Goal: Communication & Community: Answer question/provide support

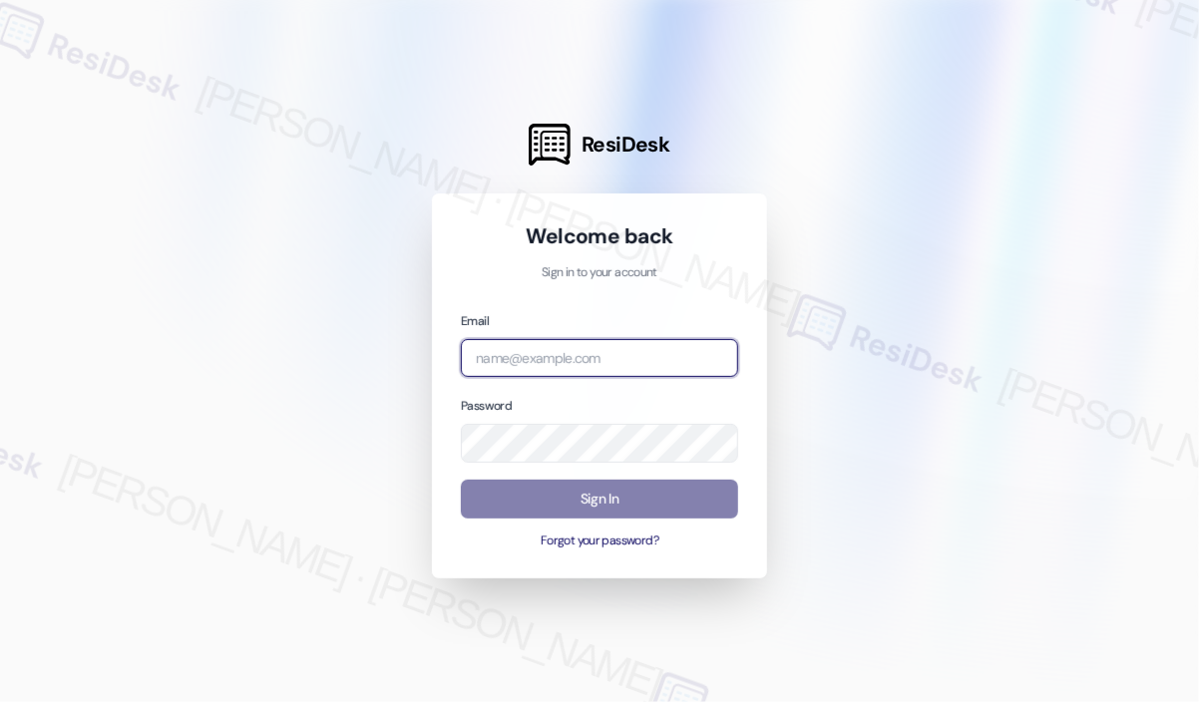
click at [563, 364] on input "email" at bounding box center [599, 358] width 277 height 39
type input "automated-surveys-kane_realty-[PERSON_NAME].roles@kane_[DOMAIN_NAME]"
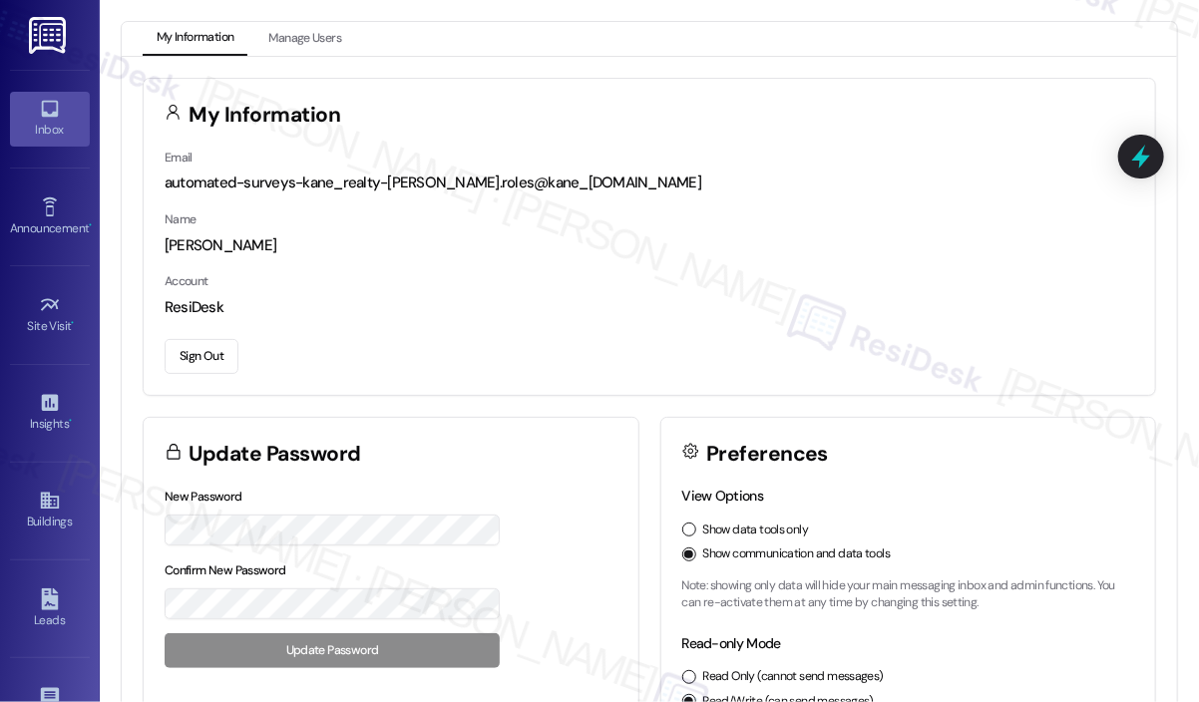
click at [53, 105] on icon at bounding box center [49, 109] width 17 height 17
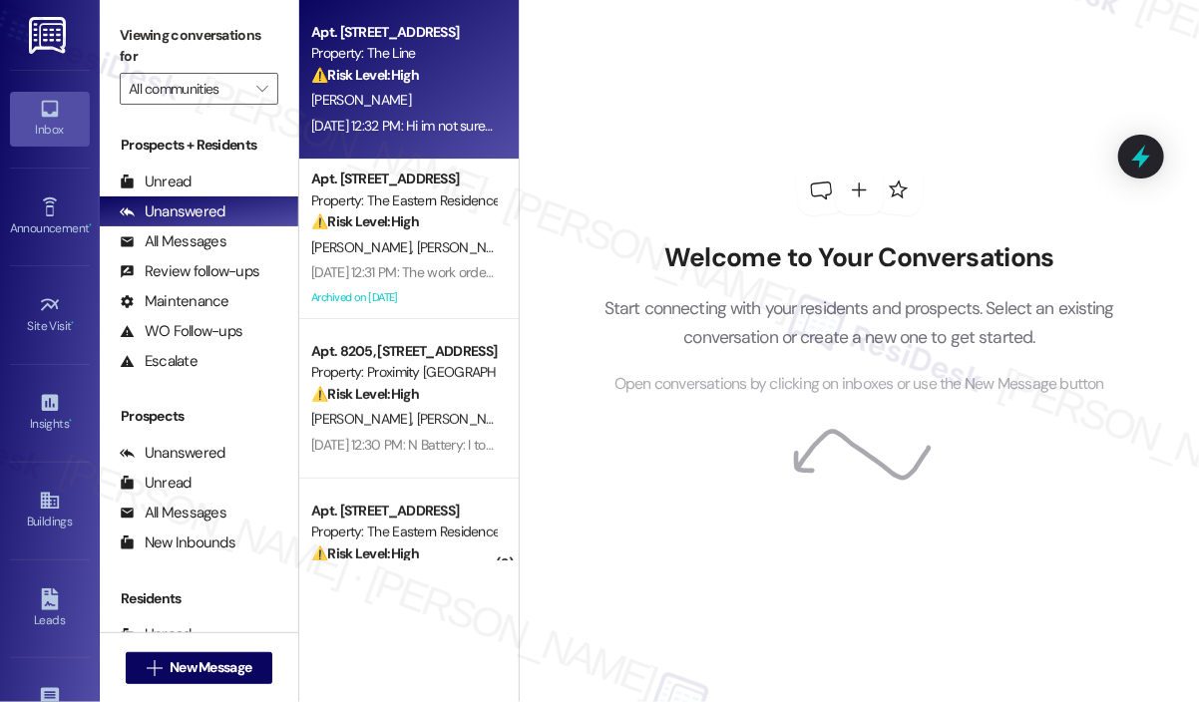
click at [409, 84] on div "⚠️ Risk Level: High The resident is reporting a potential entry point for pests…" at bounding box center [403, 75] width 185 height 21
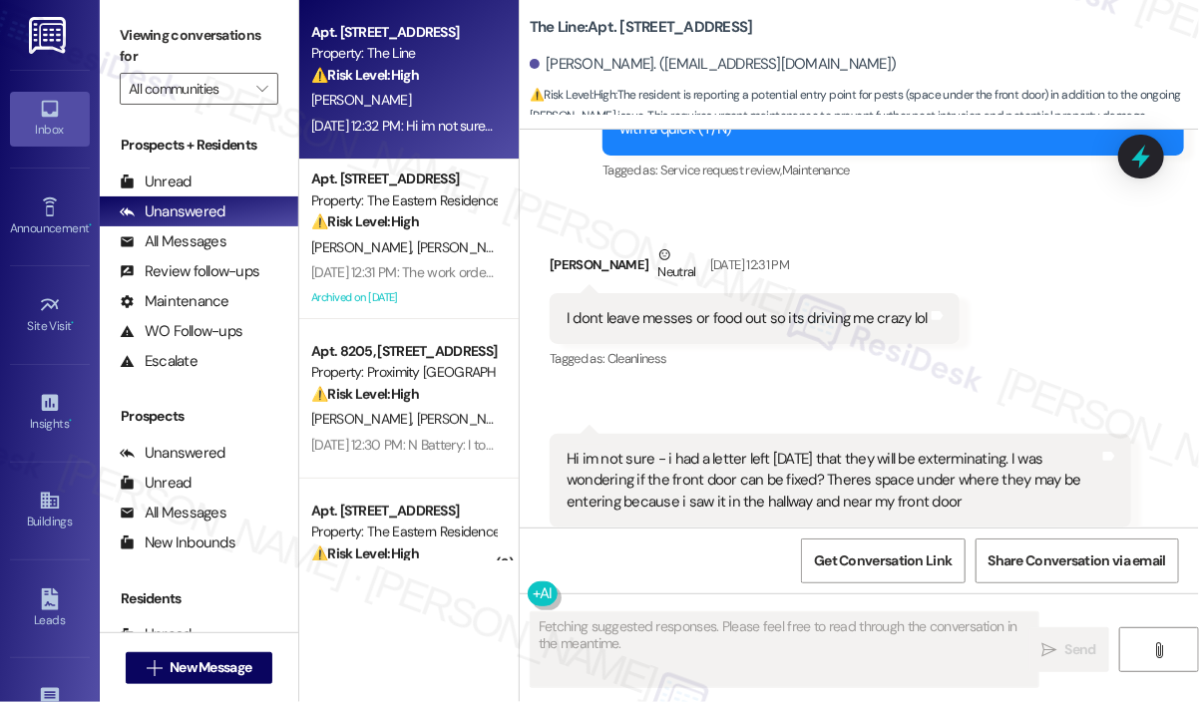
scroll to position [984, 0]
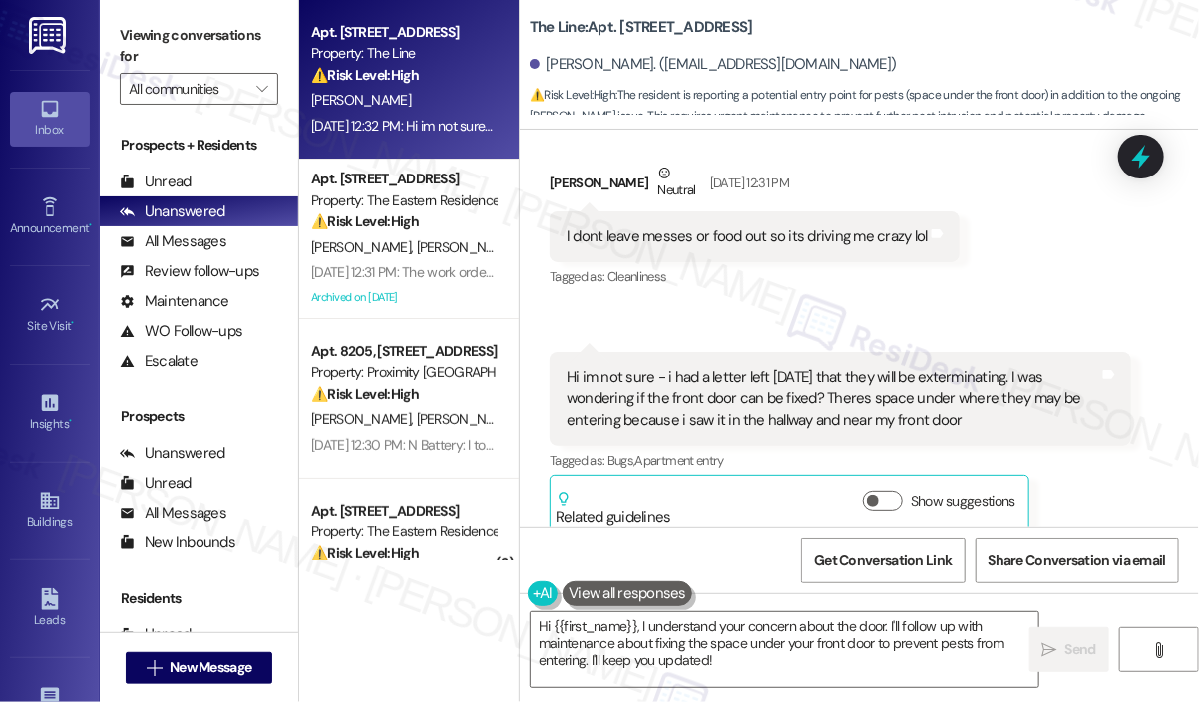
click at [1148, 295] on div "Received via SMS Keila Reyes Neutral Aug 15, 2025 at 12:31 PM I dont leave mess…" at bounding box center [859, 334] width 679 height 432
click at [1067, 261] on div "Received via SMS Keila Reyes Neutral Aug 15, 2025 at 12:31 PM I dont leave mess…" at bounding box center [859, 334] width 679 height 432
drag, startPoint x: 996, startPoint y: 390, endPoint x: 665, endPoint y: 350, distance: 332.6
click at [665, 366] on div "Hi im not sure - i had a letter left yesterday that they will be exterminating.…" at bounding box center [833, 398] width 533 height 64
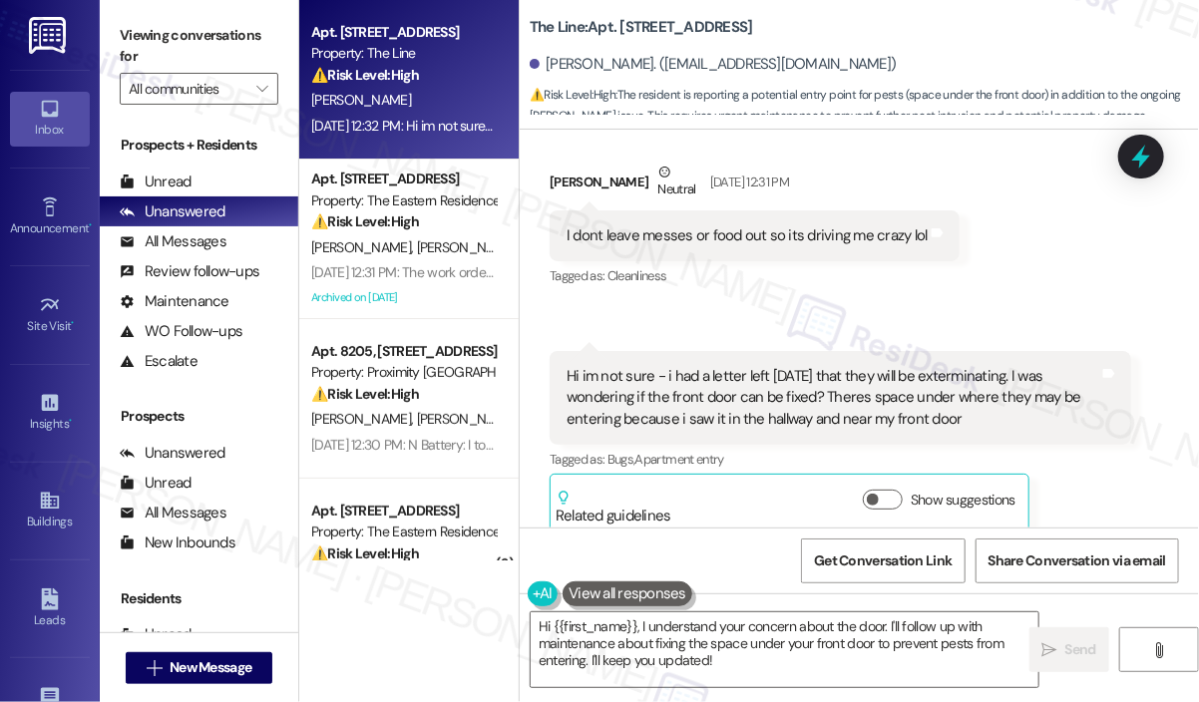
copy div "i had a letter left yesterday that they will be exterminating. I was wondering …"
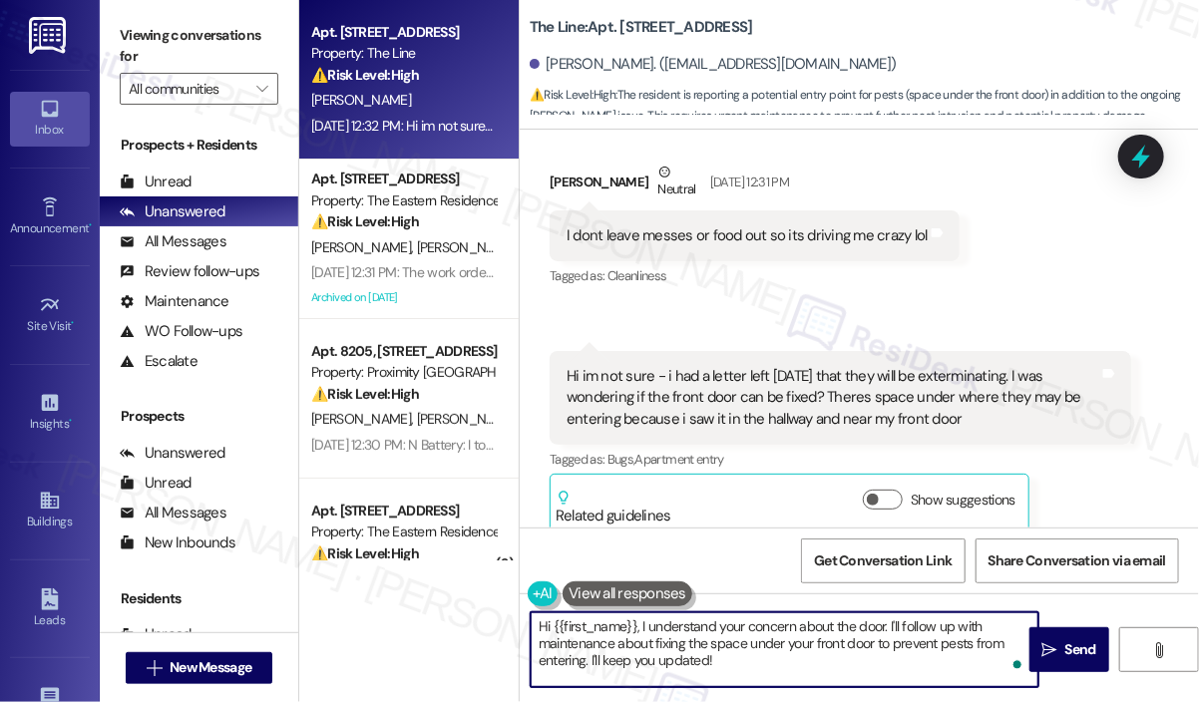
drag, startPoint x: 777, startPoint y: 665, endPoint x: 635, endPoint y: 622, distance: 149.3
click at [635, 622] on textarea "Hi {{first_name}}, I understand your concern about the door. I'll follow up wit…" at bounding box center [785, 650] width 508 height 75
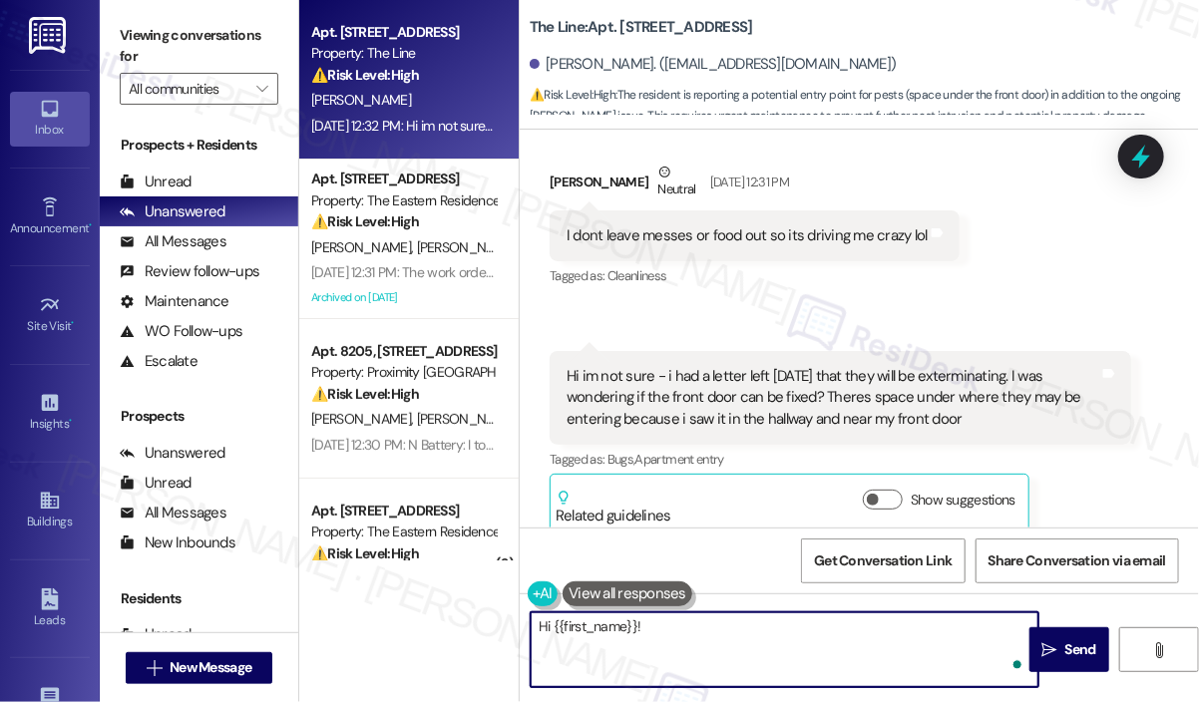
paste textarea "Thank you for reaching out. You mentioned receiving a letter about exterminatio…"
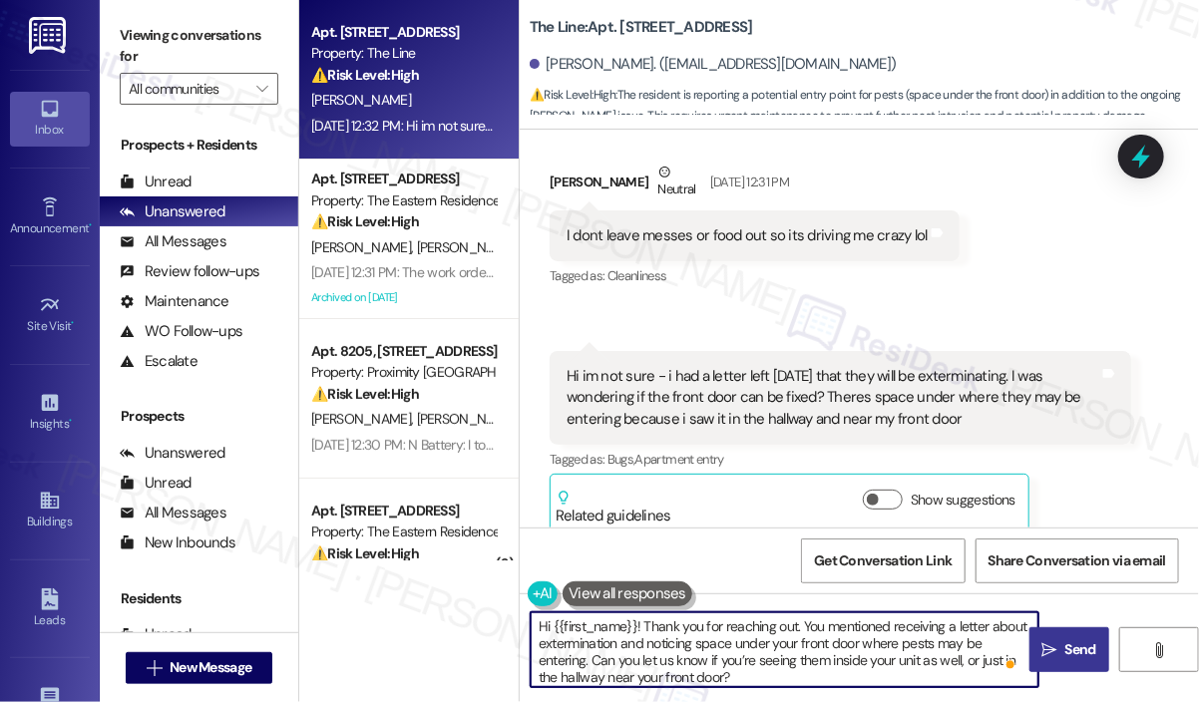
type textarea "Hi {{first_name}}! Thank you for reaching out. You mentioned receiving a letter…"
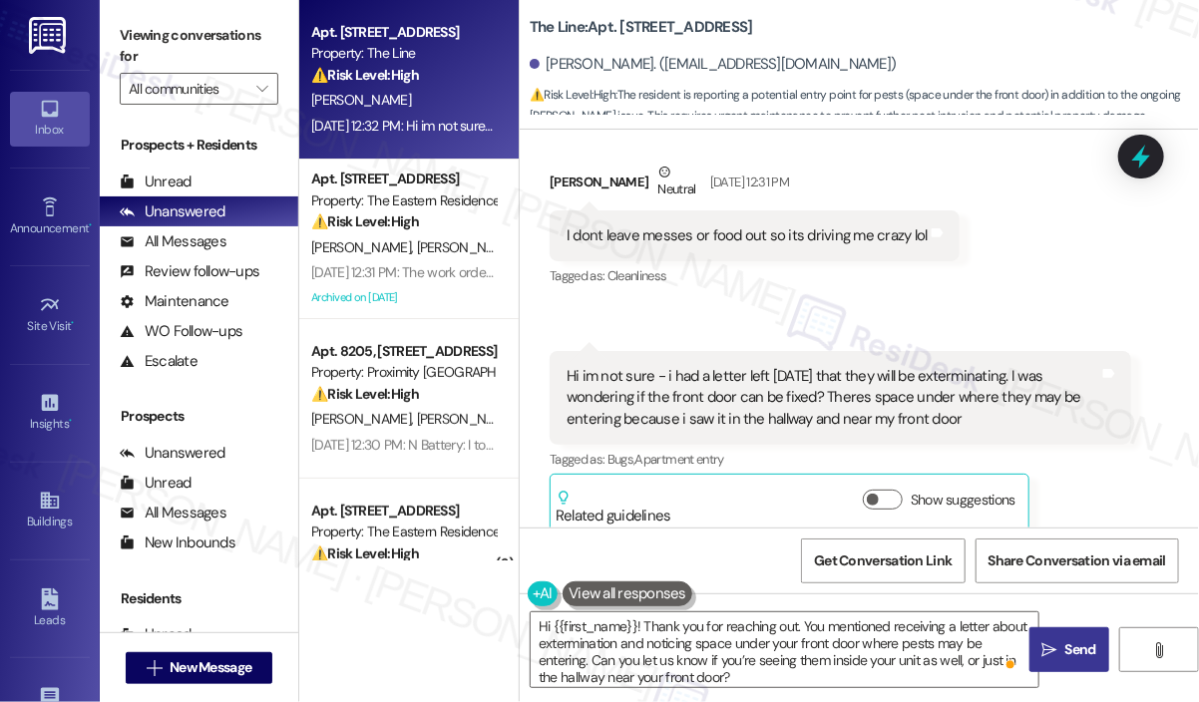
click at [1070, 652] on span "Send" at bounding box center [1081, 650] width 31 height 21
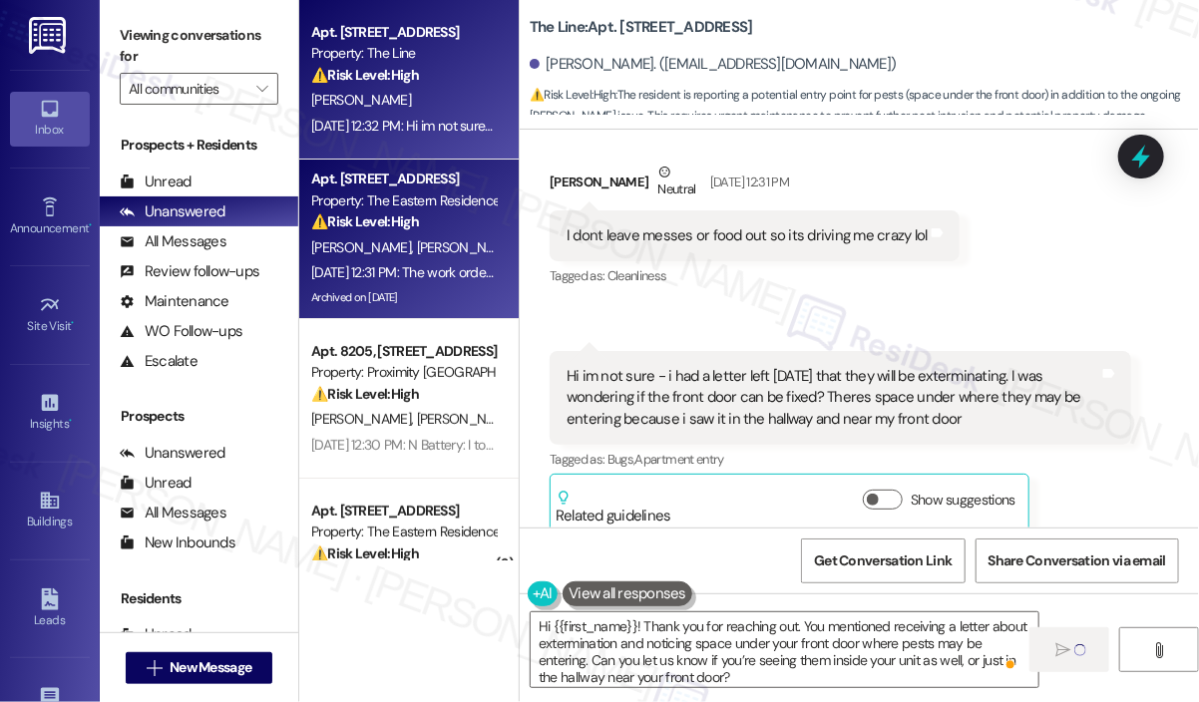
click at [447, 266] on div "Aug 15, 2025 at 12:31 PM: The work order hasn't been completed yet, is there a …" at bounding box center [635, 272] width 648 height 18
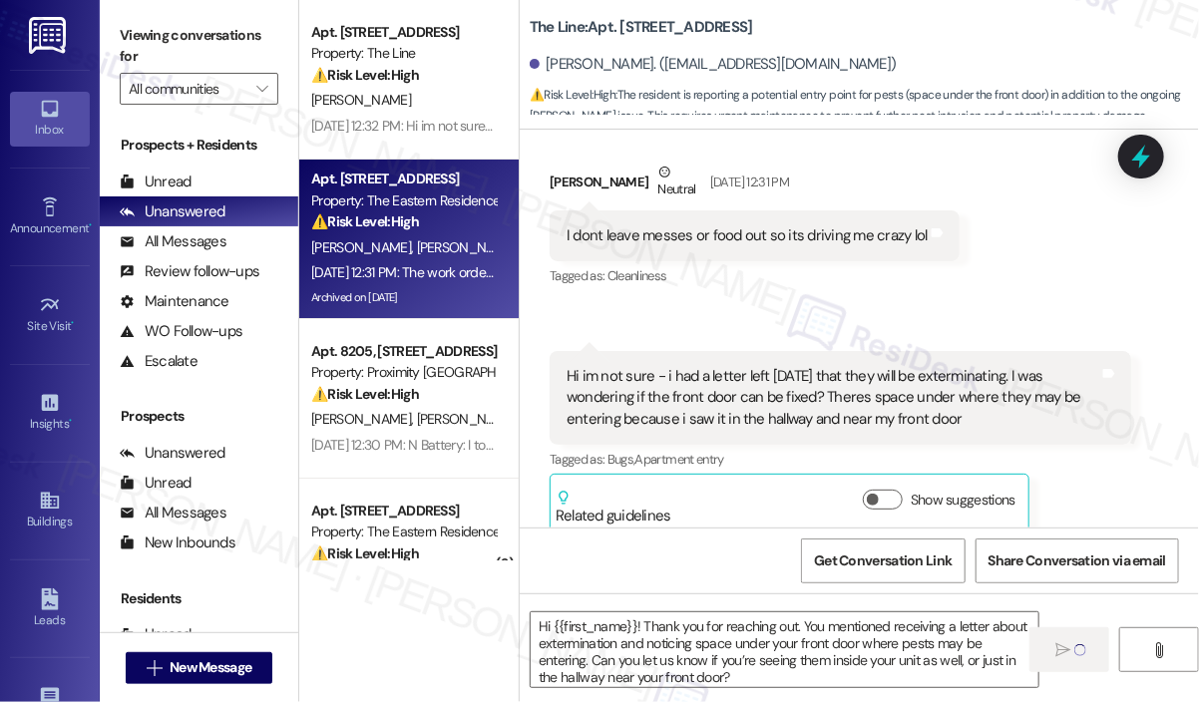
type textarea "Fetching suggested responses. Please feel free to read through the conversation…"
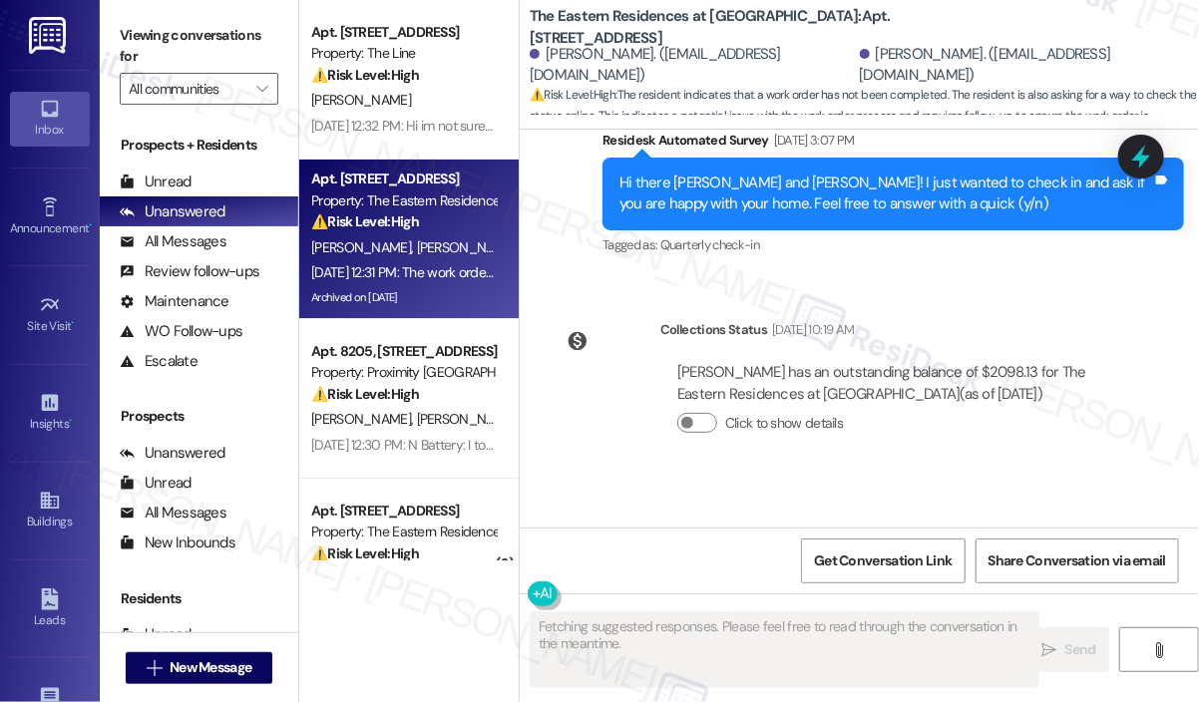
scroll to position [4397, 0]
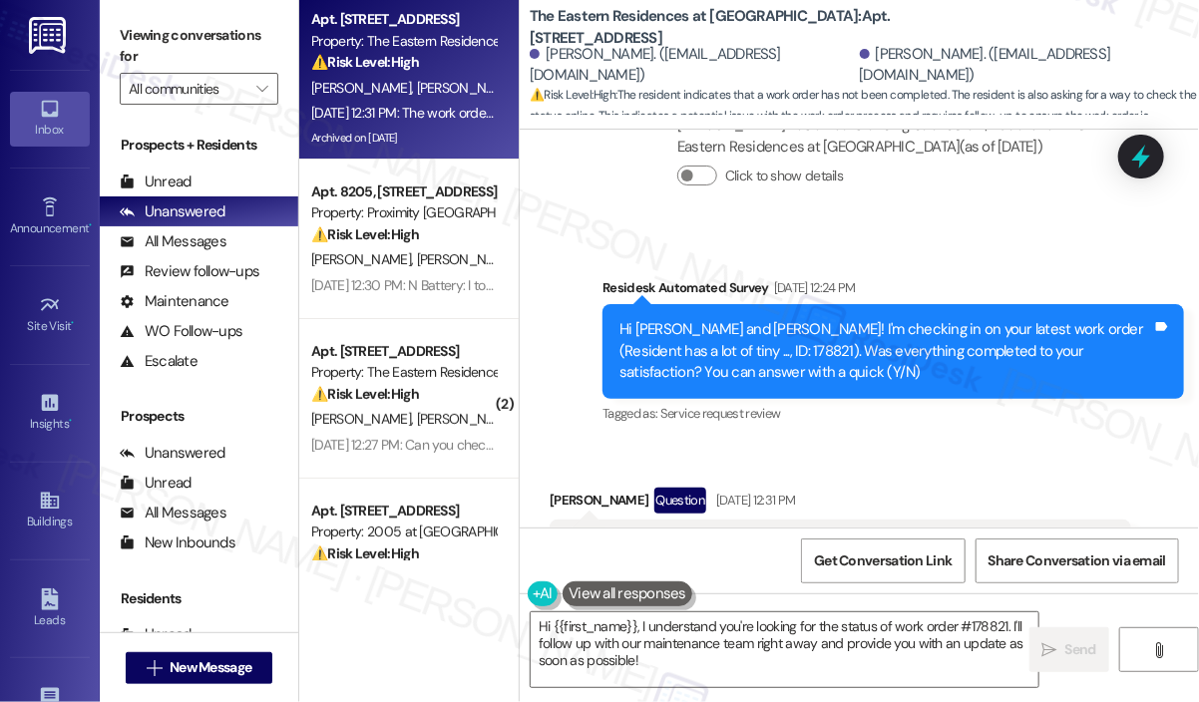
click at [836, 443] on div "Received via SMS Brandon Berdanier Question Aug 15, 2025 at 12:31 PM The work o…" at bounding box center [859, 540] width 679 height 194
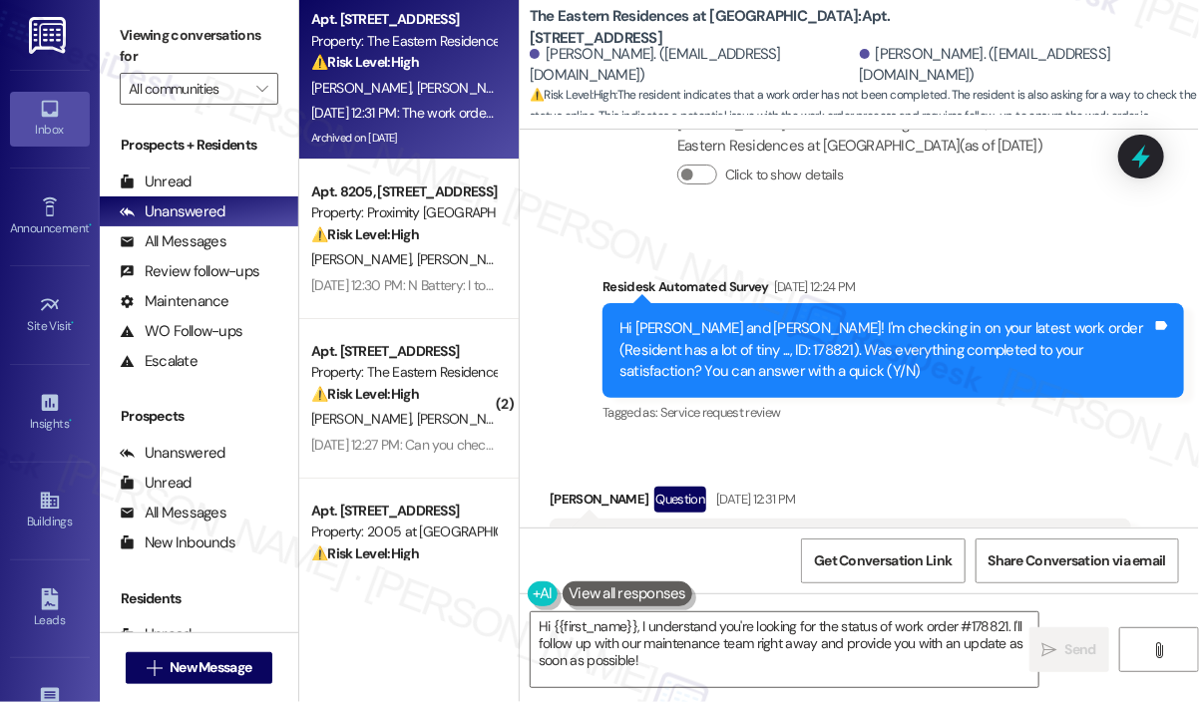
drag, startPoint x: 656, startPoint y: 458, endPoint x: 567, endPoint y: 434, distance: 92.9
click at [567, 534] on div "The work order hasn't been completed yet, is there a way I can see the status o…" at bounding box center [833, 555] width 533 height 43
copy div "The work order hasn't been completed yet, is there a way I can see the status o…"
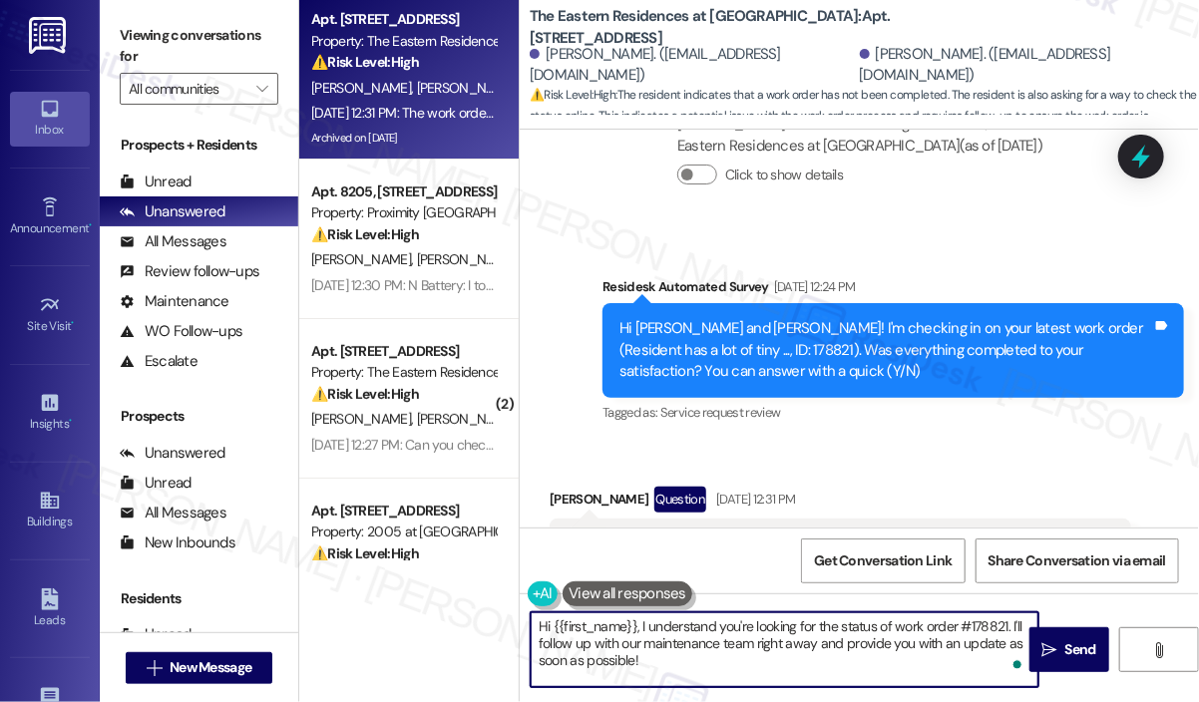
drag, startPoint x: 672, startPoint y: 665, endPoint x: 641, endPoint y: 634, distance: 45.2
click at [641, 634] on textarea "Hi {{first_name}}, I understand you're looking for the status of work order #17…" at bounding box center [785, 650] width 508 height 75
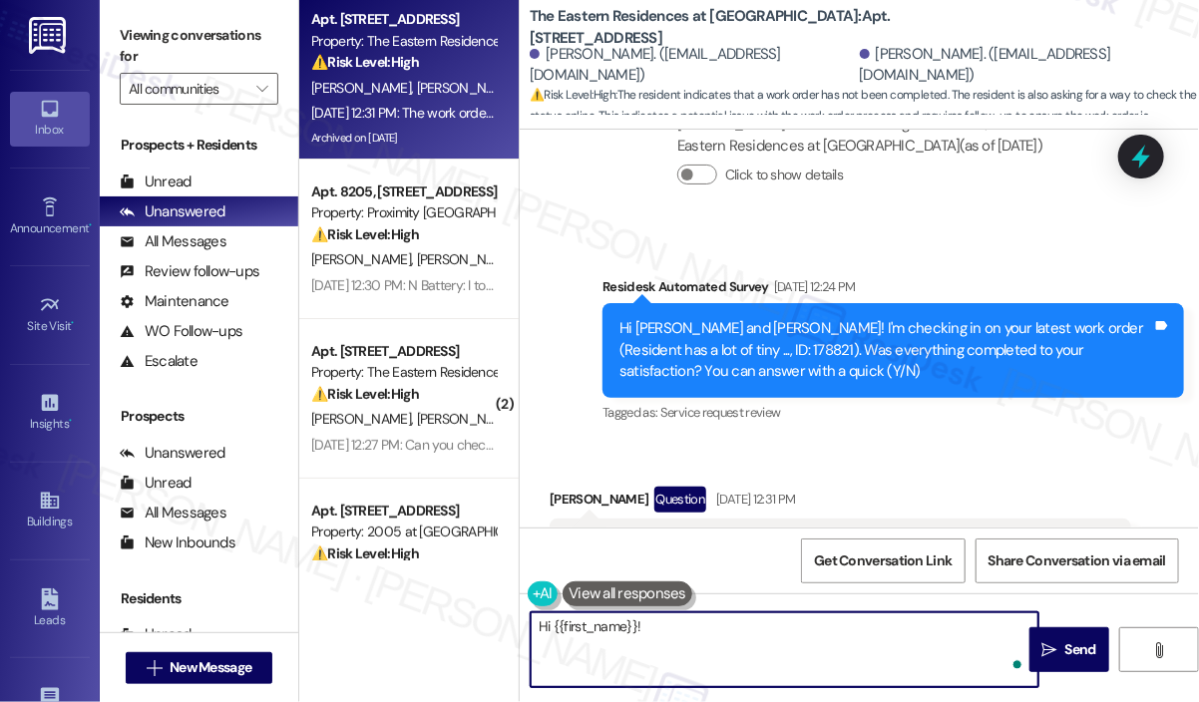
paste textarea "Thank you for reaching out. You mentioned the work order hasn’t been completed …"
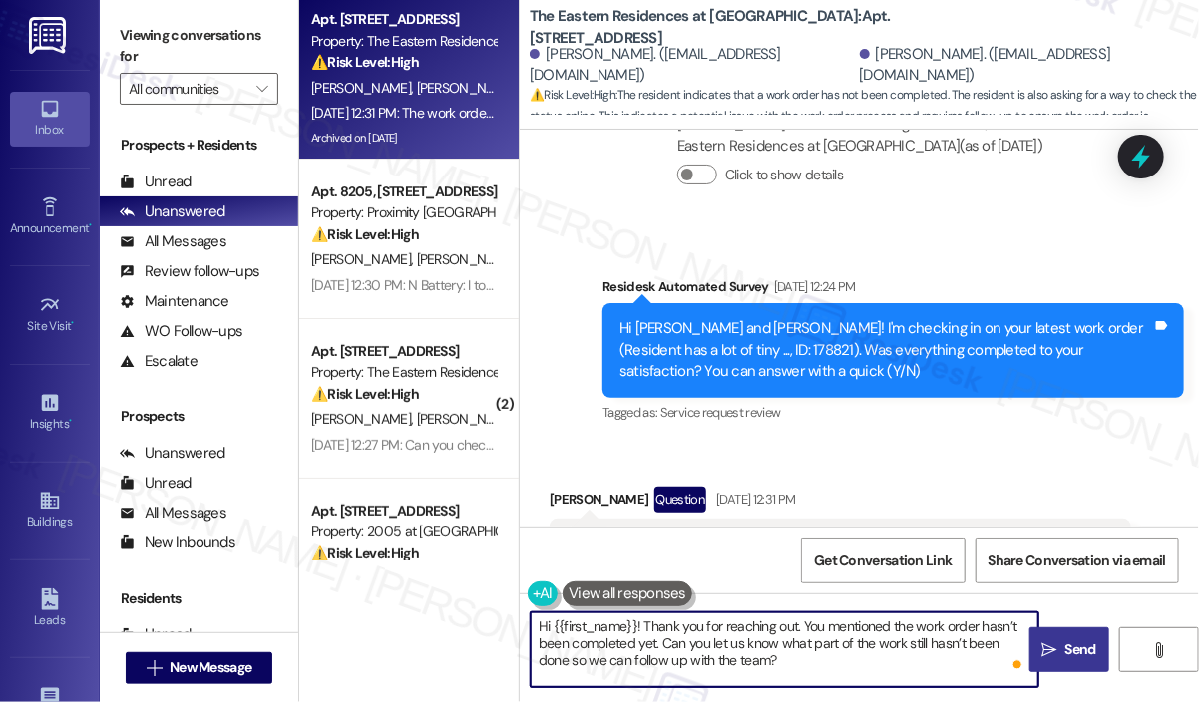
type textarea "Hi {{first_name}}! Thank you for reaching out. You mentioned the work order has…"
click at [1081, 651] on span "Send" at bounding box center [1081, 650] width 31 height 21
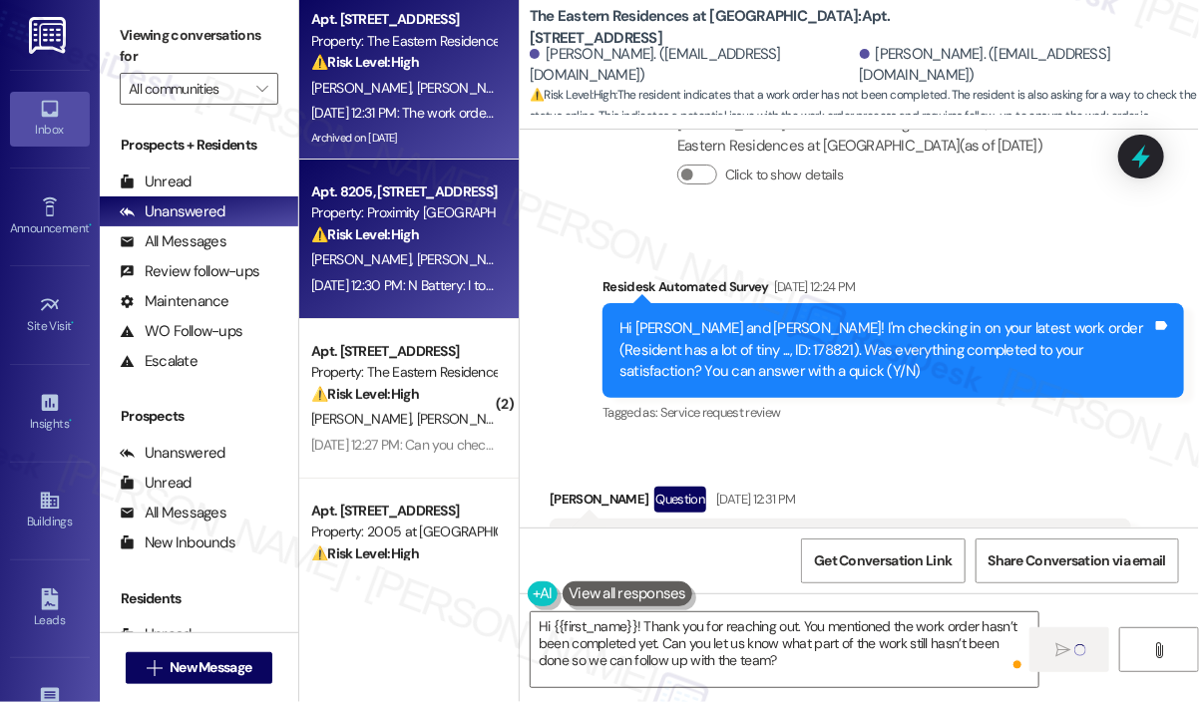
click at [489, 270] on div "M. Belk H. Manning" at bounding box center [403, 259] width 189 height 25
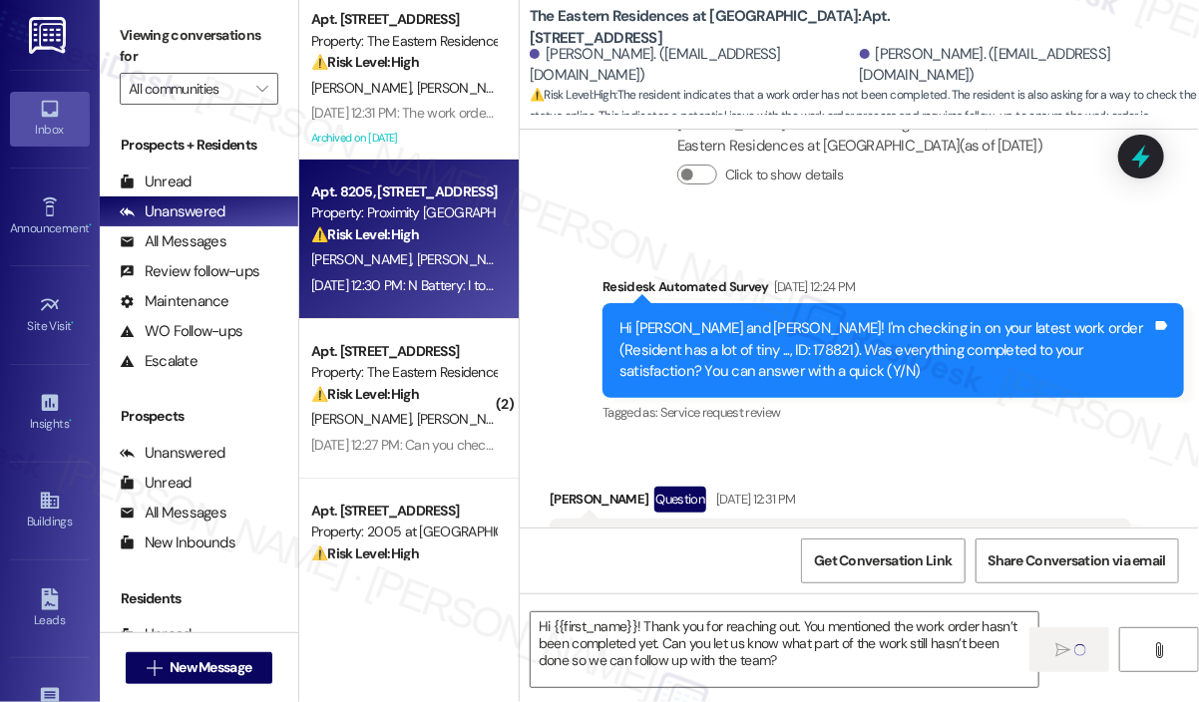
type textarea "Fetching suggested responses. Please feel free to read through the conversation…"
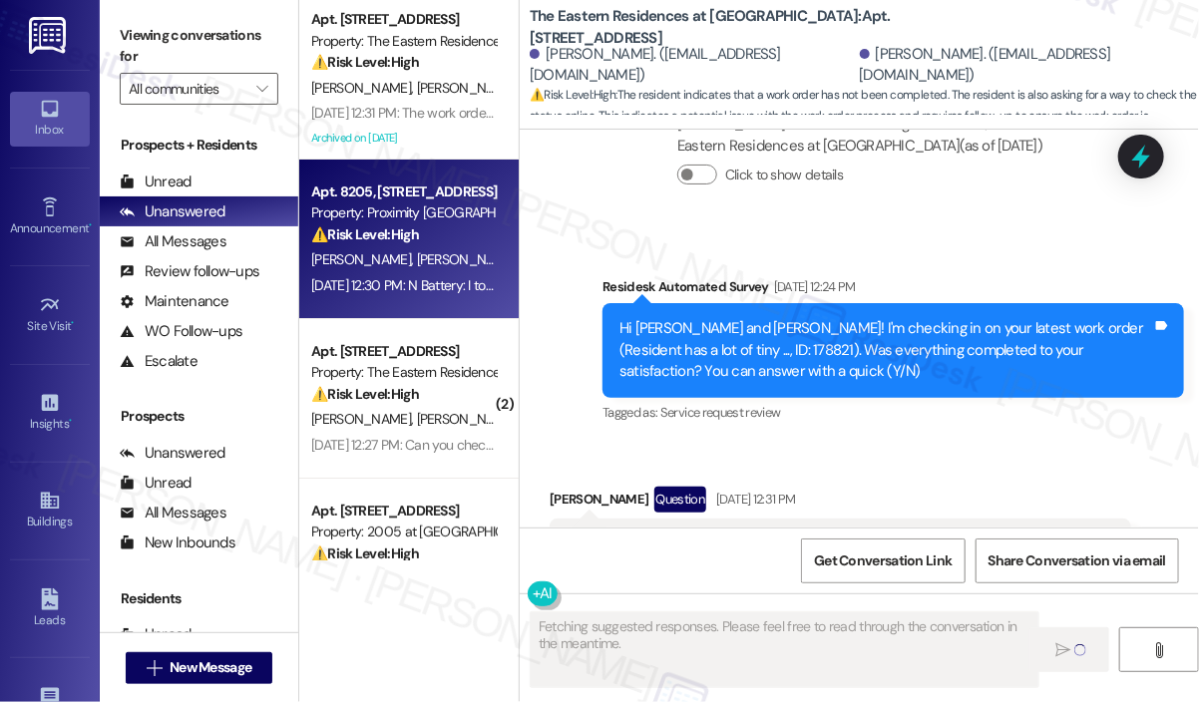
scroll to position [2011, 0]
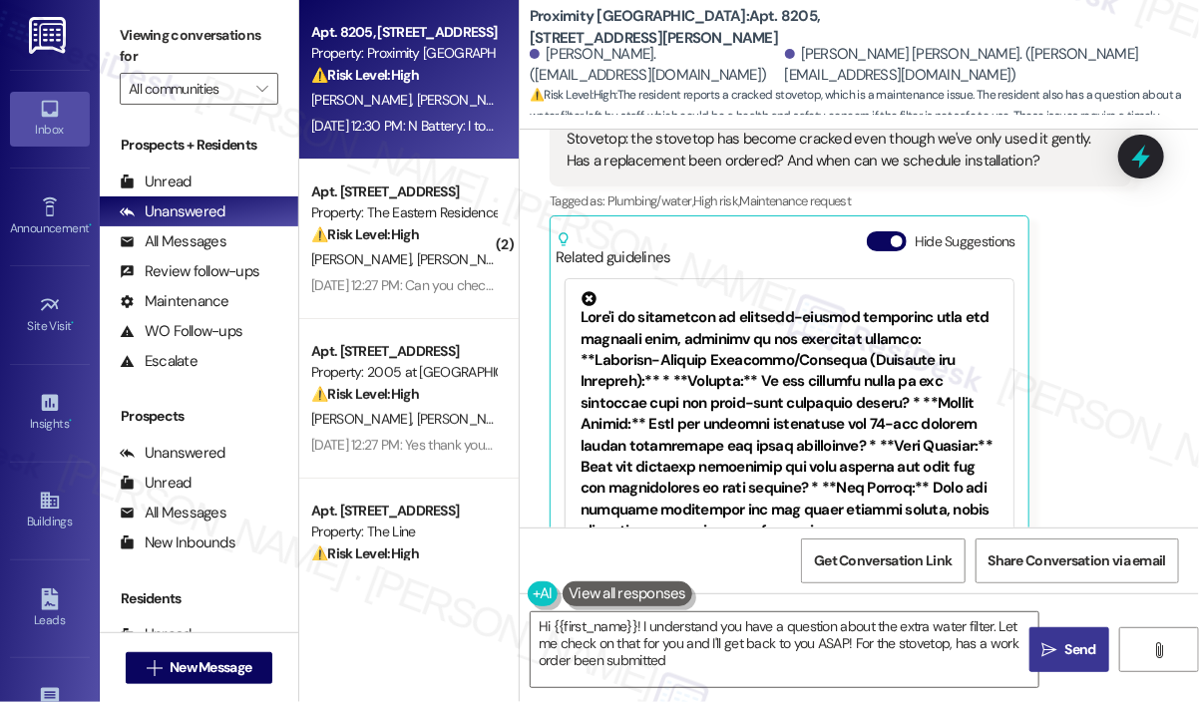
type textarea "Hi {{first_name}}! I understand you have a question about the extra water filte…"
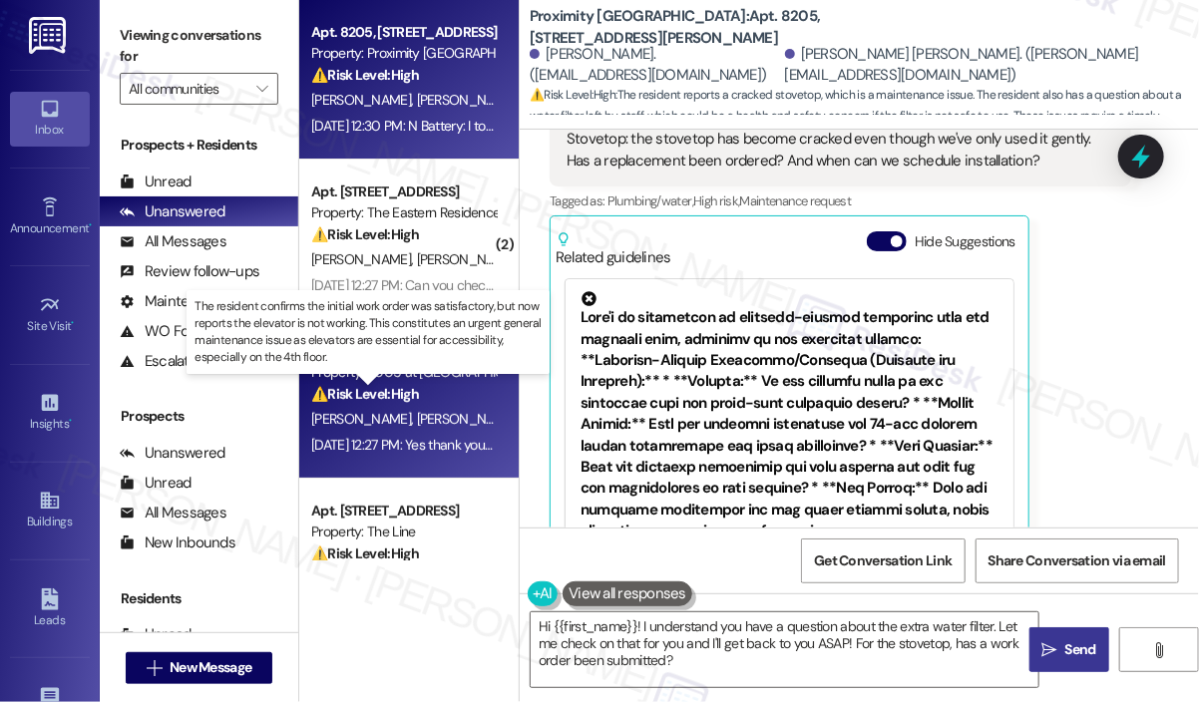
click at [363, 394] on strong "⚠️ Risk Level: High" at bounding box center [365, 394] width 108 height 18
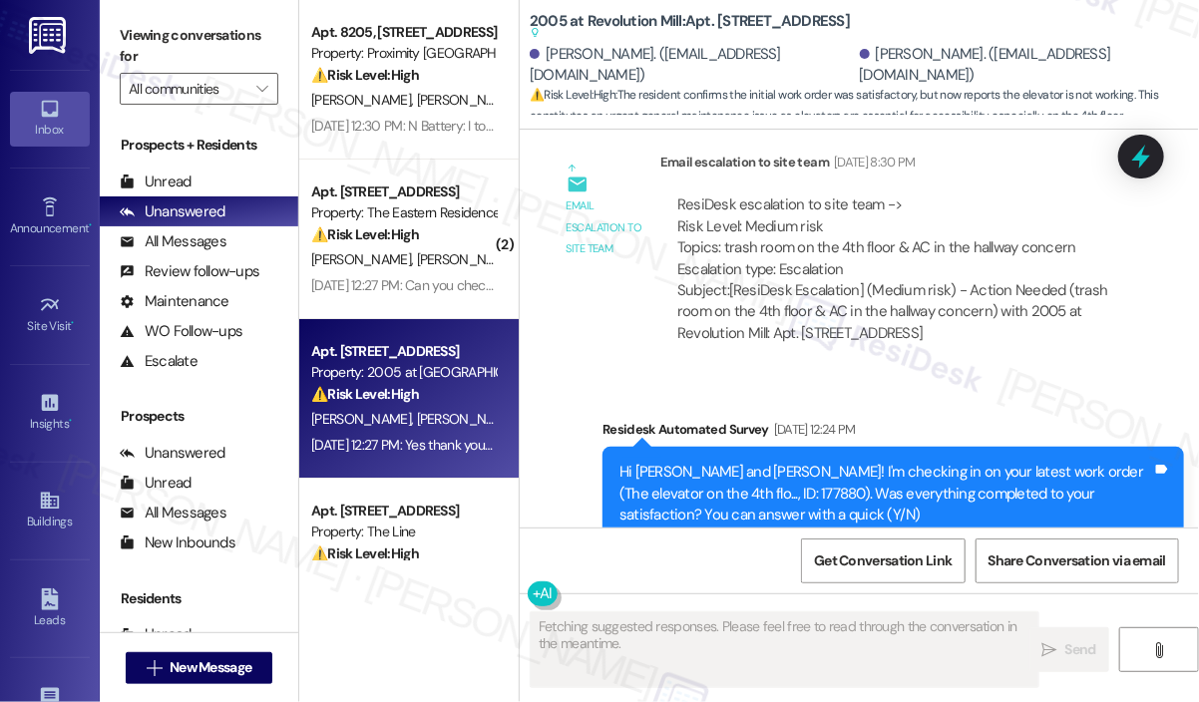
scroll to position [18245, 0]
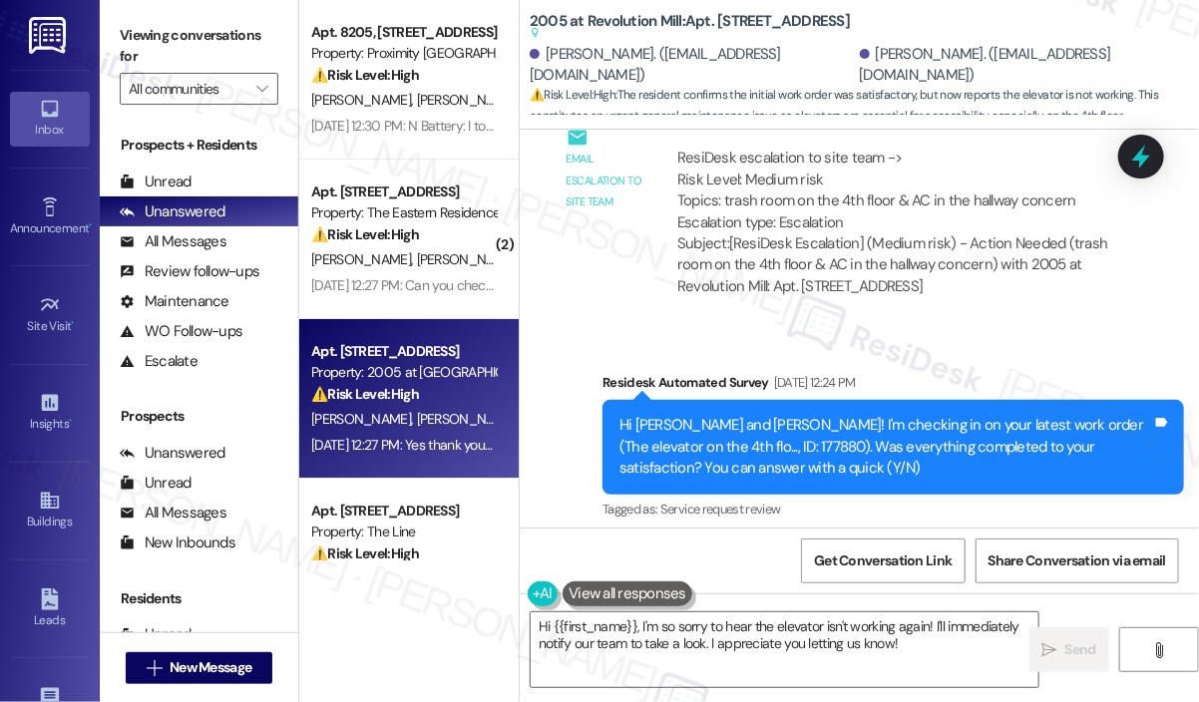
click at [797, 627] on div "Yes thank you but the elevator is not working now" at bounding box center [724, 637] width 314 height 21
click at [798, 627] on div "Yes thank you but the elevator is not working now" at bounding box center [724, 637] width 314 height 21
copy div "Yes thank you but the elevator is not working now Tags and notes"
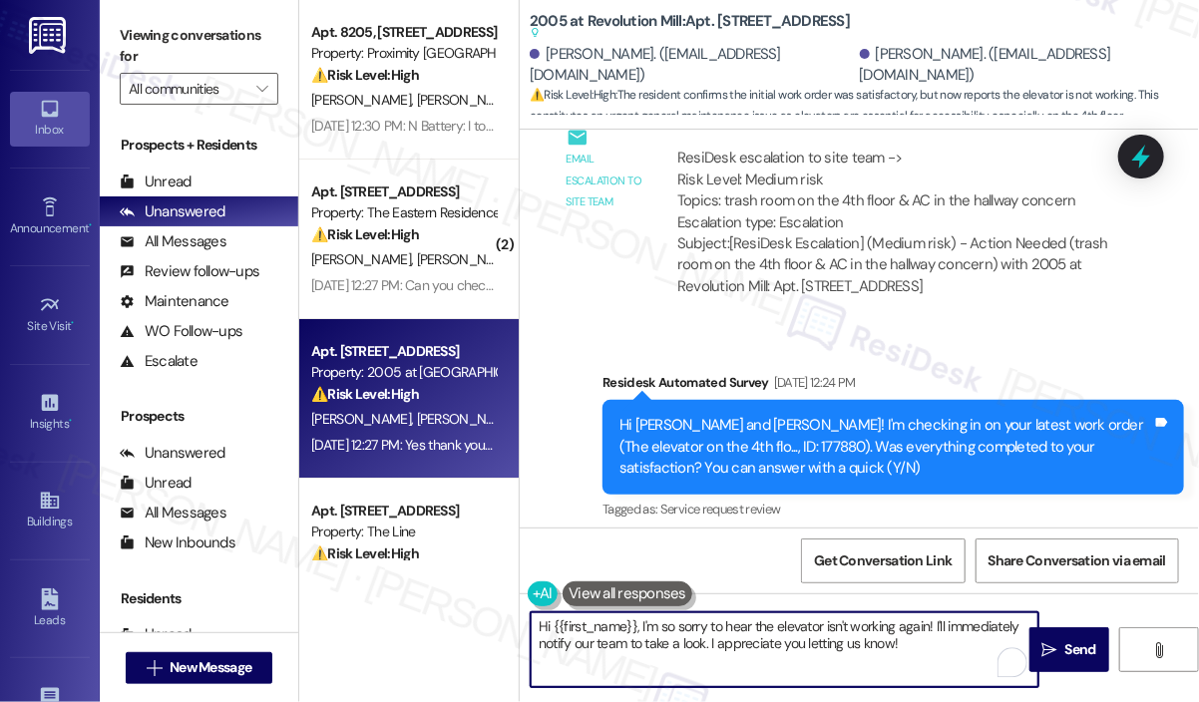
drag, startPoint x: 936, startPoint y: 644, endPoint x: 645, endPoint y: 630, distance: 291.7
click at [645, 630] on textarea "Hi {{first_name}}, I'm so sorry to hear the elevator isn't working again! I'll …" at bounding box center [785, 650] width 508 height 75
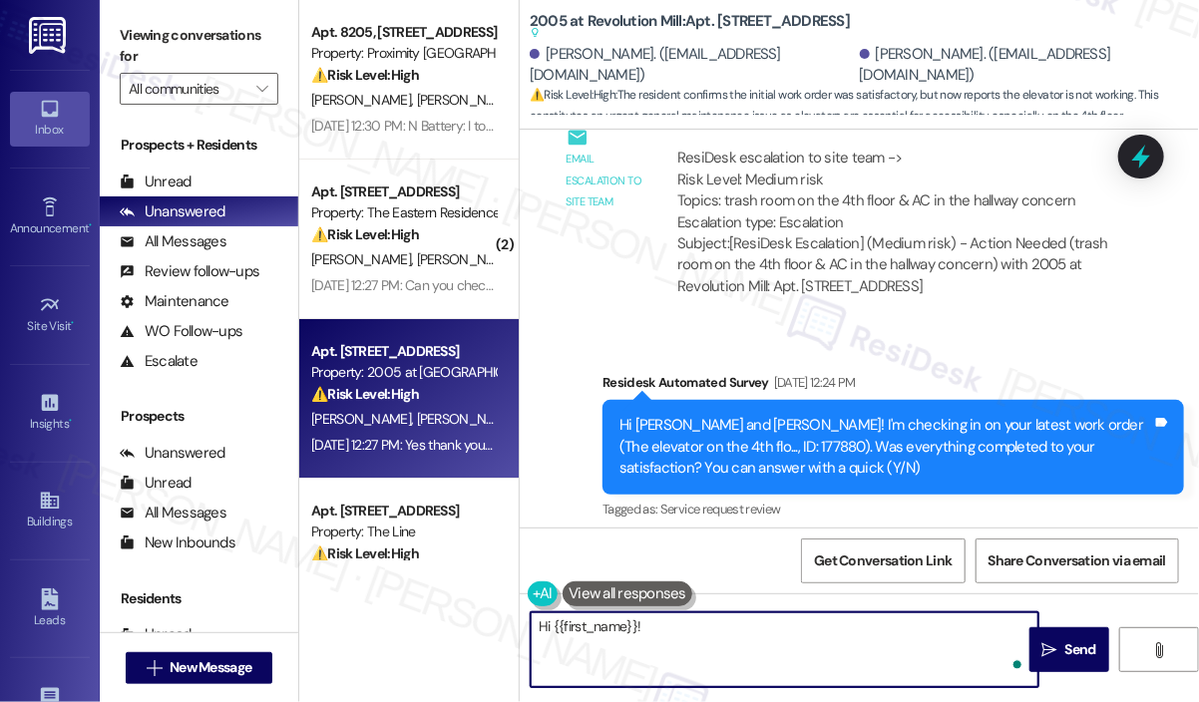
paste textarea "Thank you for reaching out. Can you clarify if the elevator was fixed and then …"
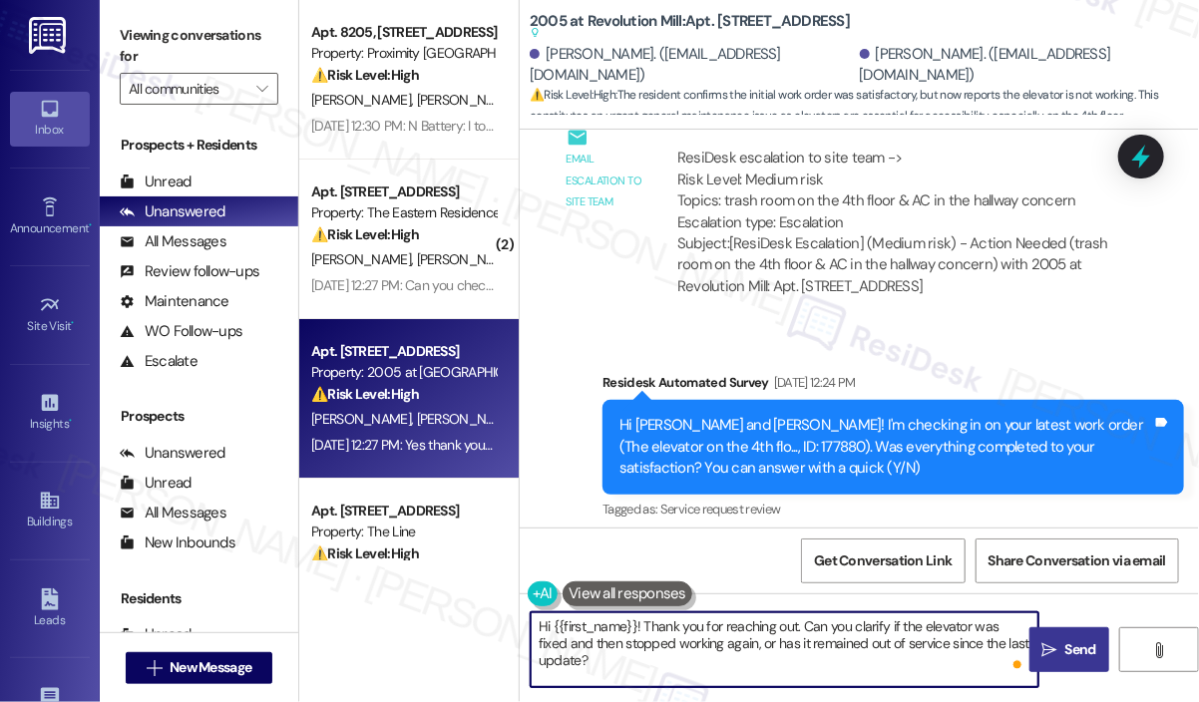
type textarea "Hi {{first_name}}! Thank you for reaching out. Can you clarify if the elevator …"
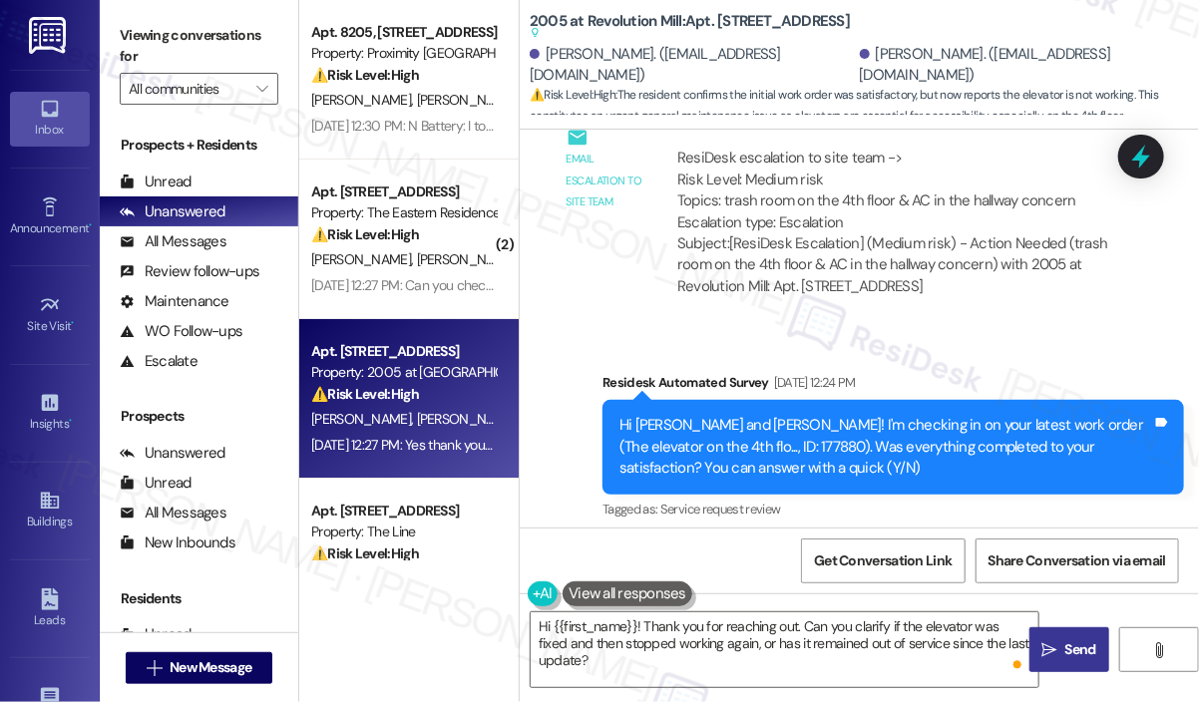
click at [1074, 647] on span "Send" at bounding box center [1081, 650] width 31 height 21
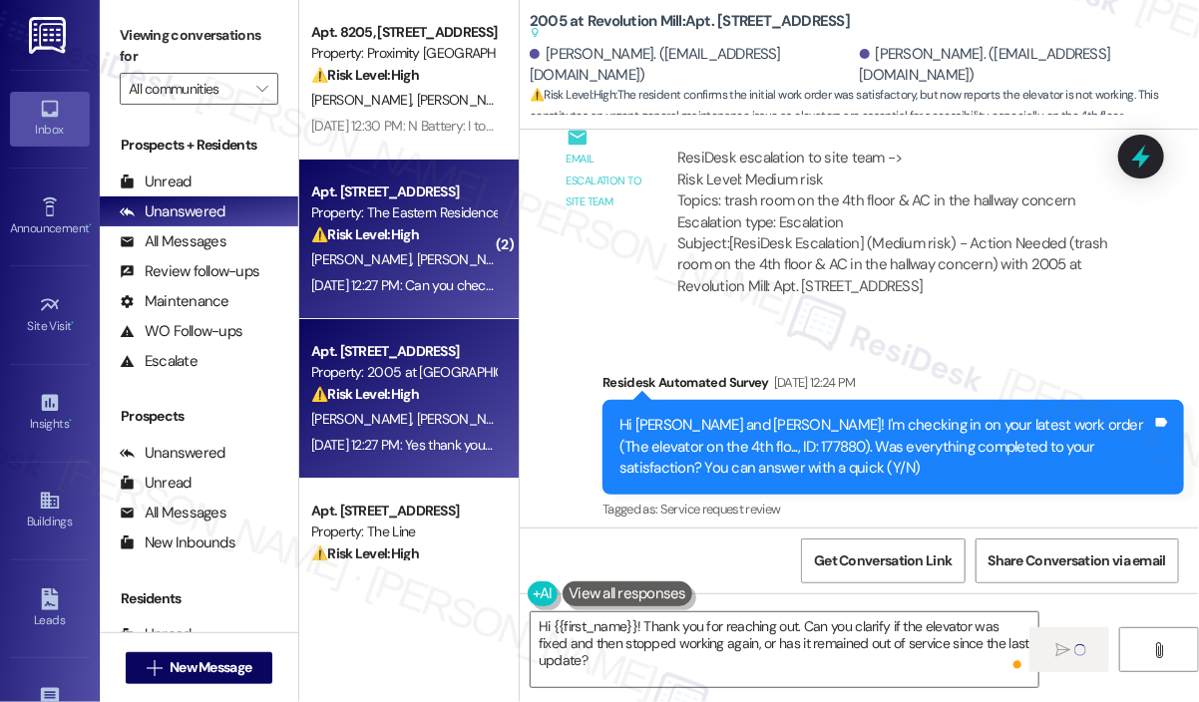
click at [433, 282] on div "Aug 15, 2025 at 12:27 PM: Can you check with them Aug 15, 2025 at 12:27 PM: Can…" at bounding box center [431, 285] width 241 height 18
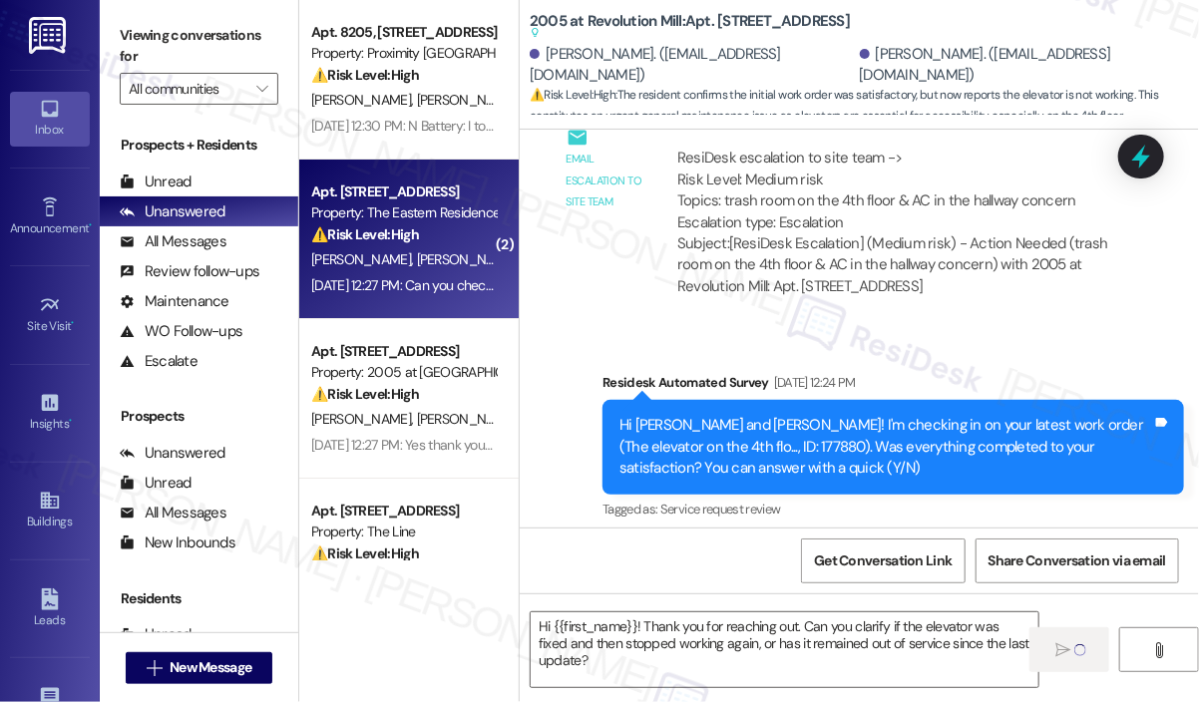
type textarea "Fetching suggested responses. Please feel free to read through the conversation…"
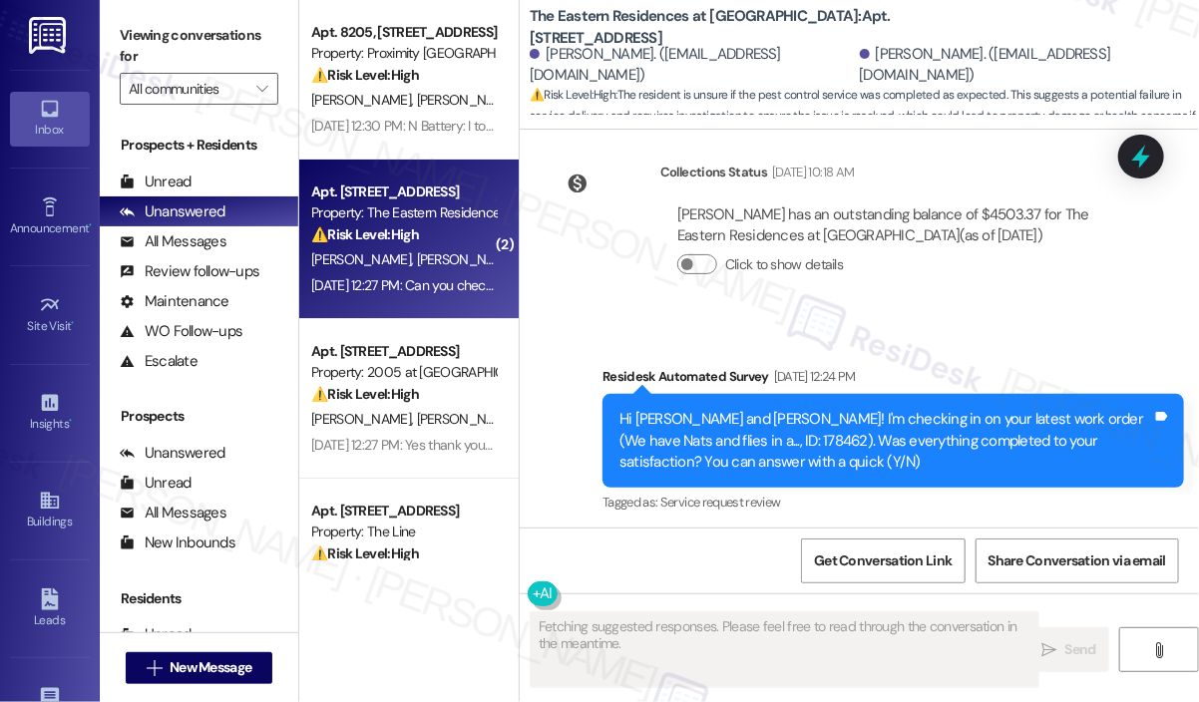
scroll to position [5142, 0]
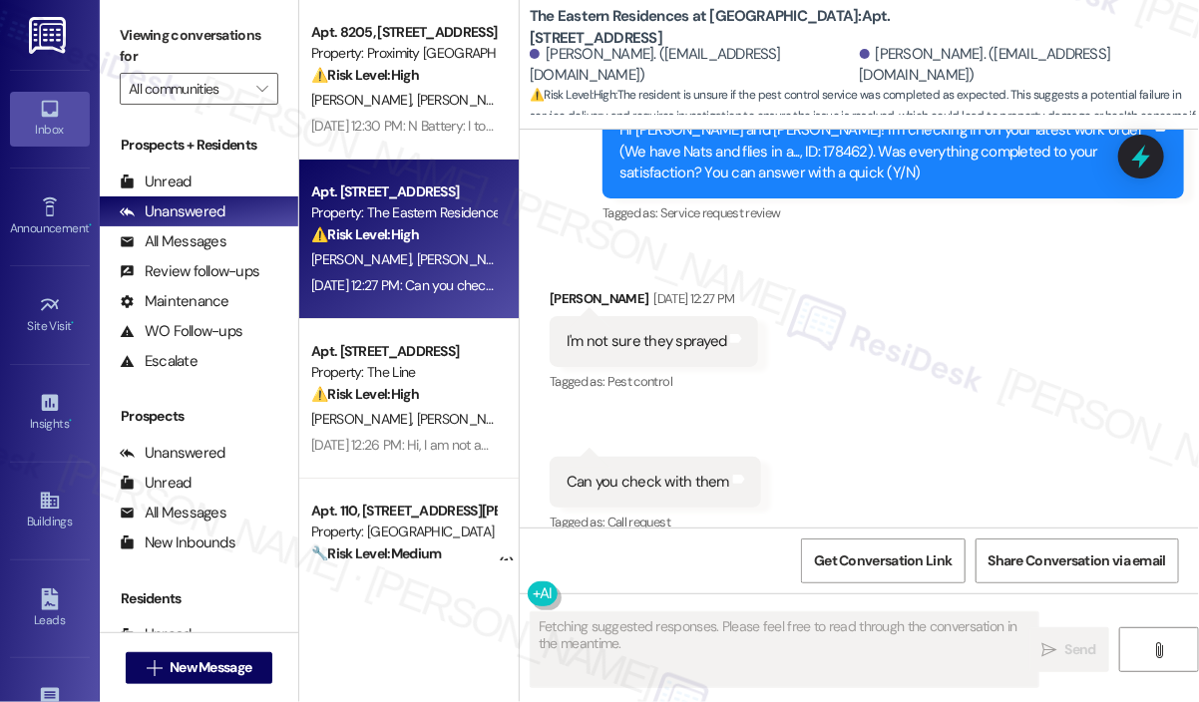
click at [1001, 375] on div "Received via SMS Christina Allen Aug 15, 2025 at 12:27 PM I'm not sure they spr…" at bounding box center [859, 397] width 679 height 309
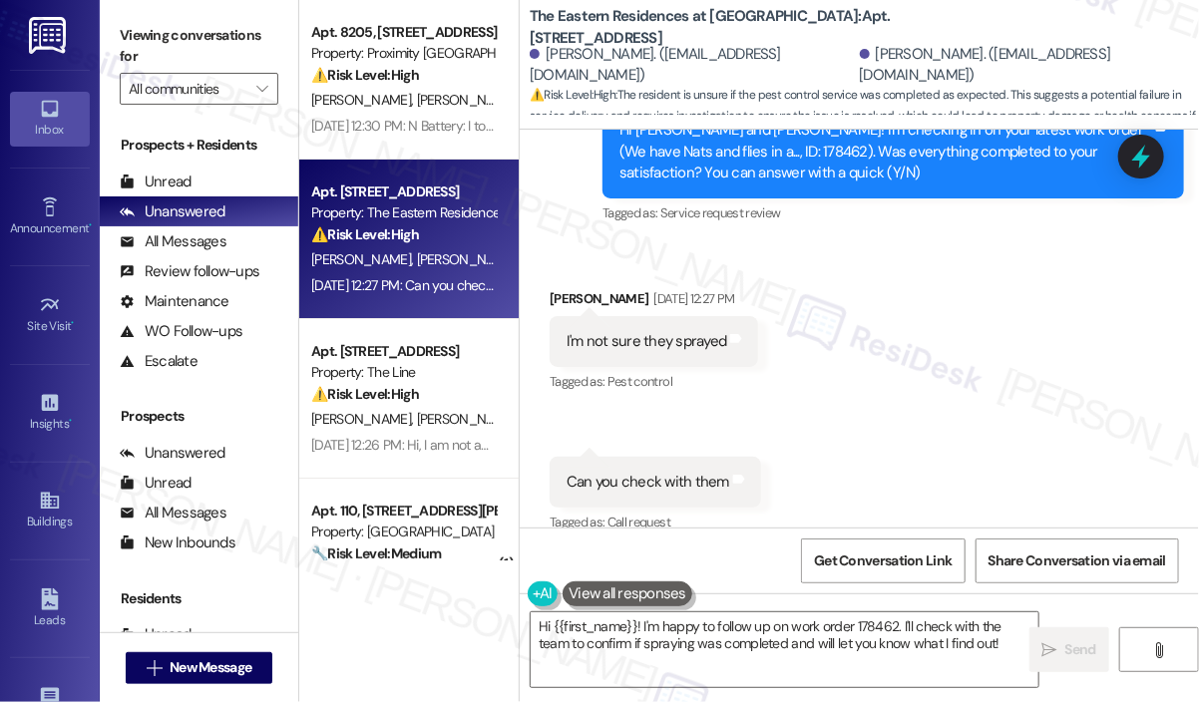
scroll to position [5042, 0]
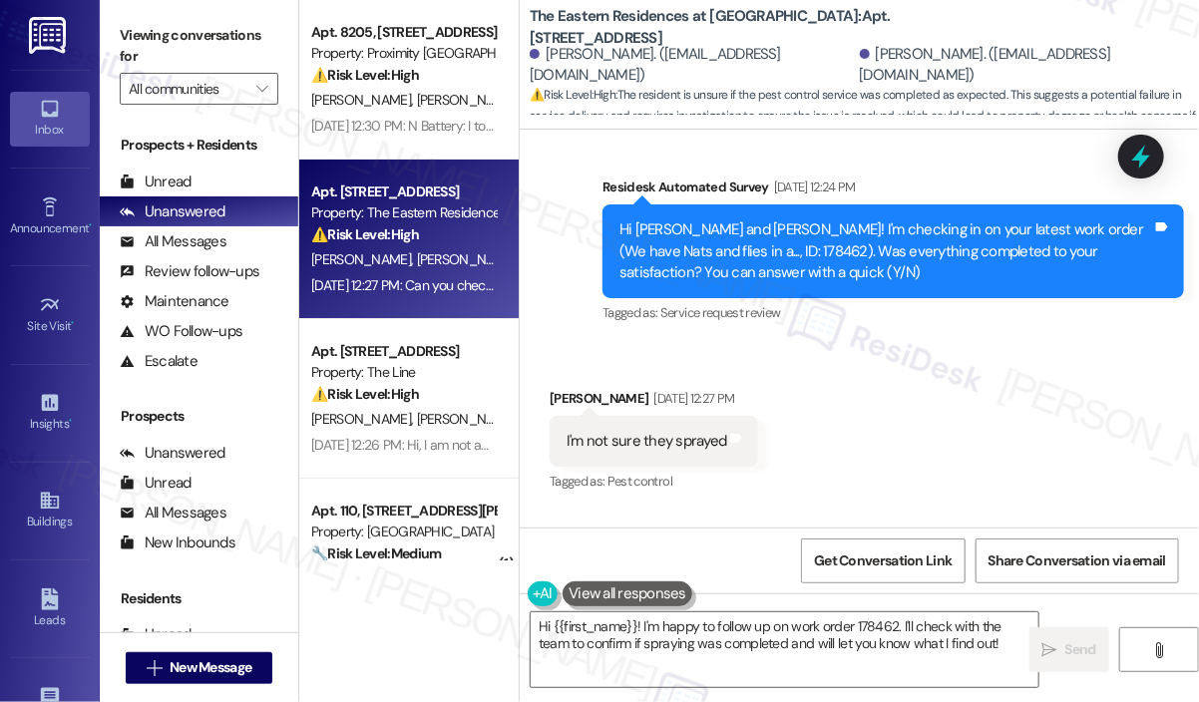
click at [671, 431] on div "I'm not sure they sprayed" at bounding box center [647, 441] width 160 height 21
copy div "I'm not sure they sprayed Tags and notes"
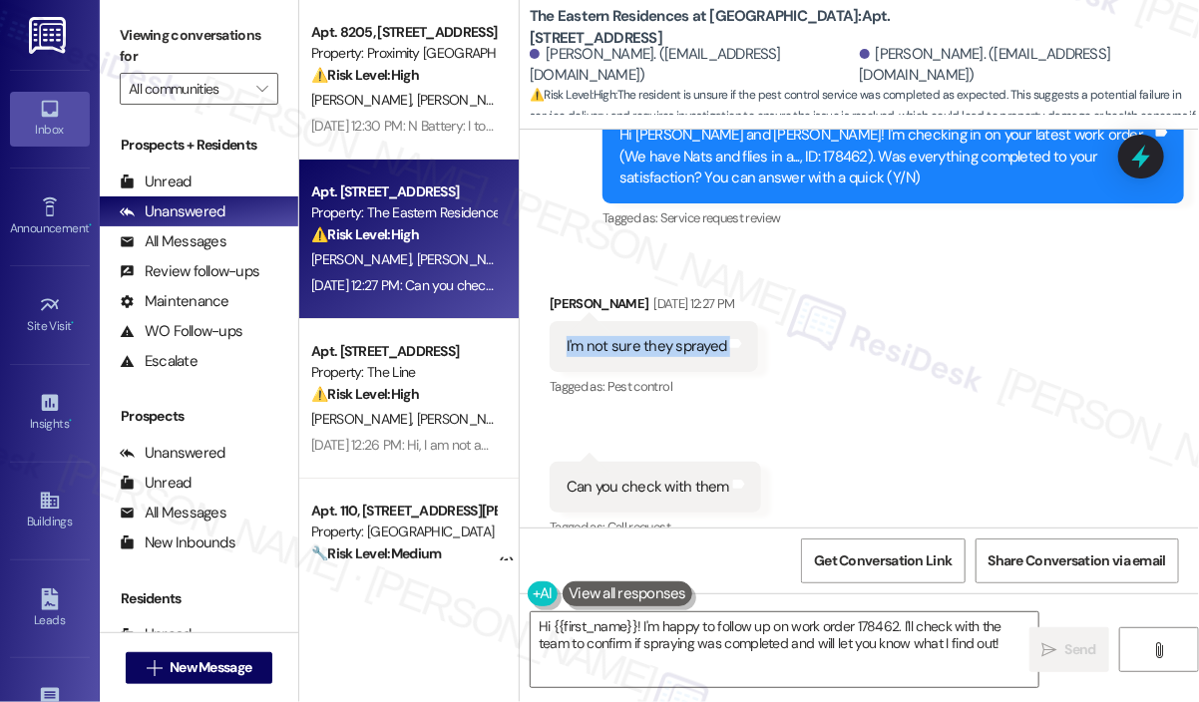
scroll to position [5143, 0]
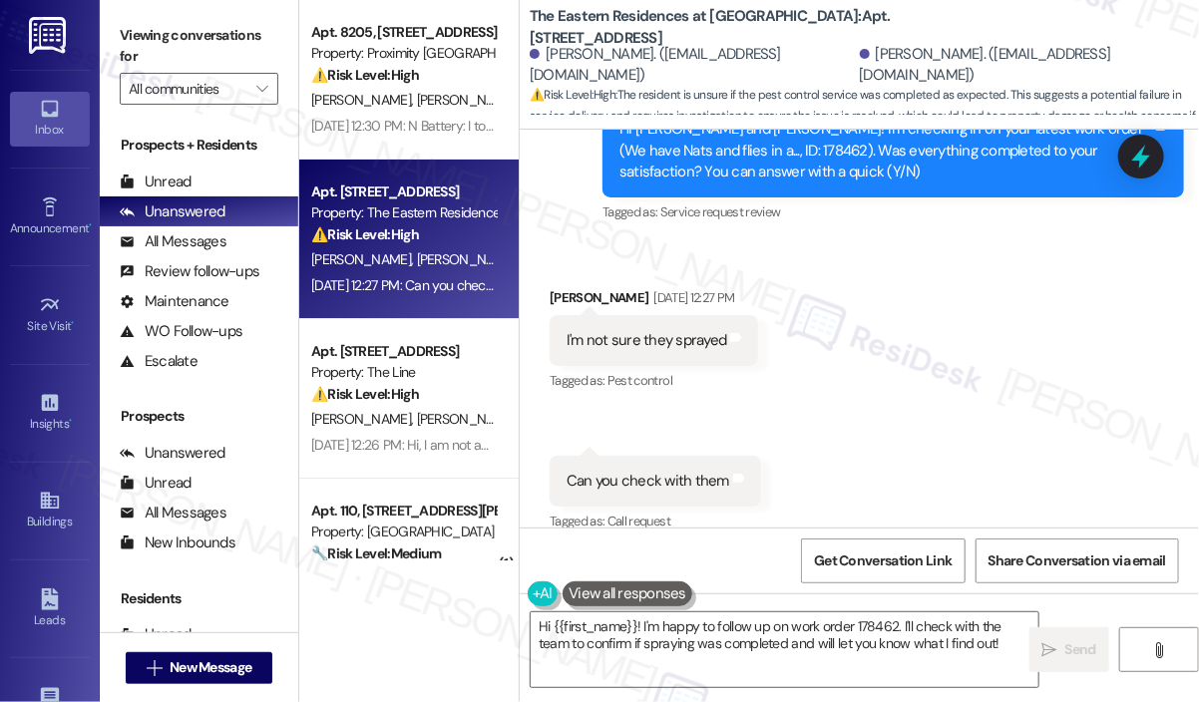
click at [683, 471] on div "Can you check with them" at bounding box center [648, 481] width 163 height 21
copy div "Can you check with them Tags and notes"
click at [737, 624] on textarea "Hi {{first_name}}! I'm happy to follow up on work order 178462. I'll check with…" at bounding box center [785, 650] width 508 height 75
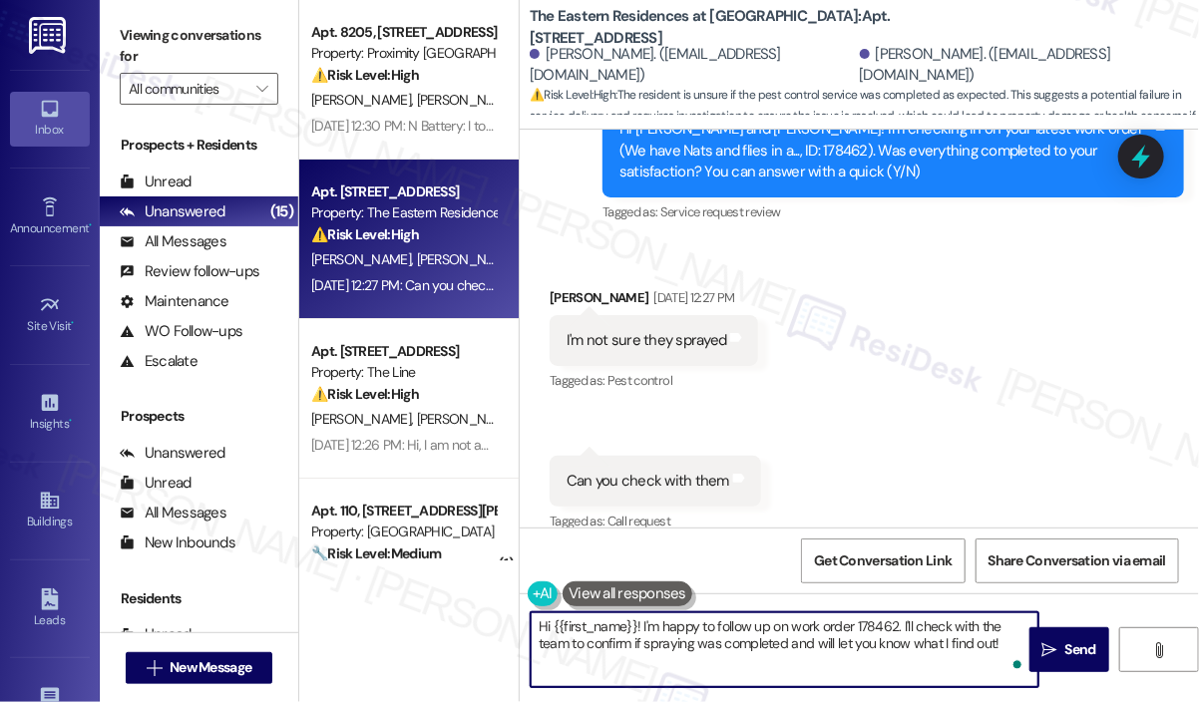
drag, startPoint x: 643, startPoint y: 629, endPoint x: 1002, endPoint y: 646, distance: 359.6
click at [1002, 646] on textarea "Hi {{first_name}}! I'm happy to follow up on work order 178462. I'll check with…" at bounding box center [785, 650] width 508 height 75
paste textarea "Thank you for reaching out. I can check with the team about whether spraying wa…"
type textarea "Hi {{first_name}}! Thank you for reaching out. I can check with the team about …"
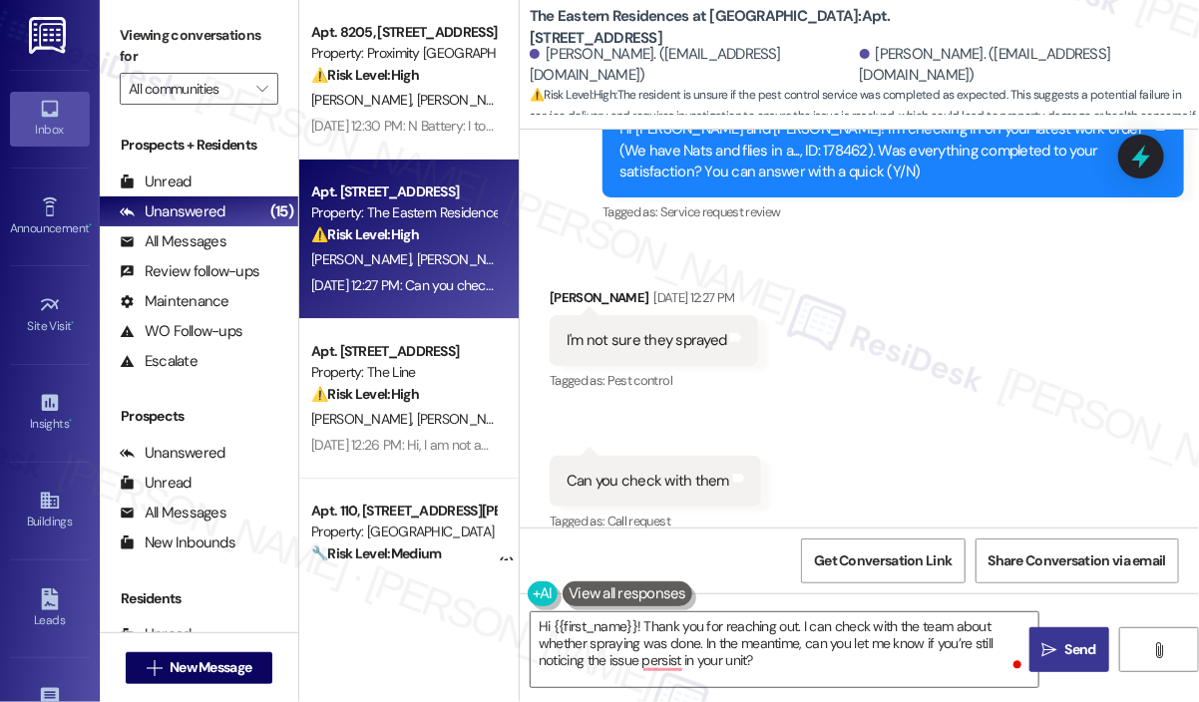
click at [1062, 642] on span "Send" at bounding box center [1081, 650] width 39 height 21
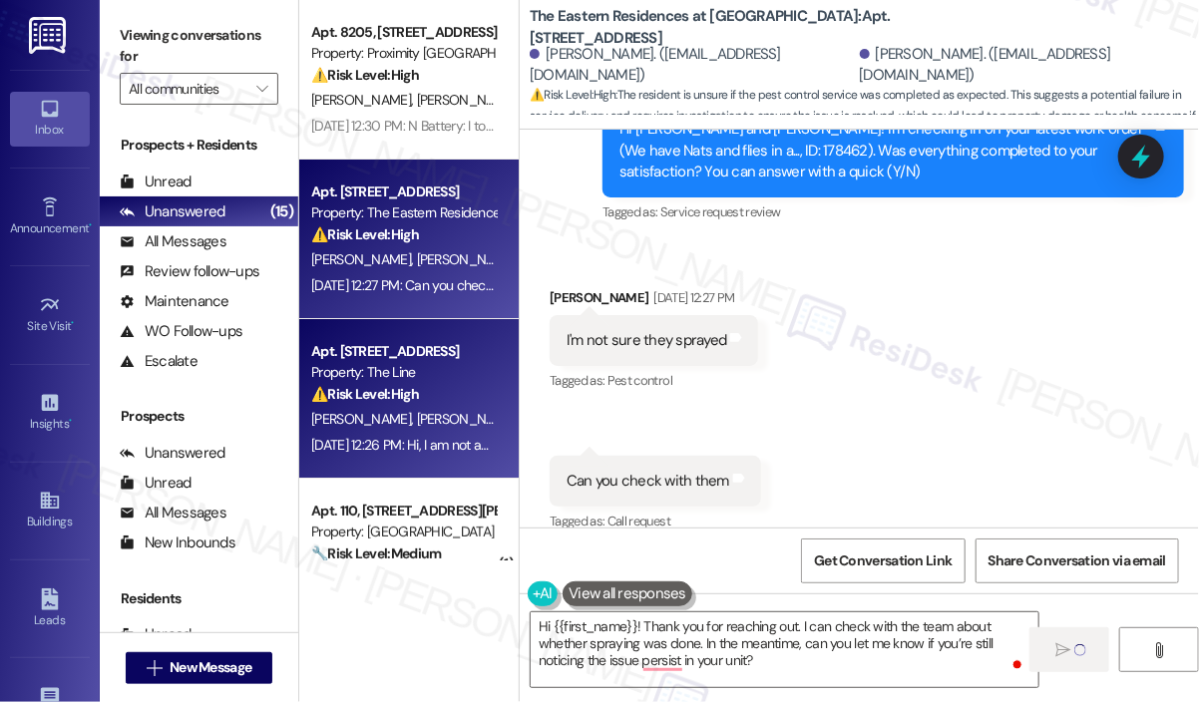
click at [417, 412] on span "[PERSON_NAME]" at bounding box center [467, 419] width 100 height 18
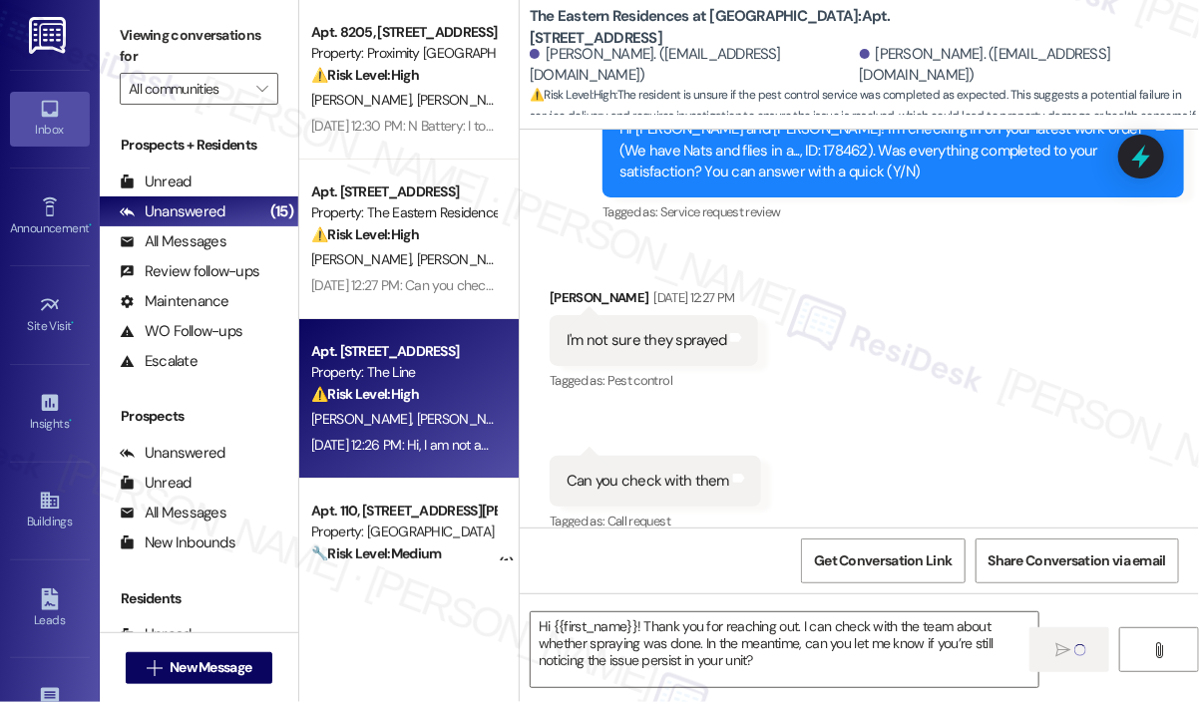
type textarea "Fetching suggested responses. Please feel free to read through the conversation…"
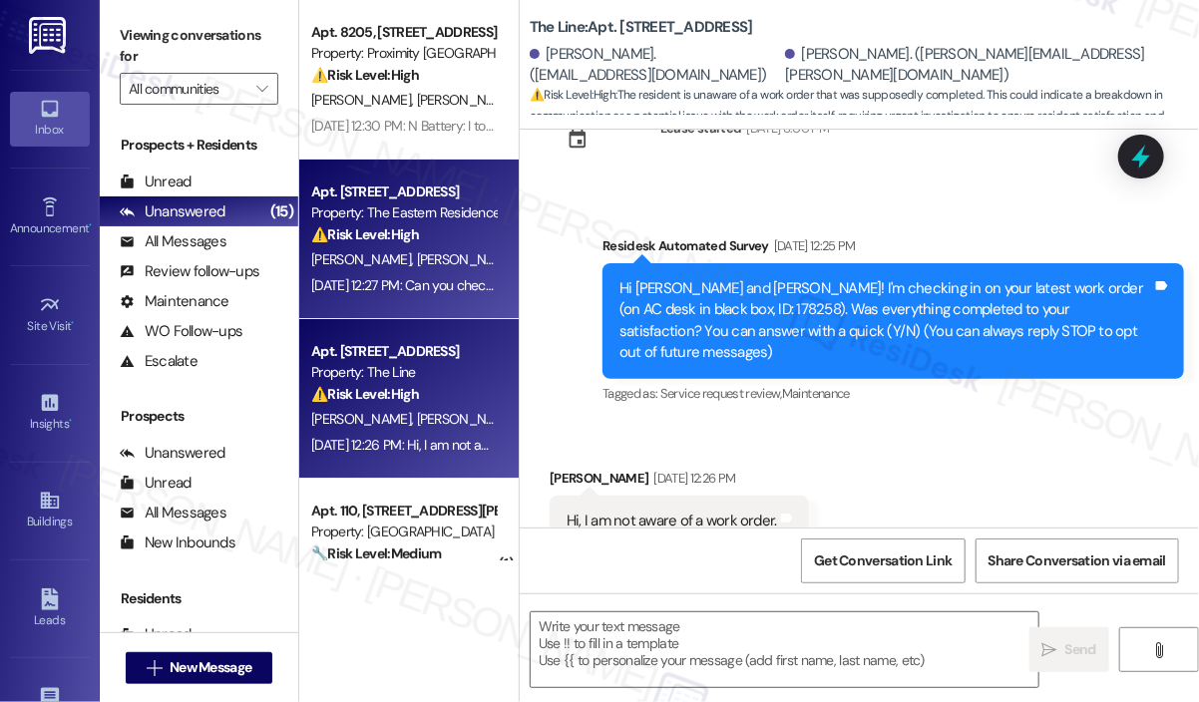
scroll to position [115, 0]
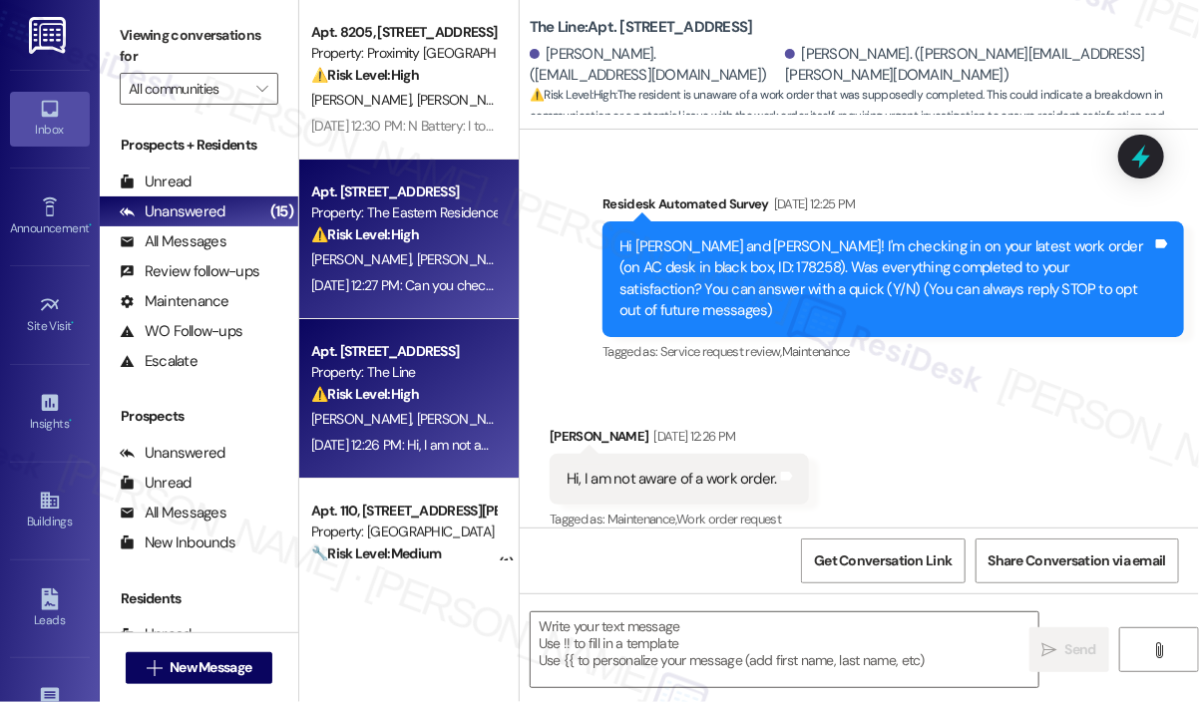
type textarea "Fetching suggested responses. Please feel free to read through the conversation…"
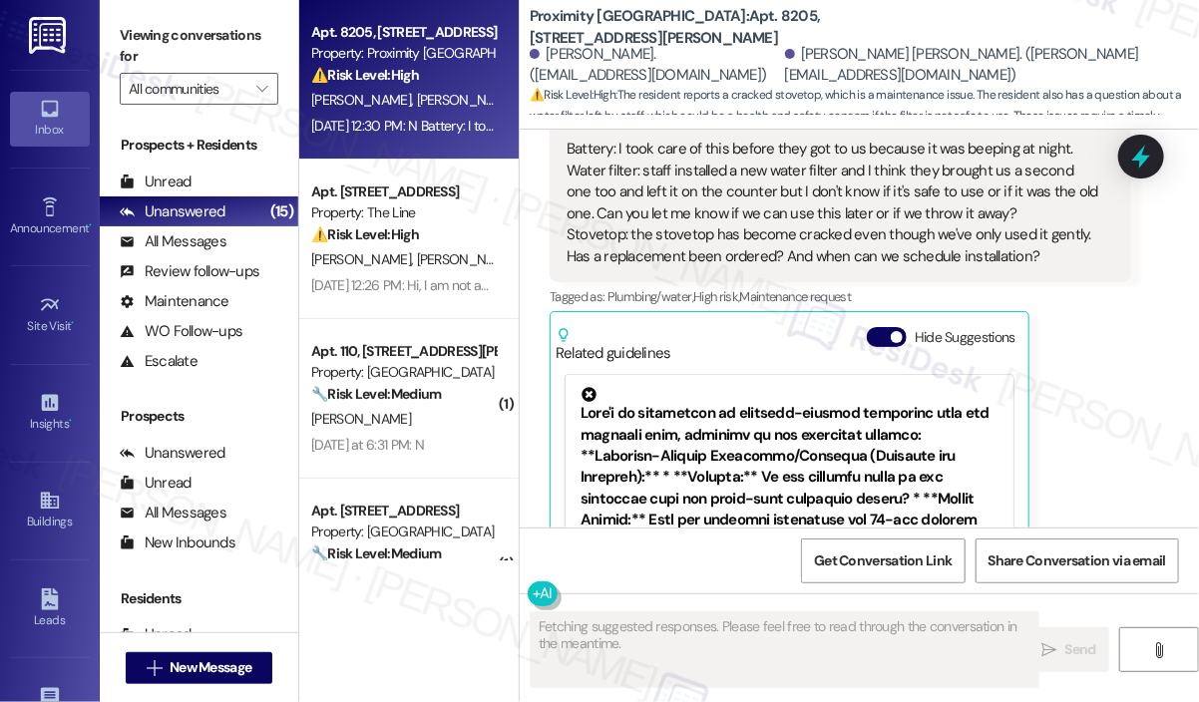
scroll to position [1812, 0]
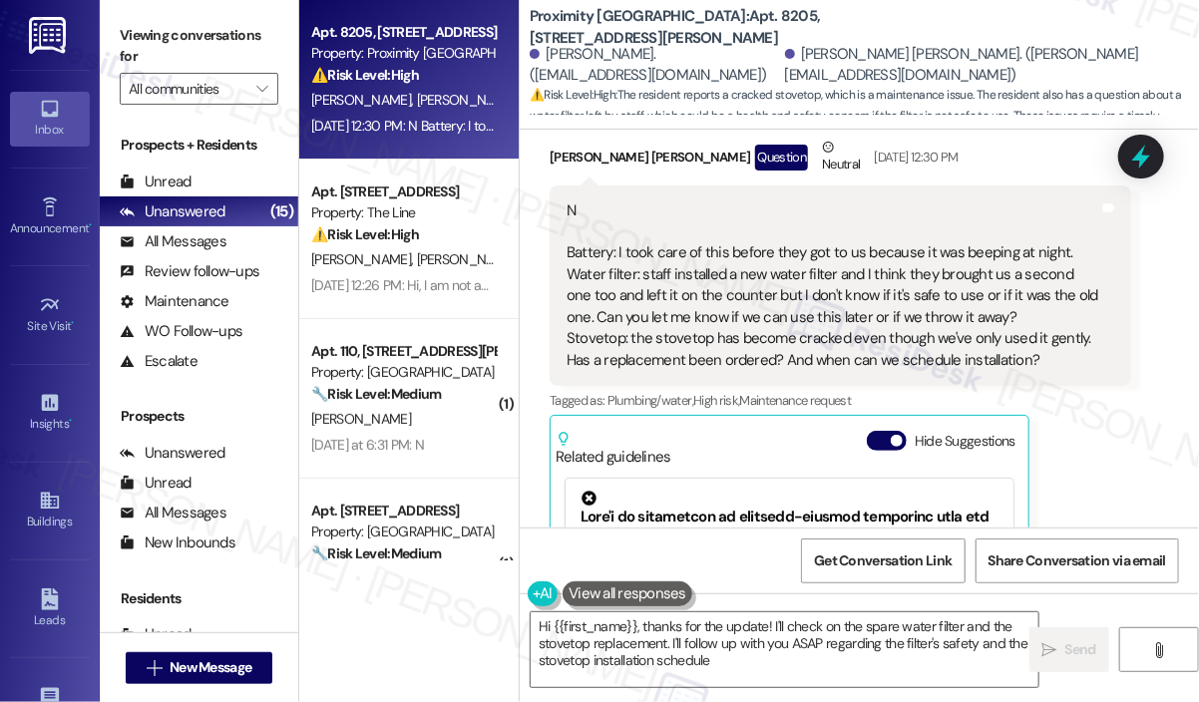
type textarea "Hi {{first_name}}, thanks for the update! I'll check on the spare water filter …"
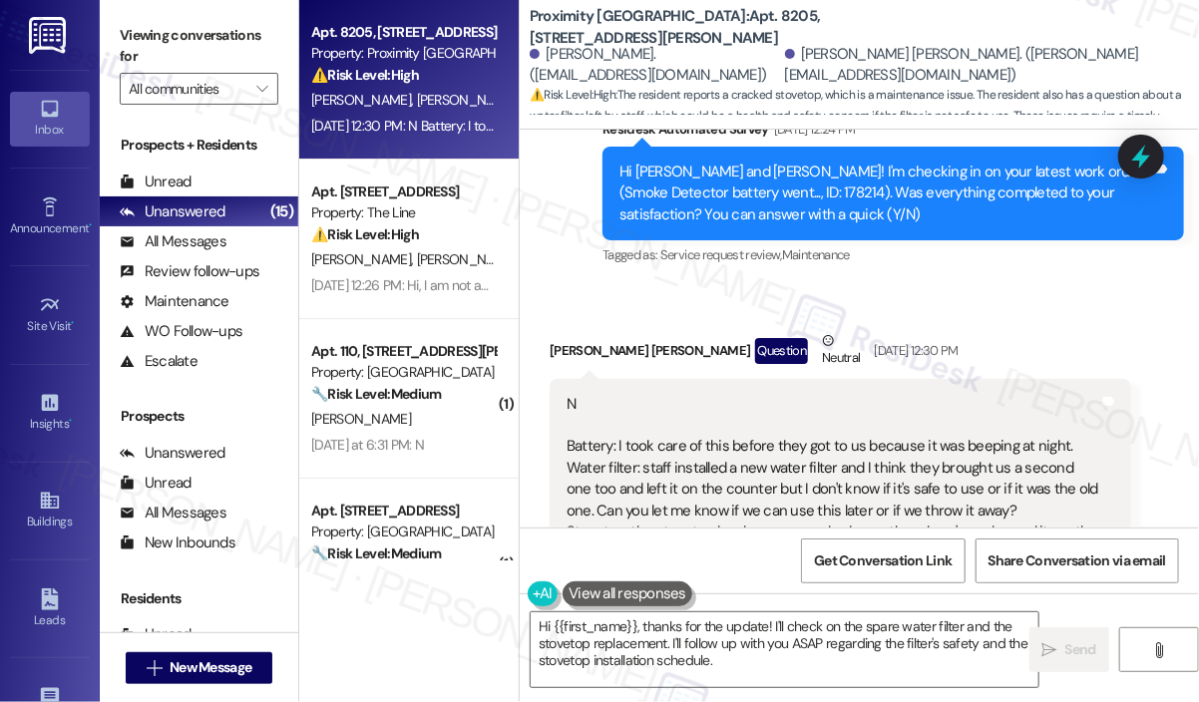
scroll to position [1712, 0]
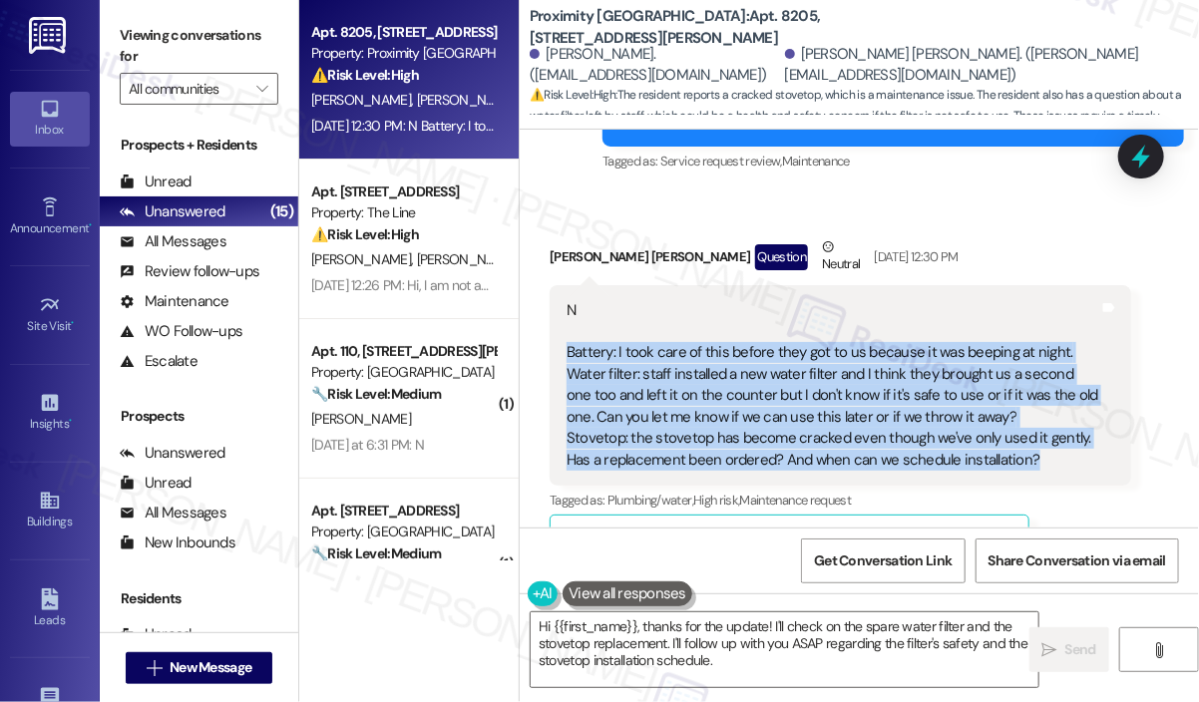
drag, startPoint x: 1051, startPoint y: 417, endPoint x: 569, endPoint y: 314, distance: 492.7
click at [569, 314] on div "N Battery: I took care of this before they got to us because it was beeping at …" at bounding box center [833, 385] width 533 height 171
copy div "Battery: I took care of this before they got to us because it was beeping at ni…"
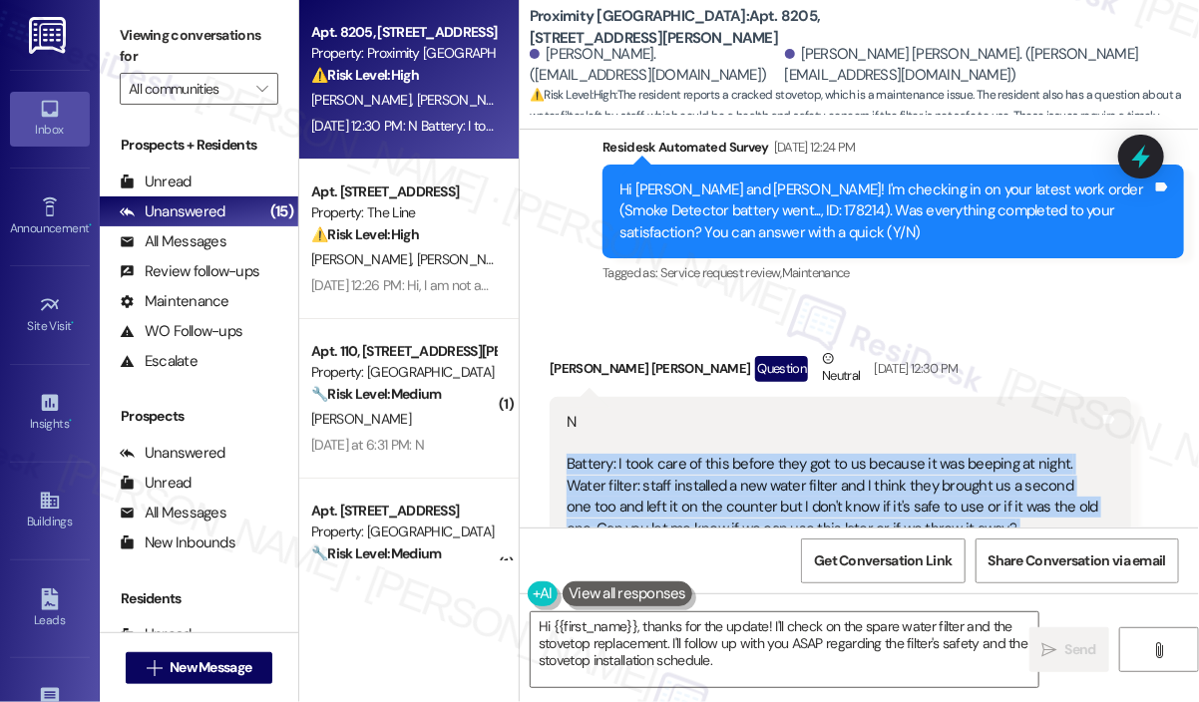
scroll to position [1612, 0]
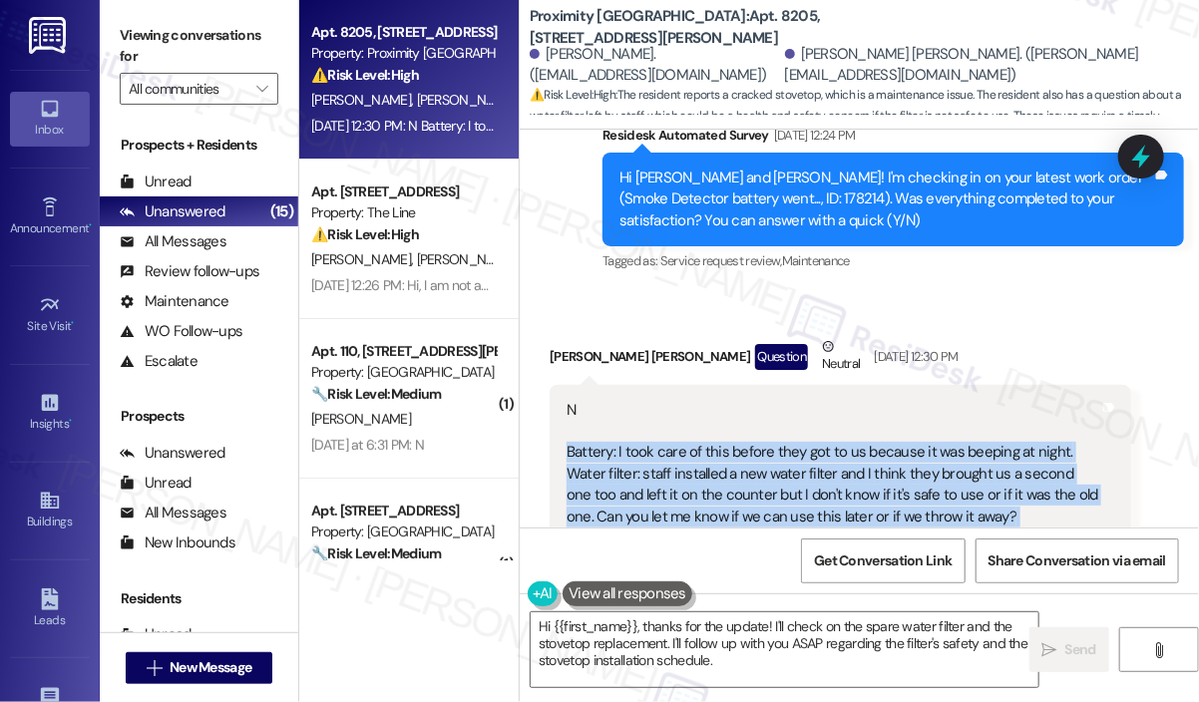
click at [846, 445] on div "N Battery: I took care of this before they got to us because it was beeping at …" at bounding box center [833, 485] width 533 height 171
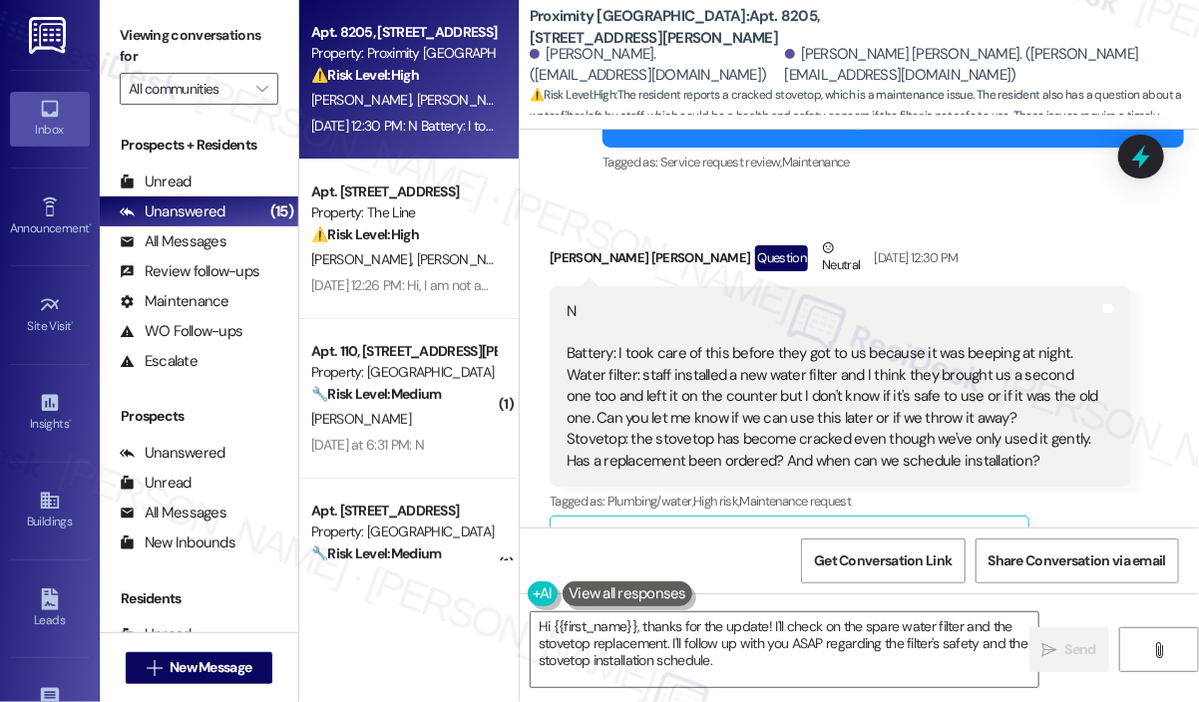
scroll to position [1712, 0]
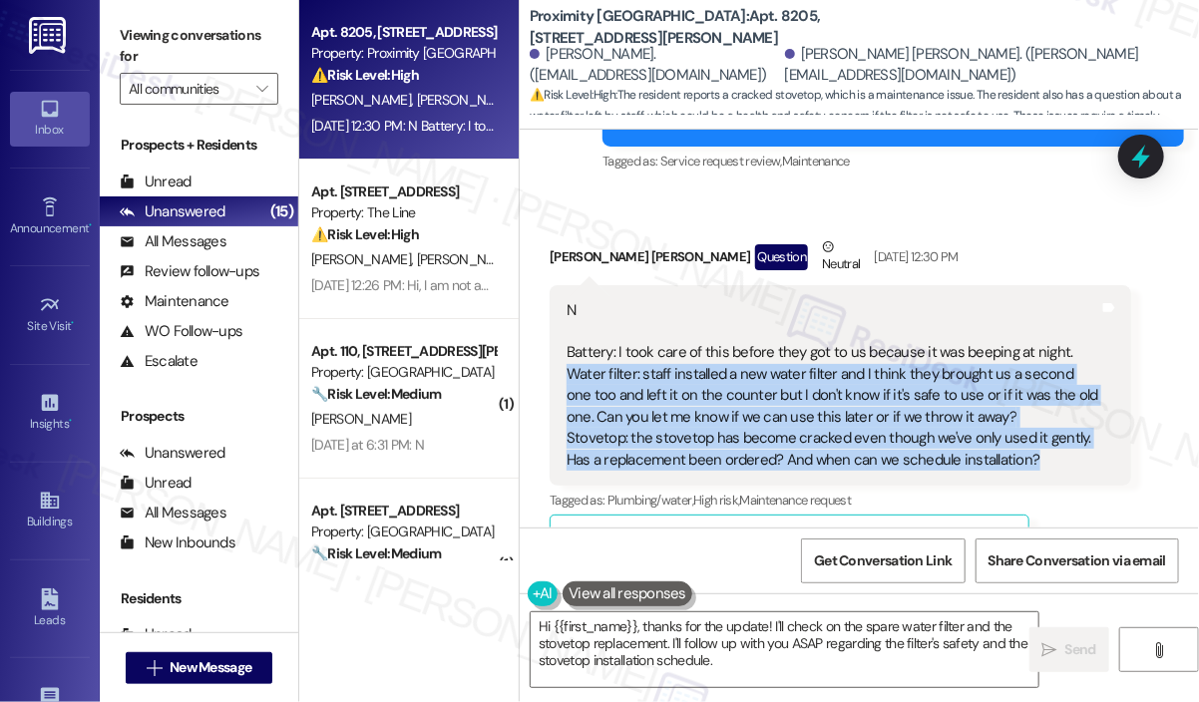
drag, startPoint x: 1054, startPoint y: 413, endPoint x: 572, endPoint y: 340, distance: 487.4
click at [572, 340] on div "N Battery: I took care of this before they got to us because it was beeping at …" at bounding box center [833, 385] width 533 height 171
copy div "Water filter: staff installed a new water filter and I think they brought us a …"
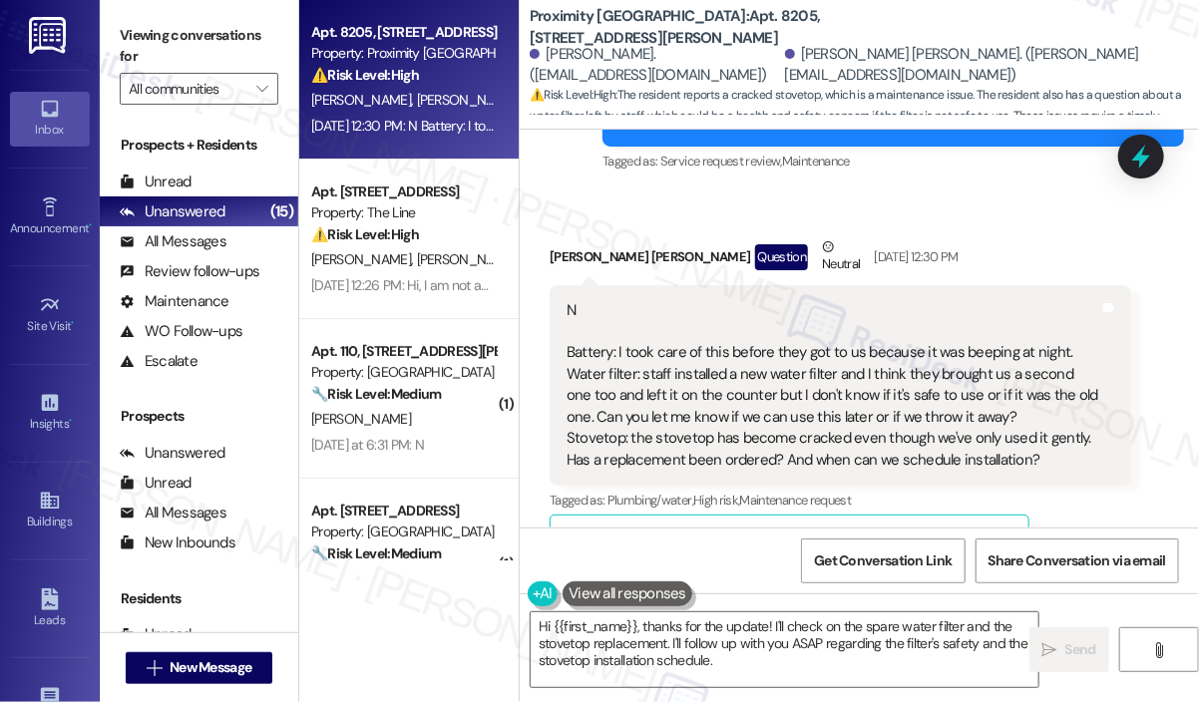
click at [1070, 221] on div "Received via SMS Montgomery Belk Question Neutral Aug 15, 2025 at 12:30 PM N Ba…" at bounding box center [841, 546] width 612 height 650
click at [1141, 155] on icon at bounding box center [1141, 157] width 24 height 31
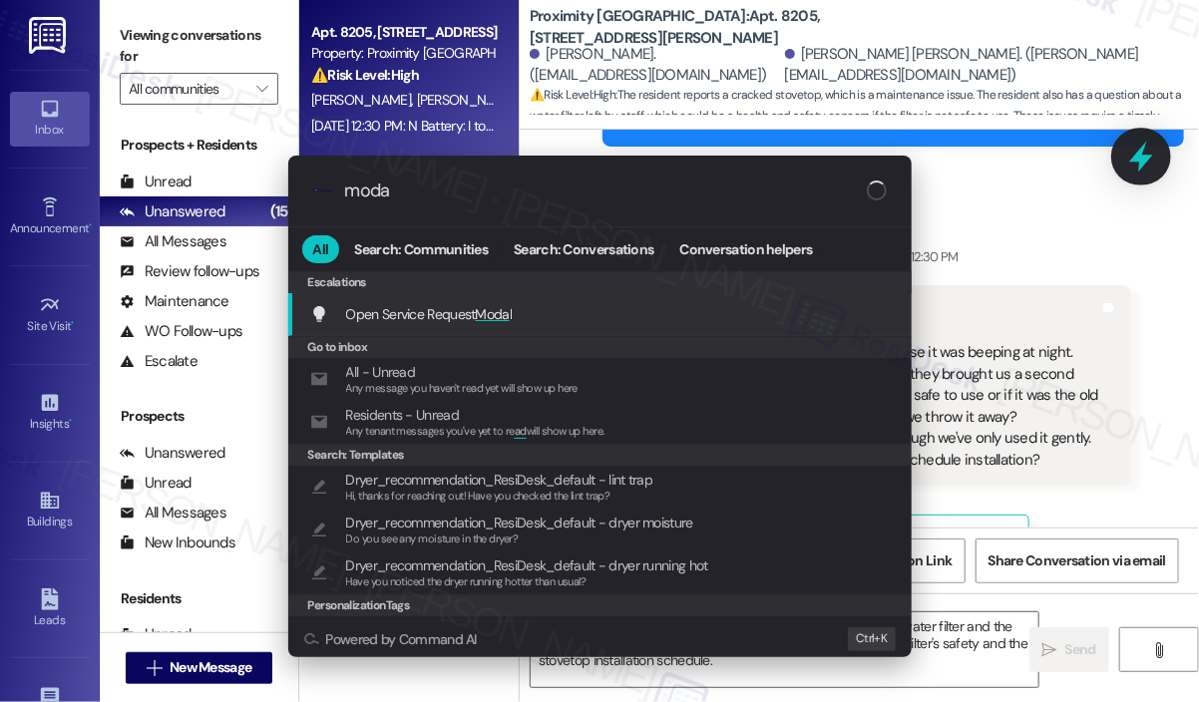
type input "modal"
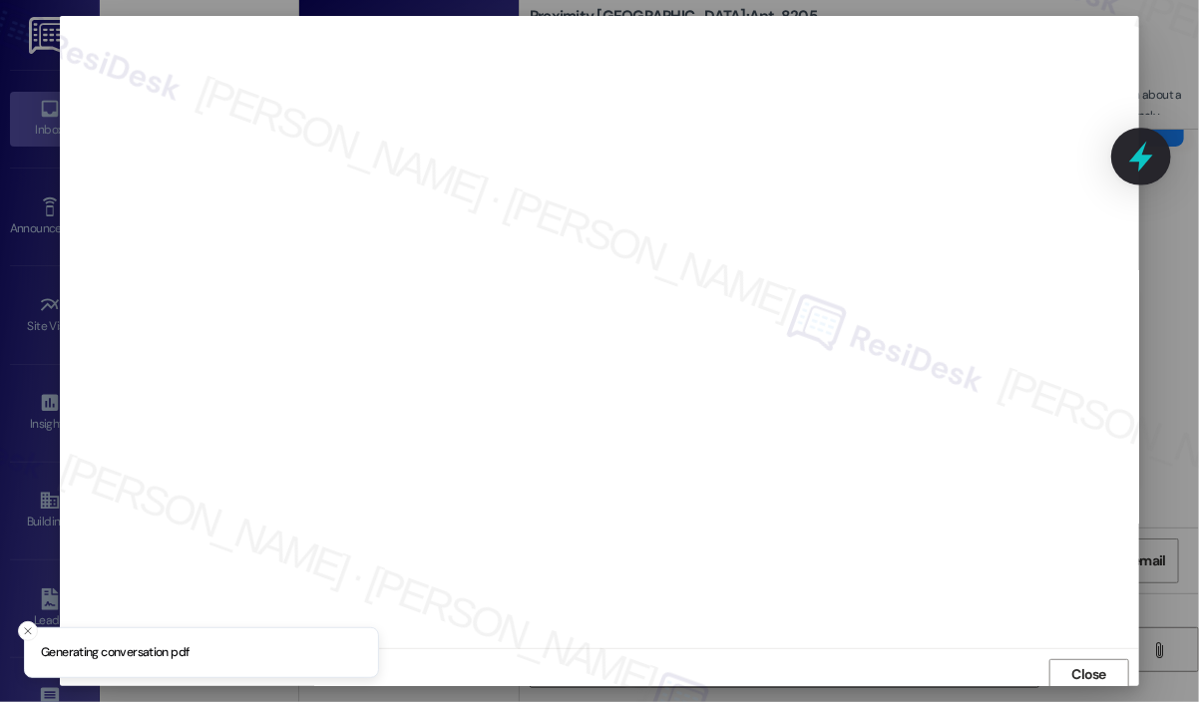
scroll to position [4, 0]
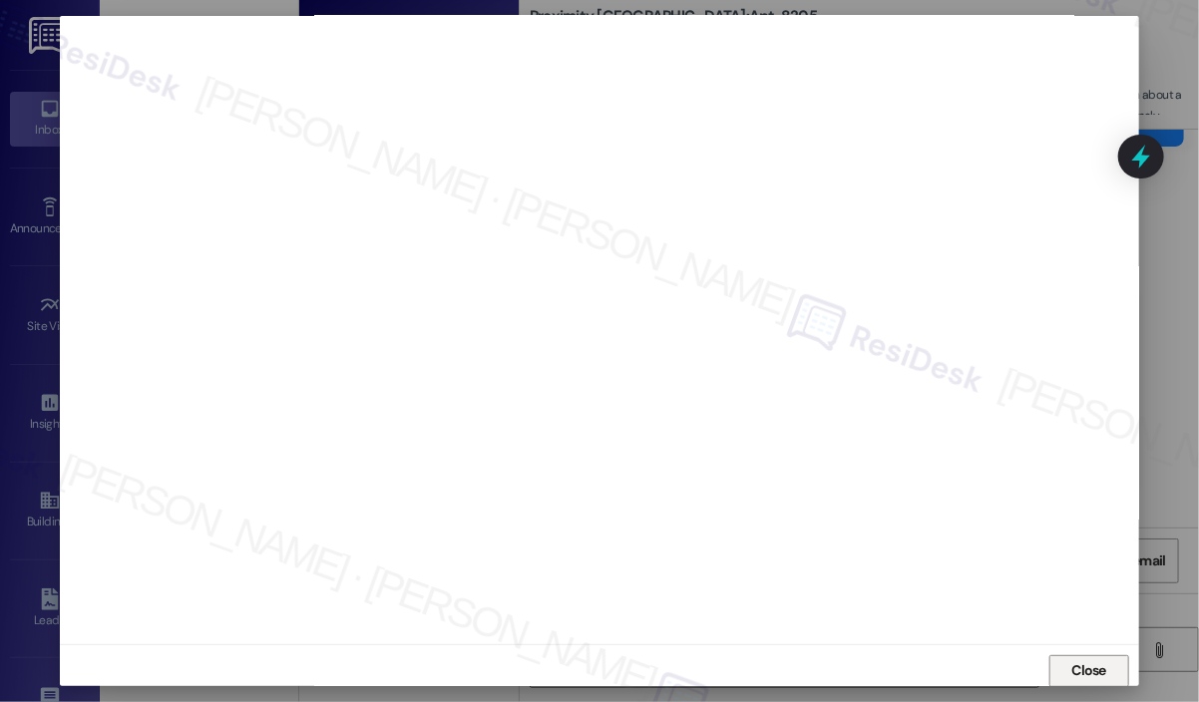
click at [1097, 666] on span "Close" at bounding box center [1090, 670] width 35 height 21
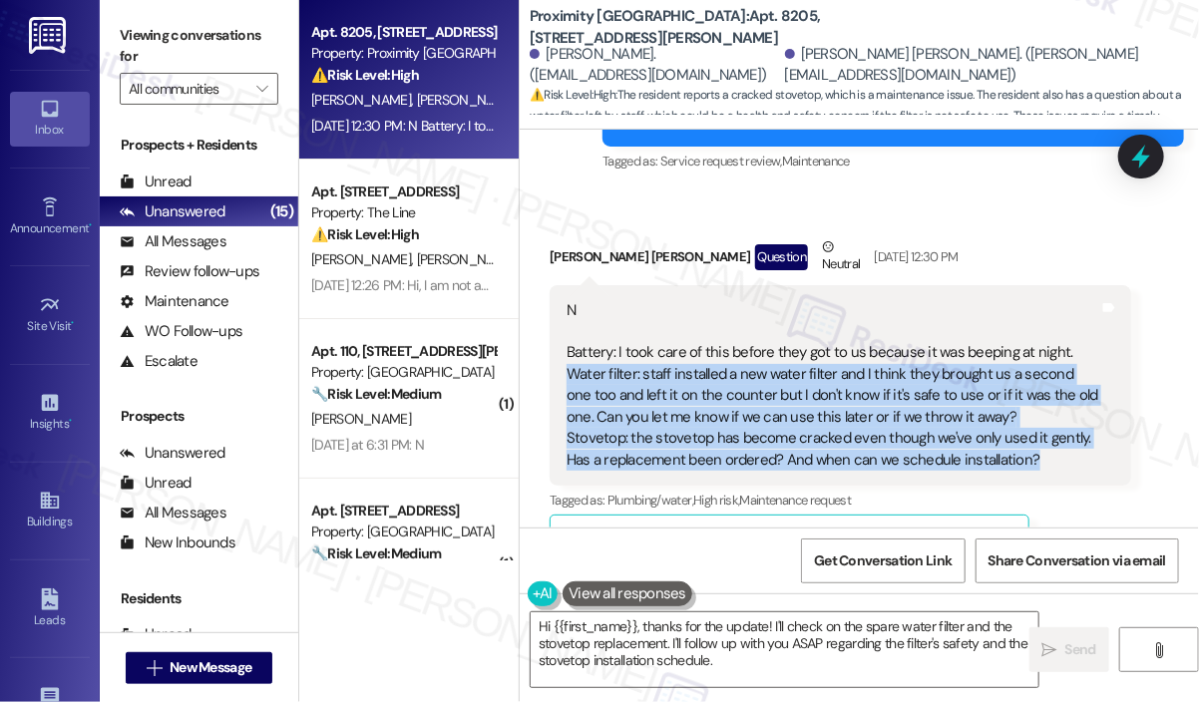
drag, startPoint x: 1042, startPoint y: 417, endPoint x: 571, endPoint y: 328, distance: 479.2
click at [571, 328] on div "N Battery: I took care of this before they got to us because it was beeping at …" at bounding box center [833, 385] width 533 height 171
copy div "Water filter: staff installed a new water filter and I think they brought us a …"
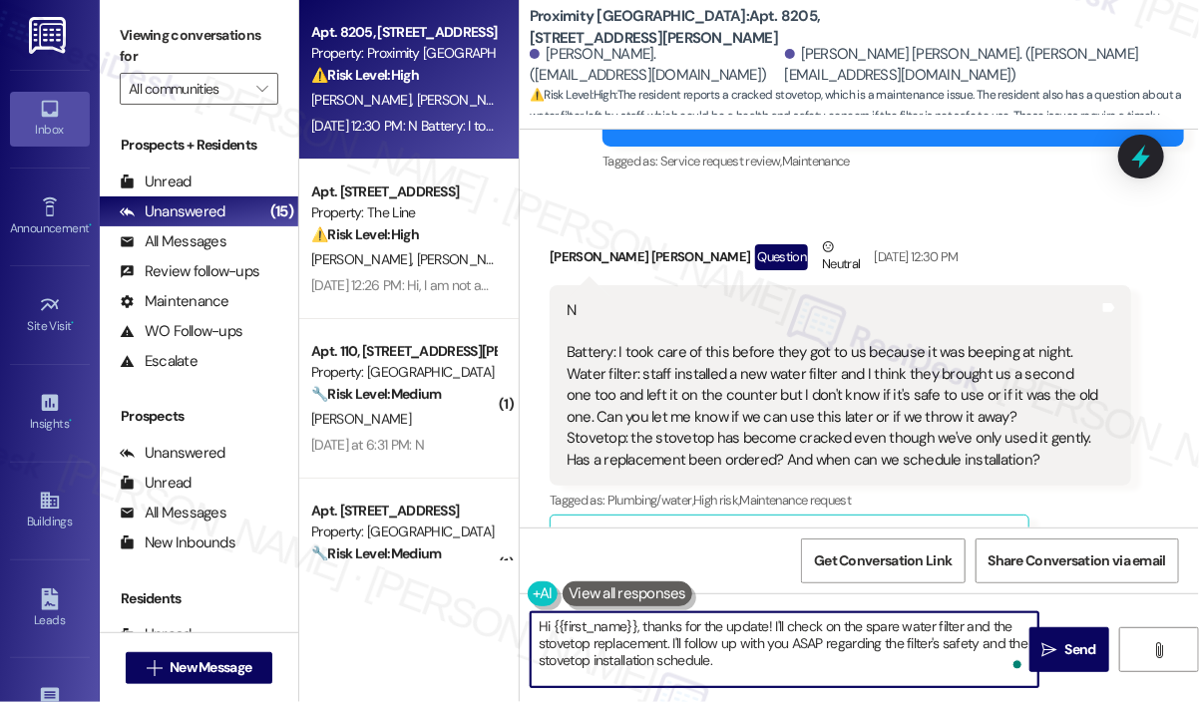
drag, startPoint x: 750, startPoint y: 667, endPoint x: 638, endPoint y: 624, distance: 121.0
click at [638, 624] on textarea "Hi {{first_name}}, thanks for the update! I'll check on the spare water filter …" at bounding box center [785, 650] width 508 height 75
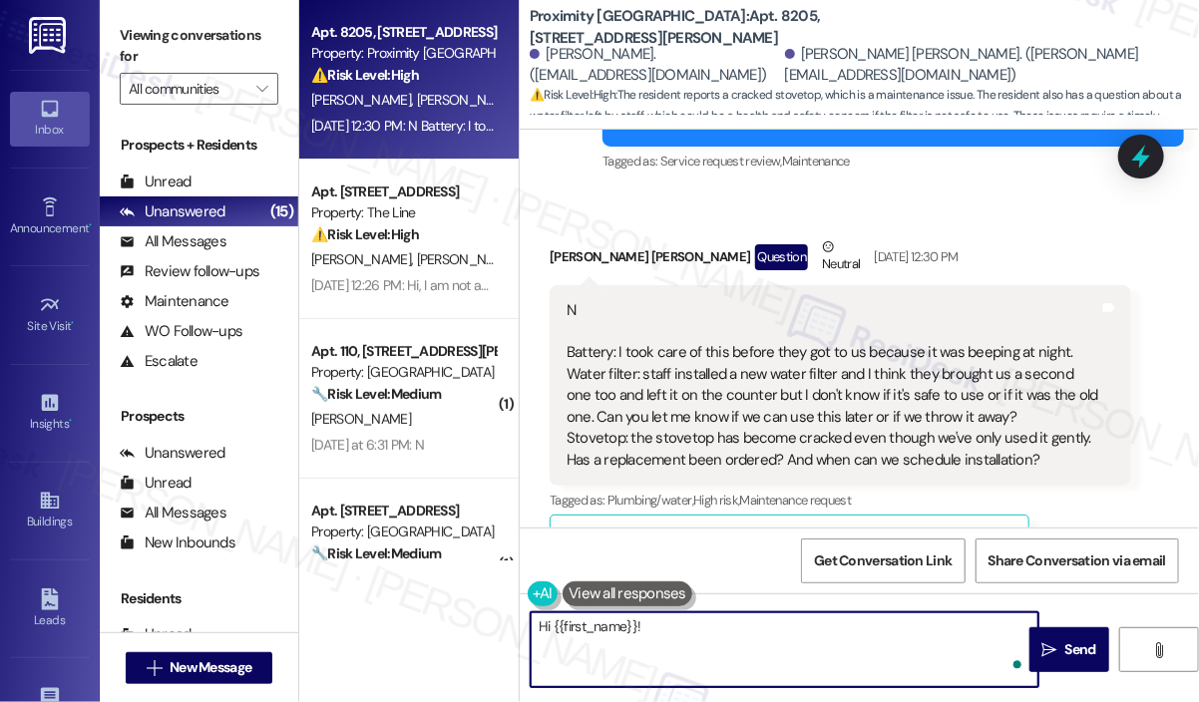
paste textarea "Thank you for reaching out. For the water filter, can you provide the work orde…"
type textarea "Hi {{first_name}}! Thank you for reaching out. For the water filter, can you pr…"
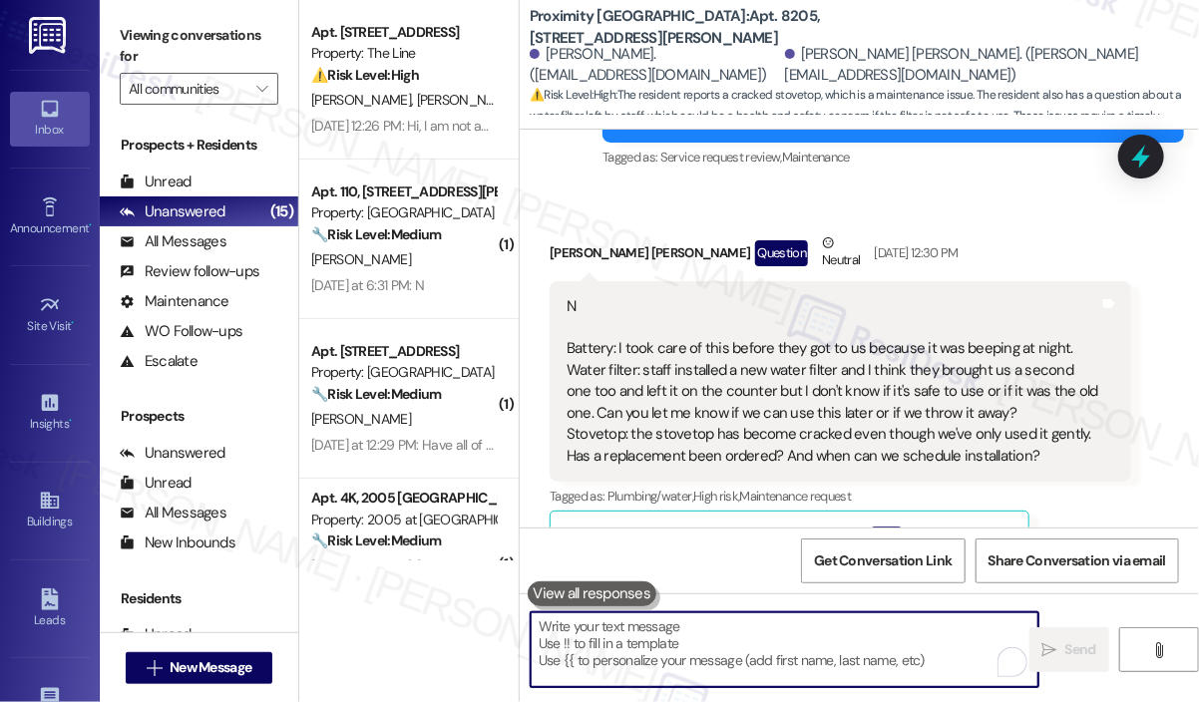
scroll to position [1712, 0]
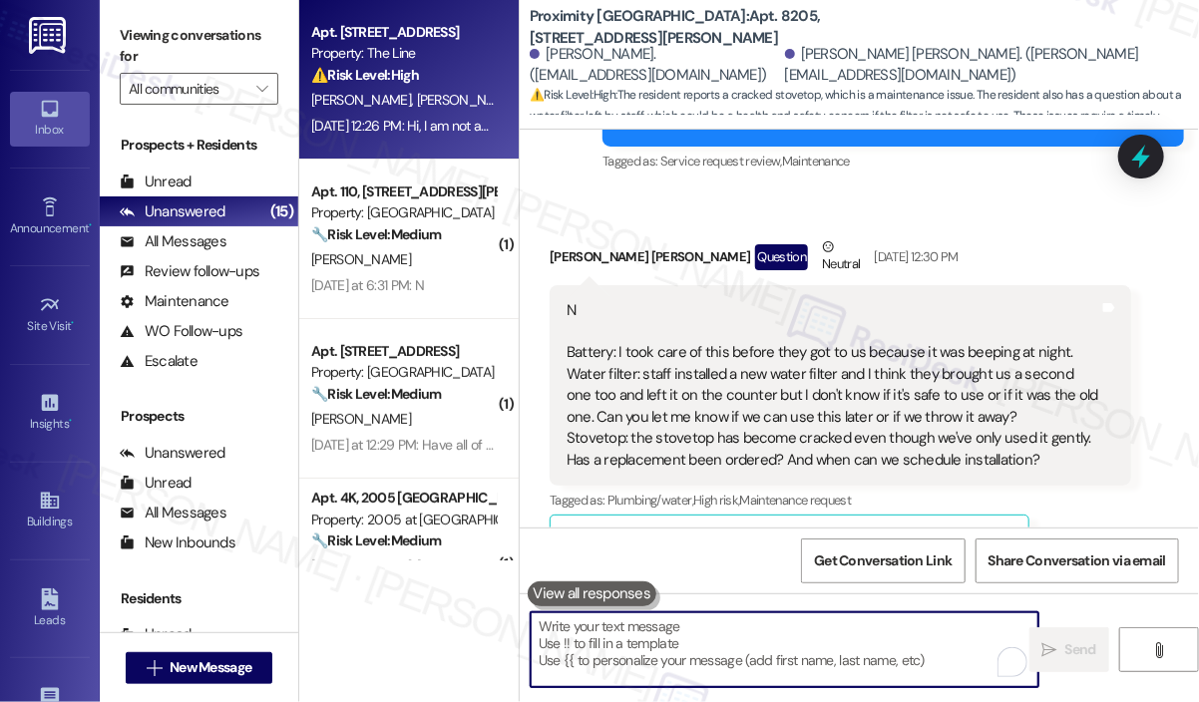
click at [391, 96] on span "[PERSON_NAME]" at bounding box center [364, 100] width 106 height 18
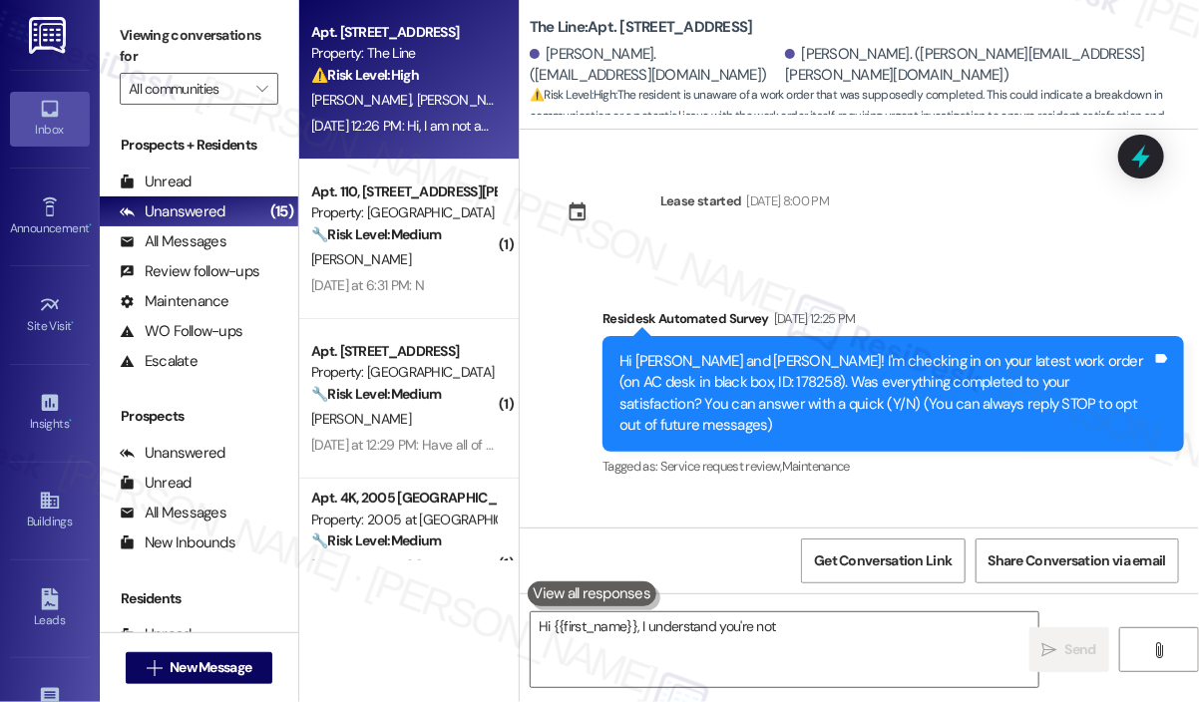
scroll to position [115, 0]
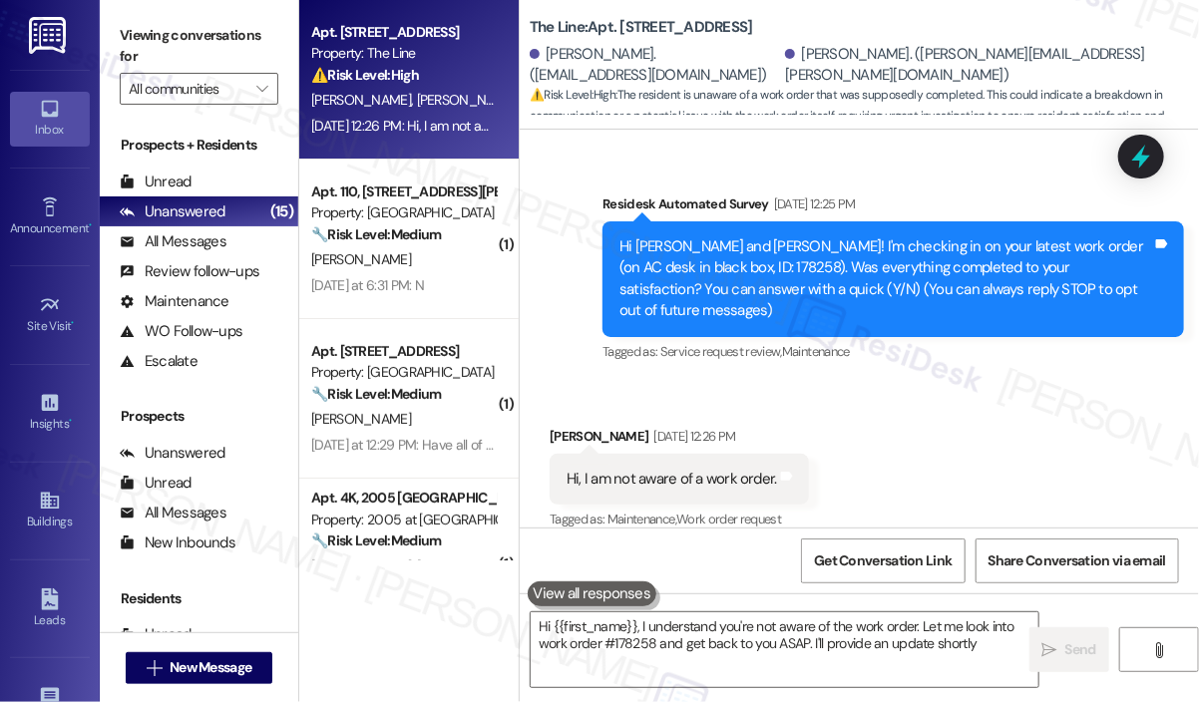
type textarea "Hi {{first_name}}, I understand you're not aware of the work order. Let me look…"
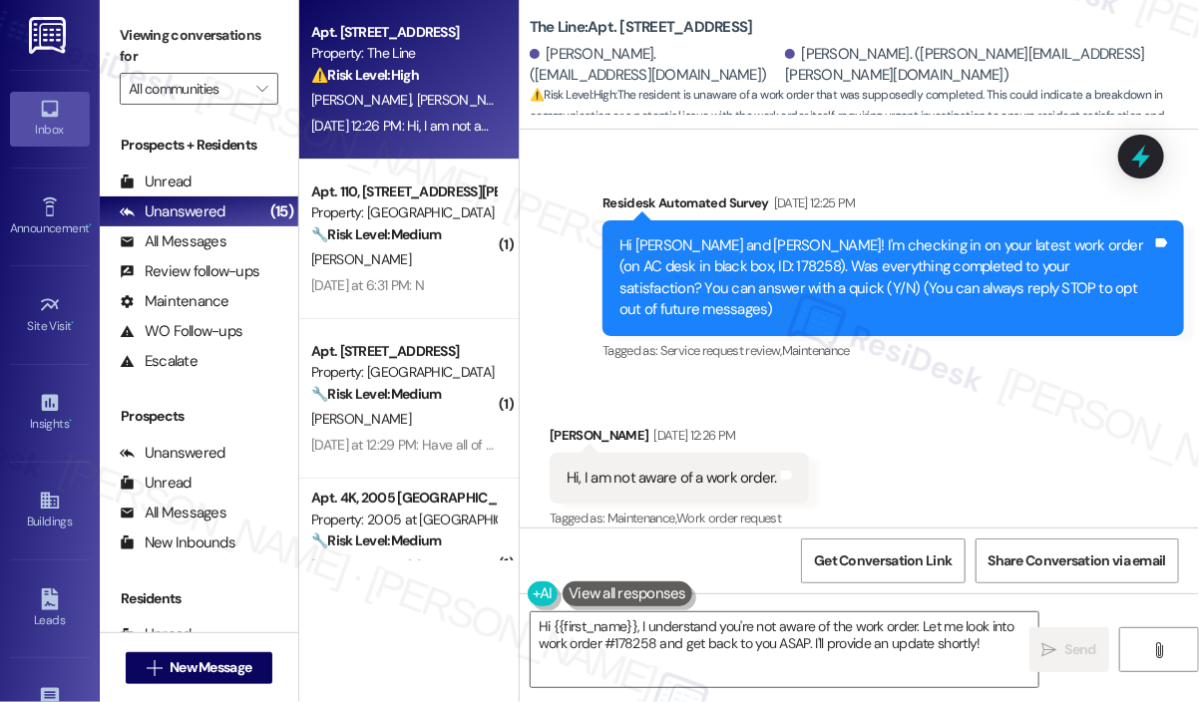
click at [963, 464] on div "Received via SMS Kristin Whittington Aug 15, 2025 at 12:26 PM Hi, I am not awar…" at bounding box center [859, 464] width 679 height 169
click at [1139, 165] on icon at bounding box center [1141, 157] width 34 height 34
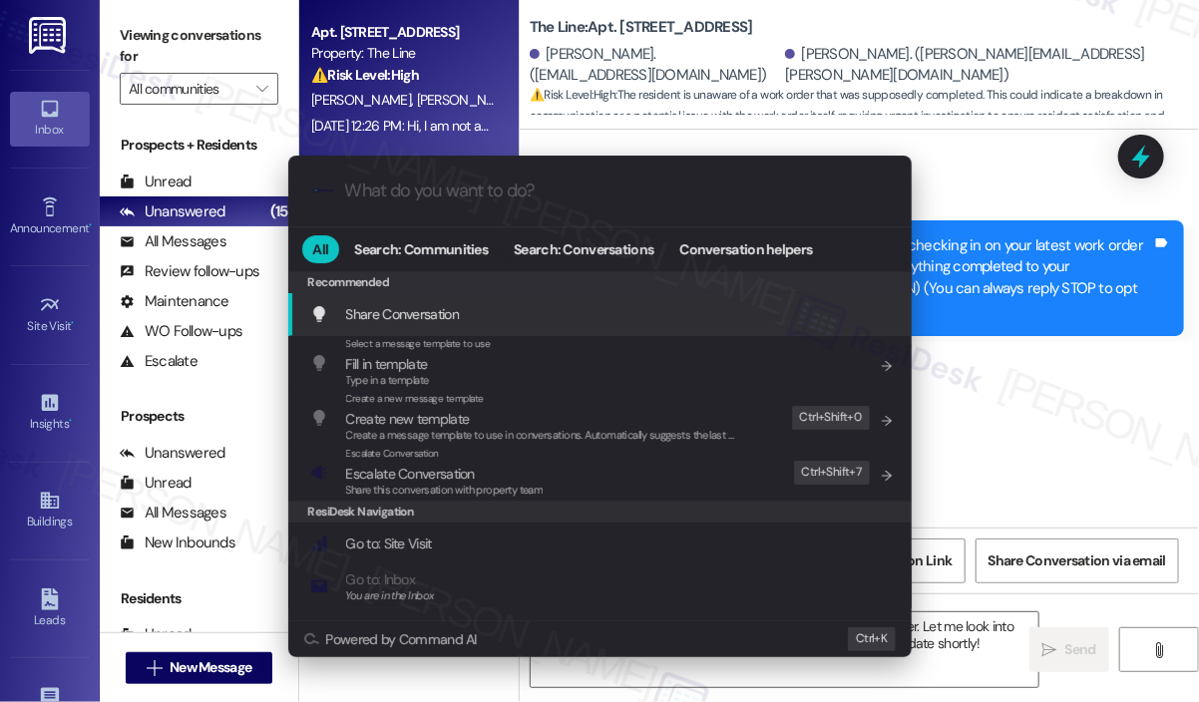
click at [1008, 419] on div ".cls-1{fill:#0a055f;}.cls-2{fill:#0cc4c4;} resideskLogoBlueOrange All Search: C…" at bounding box center [599, 351] width 1199 height 702
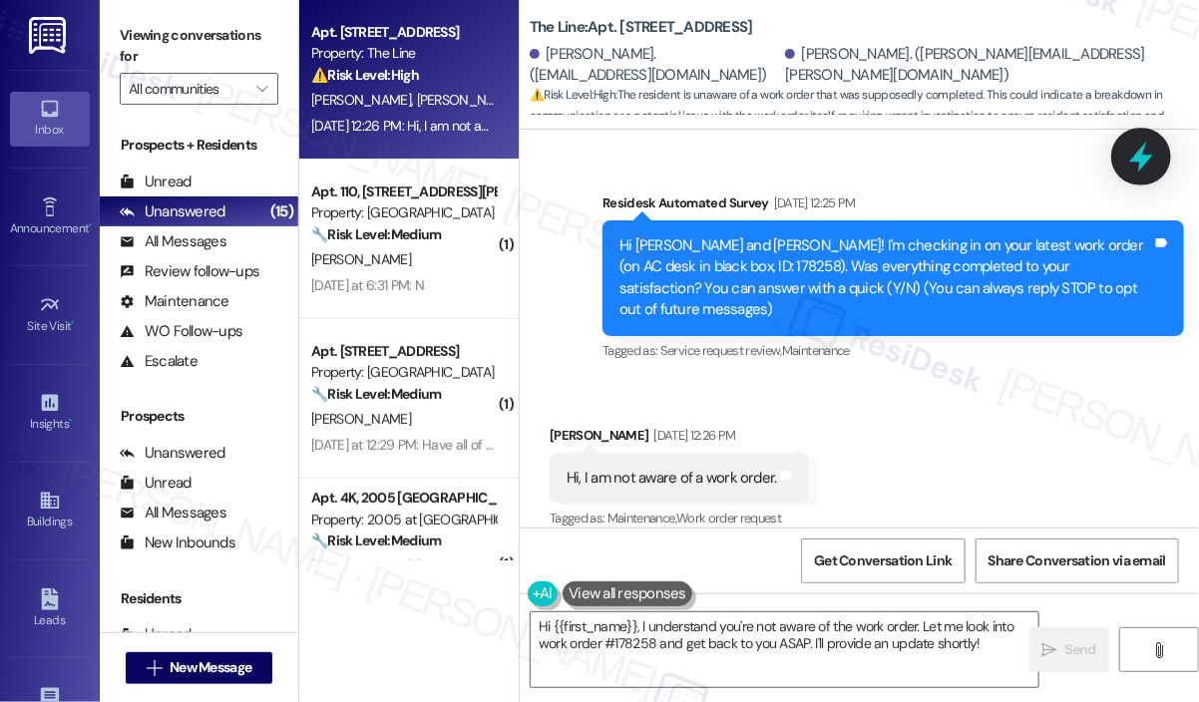
click at [1143, 154] on icon at bounding box center [1141, 157] width 34 height 34
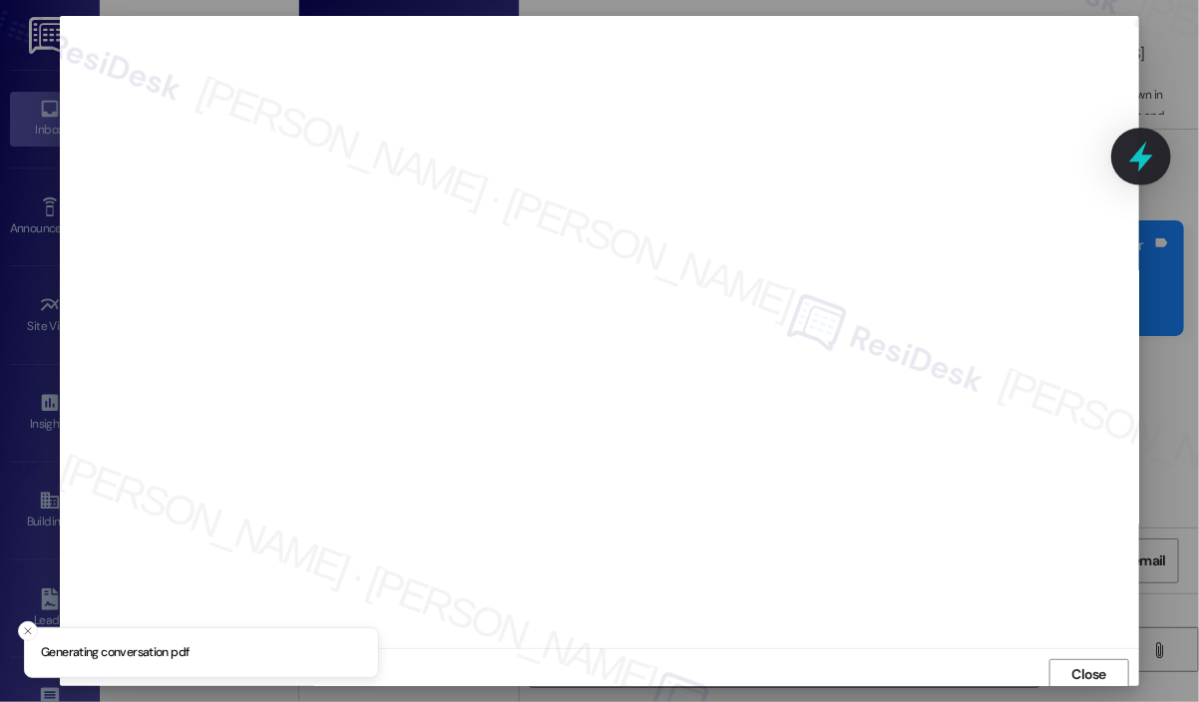
scroll to position [4, 0]
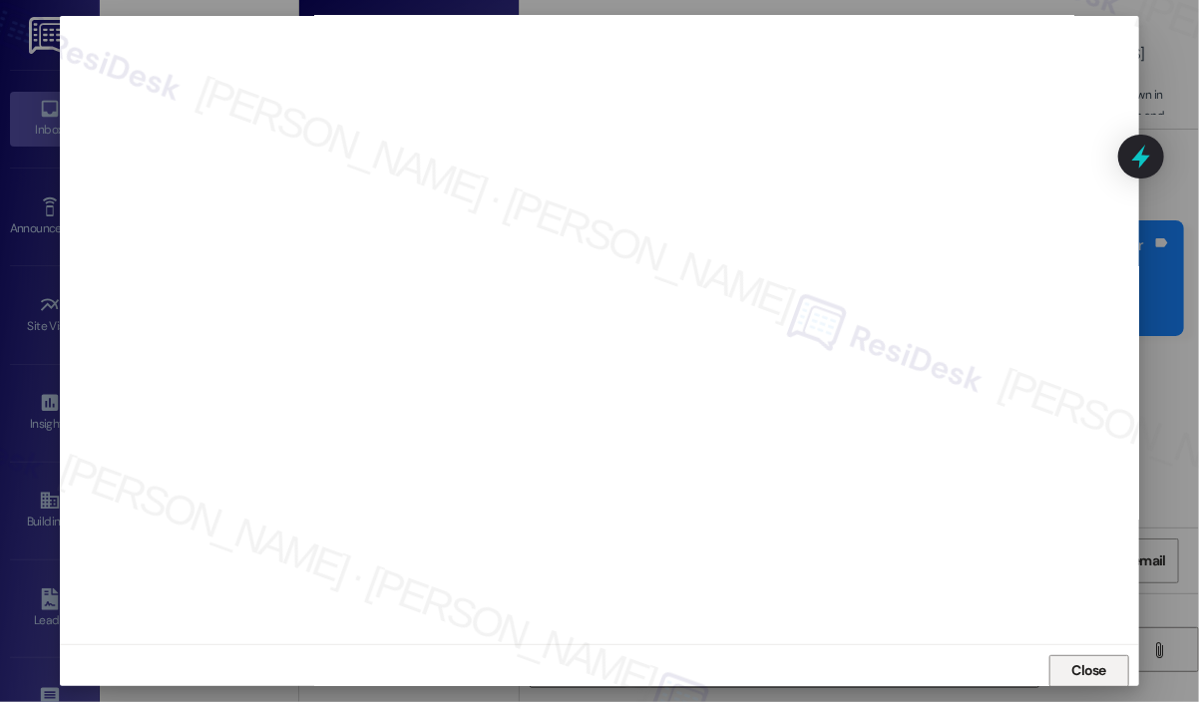
click at [1105, 668] on span "Close" at bounding box center [1090, 670] width 43 height 21
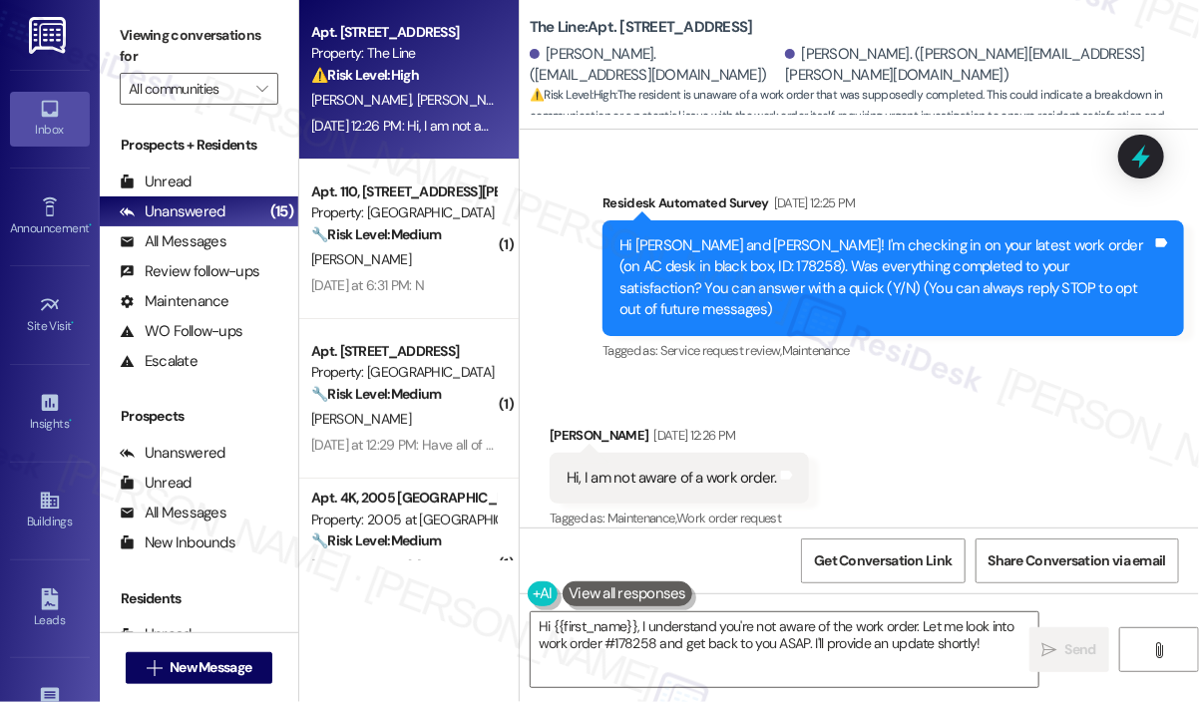
click at [970, 480] on div "Received via SMS Kristin Whittington Aug 15, 2025 at 12:26 PM Hi, I am not awar…" at bounding box center [859, 464] width 679 height 169
click at [950, 446] on div "Received via SMS Kristin Whittington Aug 15, 2025 at 12:26 PM Hi, I am not awar…" at bounding box center [859, 464] width 679 height 169
click at [1141, 163] on icon at bounding box center [1141, 157] width 24 height 31
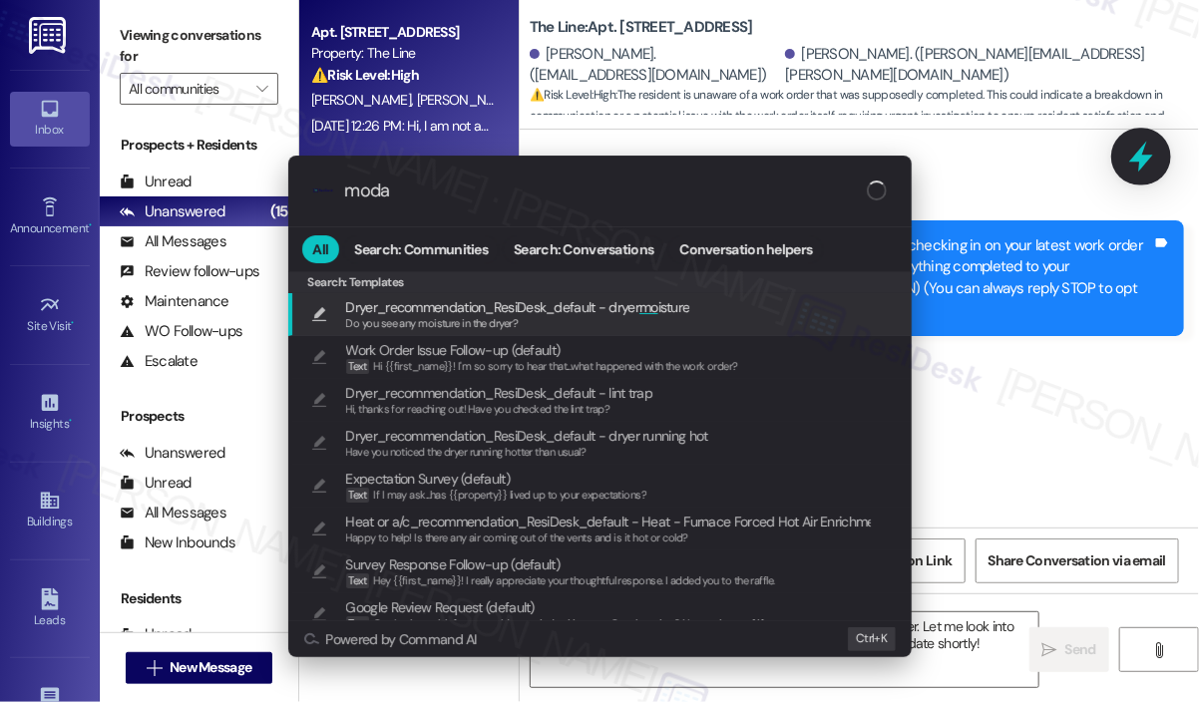
type input "modal"
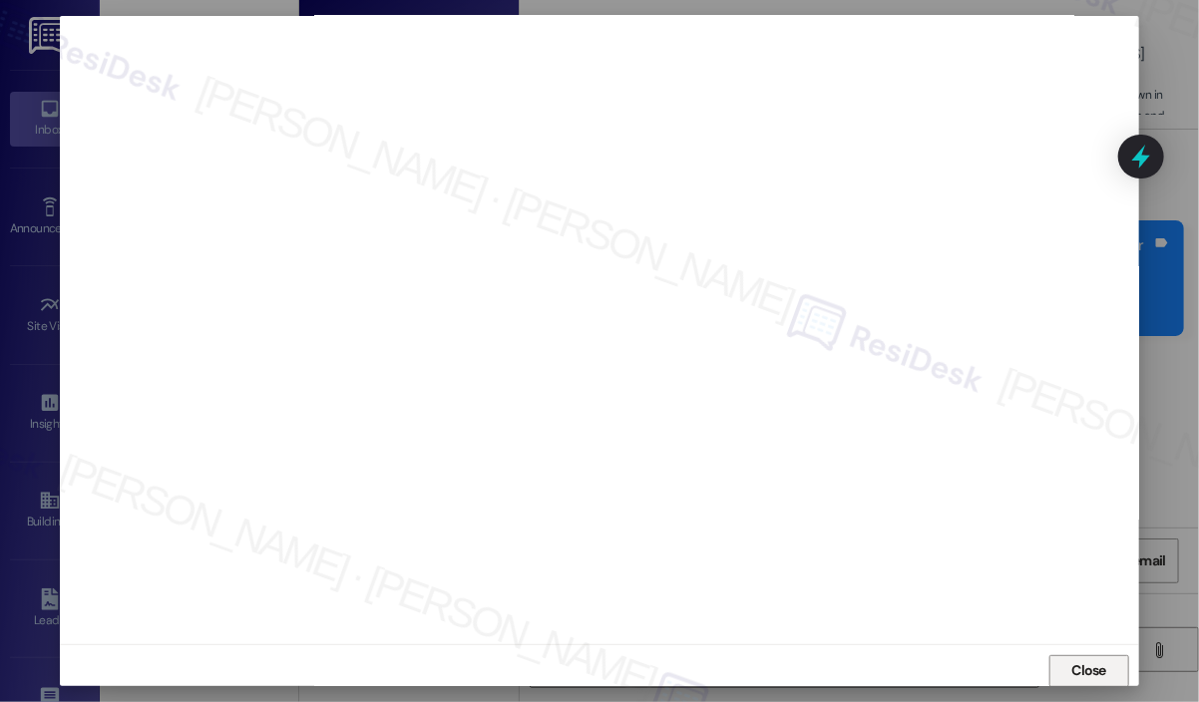
click at [1084, 656] on span "Close" at bounding box center [1090, 671] width 43 height 30
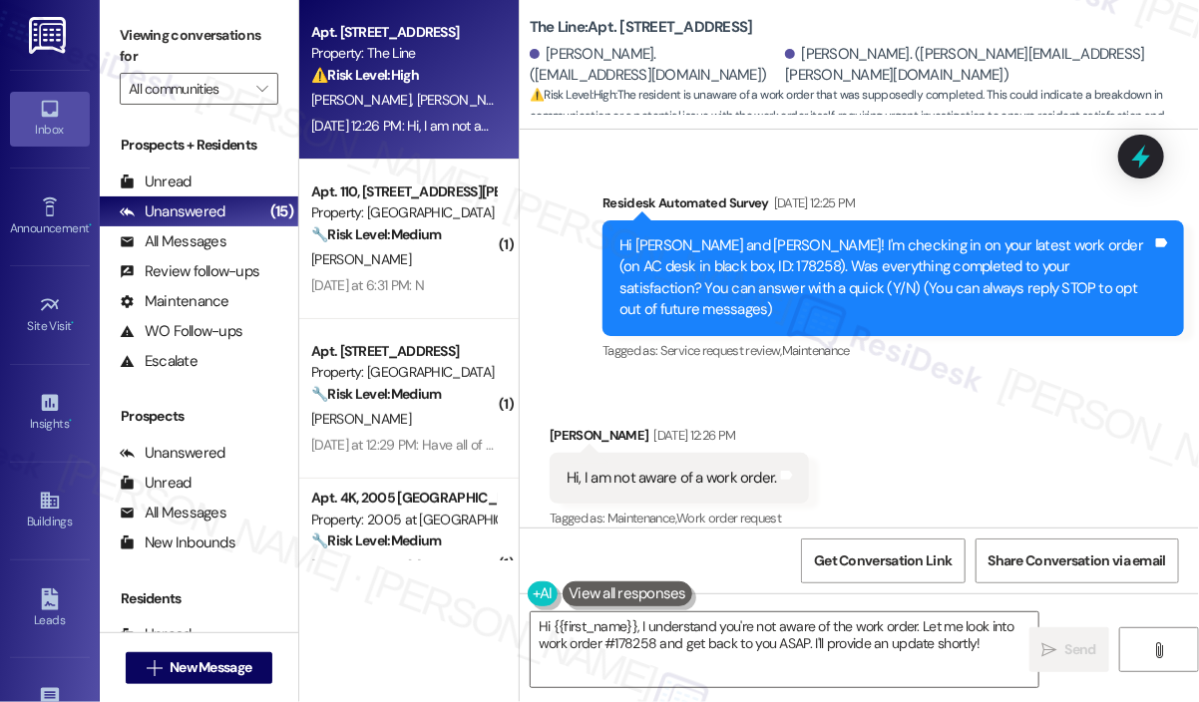
click at [1034, 446] on div "Received via SMS Kristin Whittington Aug 15, 2025 at 12:26 PM Hi, I am not awar…" at bounding box center [859, 464] width 679 height 169
click at [717, 468] on div "Hi, I am not aware of a work order." at bounding box center [672, 478] width 211 height 21
click at [715, 468] on div "Hi, I am not aware of a work order." at bounding box center [672, 478] width 211 height 21
click at [716, 468] on div "Hi, I am not aware of a work order." at bounding box center [672, 478] width 211 height 21
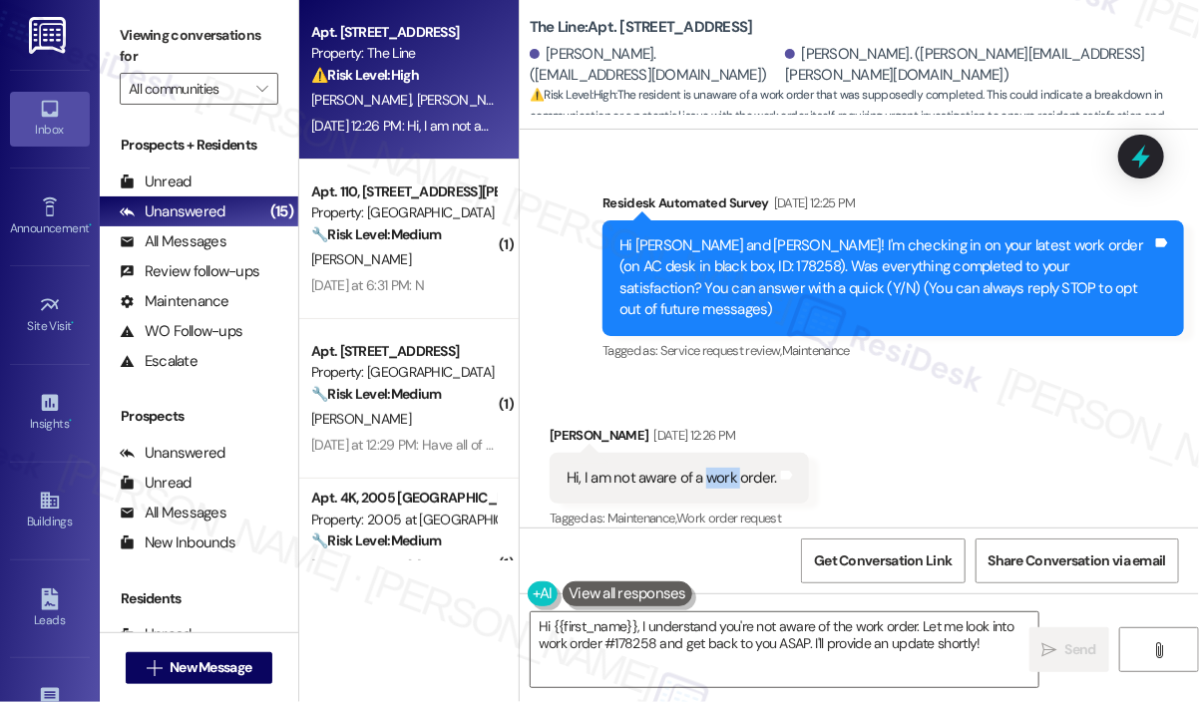
click at [716, 468] on div "Hi, I am not aware of a work order." at bounding box center [672, 478] width 211 height 21
click at [714, 468] on div "Hi, I am not aware of a work order." at bounding box center [672, 478] width 211 height 21
click at [715, 468] on div "Hi, I am not aware of a work order." at bounding box center [672, 478] width 211 height 21
click at [714, 468] on div "Hi, I am not aware of a work order." at bounding box center [672, 478] width 211 height 21
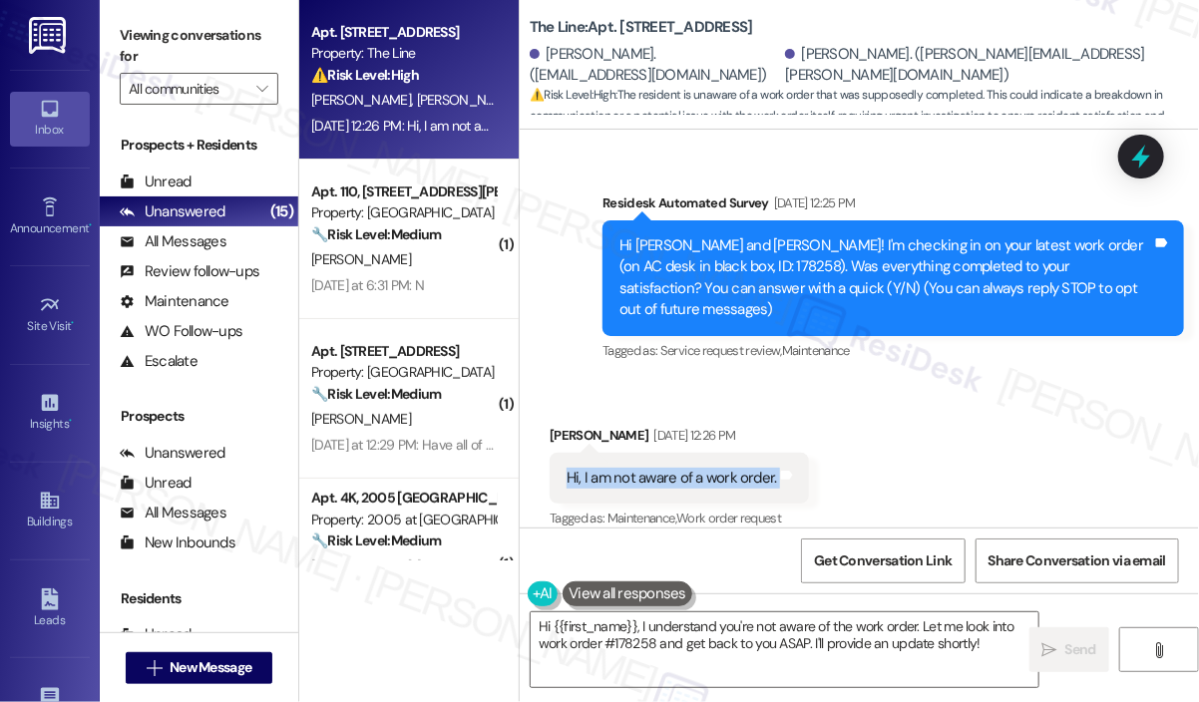
copy div "Hi, I am not aware of a work order. Tags and notes"
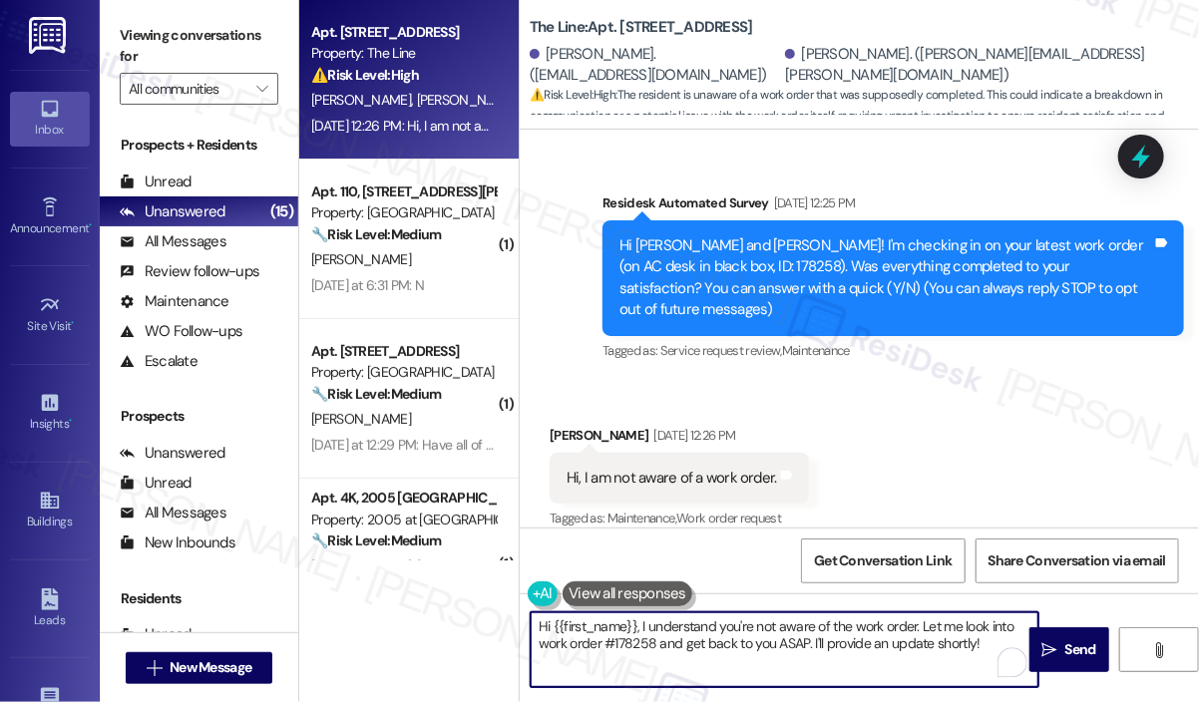
drag, startPoint x: 994, startPoint y: 644, endPoint x: 642, endPoint y: 626, distance: 352.7
click at [642, 626] on textarea "Hi {{first_name}}, I understand you're not aware of the work order. Let me look…" at bounding box center [785, 650] width 508 height 75
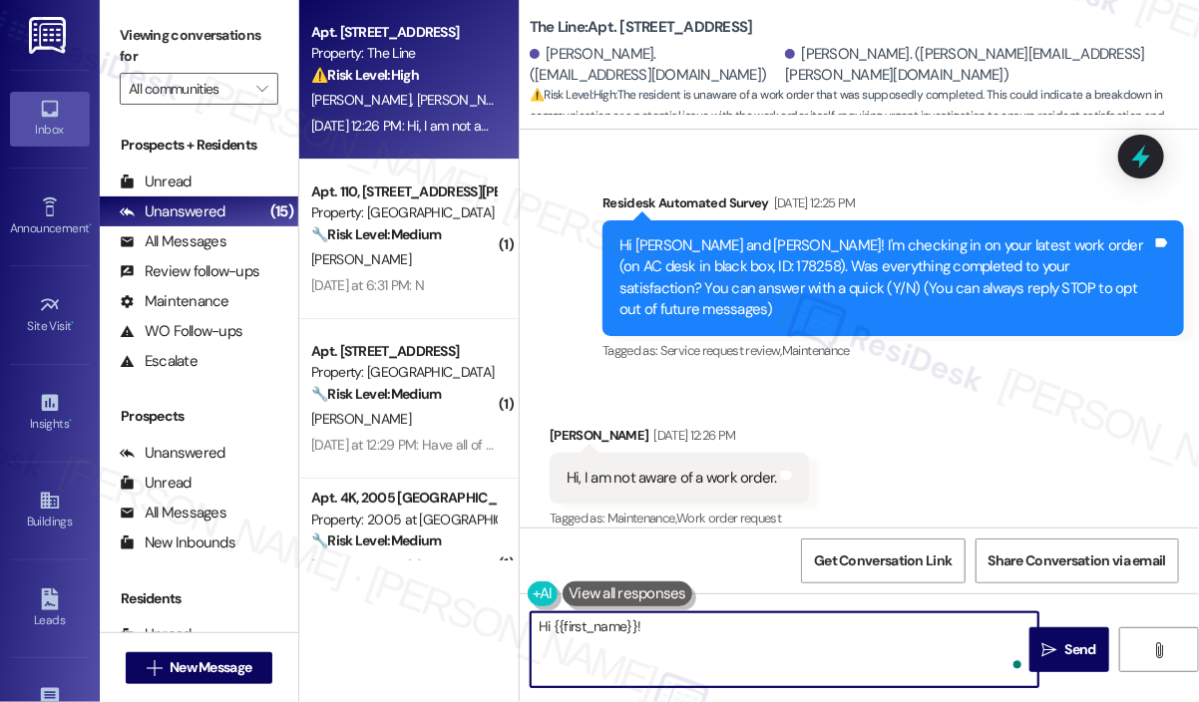
paste textarea "Thank you for reaching out. If you’re not aware of a work order, can you check …"
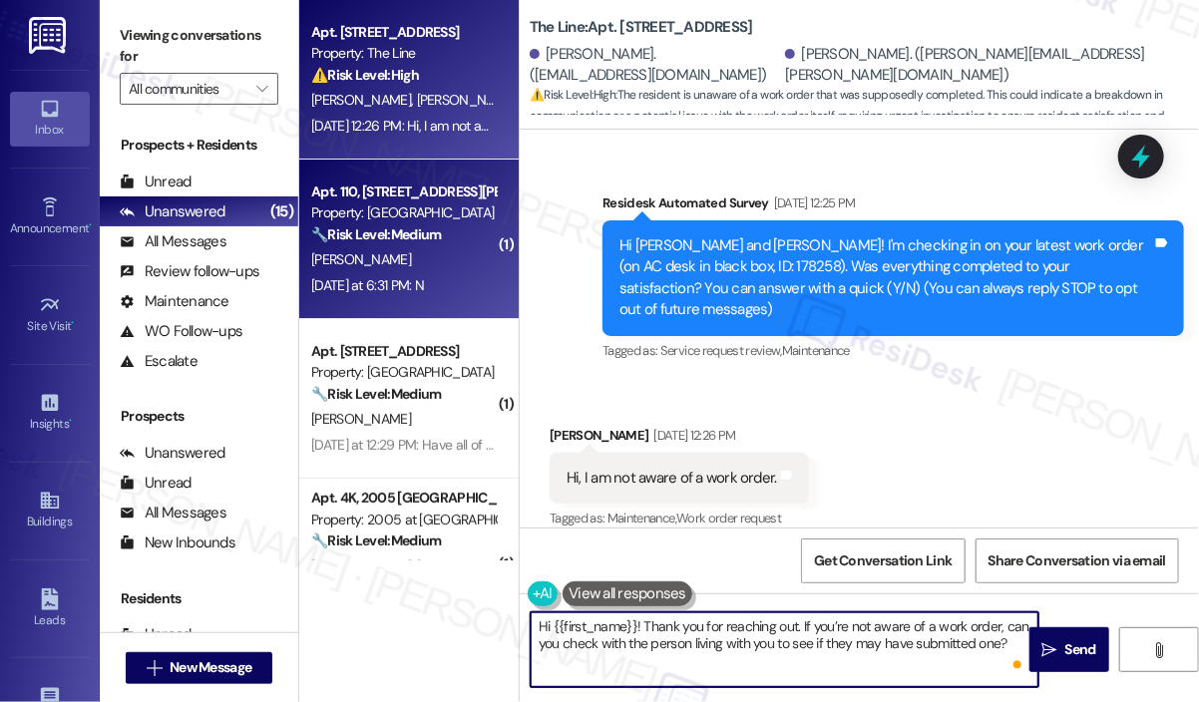
type textarea "Hi {{first_name}}! Thank you for reaching out. If you’re not aware of a work or…"
click at [480, 247] on div "[PERSON_NAME]" at bounding box center [403, 259] width 189 height 25
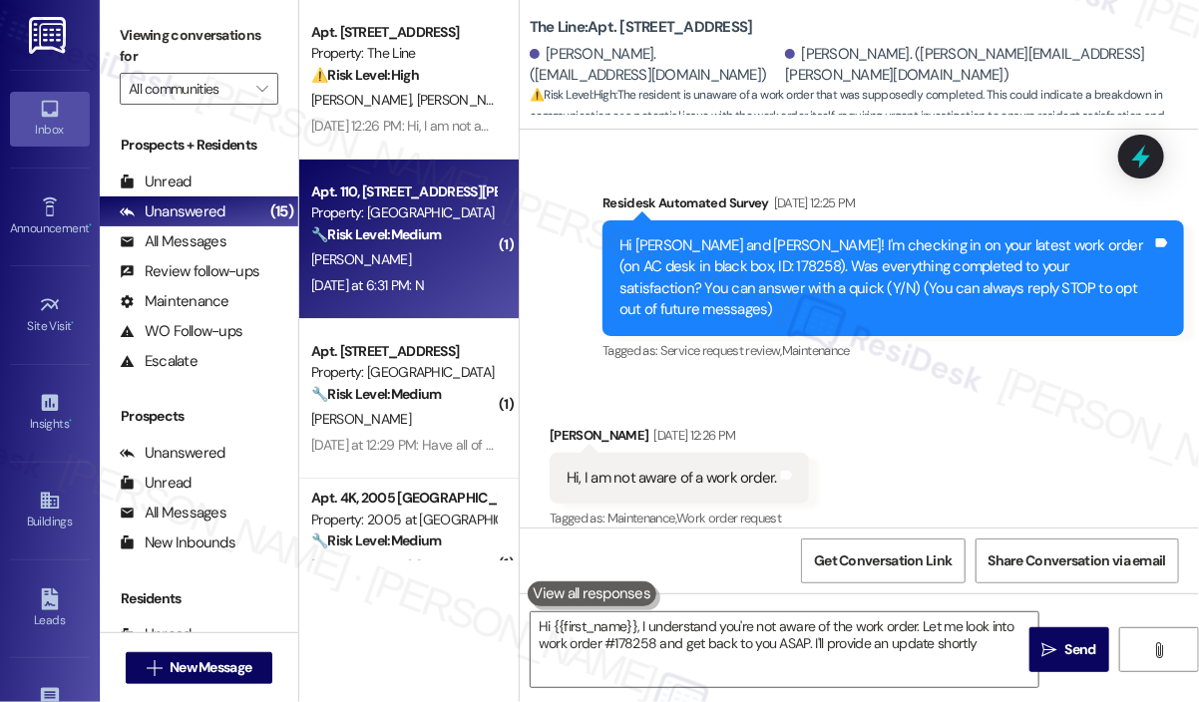
type textarea "Hi {{first_name}}, I understand you're not aware of the work order. Let me look…"
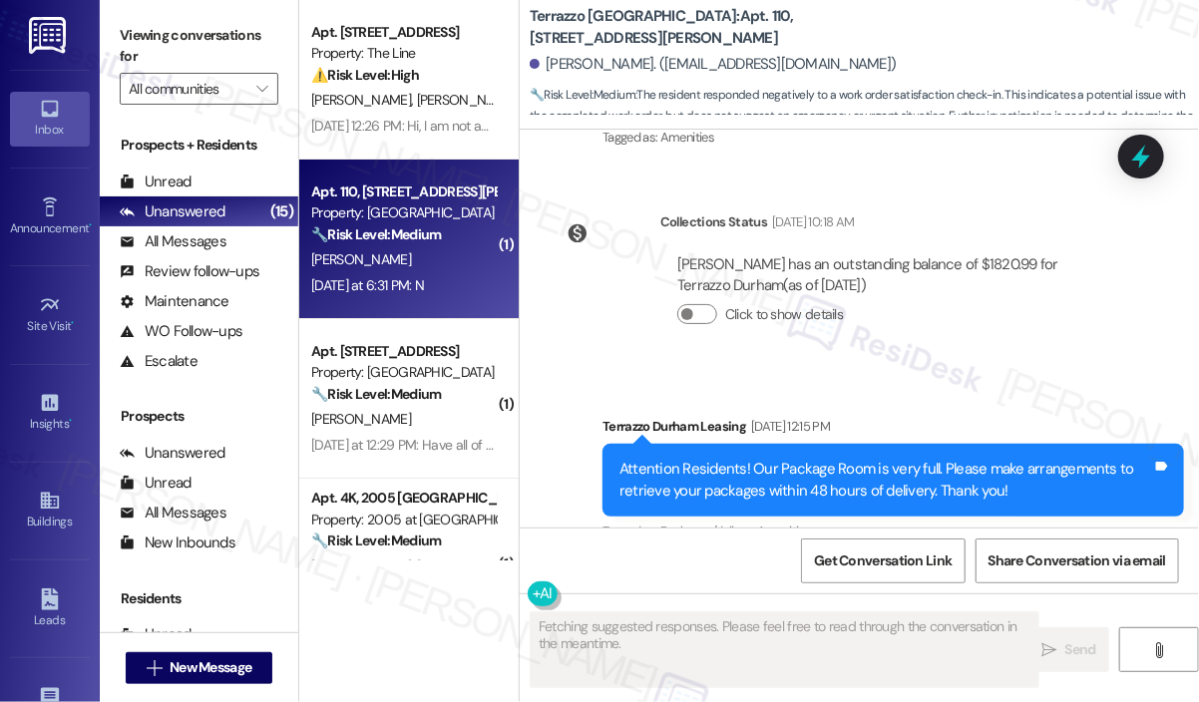
scroll to position [4368, 0]
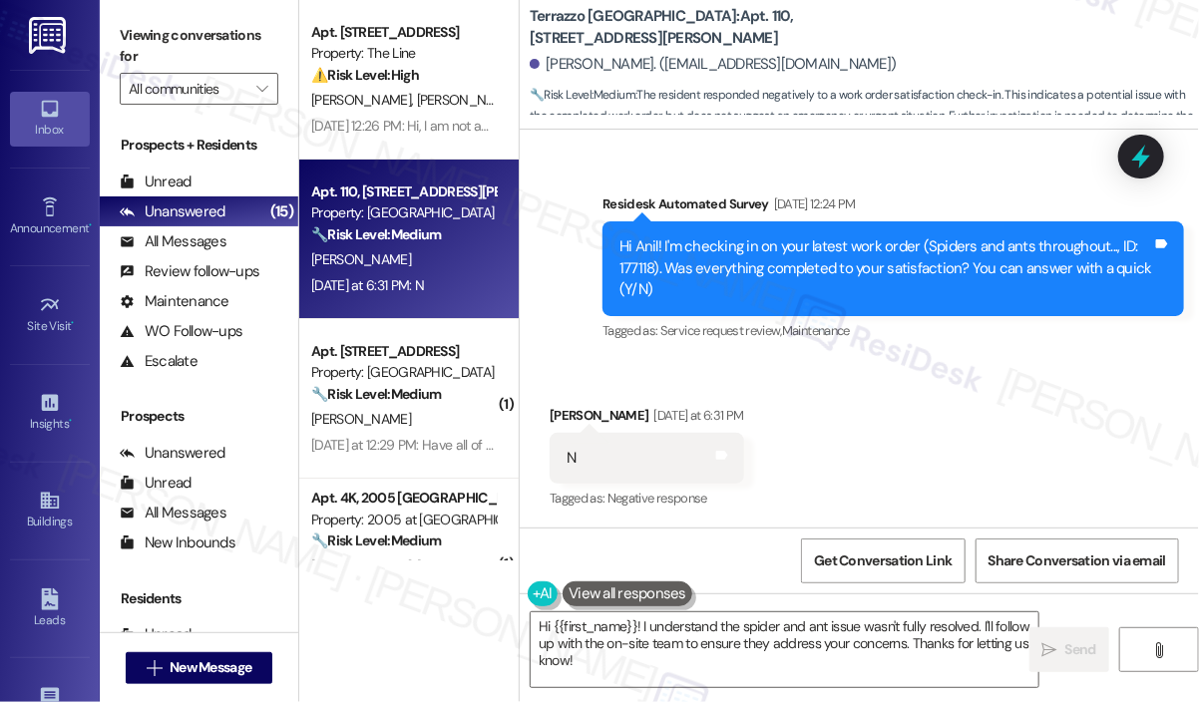
click at [865, 433] on div "Received via SMS Anil Prasad Yesterday at 6:31 PM N Tags and notes Tagged as: N…" at bounding box center [859, 444] width 679 height 169
click at [918, 426] on div "Received via SMS Anil Prasad Yesterday at 6:31 PM N Tags and notes Tagged as: N…" at bounding box center [859, 444] width 679 height 169
click at [861, 438] on div "Received via SMS Anil Prasad Yesterday at 6:31 PM N Tags and notes Tagged as: N…" at bounding box center [859, 444] width 679 height 169
click at [661, 381] on div "Received via SMS Anil Prasad Yesterday at 6:31 PM N Tags and notes Tagged as: N…" at bounding box center [859, 444] width 679 height 169
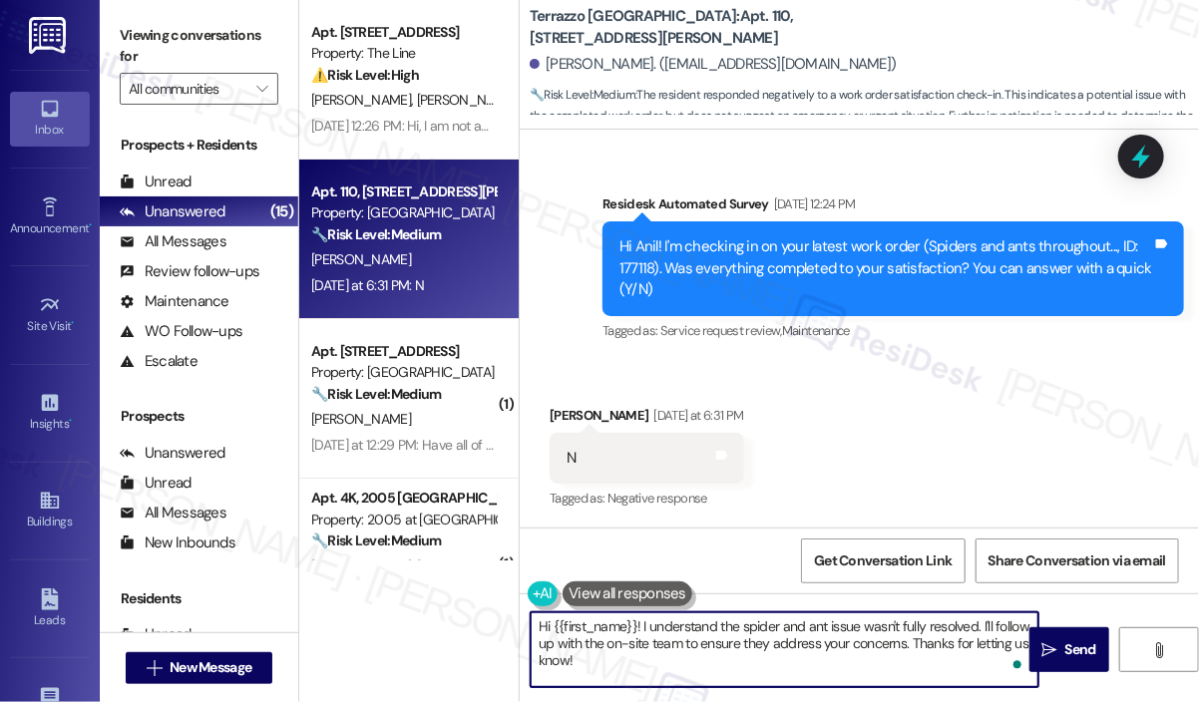
drag, startPoint x: 643, startPoint y: 657, endPoint x: 643, endPoint y: 630, distance: 27.9
click at [643, 630] on textarea "Hi {{first_name}}! I understand the spider and ant issue wasn't fully resolved.…" at bounding box center [785, 650] width 508 height 75
paste textarea "'m sorry to hear that you are not satisfied with the maintenance repair done on…"
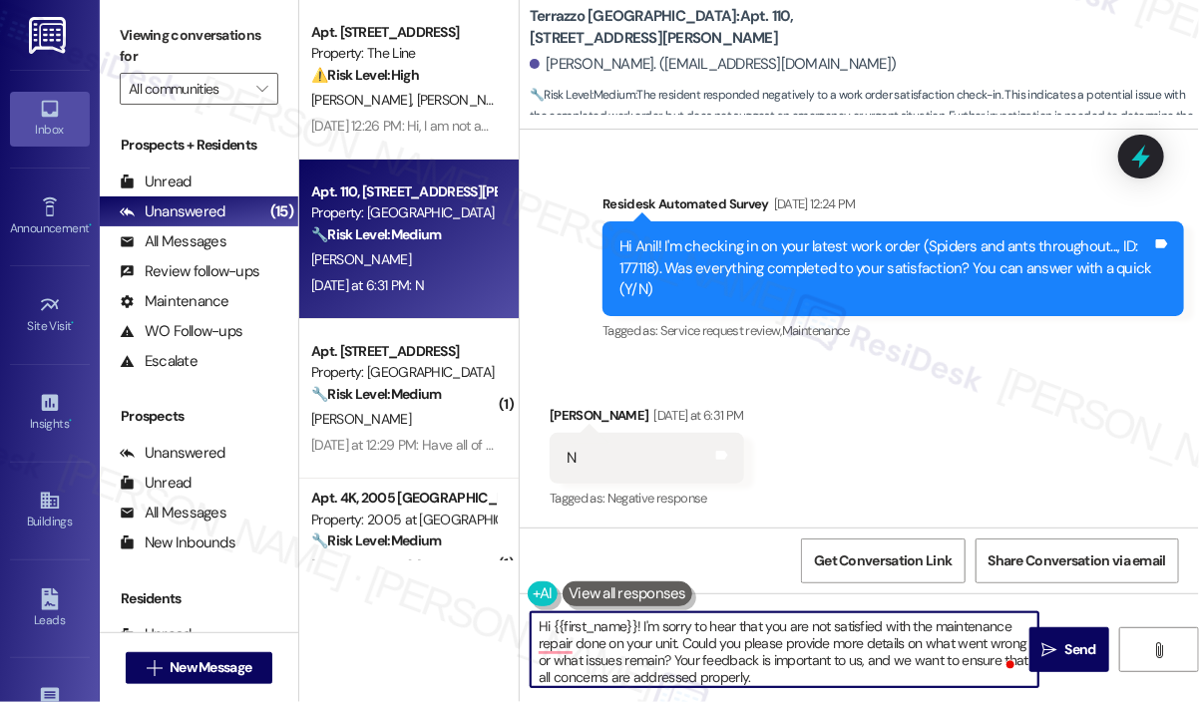
click at [890, 670] on textarea "Hi {{first_name}}! I'm sorry to hear that you are not satisfied with the mainte…" at bounding box center [785, 650] width 508 height 75
type textarea "Hi {{first_name}}! I'm sorry to hear that you are not satisfied with the mainte…"
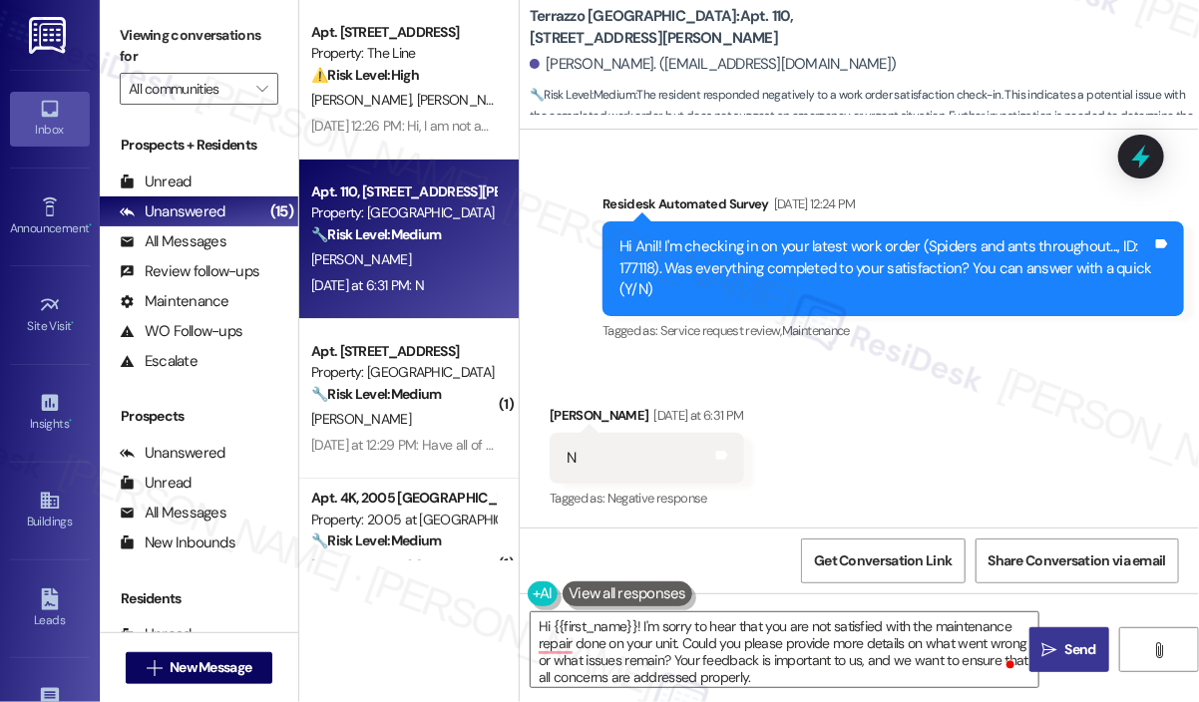
click at [1073, 644] on span "Send" at bounding box center [1081, 650] width 31 height 21
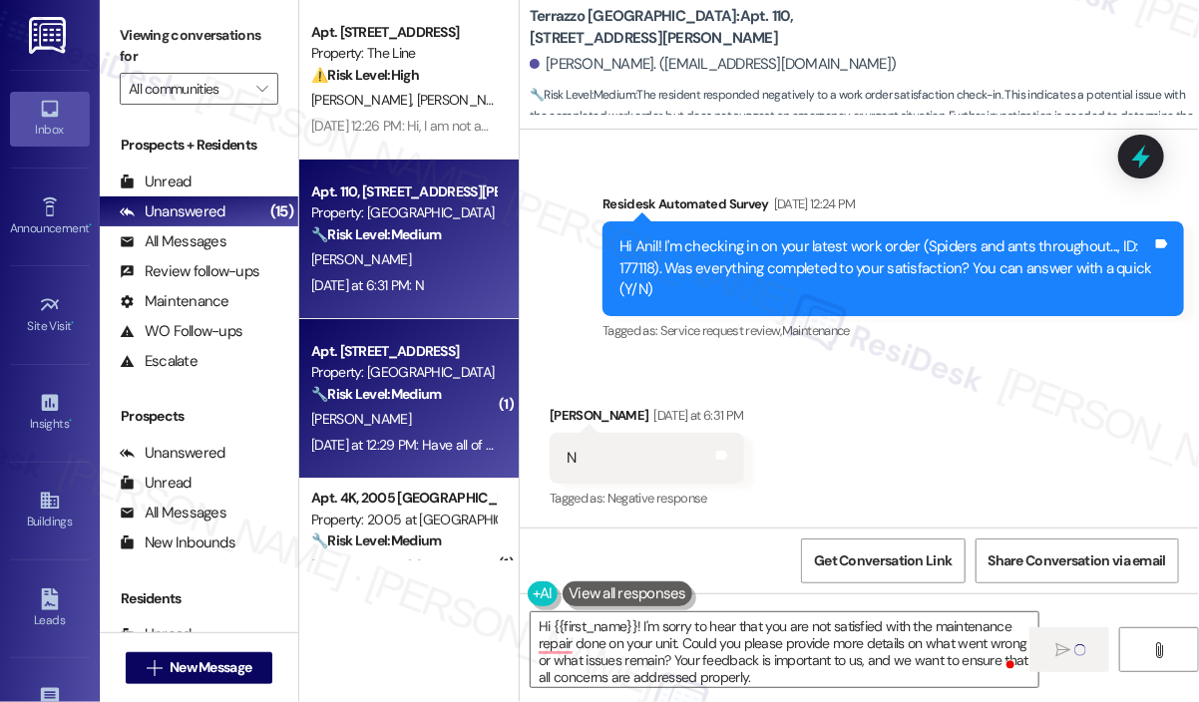
click at [429, 422] on div "[PERSON_NAME]" at bounding box center [403, 419] width 189 height 25
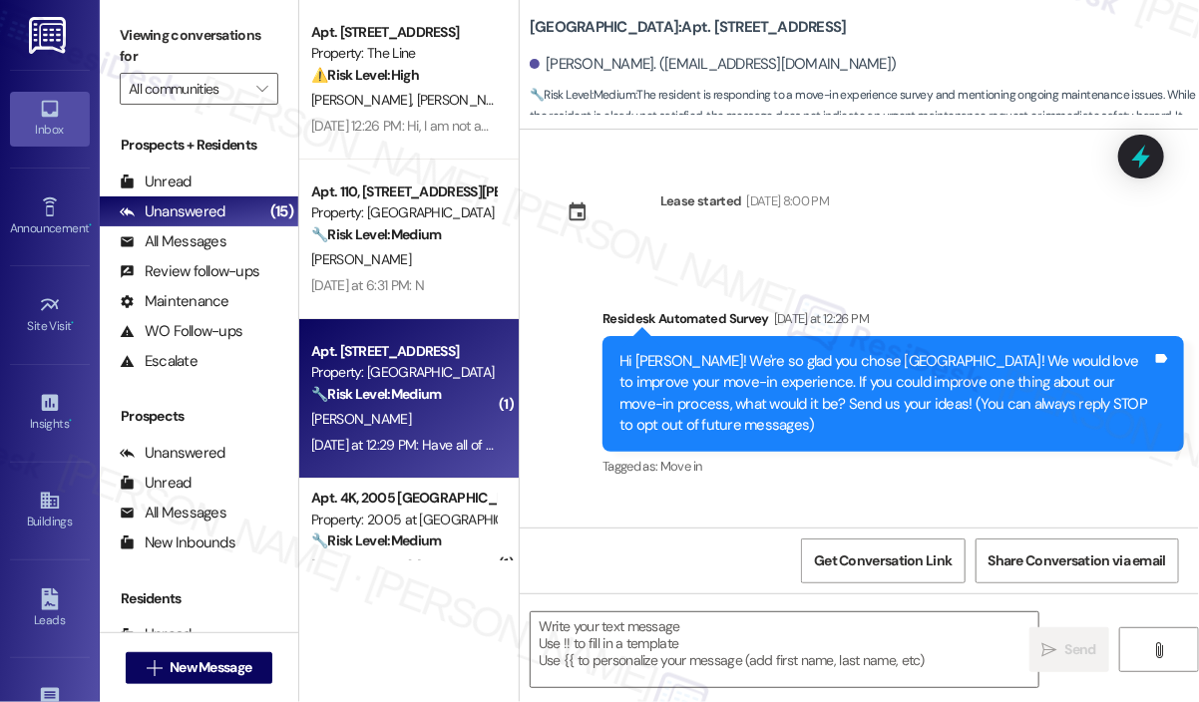
scroll to position [157, 0]
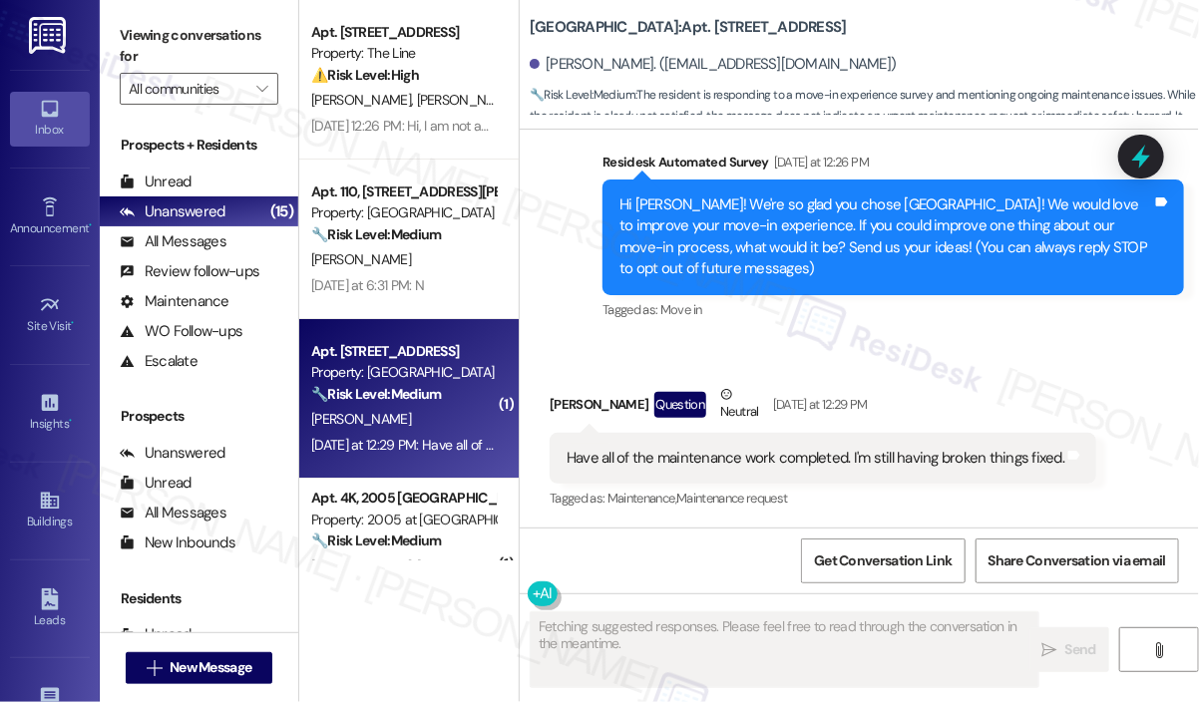
click at [921, 362] on div "Received via SMS Daniel Dunning Question Neutral Yesterday at 12:29 PM Have all…" at bounding box center [859, 434] width 679 height 190
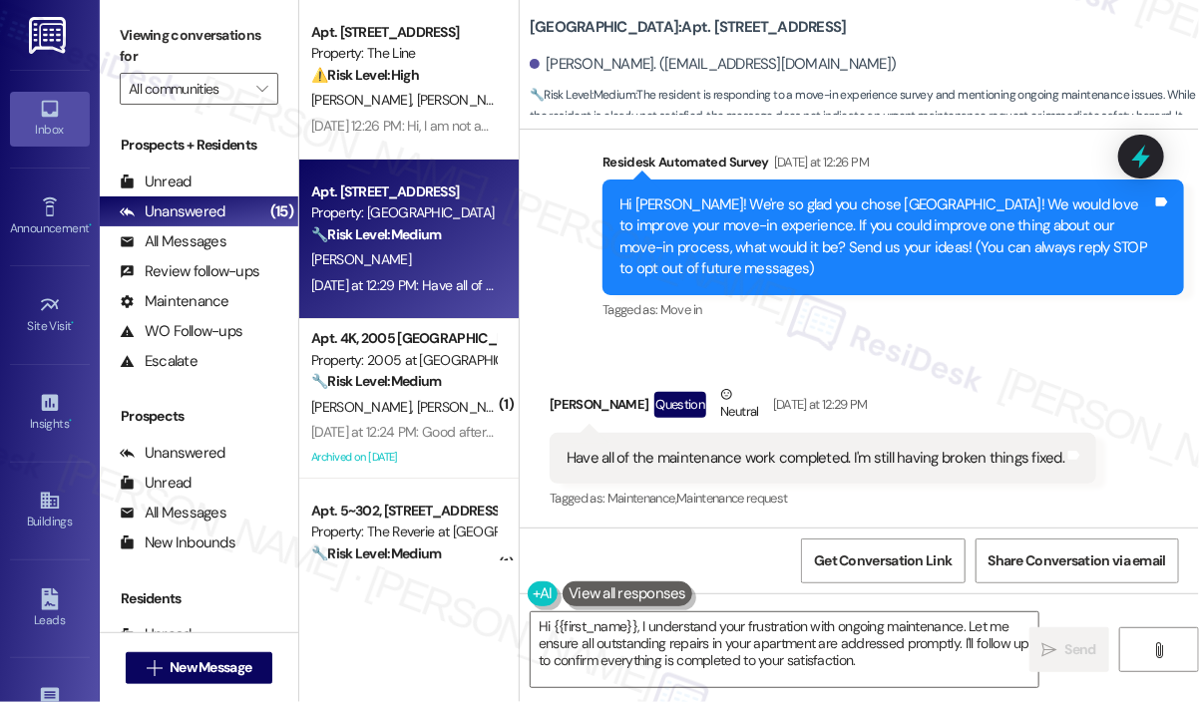
click at [858, 450] on div "Have all of the maintenance work completed. I'm still having broken things fixe…" at bounding box center [816, 458] width 498 height 21
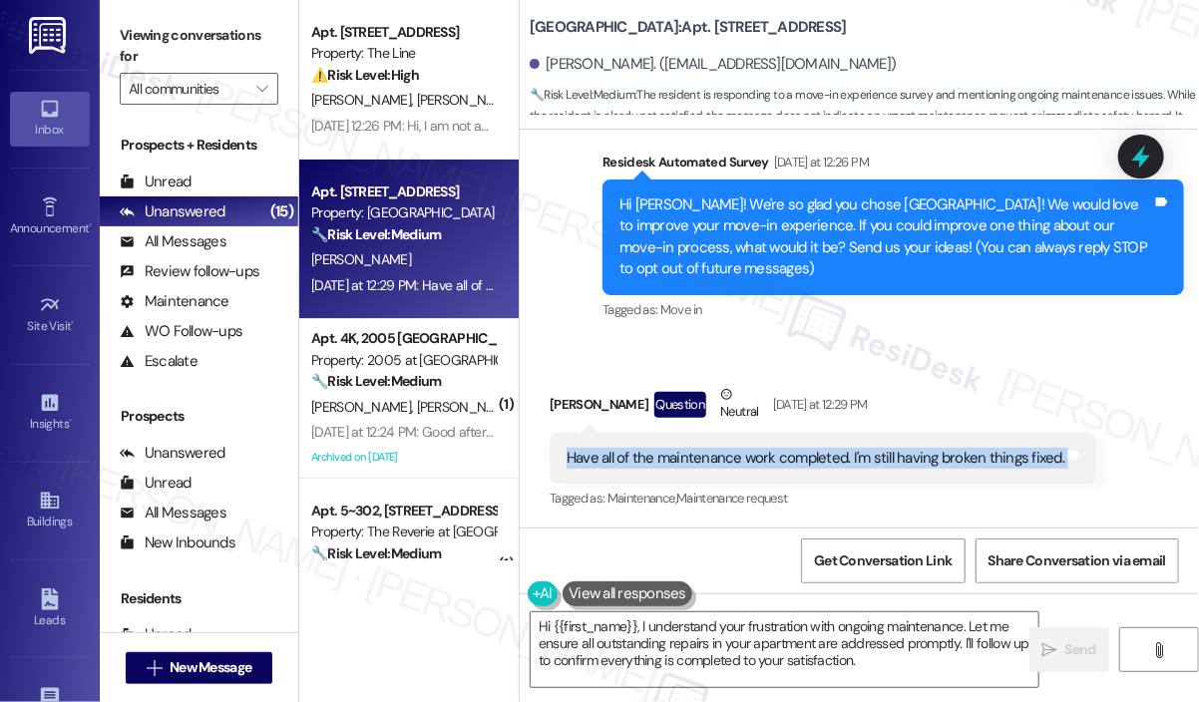
click at [858, 450] on div "Have all of the maintenance work completed. I'm still having broken things fixe…" at bounding box center [816, 458] width 498 height 21
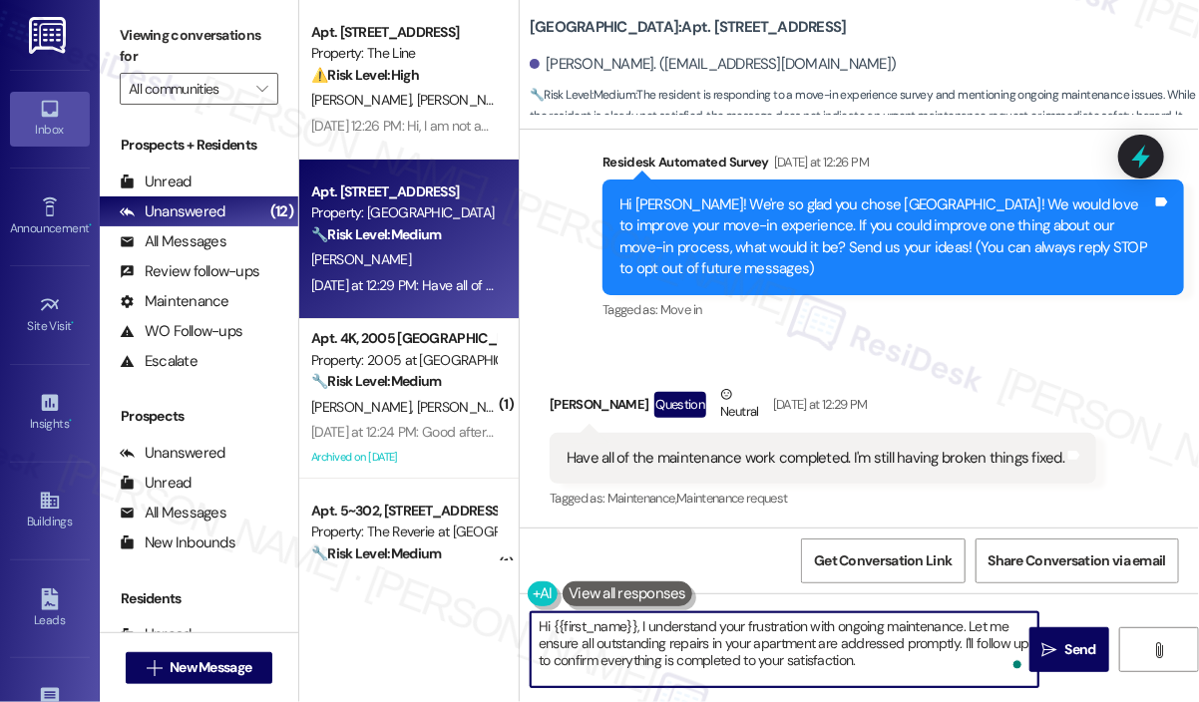
drag, startPoint x: 923, startPoint y: 661, endPoint x: 640, endPoint y: 630, distance: 285.1
click at [640, 630] on textarea "Hi {{first_name}}, I understand your frustration with ongoing maintenance. Let …" at bounding box center [785, 650] width 508 height 75
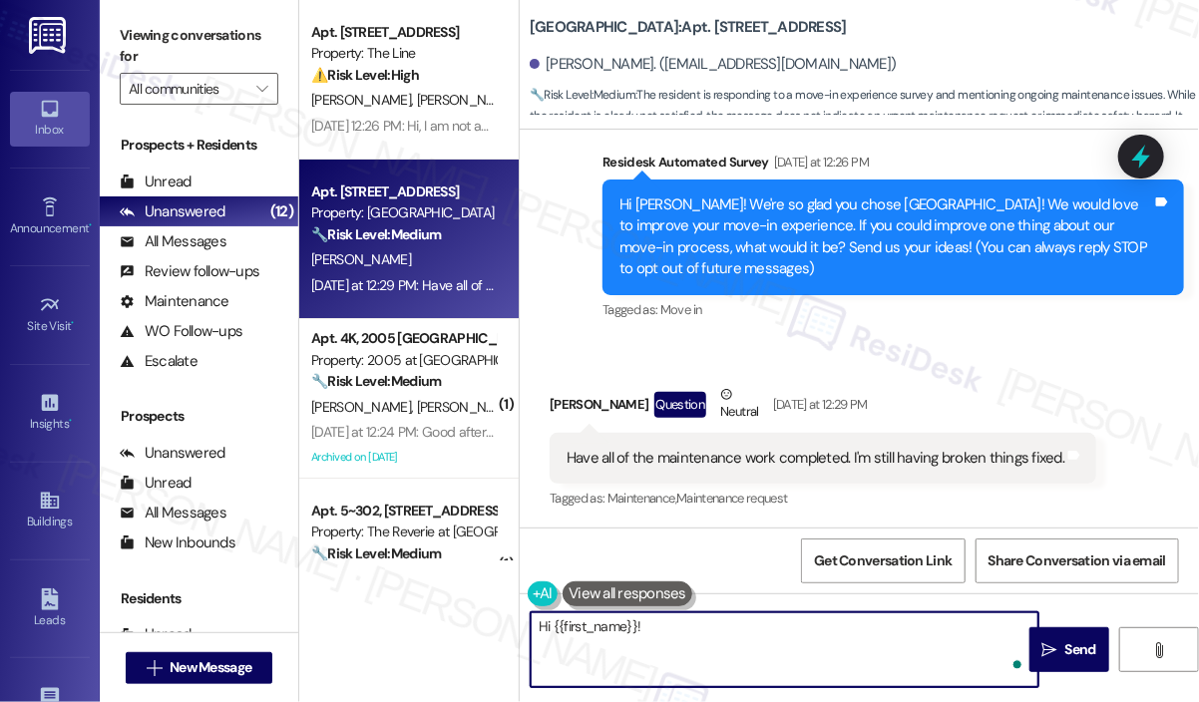
paste textarea "Thank you for reaching out. Can you confirm if you’ve already submitted a work …"
type textarea "Hi {{first_name}}! Thank you for reaching out. Can you confirm if you’ve alread…"
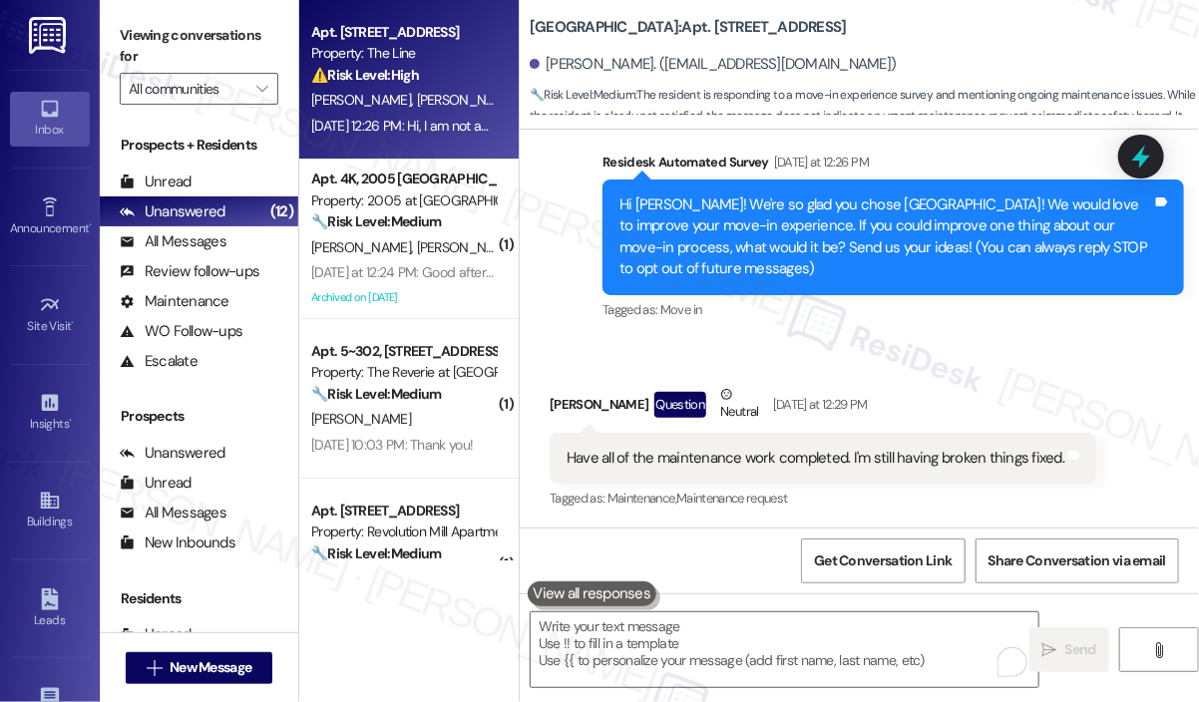
click at [377, 134] on div "Aug 15, 2025 at 12:26 PM: Hi, I am not aware of a work order. Aug 15, 2025 at 1…" at bounding box center [457, 126] width 292 height 18
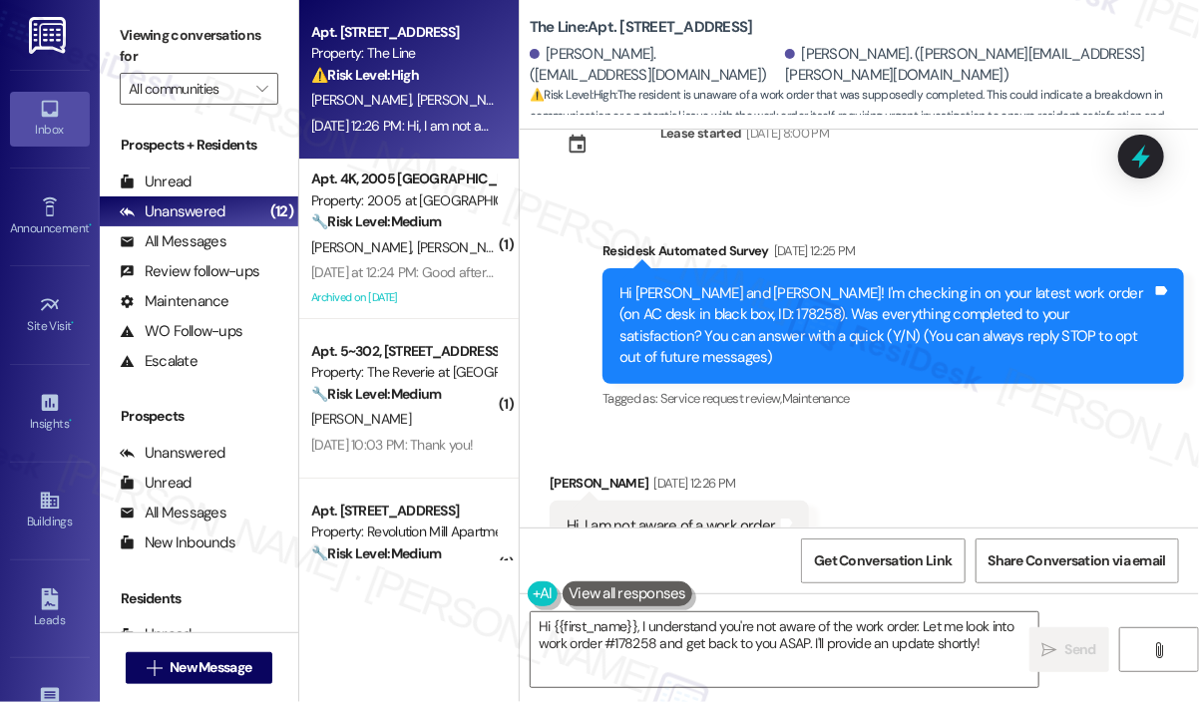
scroll to position [116, 0]
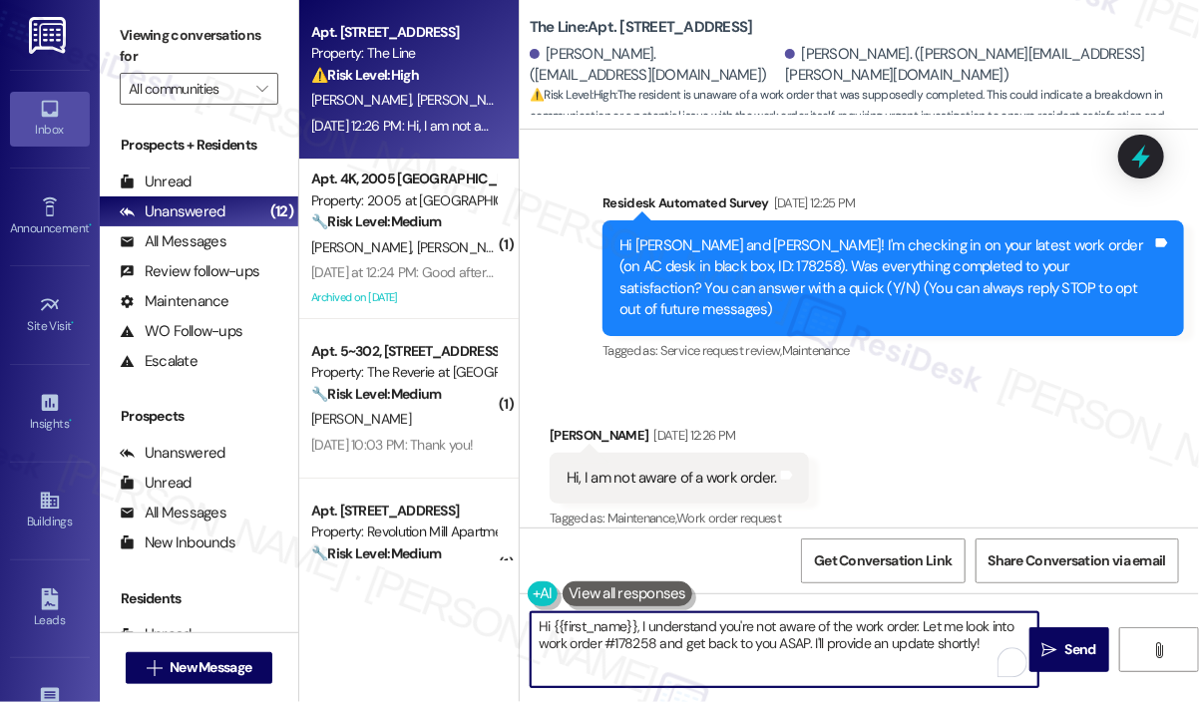
drag, startPoint x: 998, startPoint y: 641, endPoint x: 645, endPoint y: 624, distance: 353.6
click at [641, 624] on textarea "Hi {{first_name}}, I understand you're not aware of the work order. Let me look…" at bounding box center [785, 650] width 508 height 75
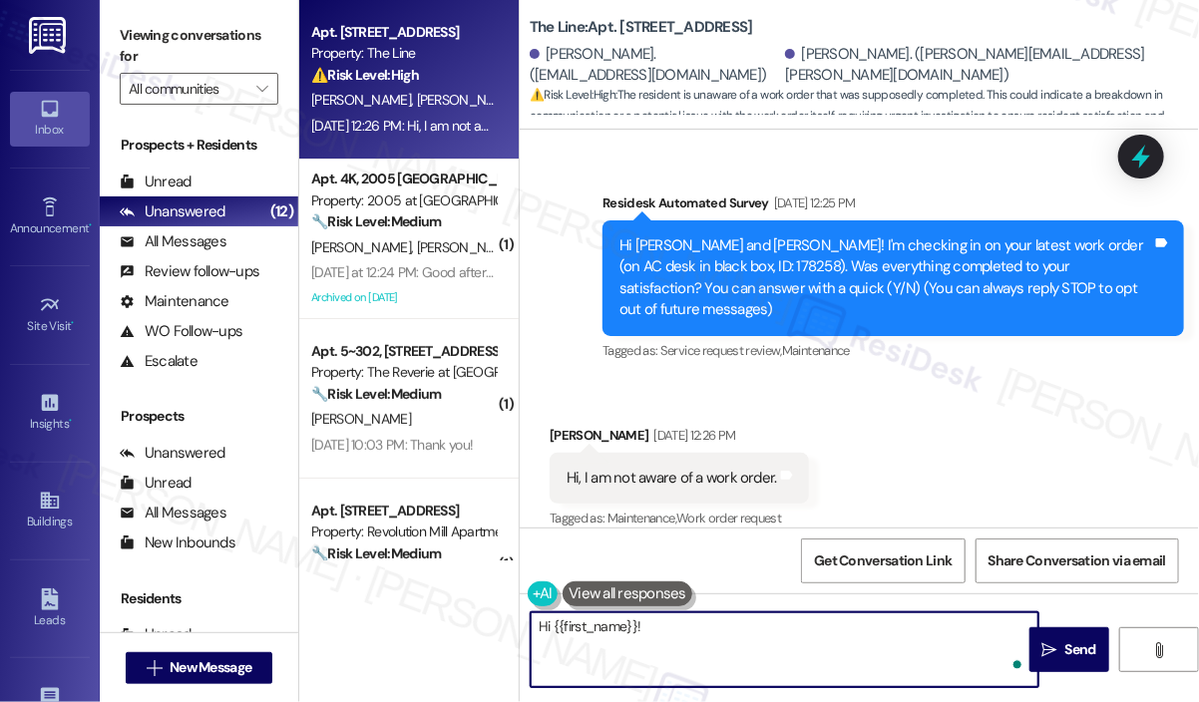
paste textarea "Thank you for reaching out. If you’re not aware of a work order, can you check …"
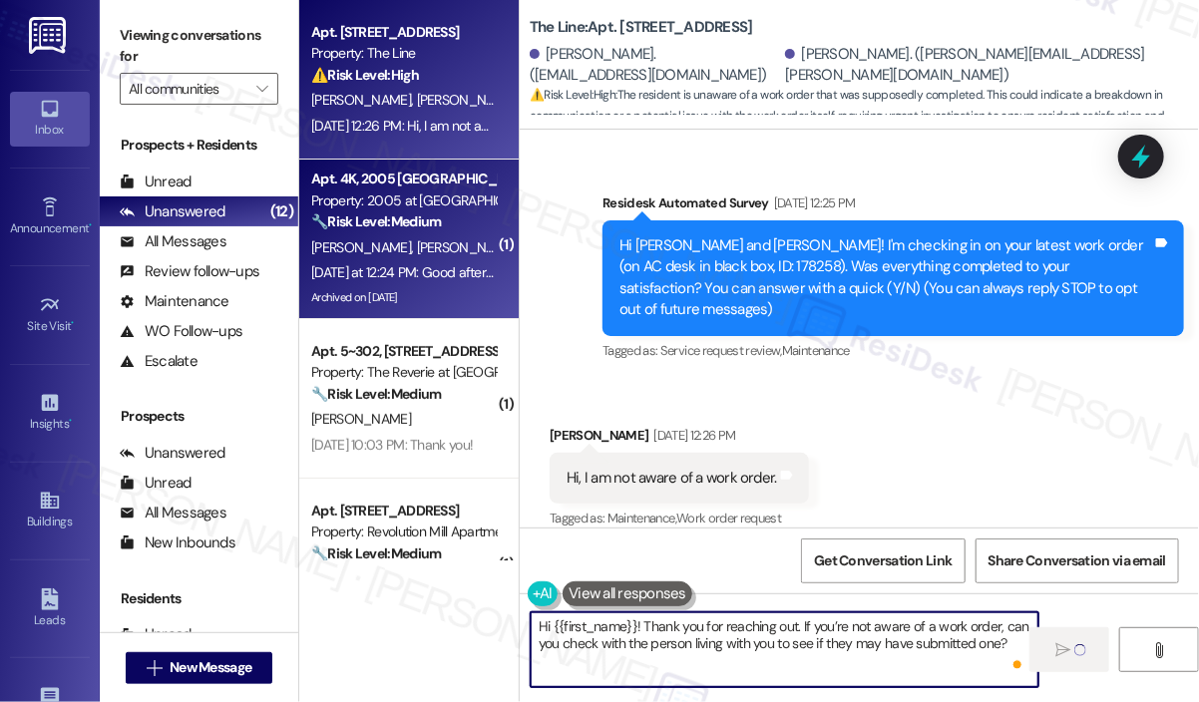
type textarea "Hi {{first_name}}! Thank you for reaching out. If you’re not aware of a work or…"
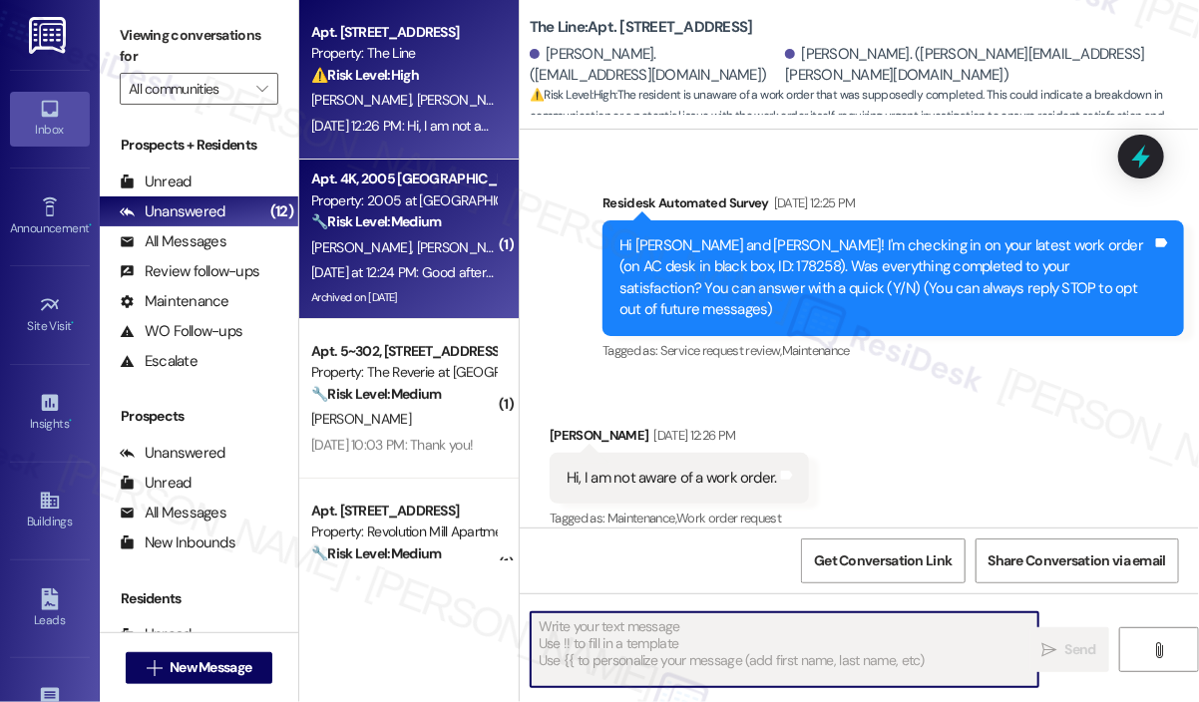
scroll to position [115, 0]
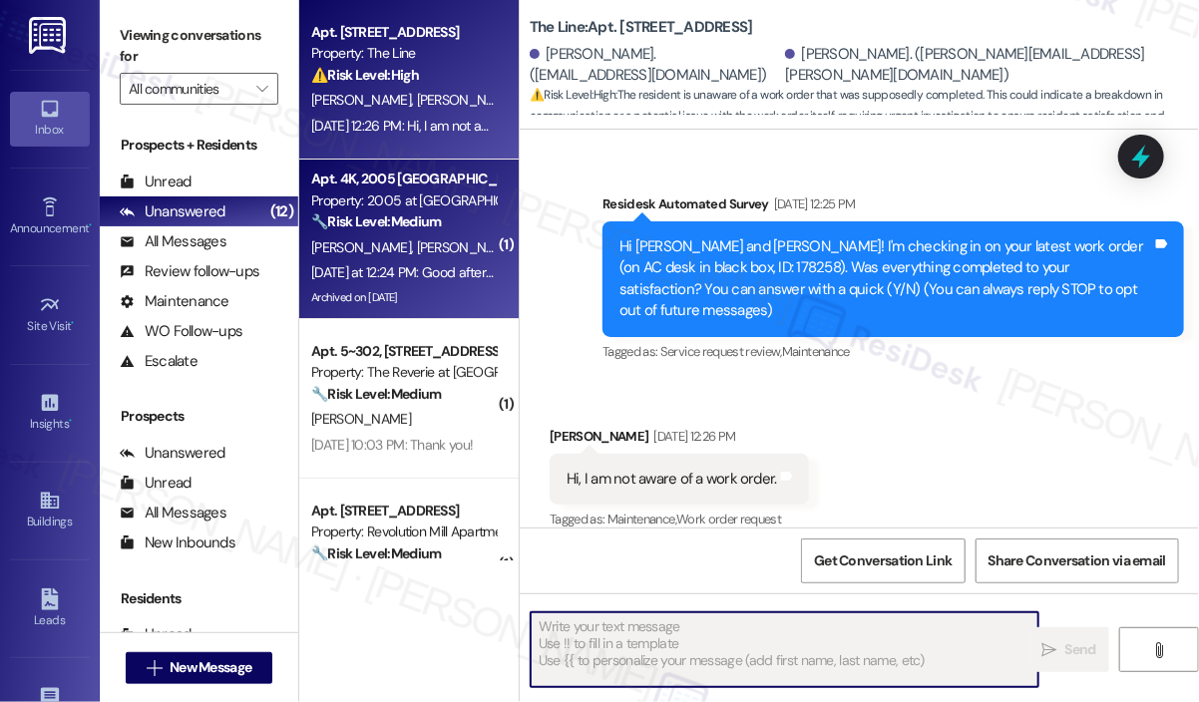
click at [439, 266] on div "Yesterday at 12:24 PM: Good afternoon this is Anthony ,filters have not been re…" at bounding box center [712, 272] width 802 height 18
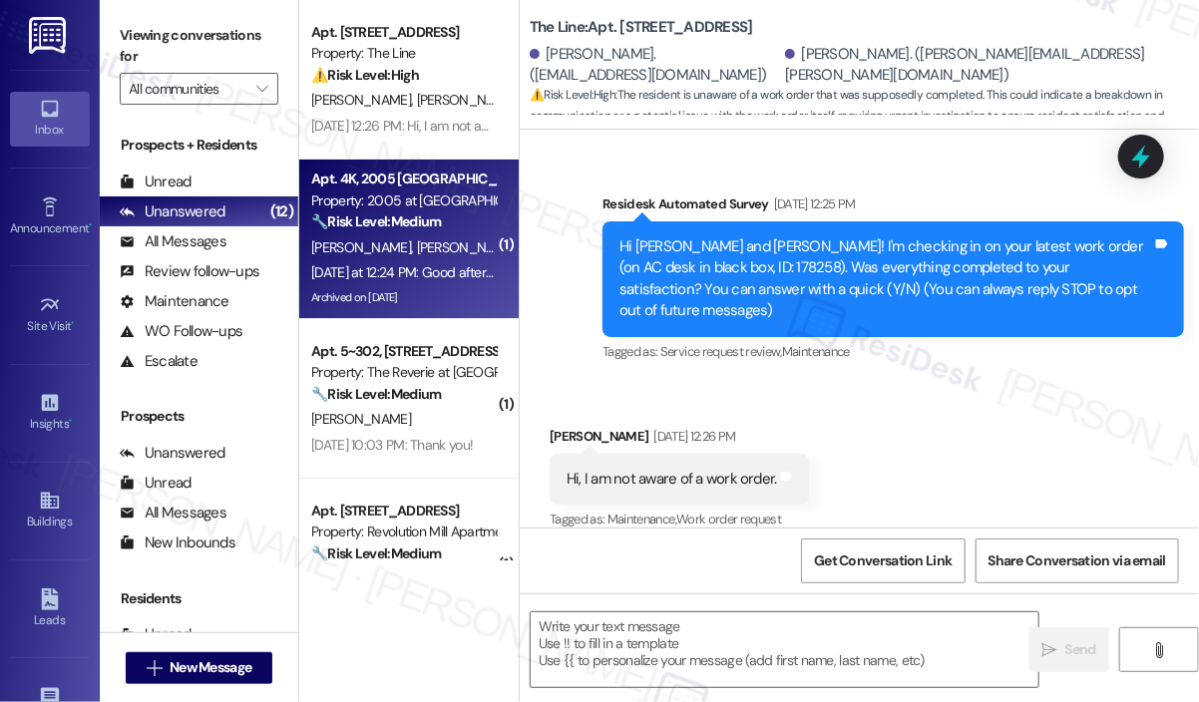
type textarea "Fetching suggested responses. Please feel free to read through the conversation…"
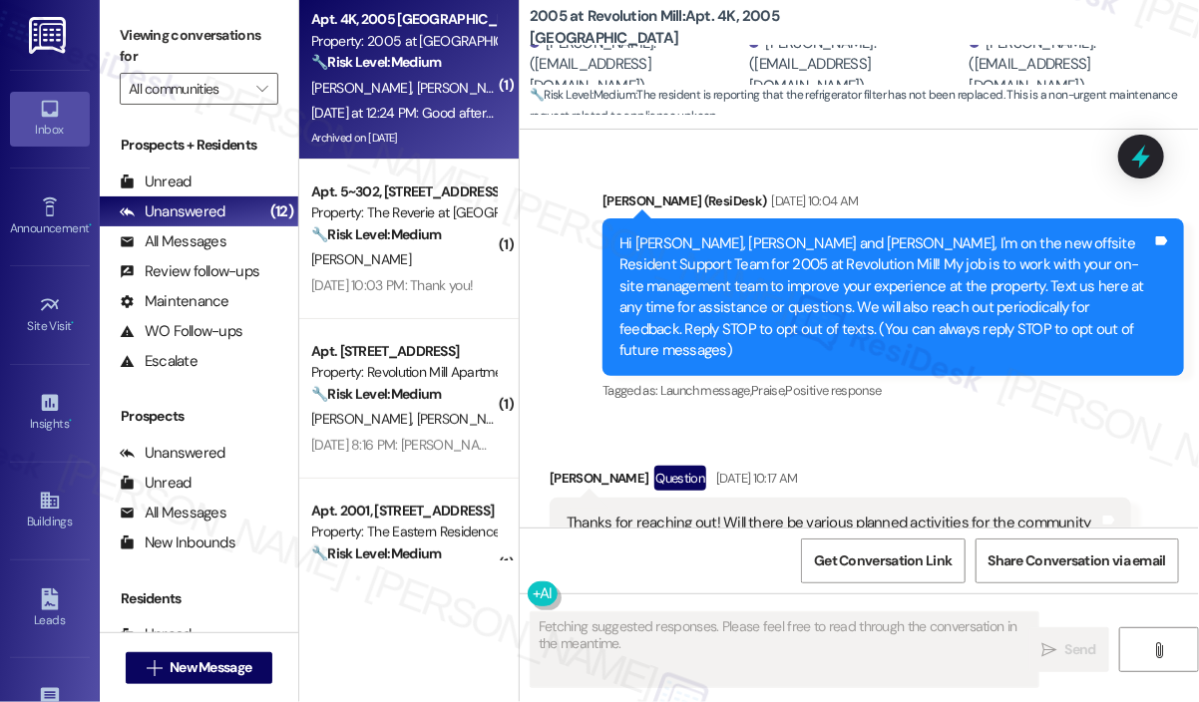
scroll to position [29825, 0]
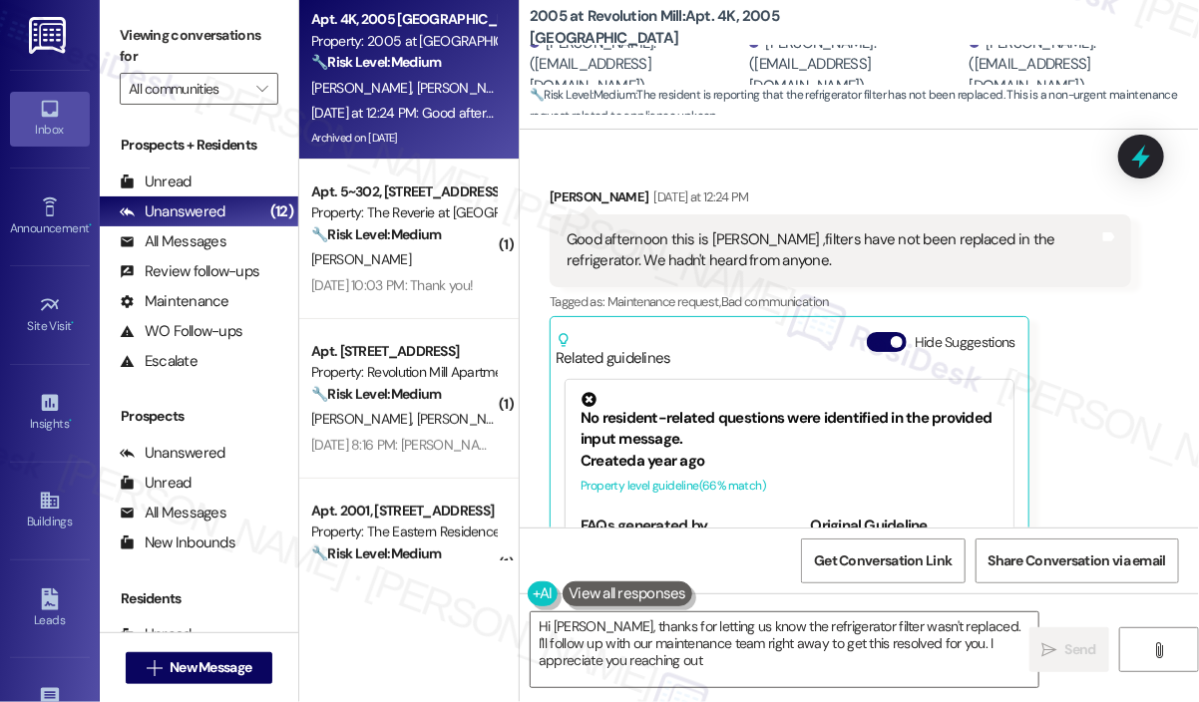
type textarea "Hi Anthony, thanks for letting us know the refrigerator filter wasn't replaced.…"
click at [1115, 386] on div "Anthony Akins Yesterday at 12:24 PM Good afternoon this is Anthony ,filters hav…" at bounding box center [841, 422] width 582 height 470
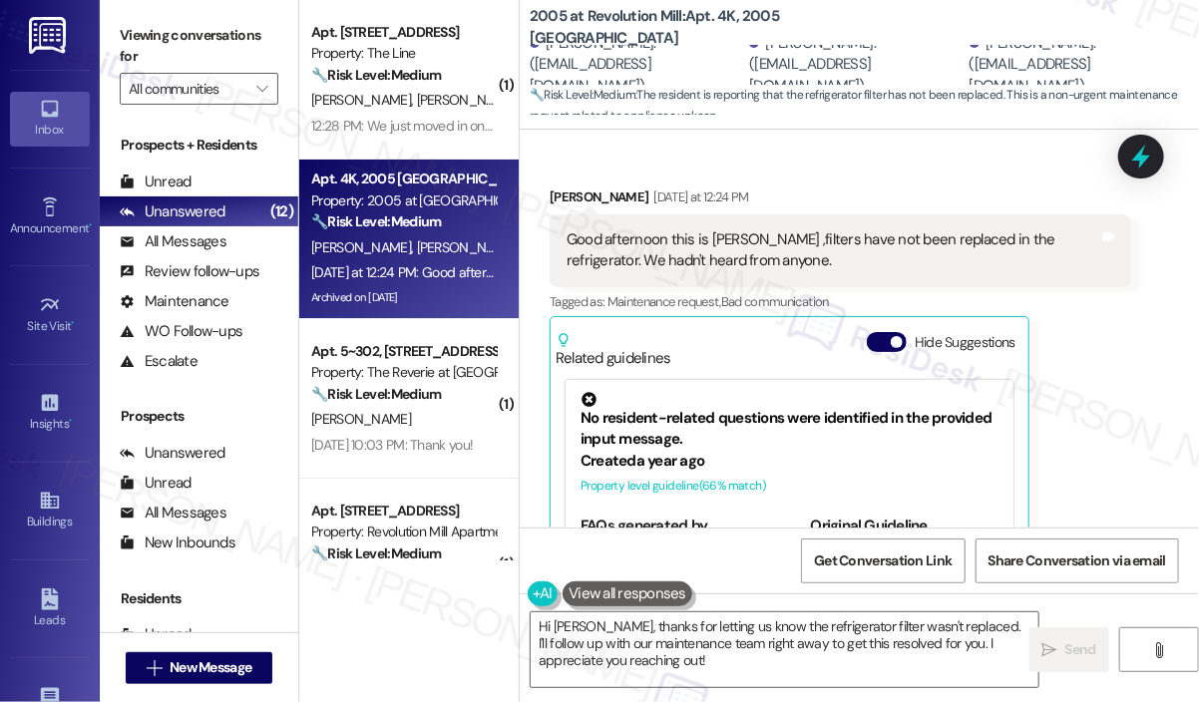
click at [1113, 382] on div "Anthony Akins Yesterday at 12:24 PM Good afternoon this is Anthony ,filters hav…" at bounding box center [841, 422] width 582 height 470
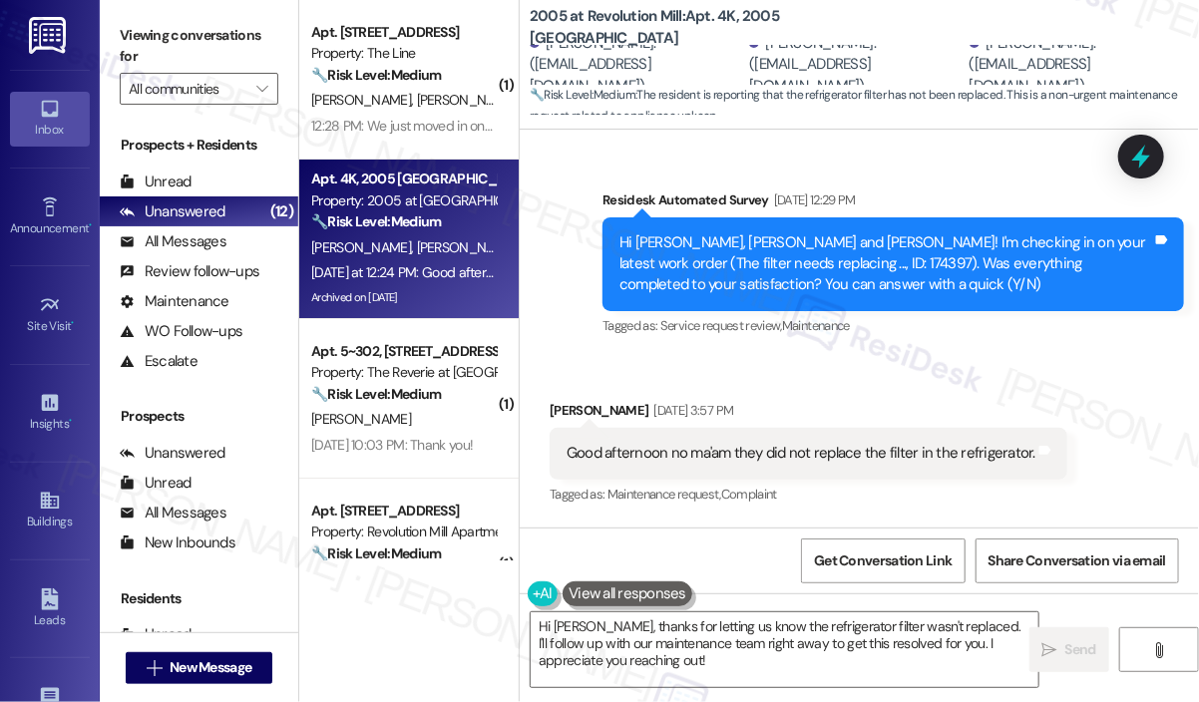
scroll to position [28927, 0]
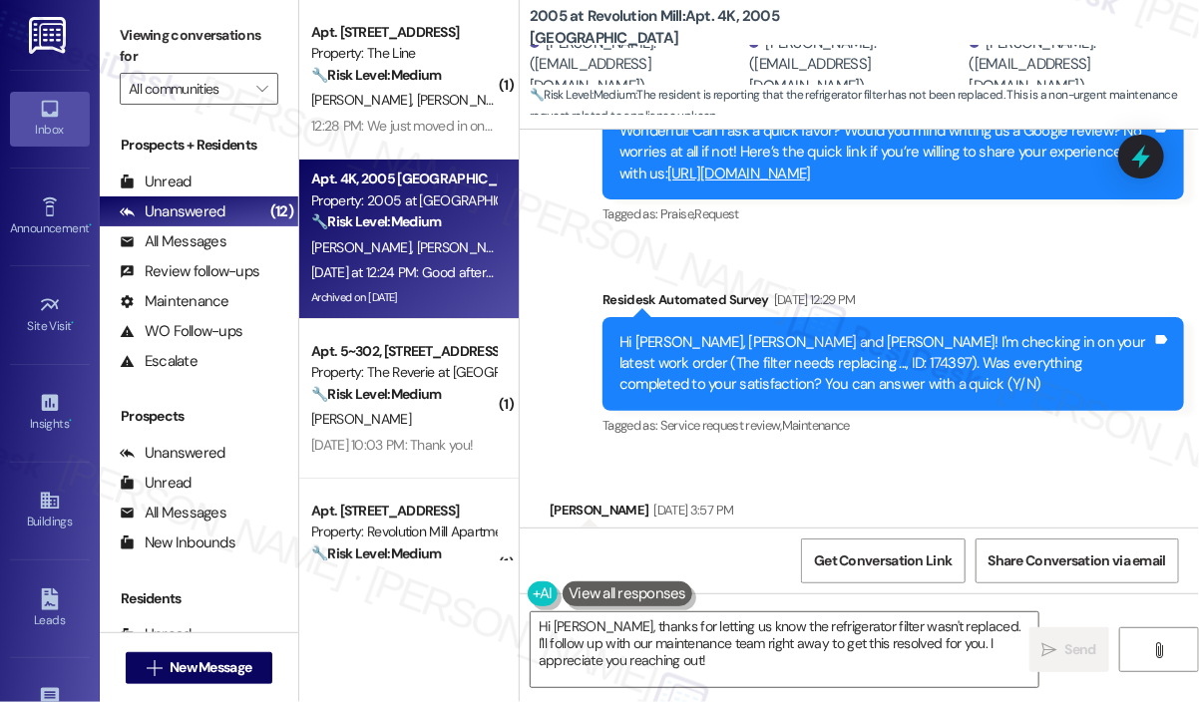
click at [726, 332] on div "Hi Mia, Anthony and Adam! I'm checking in on your latest work order (The filter…" at bounding box center [886, 364] width 533 height 64
click at [1141, 160] on icon at bounding box center [1141, 157] width 24 height 31
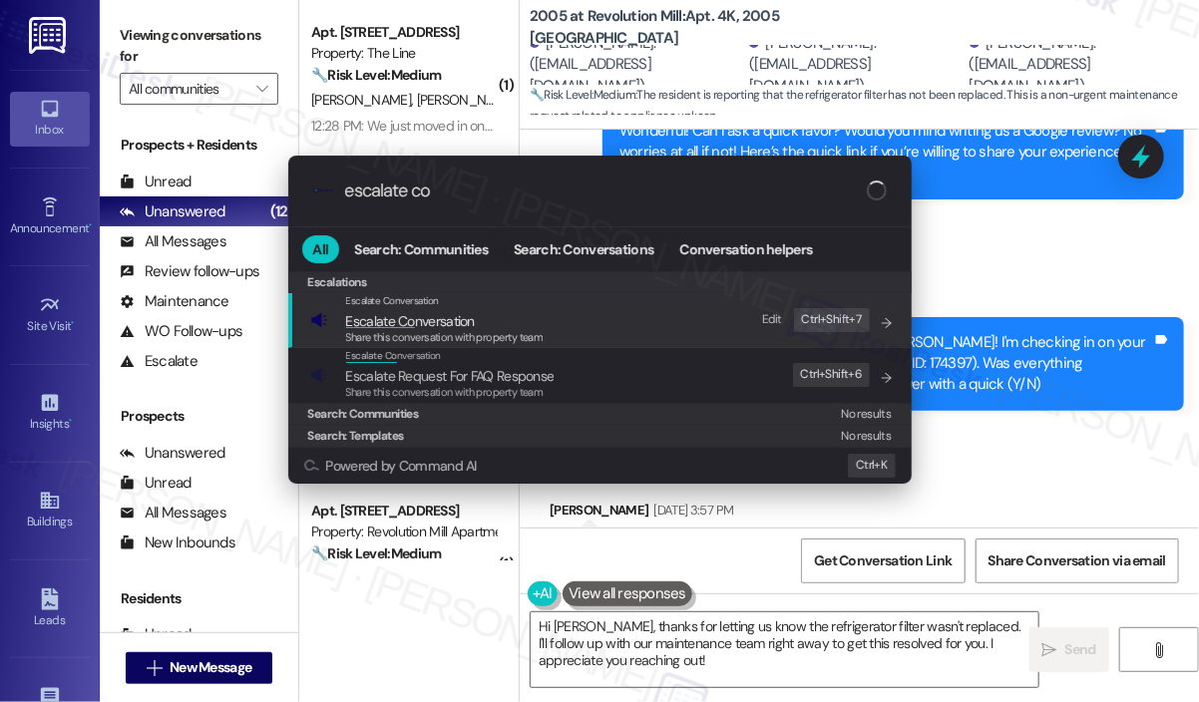
type input "escalate con"
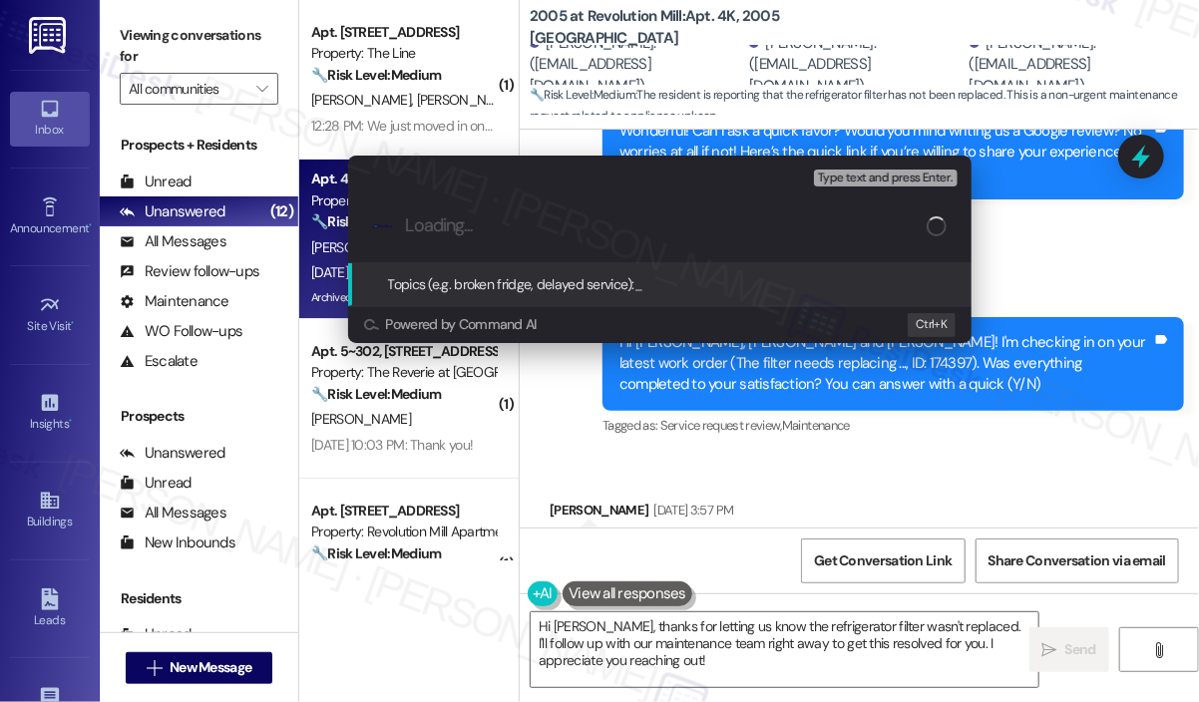
paste input "174397"
type input "Follow-Up On WO #174397"
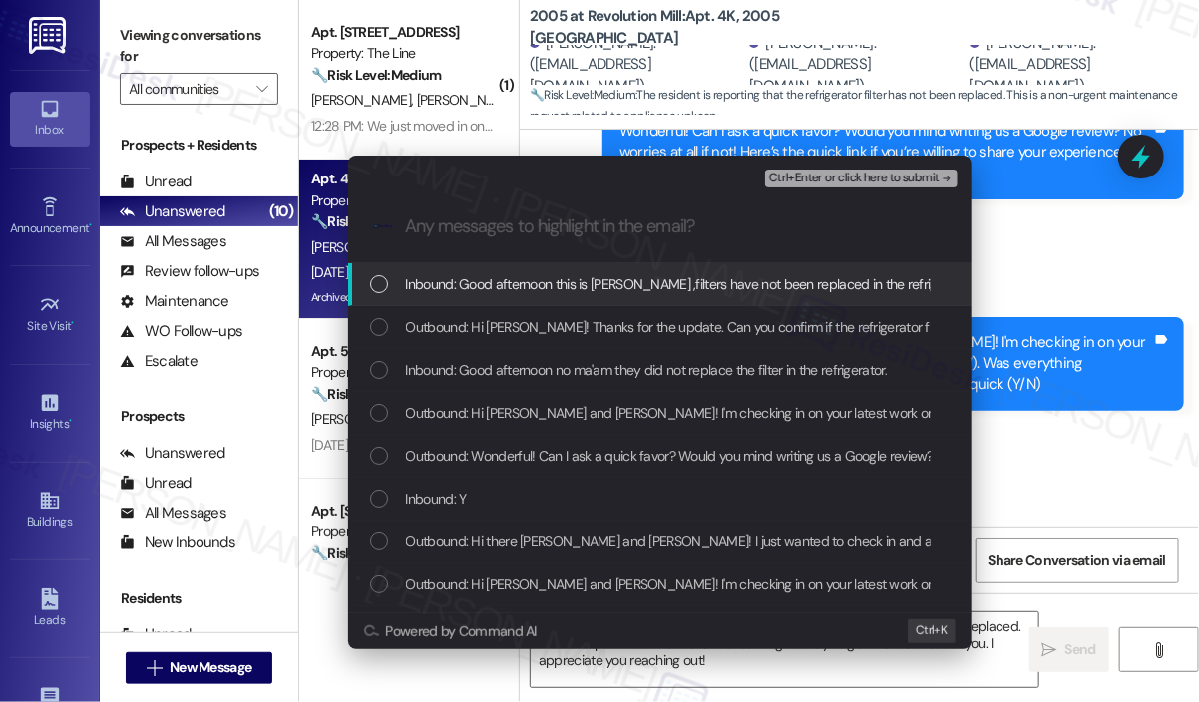
click at [647, 278] on span "Inbound: Good afternoon this is Anthony ,filters have not been replaced in the …" at bounding box center [778, 284] width 745 height 22
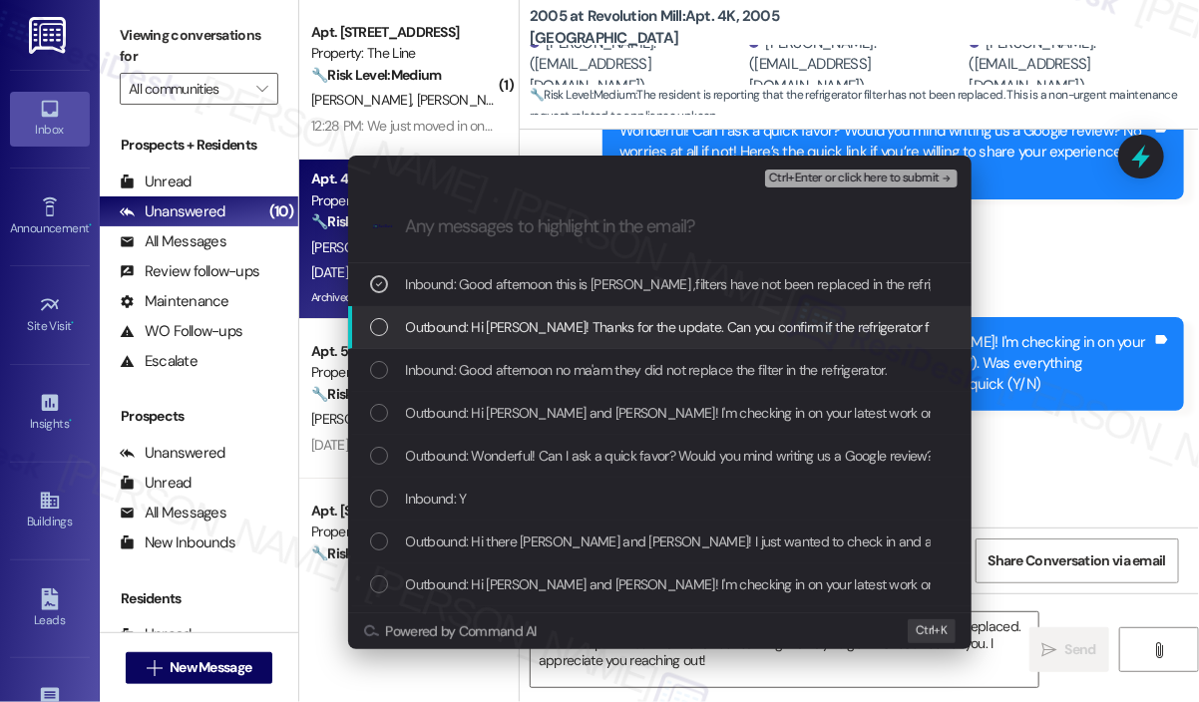
click at [636, 319] on span "Outbound: Hi Anthony! Thanks for the update. Can you confirm if the refrigerato…" at bounding box center [975, 327] width 1139 height 22
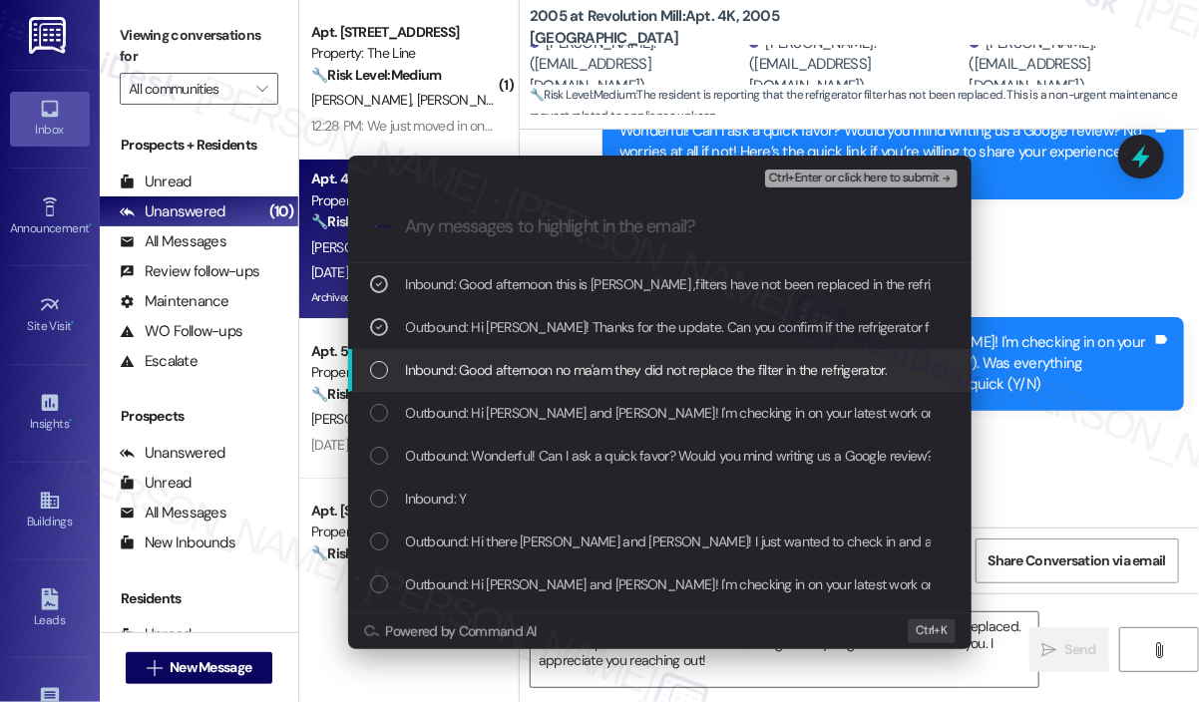
click at [640, 366] on span "Inbound: Good afternoon no ma'am they did not replace the filter in the refrige…" at bounding box center [647, 370] width 482 height 22
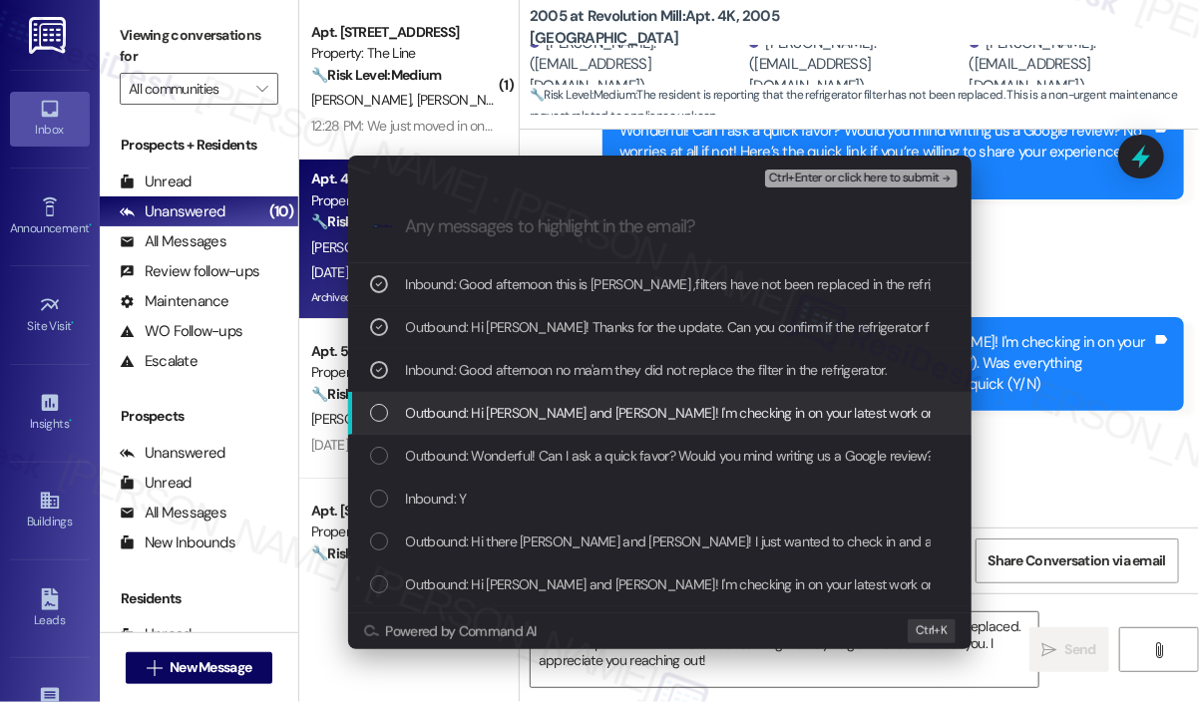
click at [648, 405] on span "Outbound: Hi Mia, Anthony and Adam! I'm checking in on your latest work order (…" at bounding box center [1035, 413] width 1259 height 22
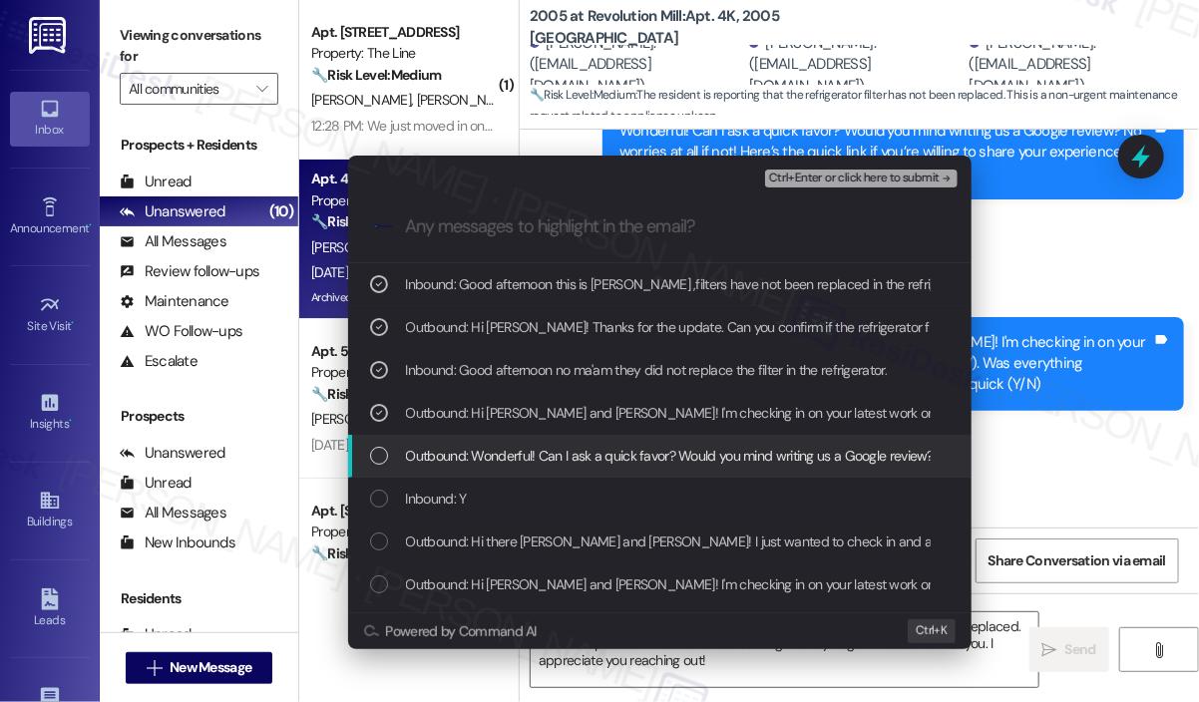
click at [662, 442] on div "Outbound: Wonderful! Can I ask a quick favor? Would you mind writing us a Googl…" at bounding box center [660, 456] width 624 height 43
click at [682, 464] on span "Outbound: Wonderful! Can I ask a quick favor? Would you mind writing us a Googl…" at bounding box center [1000, 456] width 1188 height 22
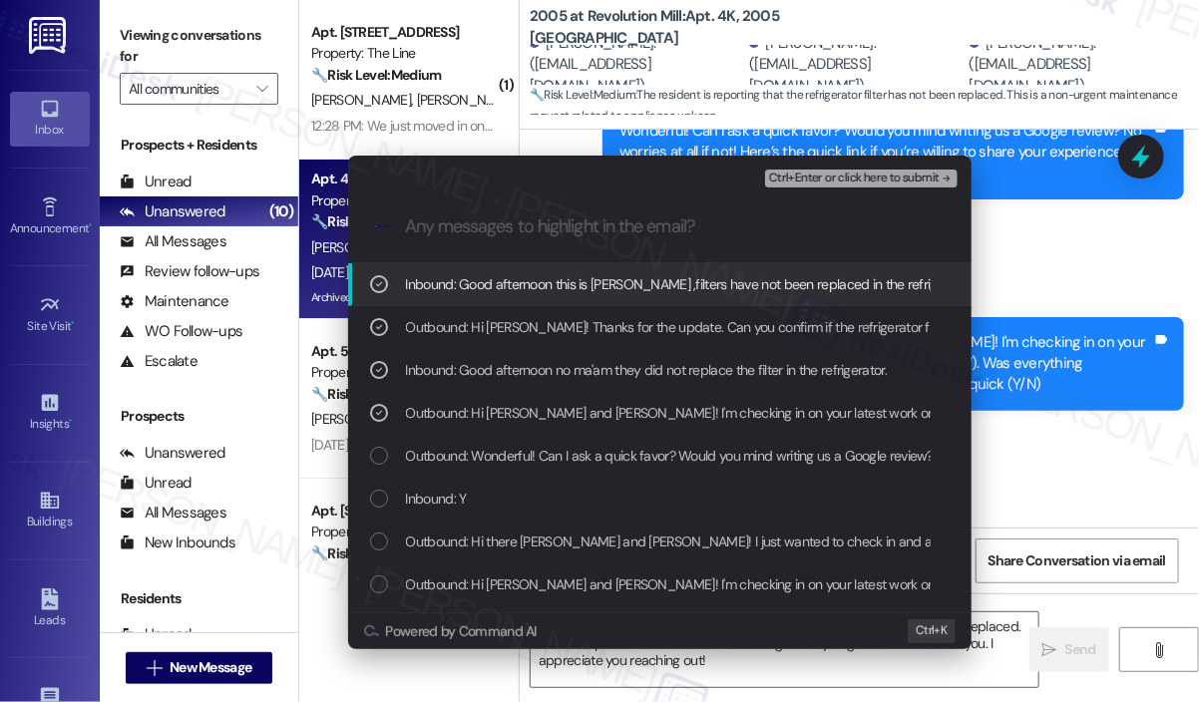
click at [822, 175] on span "Ctrl+Enter or click here to submit" at bounding box center [854, 179] width 171 height 14
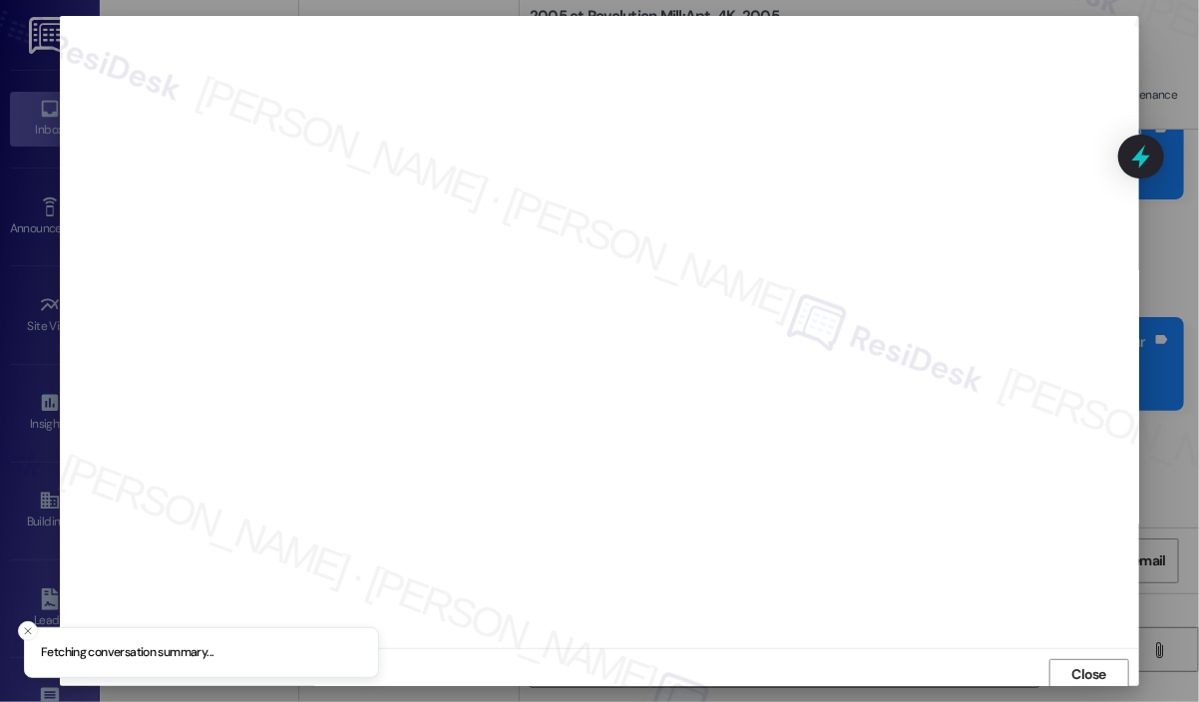
scroll to position [4, 0]
click at [1090, 670] on span "Close" at bounding box center [1090, 670] width 35 height 21
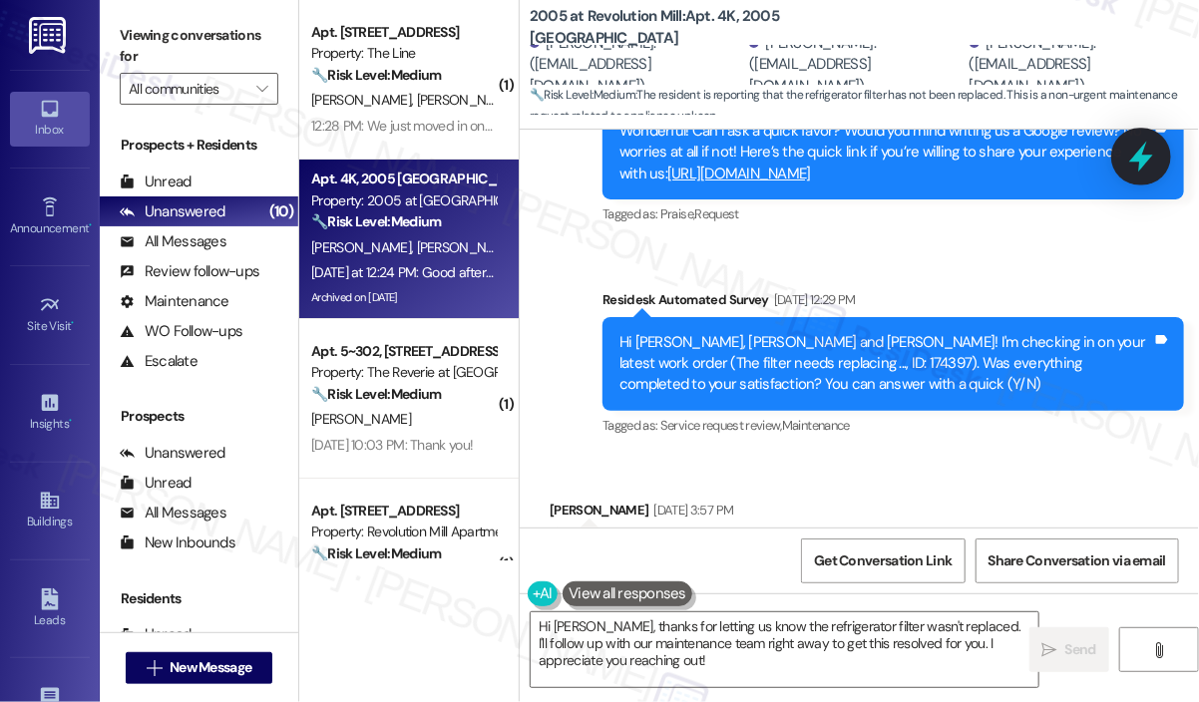
click at [1143, 150] on icon at bounding box center [1141, 157] width 24 height 31
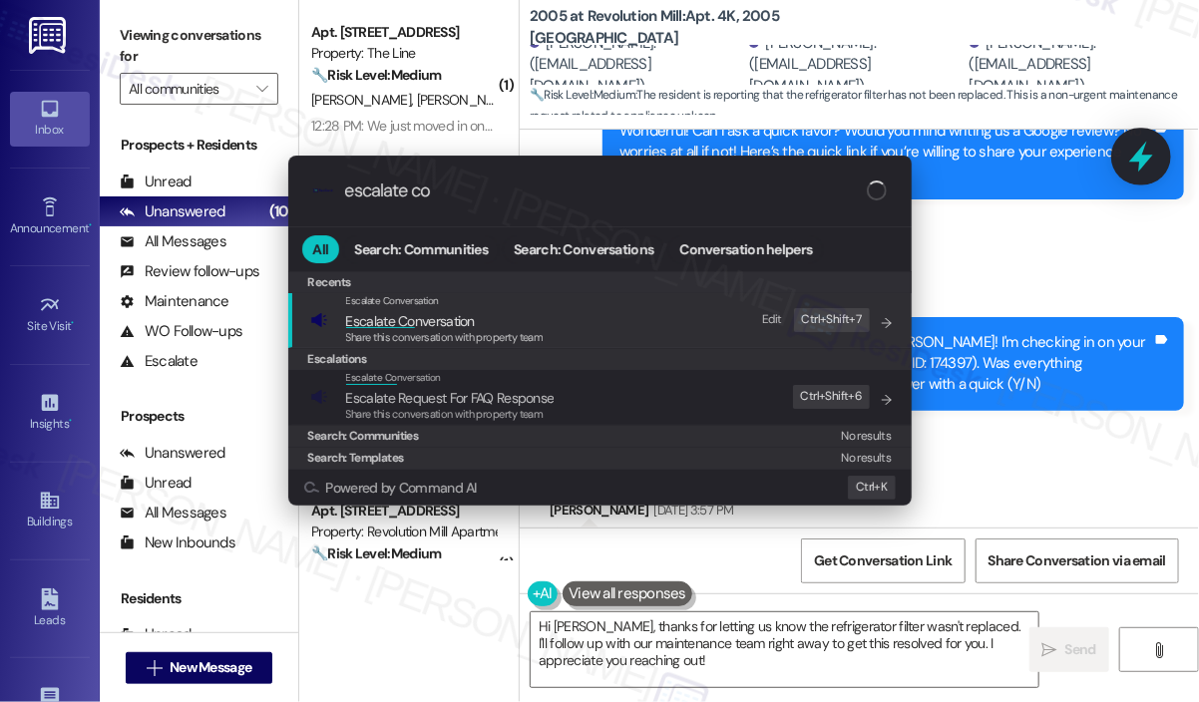
type input "escalate con"
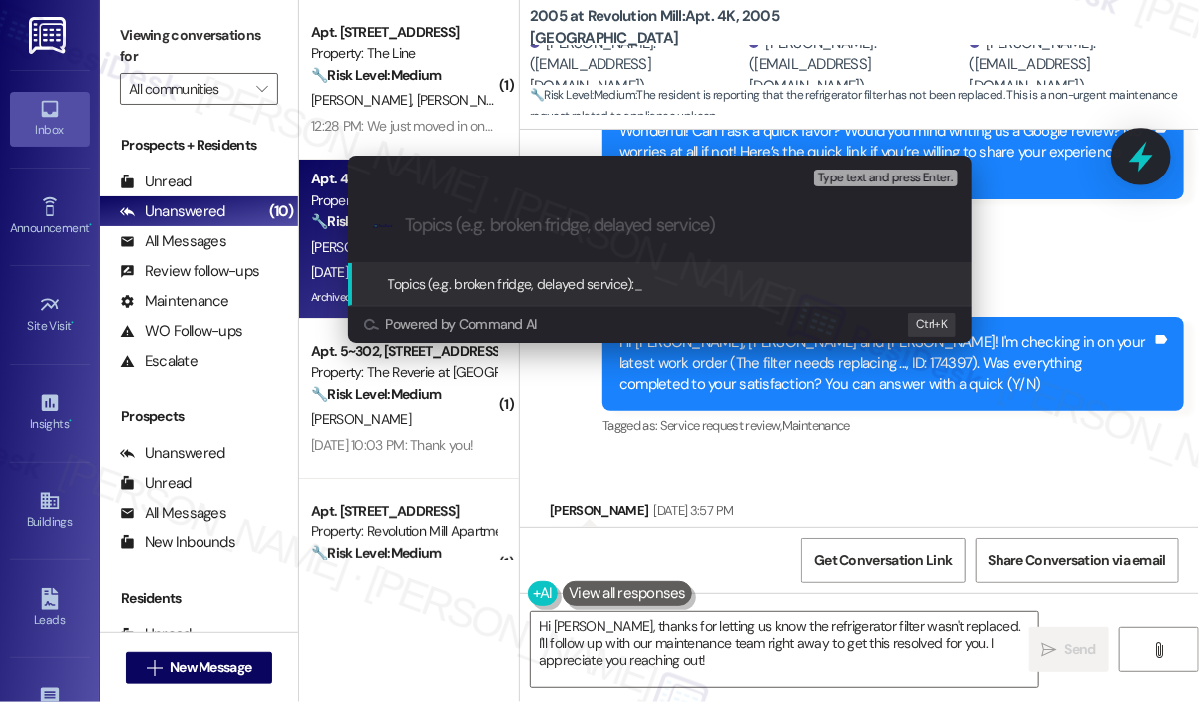
paste input "Follow-Up On WO #174397"
type input "Follow-Up On WO #174397"
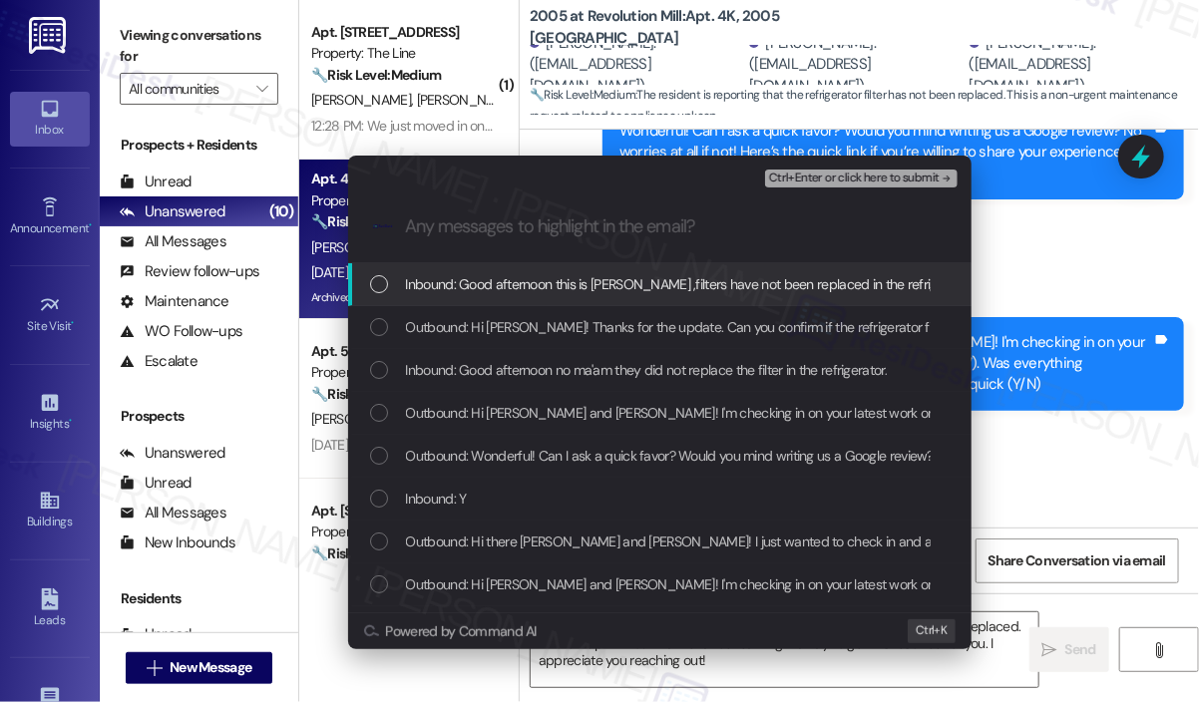
click at [683, 282] on span "Inbound: Good afternoon this is Anthony ,filters have not been replaced in the …" at bounding box center [778, 284] width 745 height 22
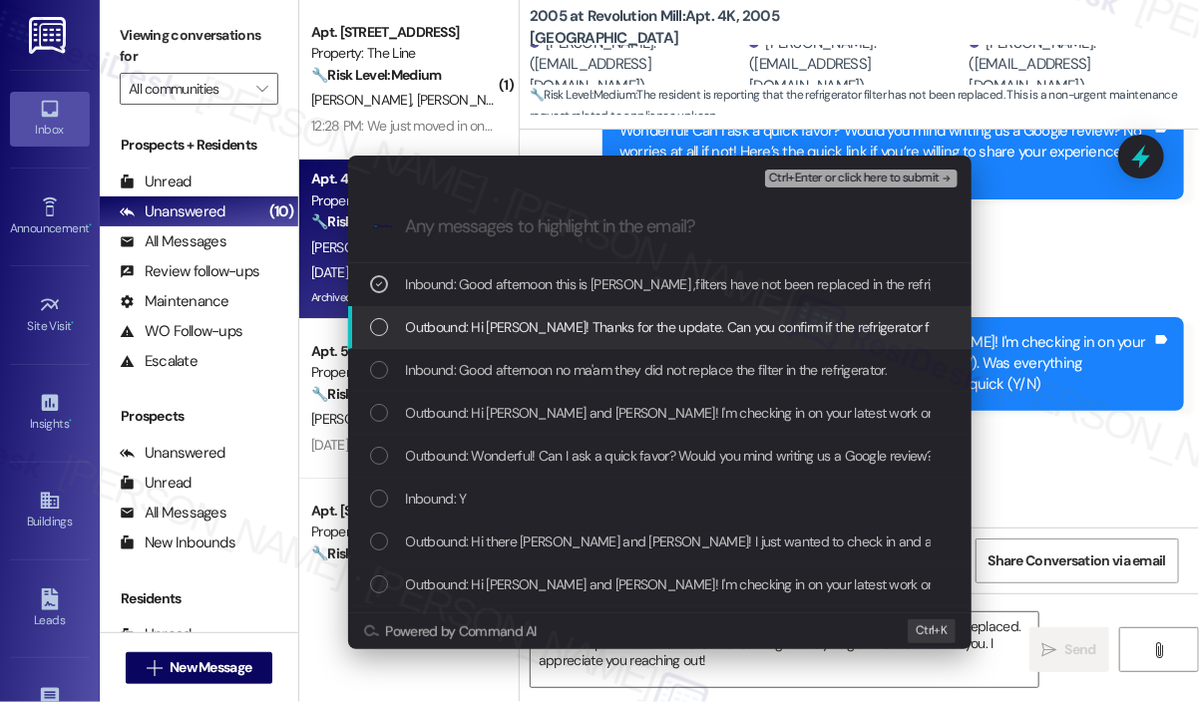
click at [680, 330] on span "Outbound: Hi Anthony! Thanks for the update. Can you confirm if the refrigerato…" at bounding box center [975, 327] width 1139 height 22
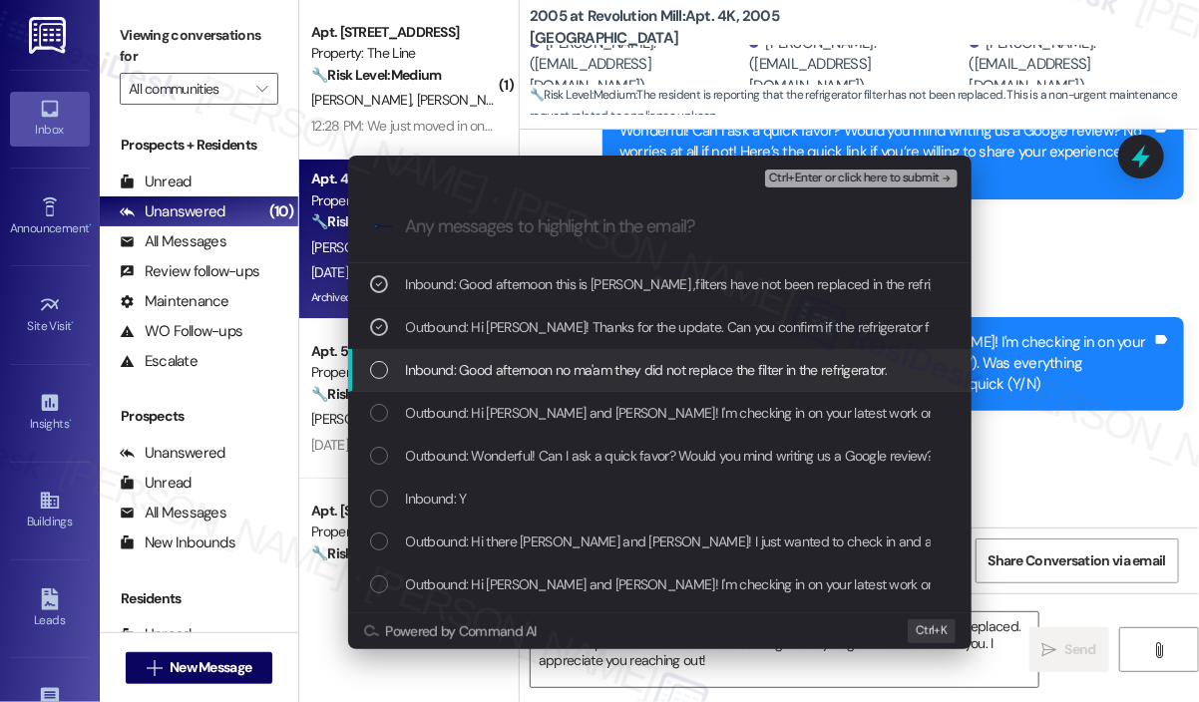
click at [686, 374] on span "Inbound: Good afternoon no ma'am they did not replace the filter in the refrige…" at bounding box center [647, 370] width 482 height 22
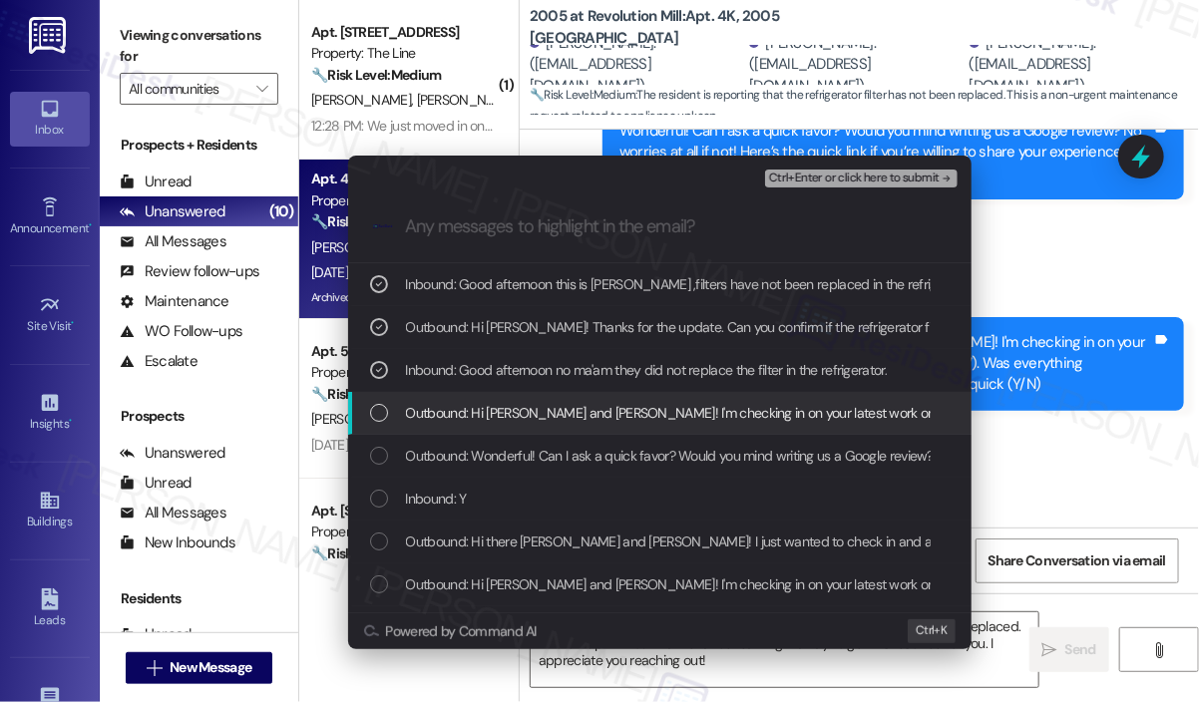
drag, startPoint x: 707, startPoint y: 422, endPoint x: 718, endPoint y: 400, distance: 24.5
click at [708, 422] on span "Outbound: Hi Mia, Anthony and Adam! I'm checking in on your latest work order (…" at bounding box center [1035, 413] width 1259 height 22
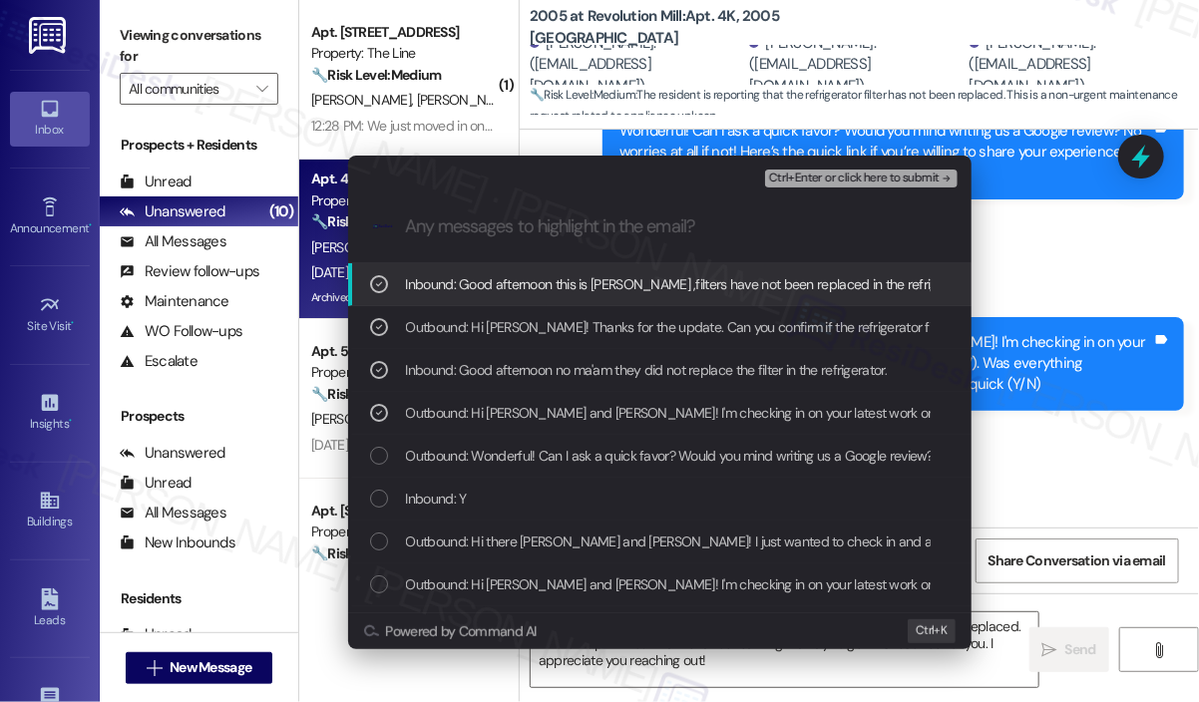
click at [833, 180] on span "Ctrl+Enter or click here to submit" at bounding box center [854, 179] width 171 height 14
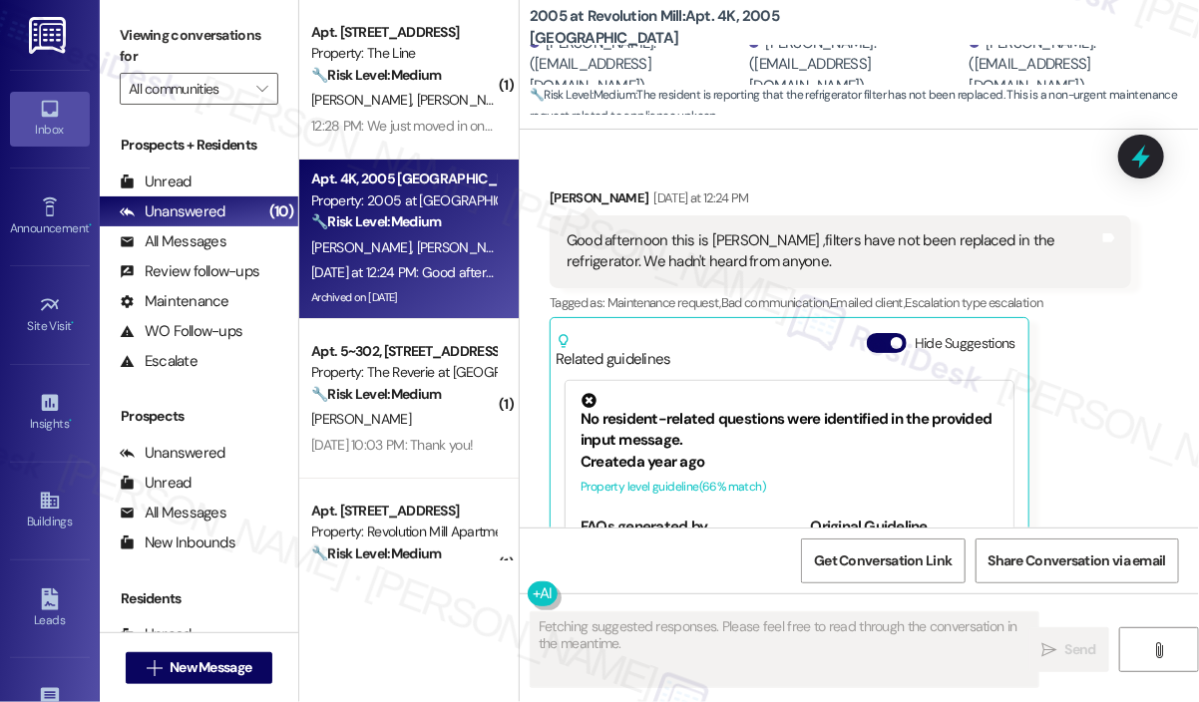
scroll to position [29825, 0]
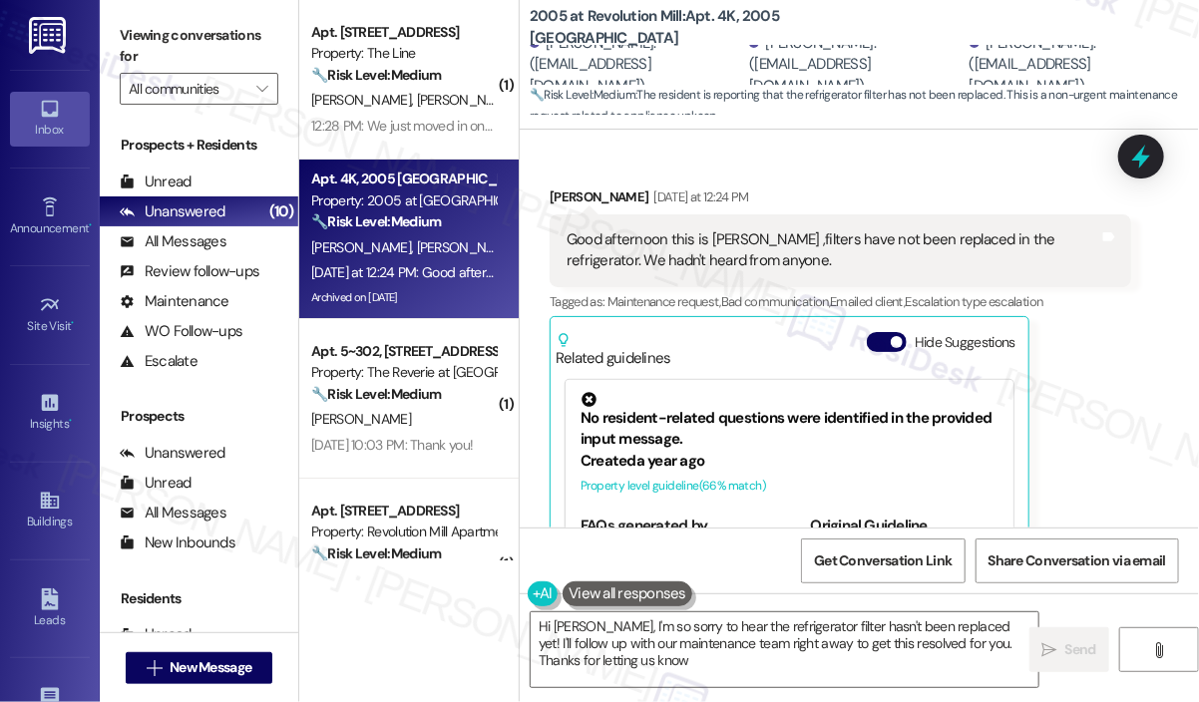
type textarea "Hi Anthony, I'm so sorry to hear the refrigerator filter hasn't been replaced y…"
click at [748, 678] on textarea "Hi Anthony, I'm so sorry to hear the refrigerator filter hasn't been replaced y…" at bounding box center [785, 650] width 508 height 75
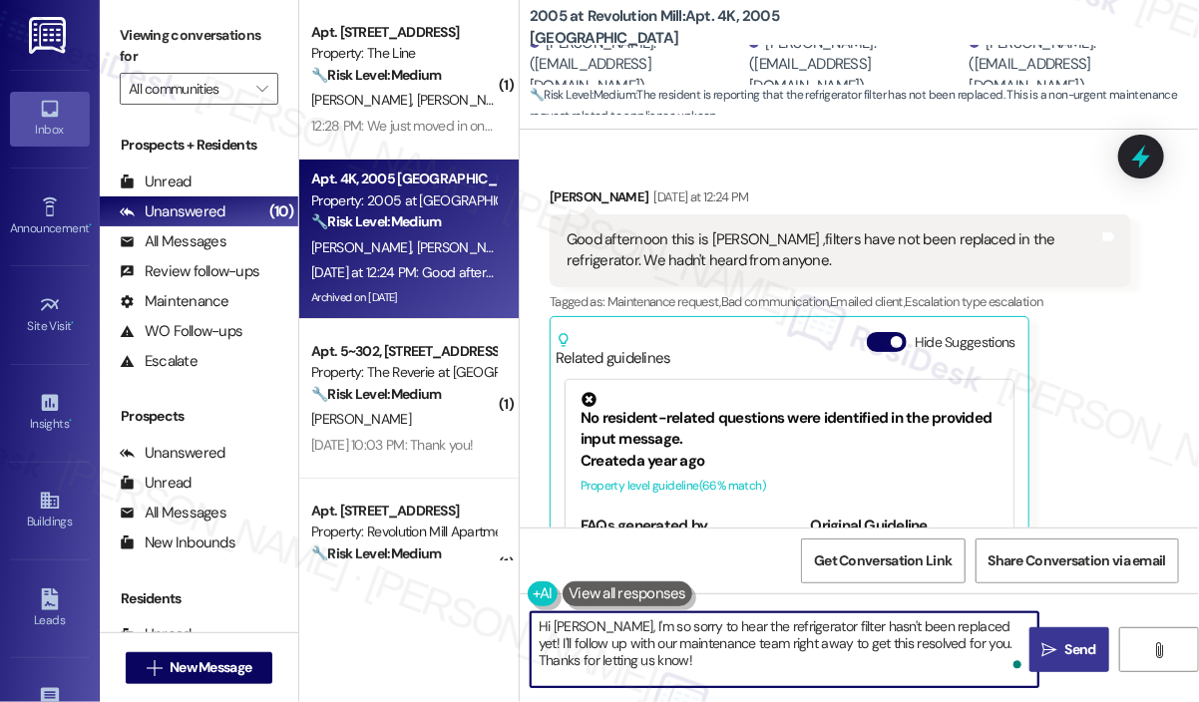
click at [1069, 655] on span "Send" at bounding box center [1081, 650] width 31 height 21
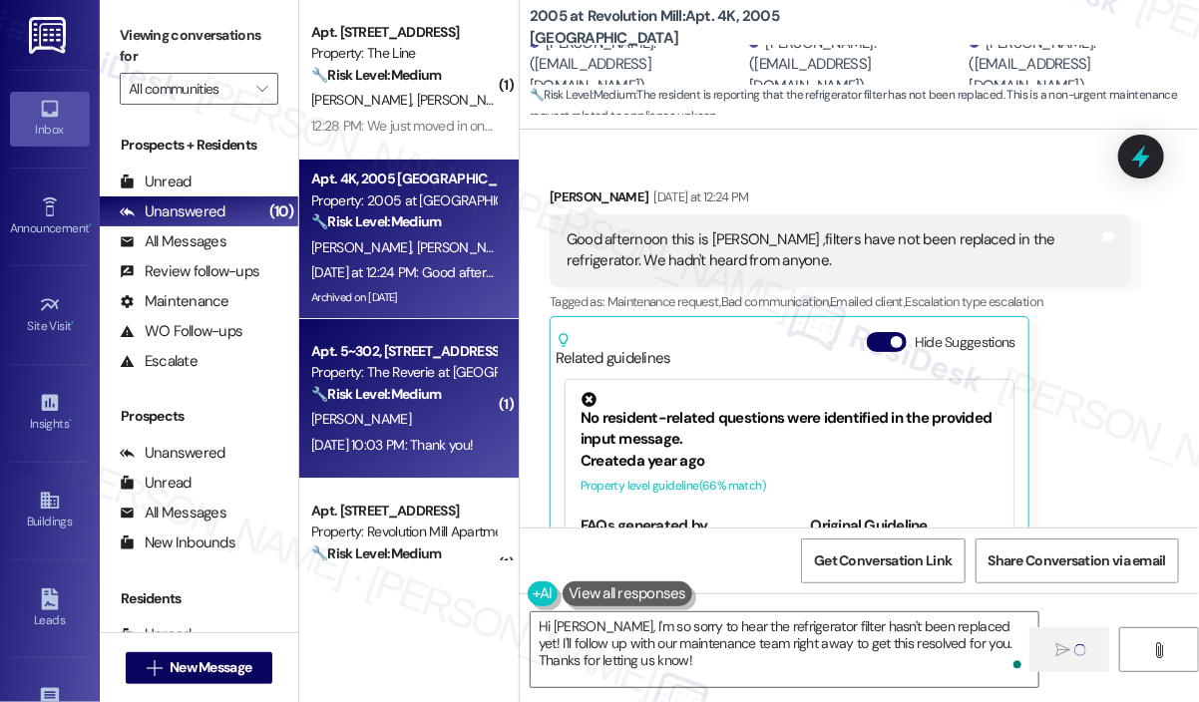
click at [402, 411] on div "N. Mahadevan" at bounding box center [403, 419] width 189 height 25
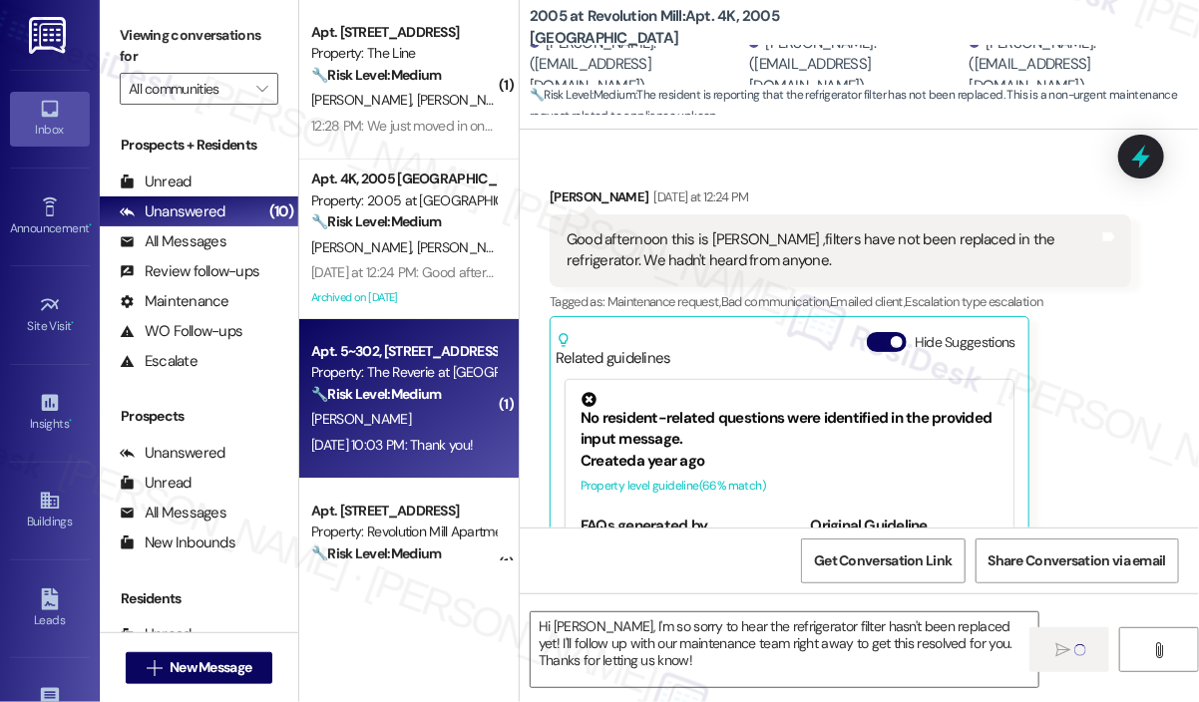
type textarea "Fetching suggested responses. Please feel free to read through the conversation…"
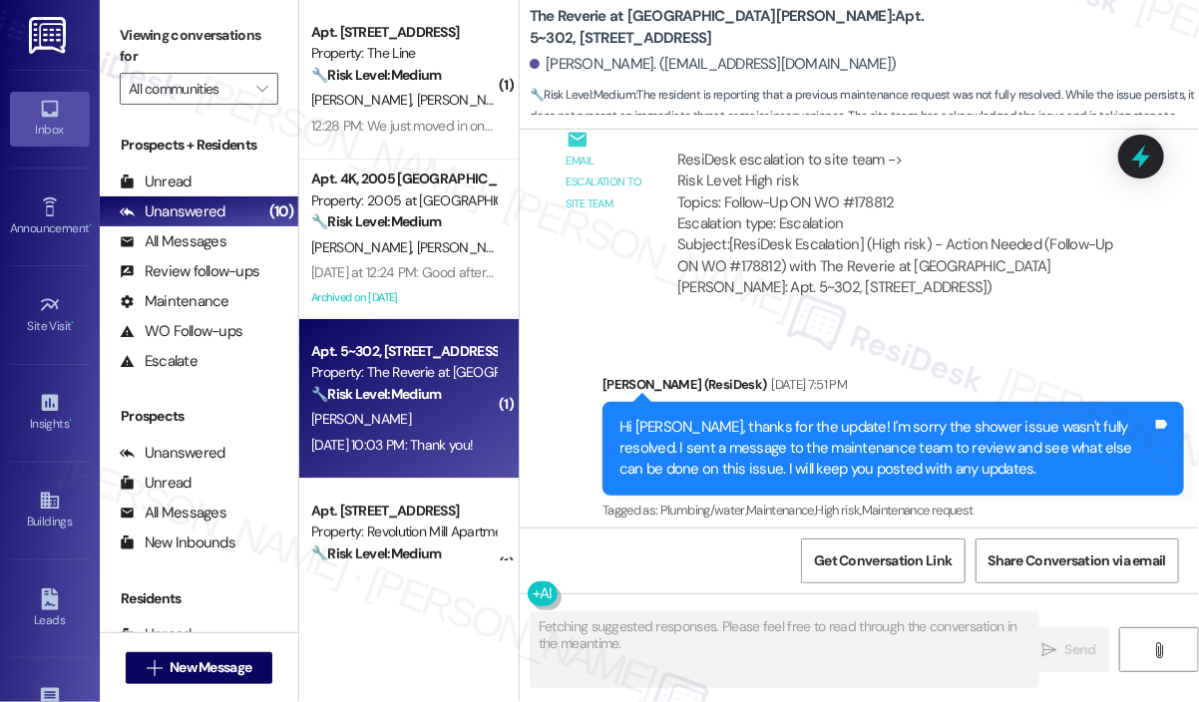
scroll to position [6422, 0]
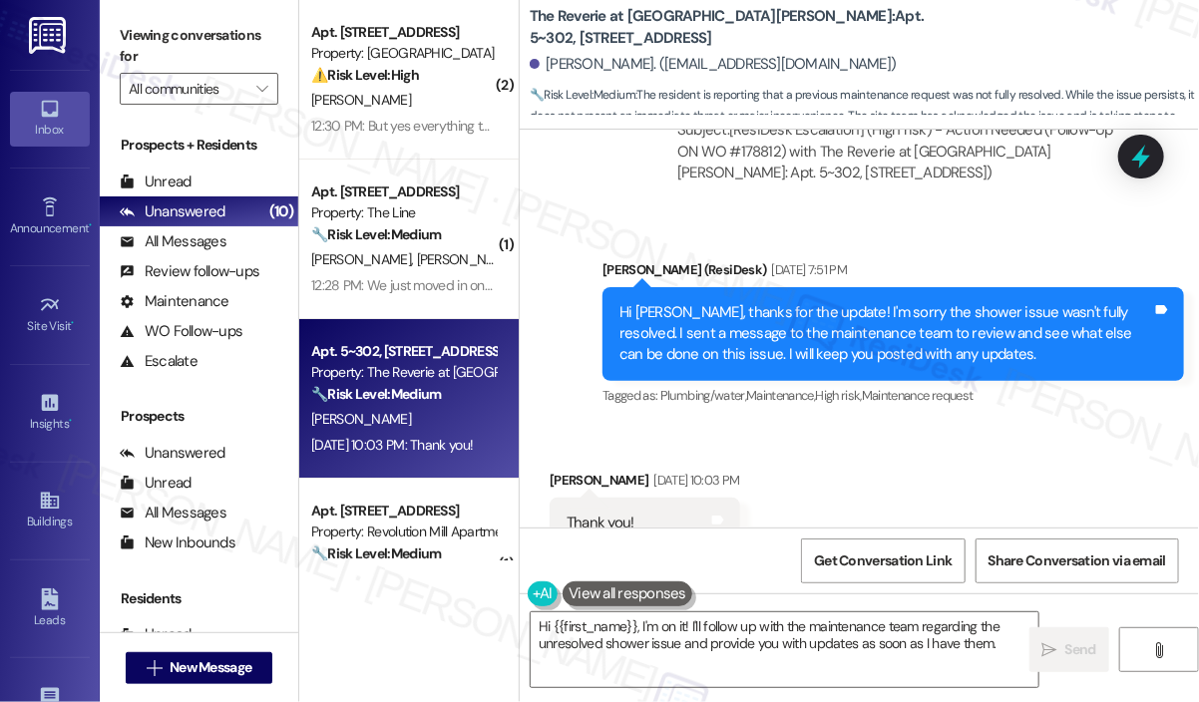
click at [946, 425] on div "Received via SMS Neel Mahadevan Aug 15, 2025 at 10:03 PM Thank you! Tags and no…" at bounding box center [859, 509] width 679 height 169
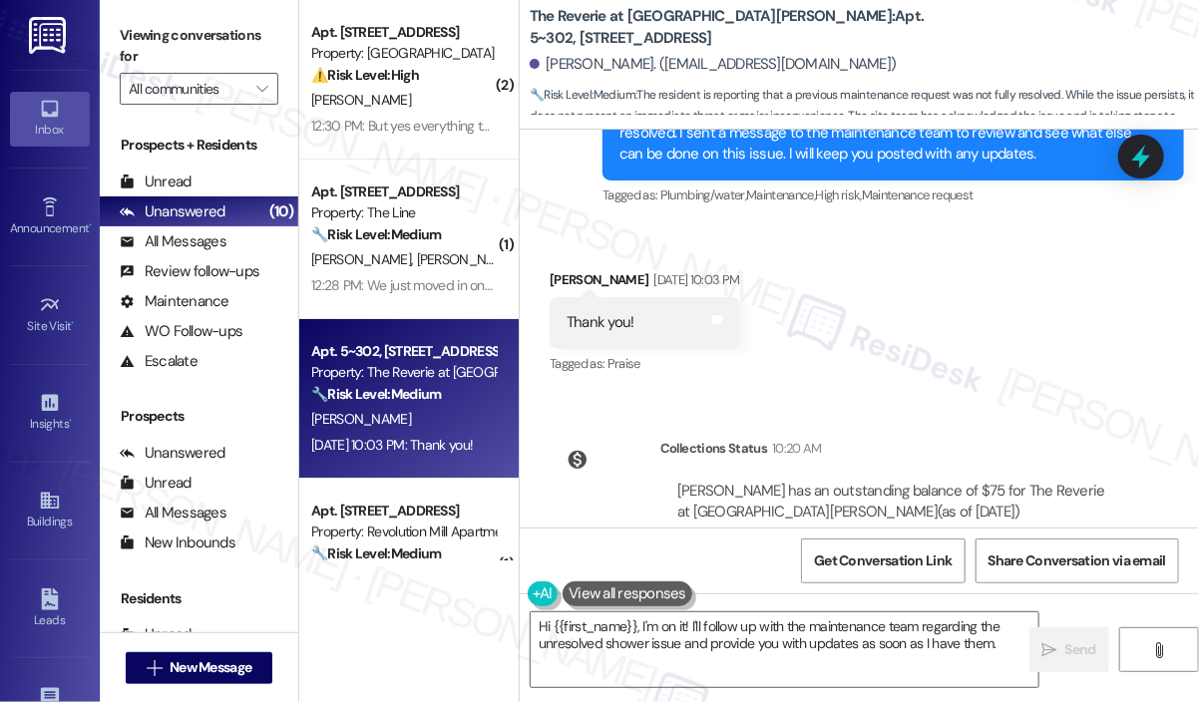
scroll to position [6629, 0]
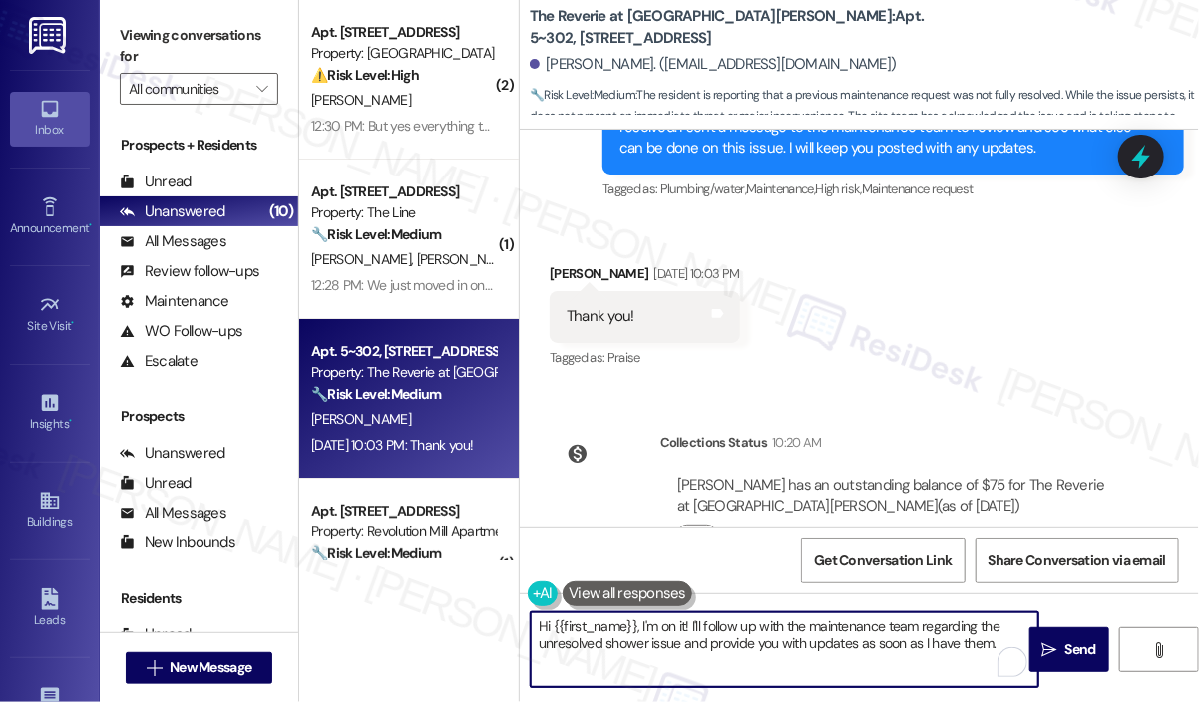
click at [820, 644] on textarea "Hi {{first_name}}, I'm on it! I'll follow up with the maintenance team regardin…" at bounding box center [785, 650] width 508 height 75
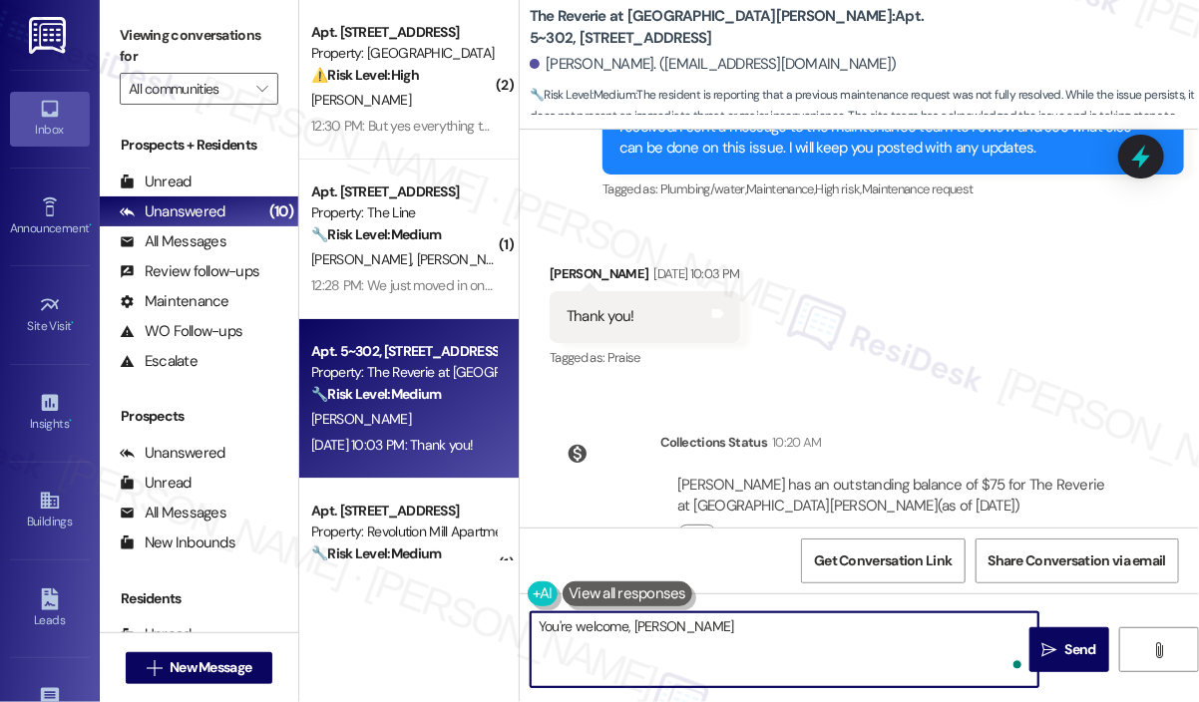
type textarea "You're welcome, Neel!"
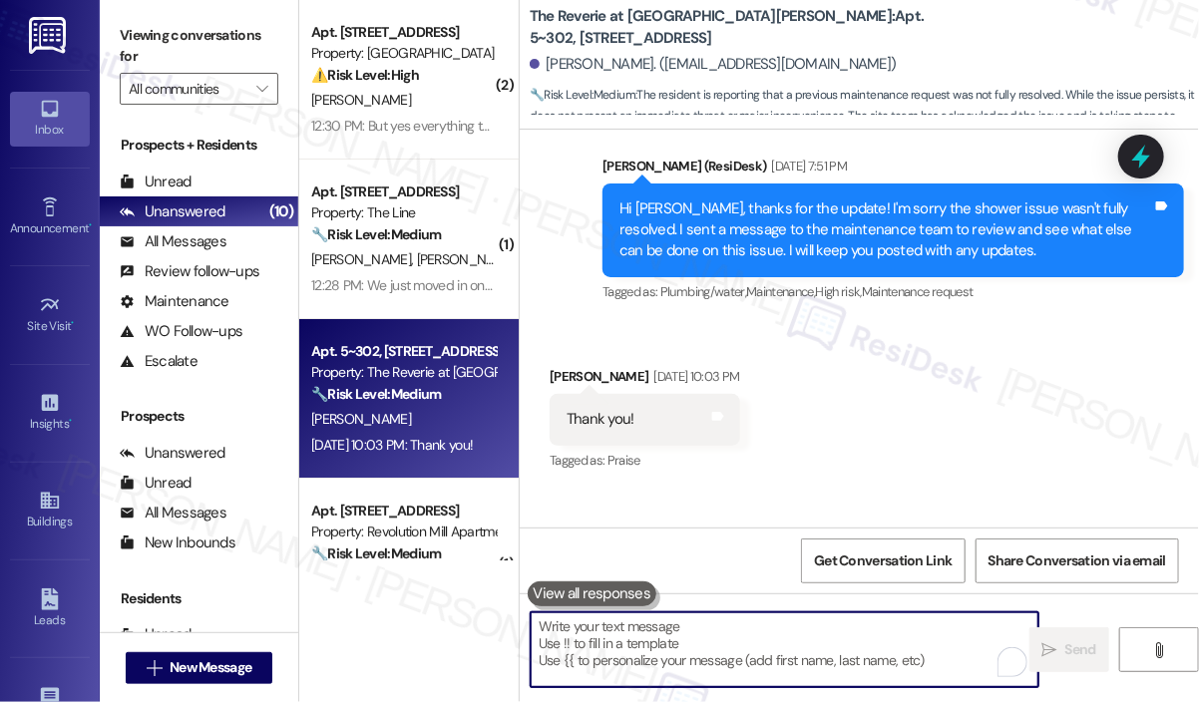
scroll to position [6422, 0]
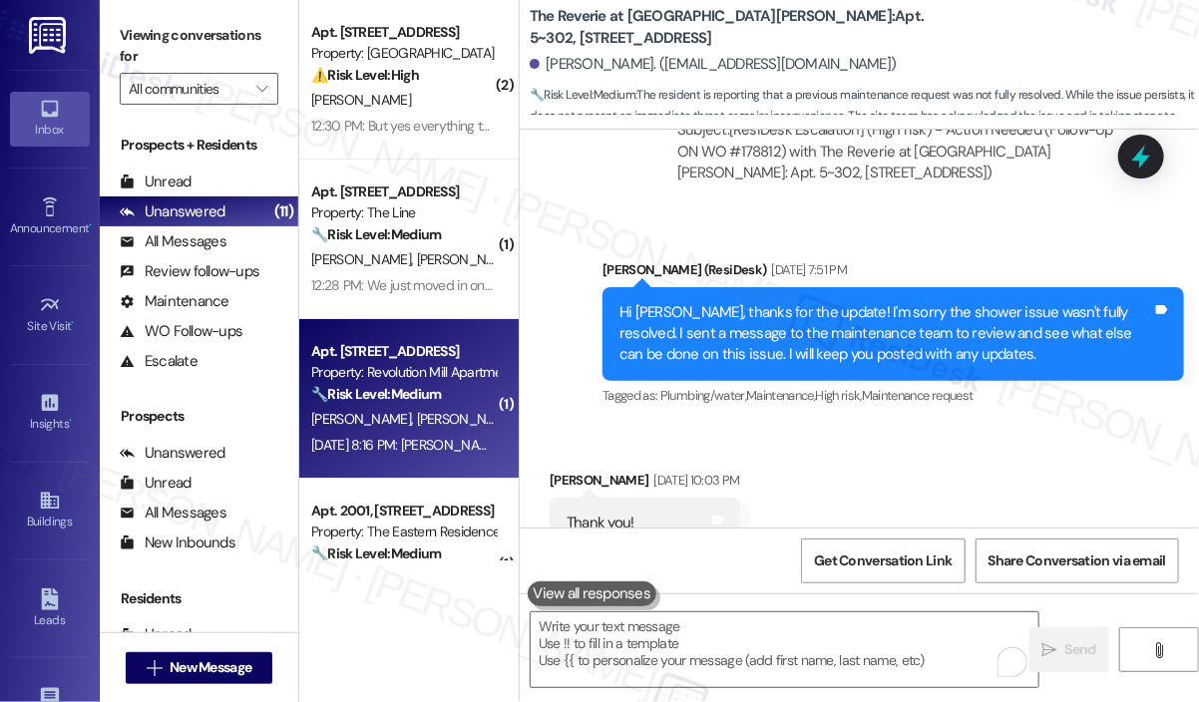
click at [428, 390] on strong "🔧 Risk Level: Medium" at bounding box center [376, 394] width 130 height 18
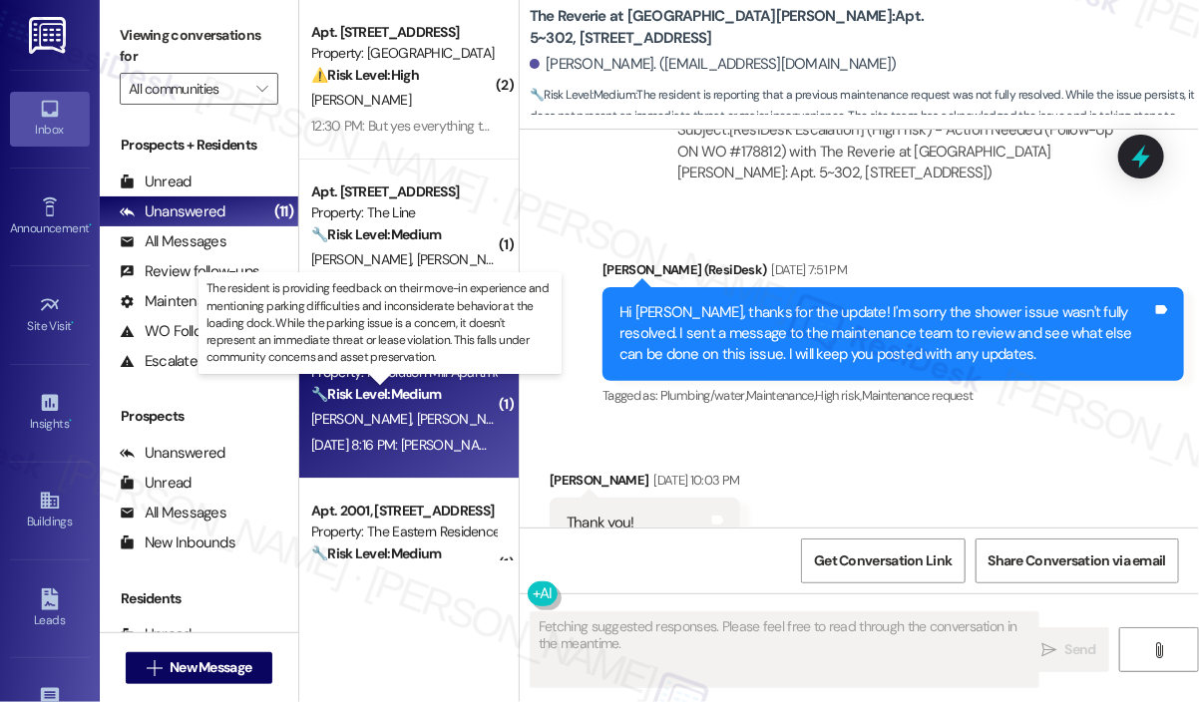
scroll to position [519, 0]
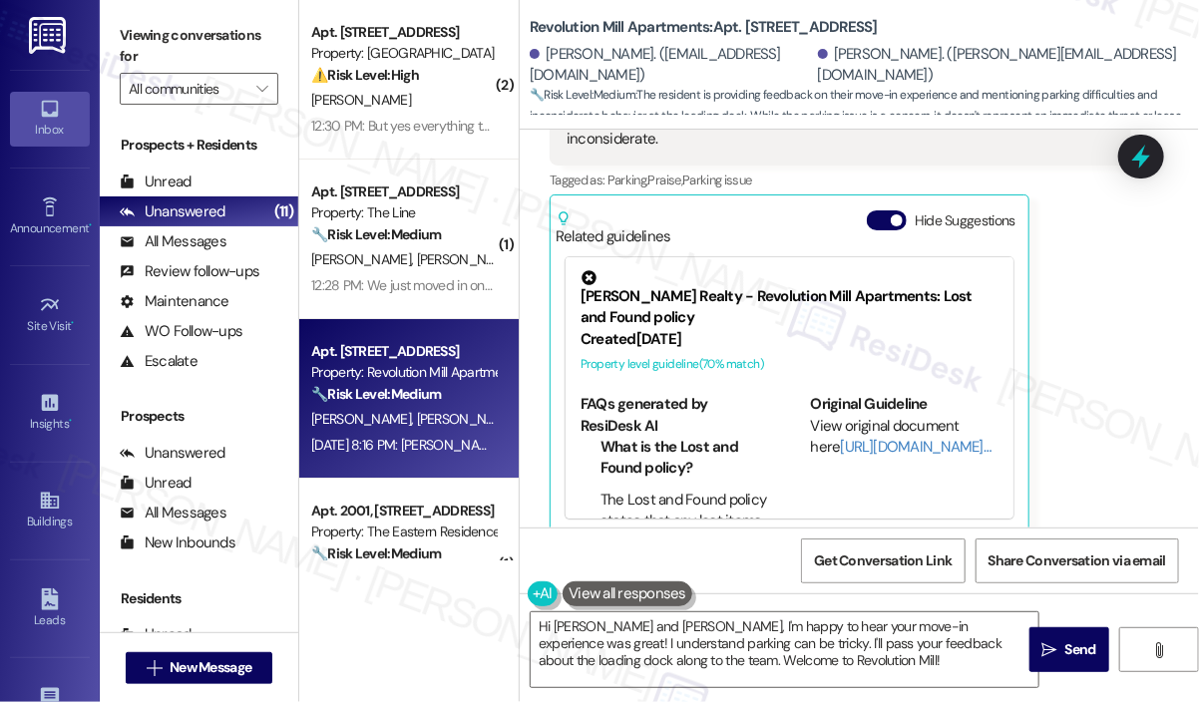
click at [1086, 412] on div "James Lorenz Aug 15, 2025 at 8:16 PM Sarah, thanks for reaching out. The move i…" at bounding box center [841, 278] width 582 height 513
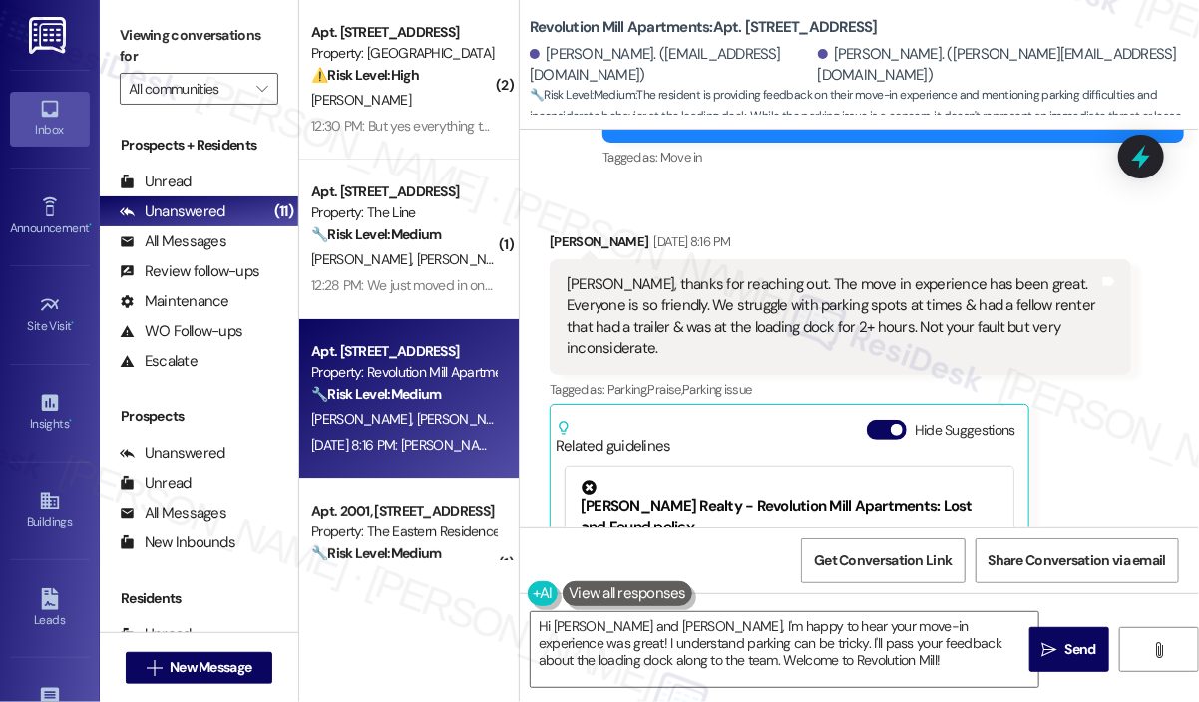
scroll to position [219, 0]
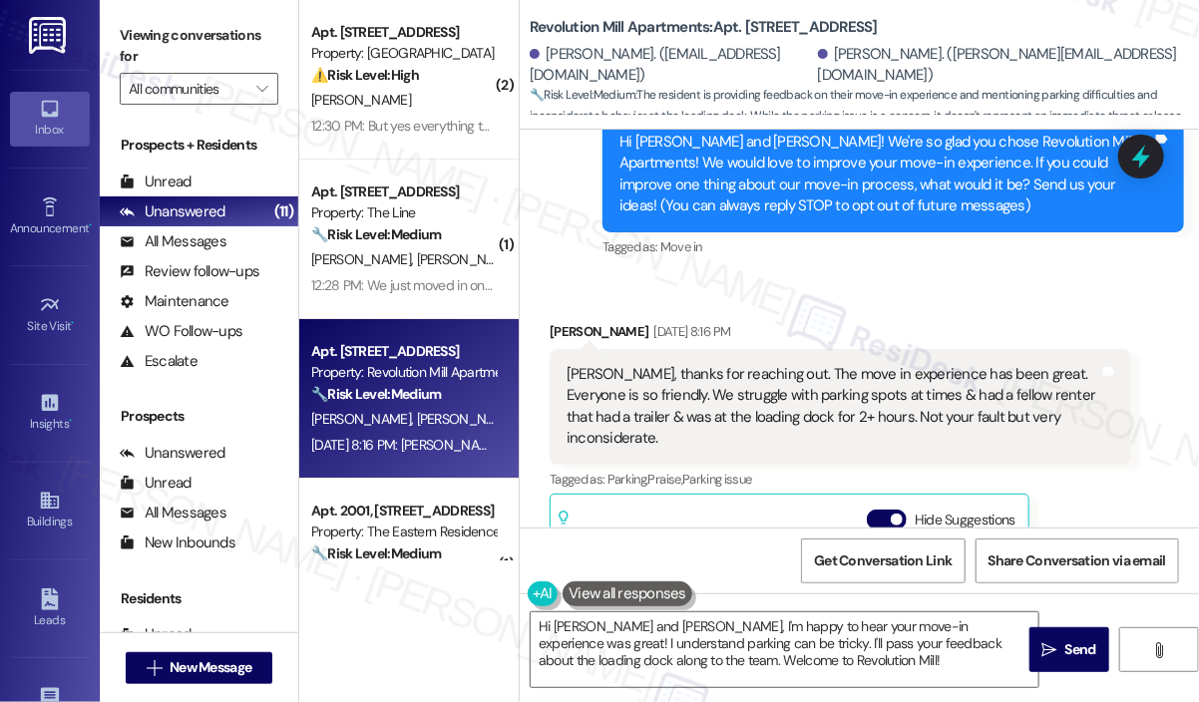
click at [1055, 279] on div "Received via SMS James Lorenz Aug 15, 2025 at 8:16 PM Sarah, thanks for reachin…" at bounding box center [859, 562] width 679 height 573
click at [1026, 276] on div "Received via SMS James Lorenz Aug 15, 2025 at 8:16 PM Sarah, thanks for reachin…" at bounding box center [859, 562] width 679 height 573
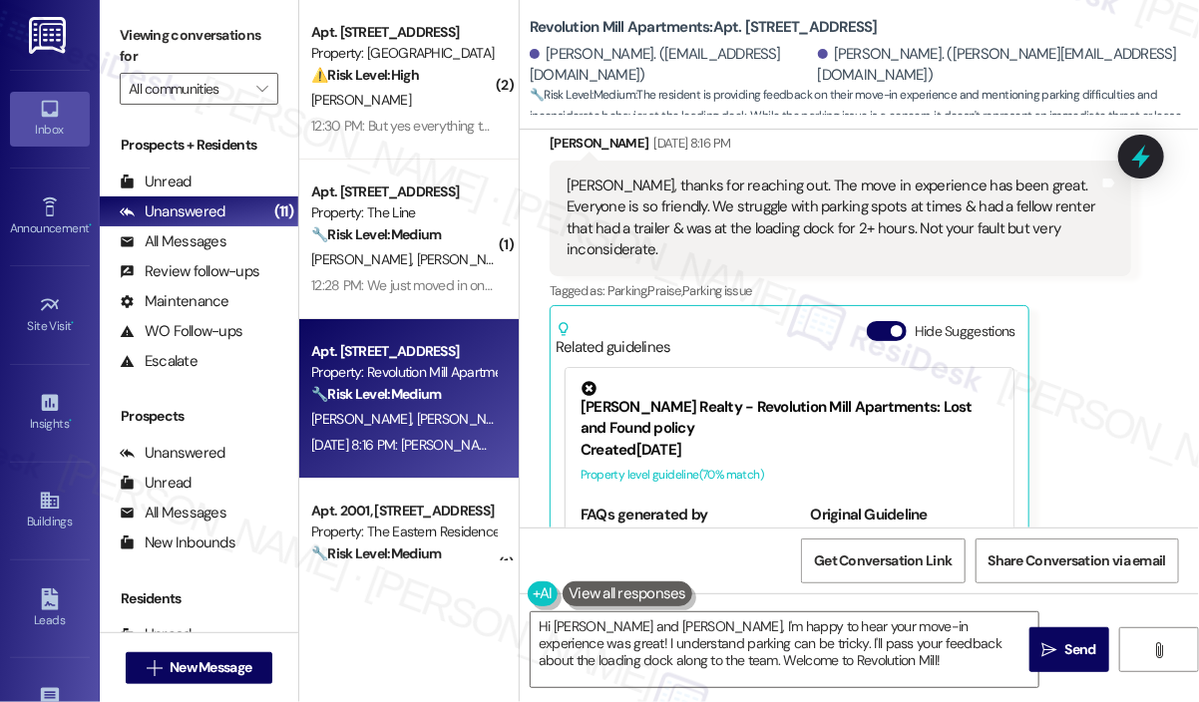
scroll to position [419, 0]
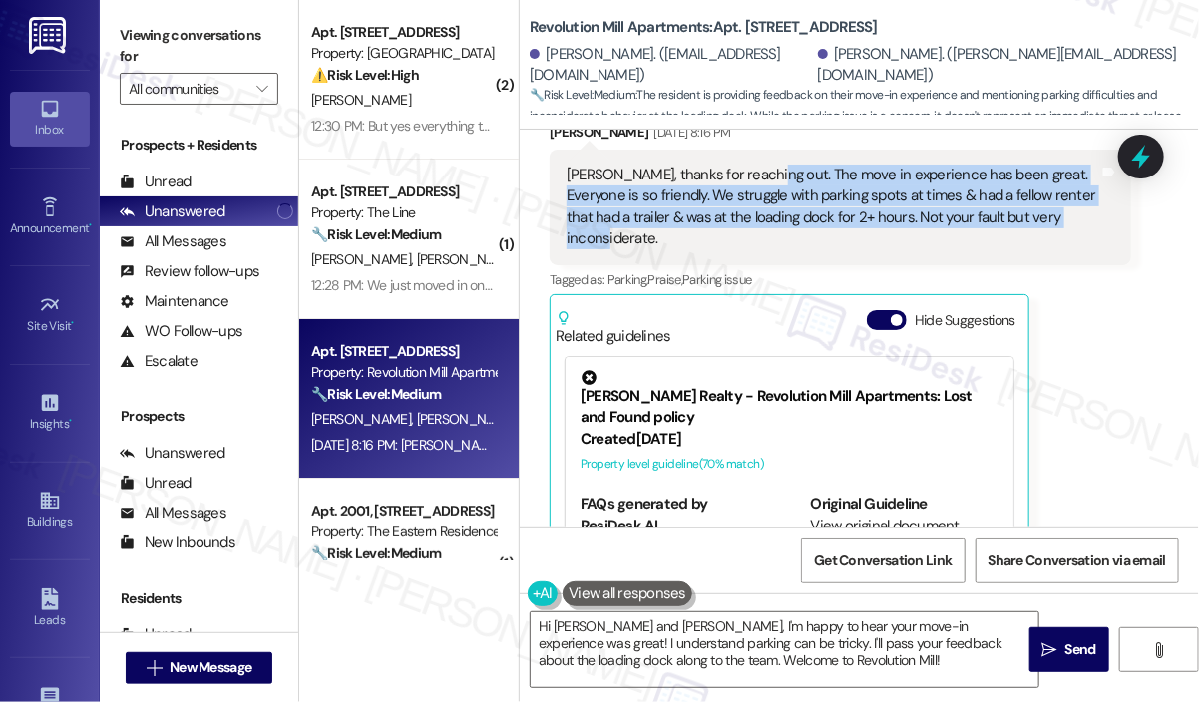
drag, startPoint x: 1086, startPoint y: 217, endPoint x: 758, endPoint y: 183, distance: 329.0
click at [758, 183] on div "Sarah, thanks for reaching out. The move in experience has been great. Everyone…" at bounding box center [833, 208] width 533 height 86
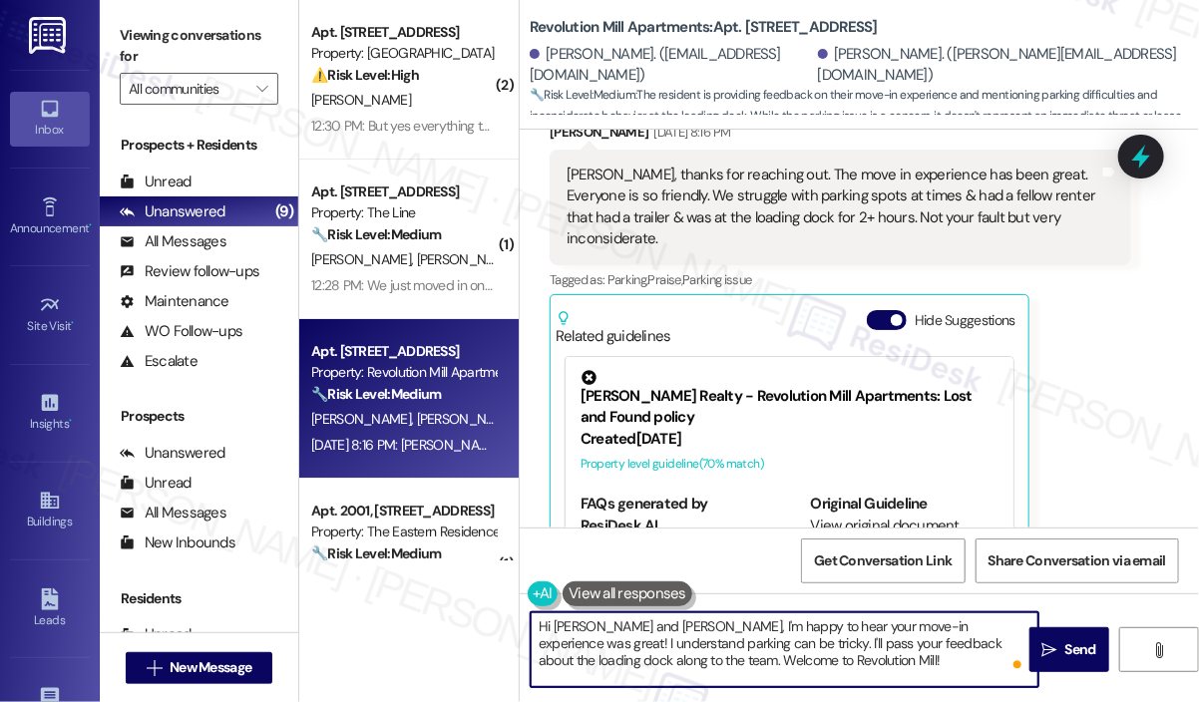
drag, startPoint x: 862, startPoint y: 659, endPoint x: 654, endPoint y: 628, distance: 211.0
click at [654, 628] on textarea "Hi Amy and James, I'm happy to hear your move-in experience was great! I unders…" at bounding box center [785, 650] width 508 height 75
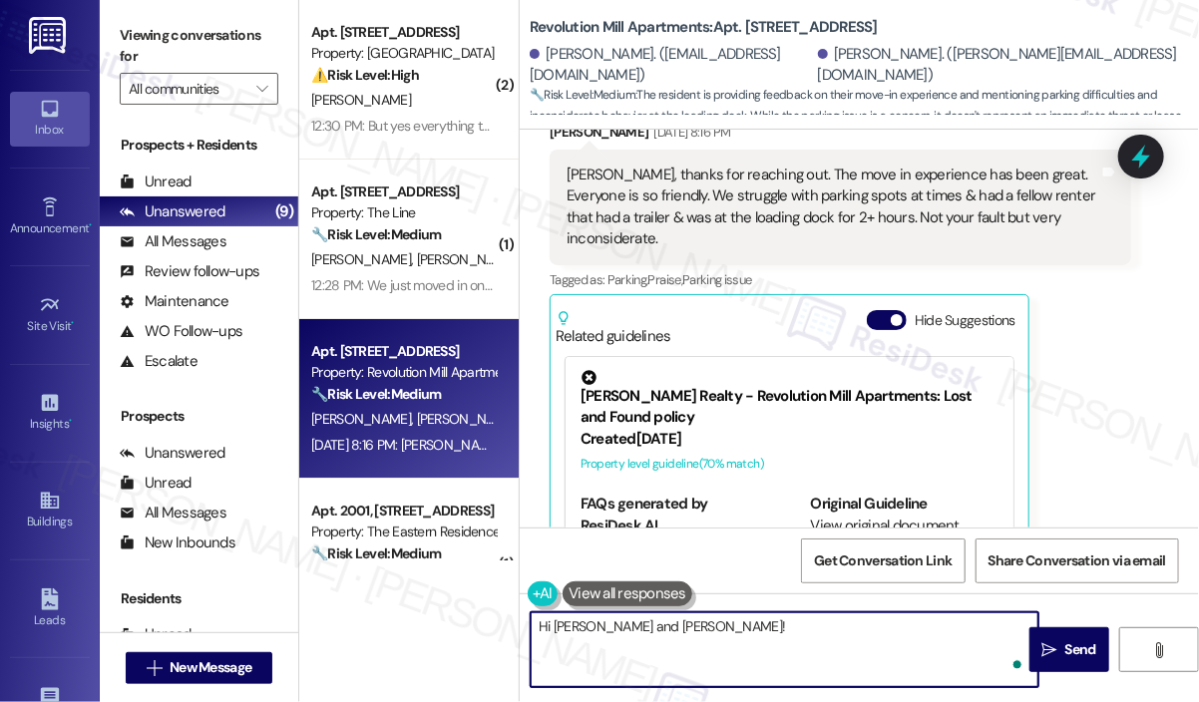
paste textarea "Thank you for reaching out and sharing your feedback. I’m glad to hear your mov…"
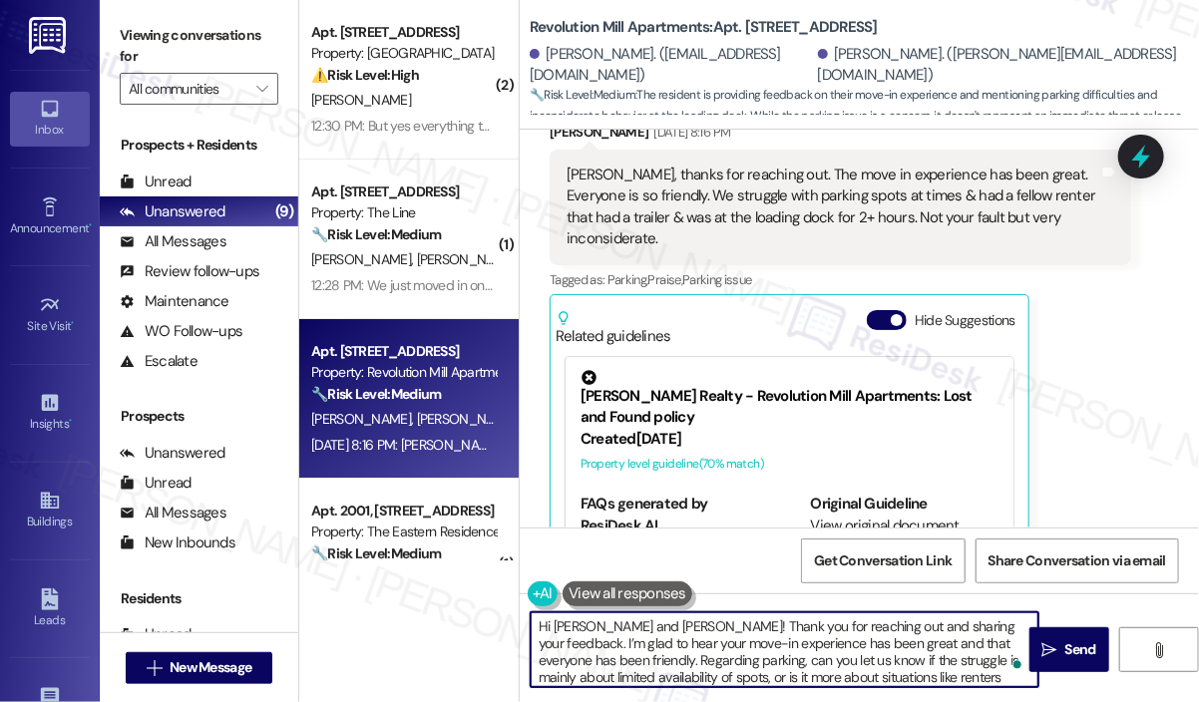
scroll to position [16, 0]
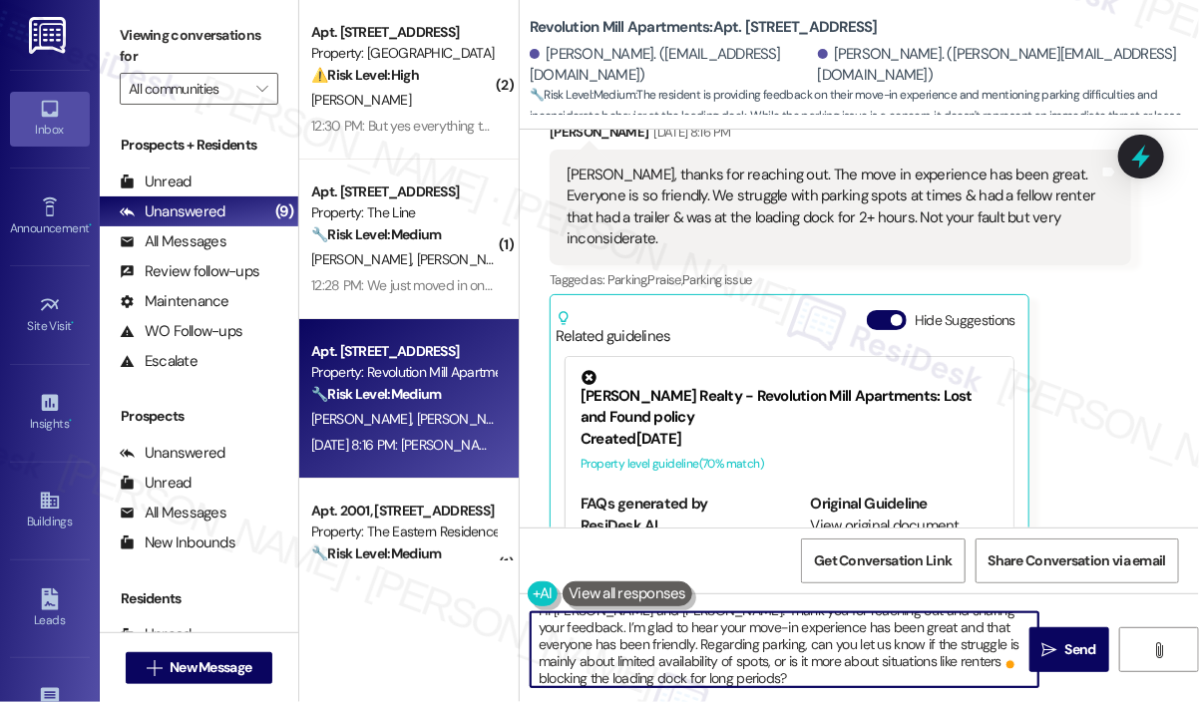
click at [859, 643] on textarea "Hi Amy and James! Thank you for reaching out and sharing your feedback. I’m gla…" at bounding box center [785, 650] width 508 height 75
type textarea "Hi Amy and James! Thank you for reaching out and sharing your feedback. I’m gla…"
click at [1075, 642] on span "Send" at bounding box center [1081, 650] width 31 height 21
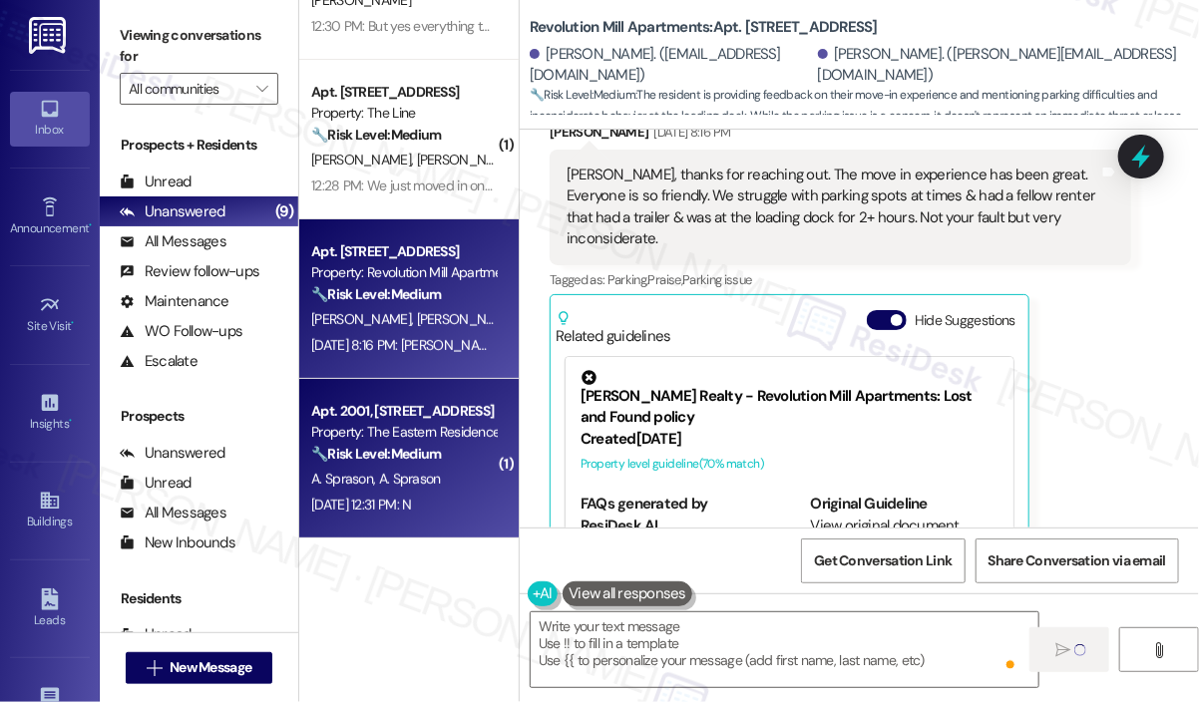
scroll to position [0, 0]
click at [423, 425] on div "Property: The Eastern Residences at [GEOGRAPHIC_DATA]" at bounding box center [403, 432] width 185 height 21
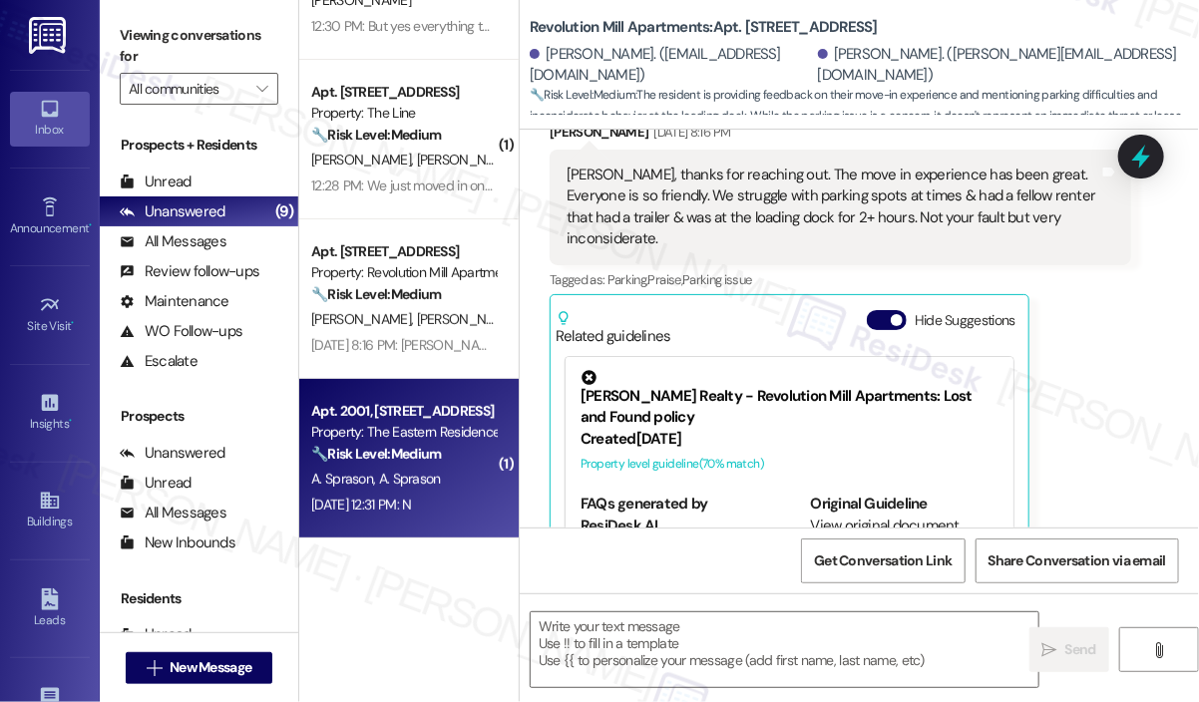
type textarea "Fetching suggested responses. Please feel free to read through the conversation…"
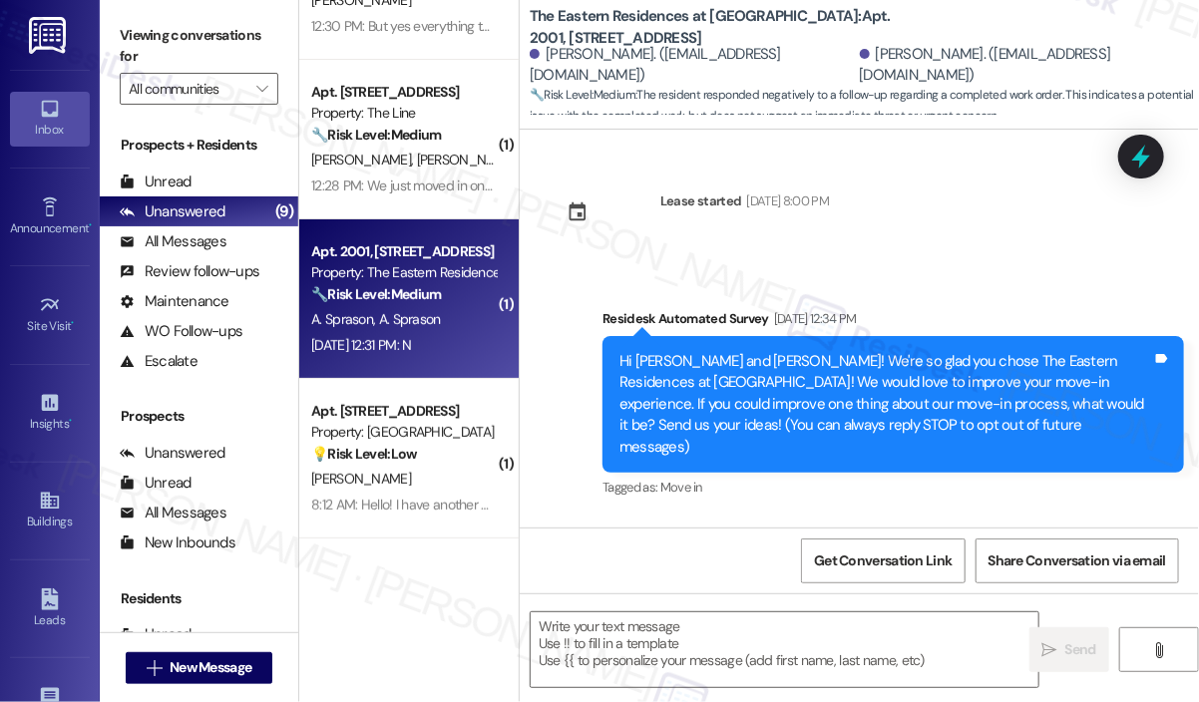
scroll to position [347, 0]
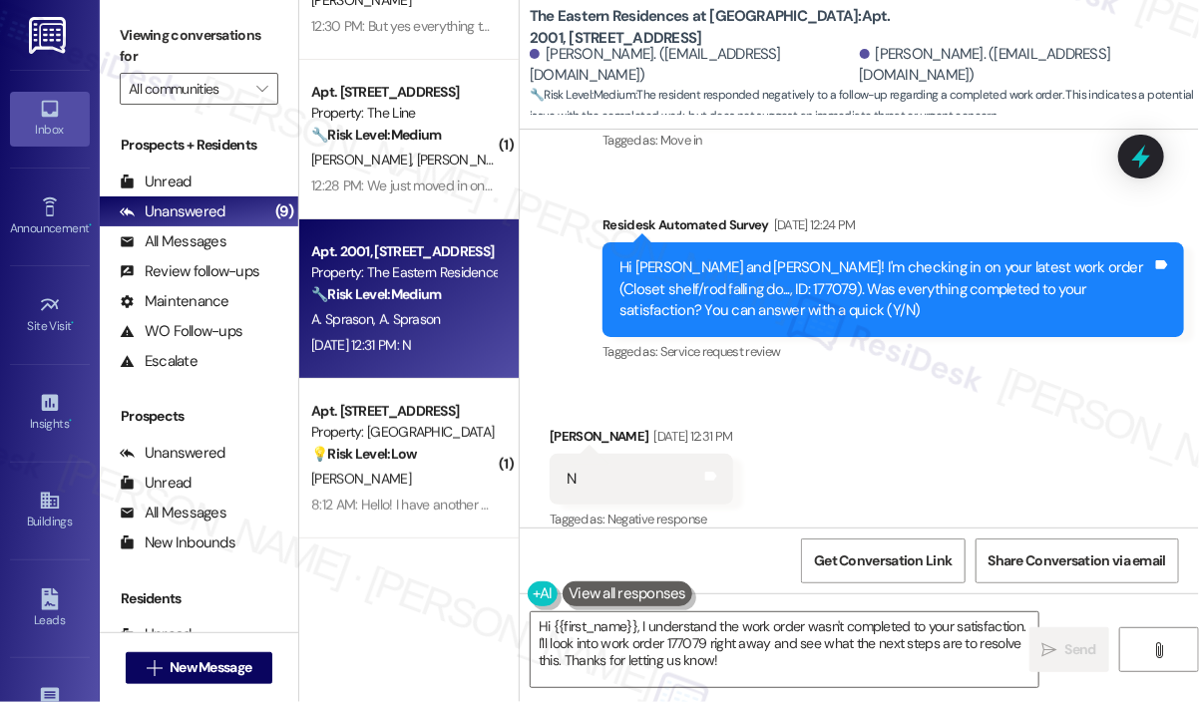
click at [929, 429] on div "Received via SMS Ashley Sprason Aug 15, 2025 at 12:31 PM N Tags and notes Tagge…" at bounding box center [859, 465] width 679 height 169
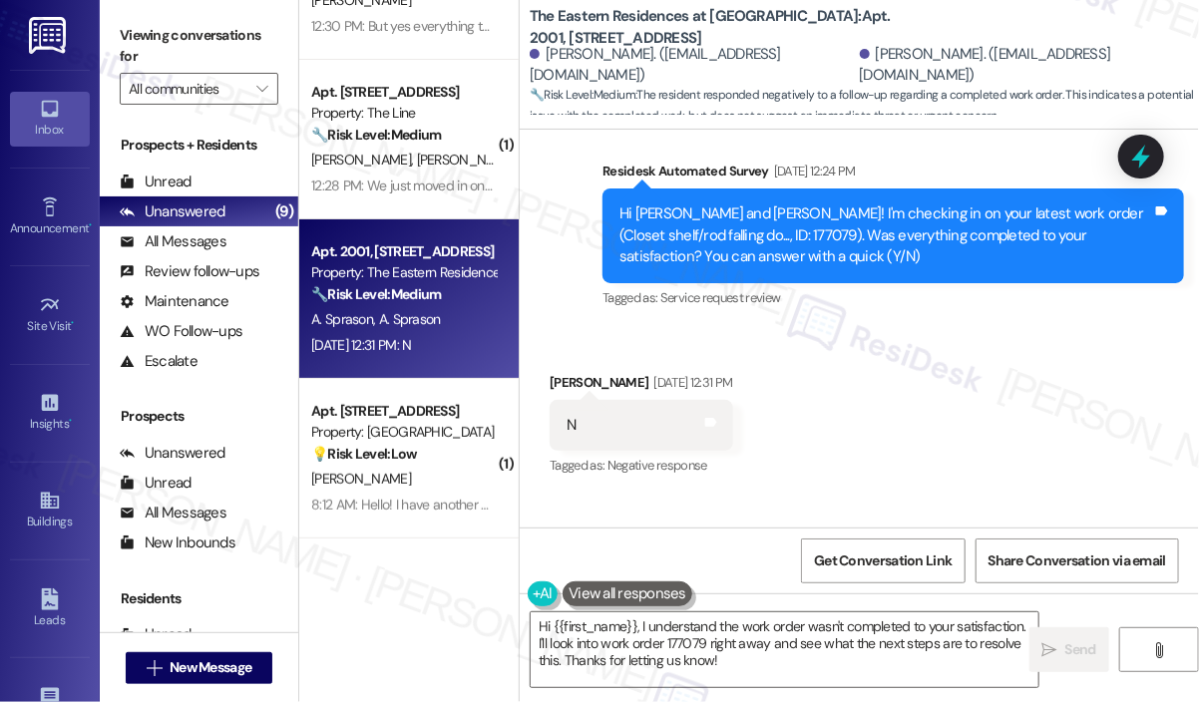
scroll to position [553, 0]
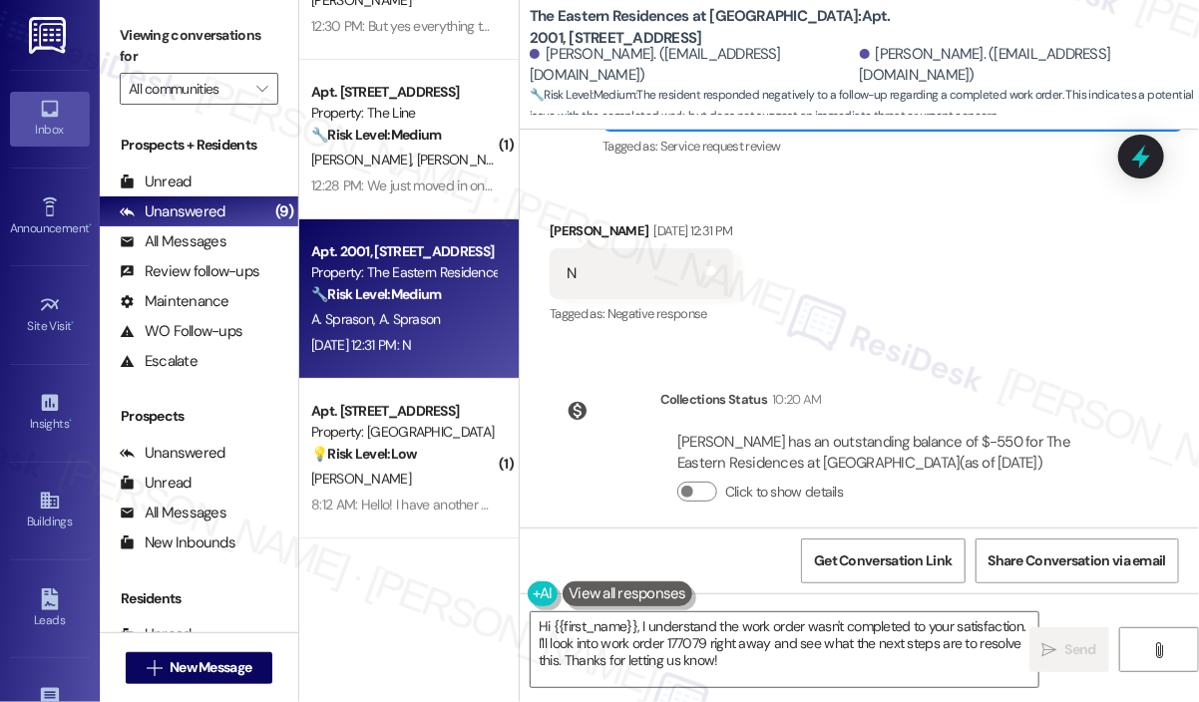
click at [618, 414] on div "Collections Status 10:20 AM Antony Sprason has an outstanding balance of $-550 …" at bounding box center [841, 461] width 612 height 175
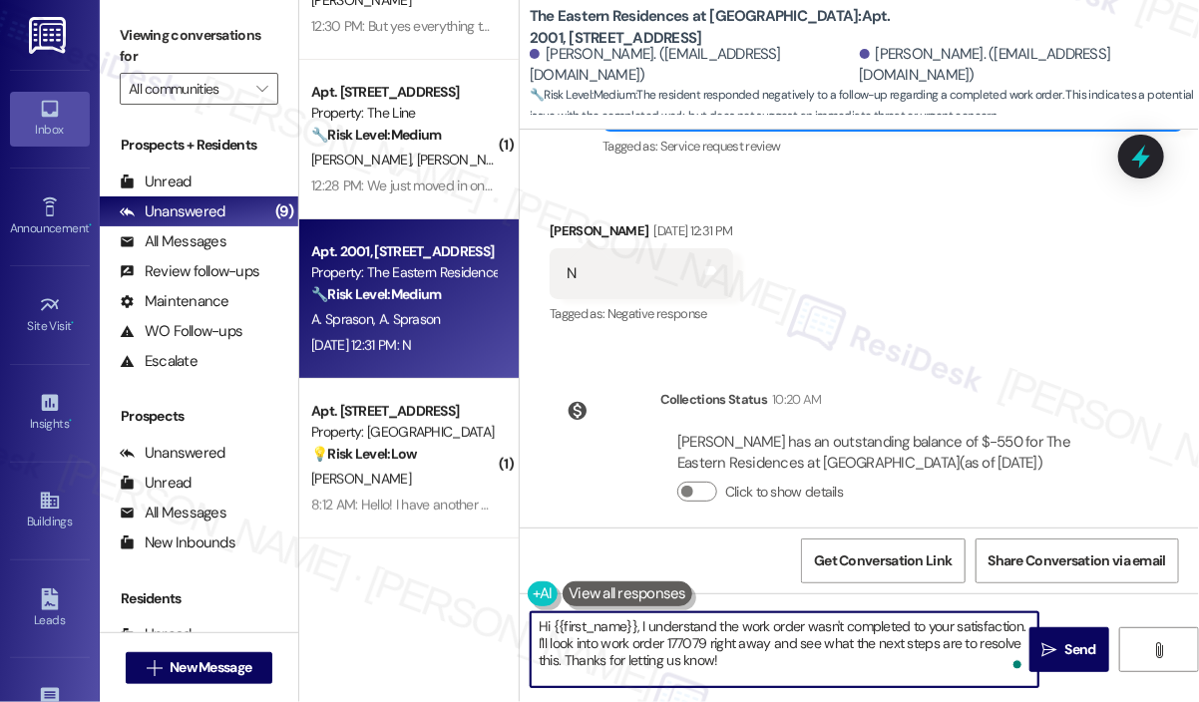
drag, startPoint x: 766, startPoint y: 665, endPoint x: 640, endPoint y: 626, distance: 132.8
click at [640, 626] on textarea "Hi {{first_name}}, I understand the work order wasn't completed to your satisfa…" at bounding box center [785, 650] width 508 height 75
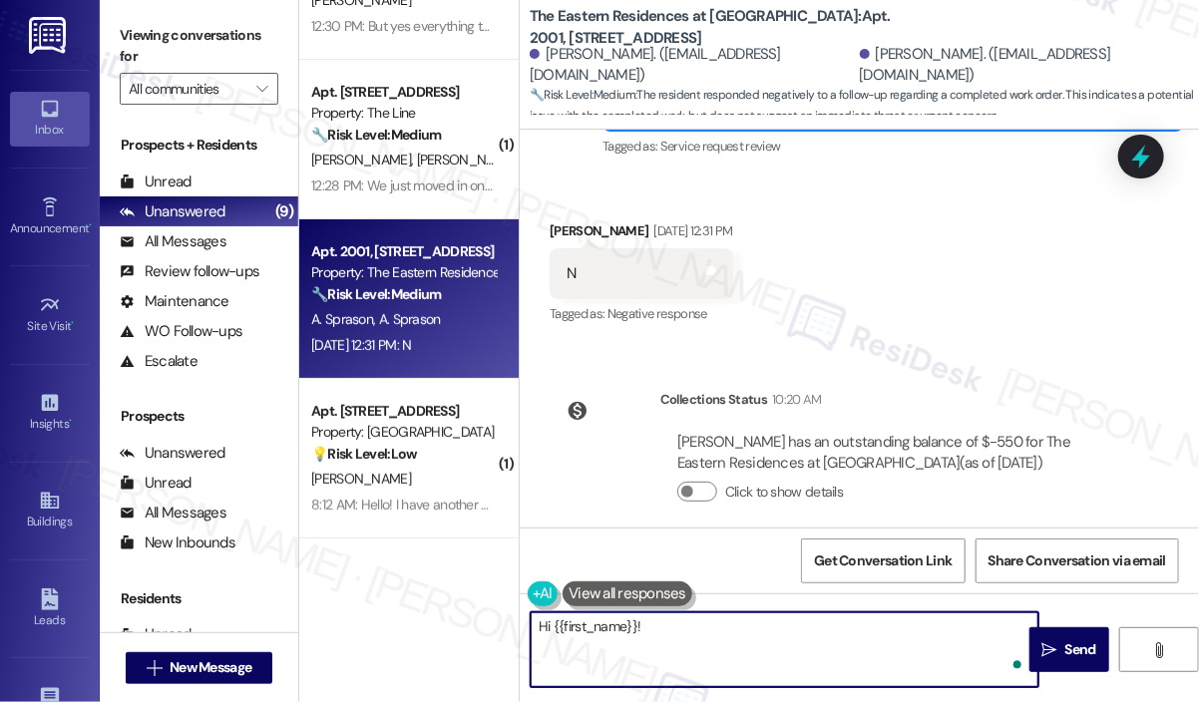
paste textarea "I'm sorry to hear that you are not satisfied with the maintenance repair done o…"
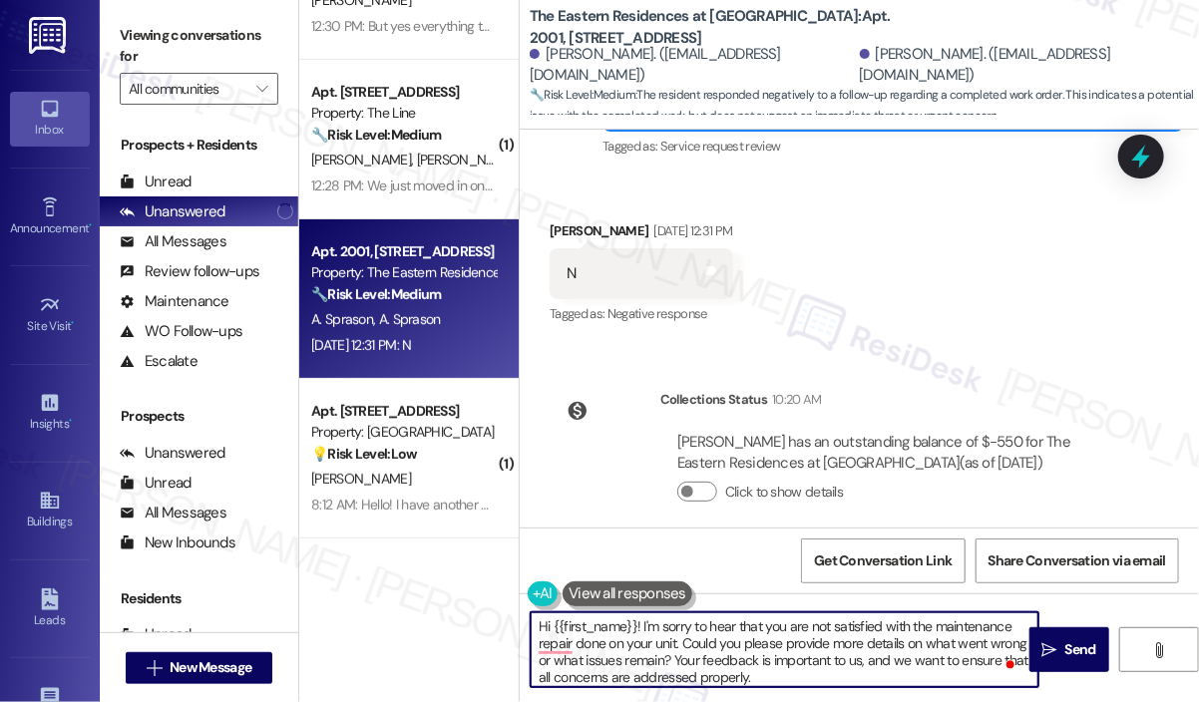
click at [884, 673] on textarea "Hi {{first_name}}! I'm sorry to hear that you are not satisfied with the mainte…" at bounding box center [785, 650] width 508 height 75
type textarea "Hi {{first_name}}! I'm sorry to hear that you are not satisfied with the mainte…"
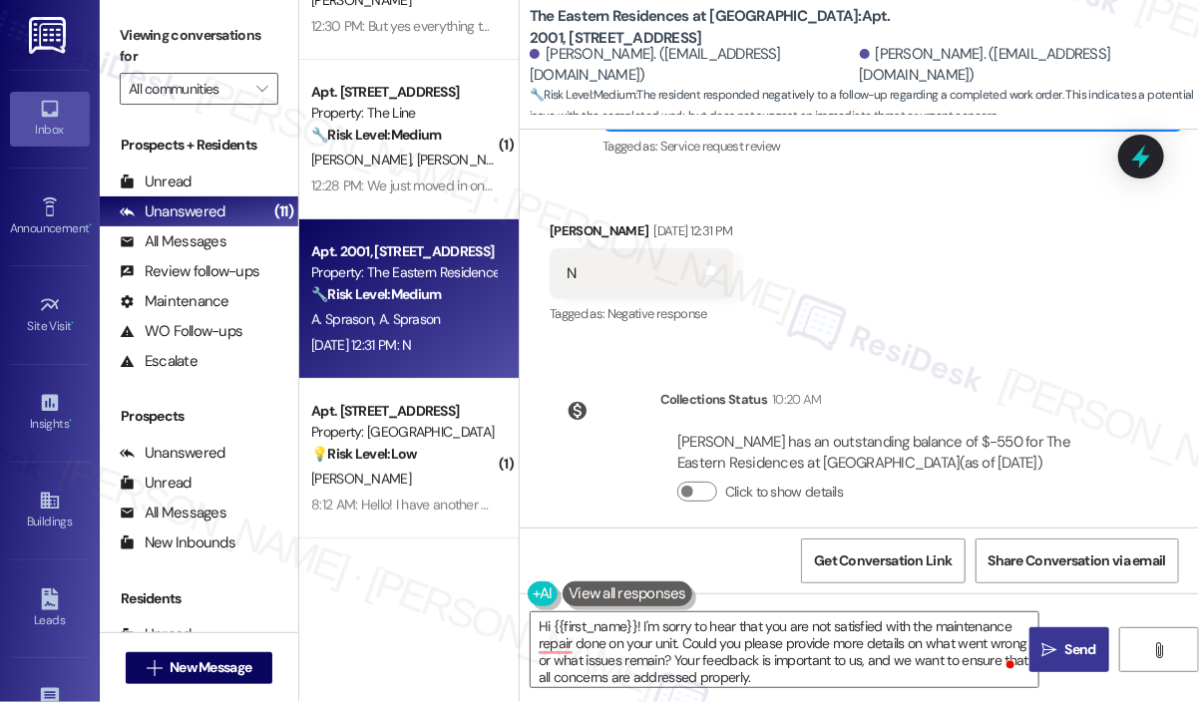
click at [1076, 651] on span "Send" at bounding box center [1081, 650] width 31 height 21
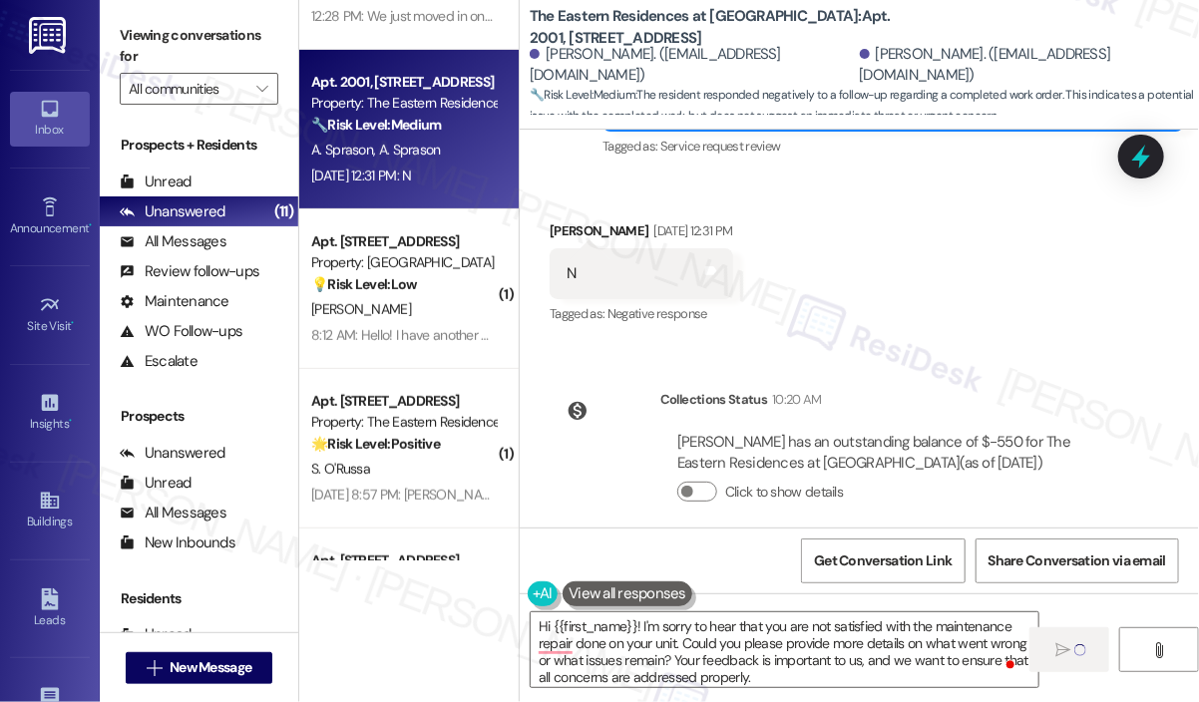
scroll to position [299, 0]
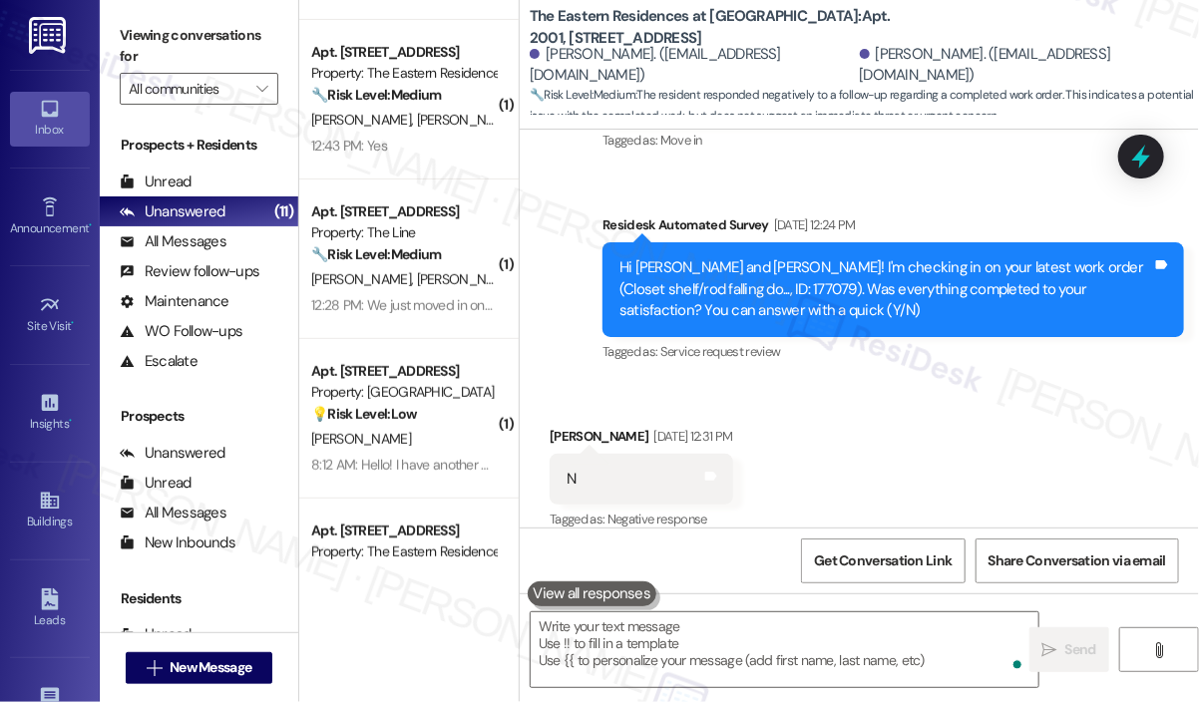
click at [446, 389] on div "Property: [GEOGRAPHIC_DATA]" at bounding box center [403, 392] width 185 height 21
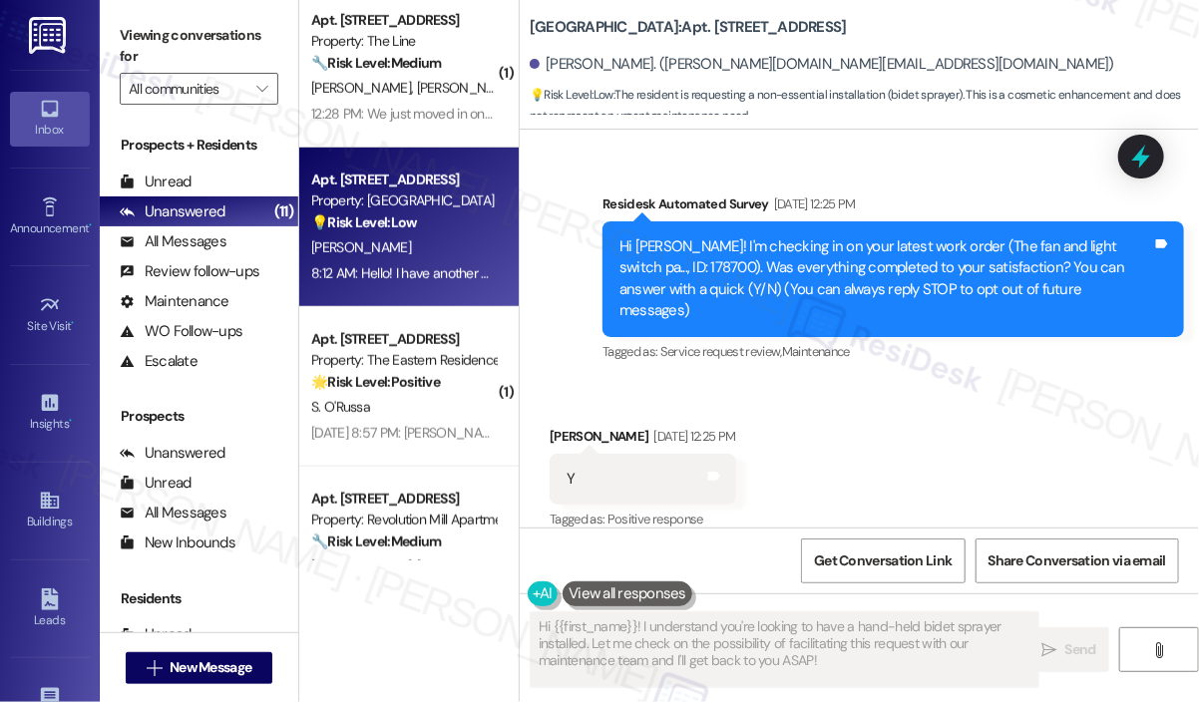
scroll to position [499, 0]
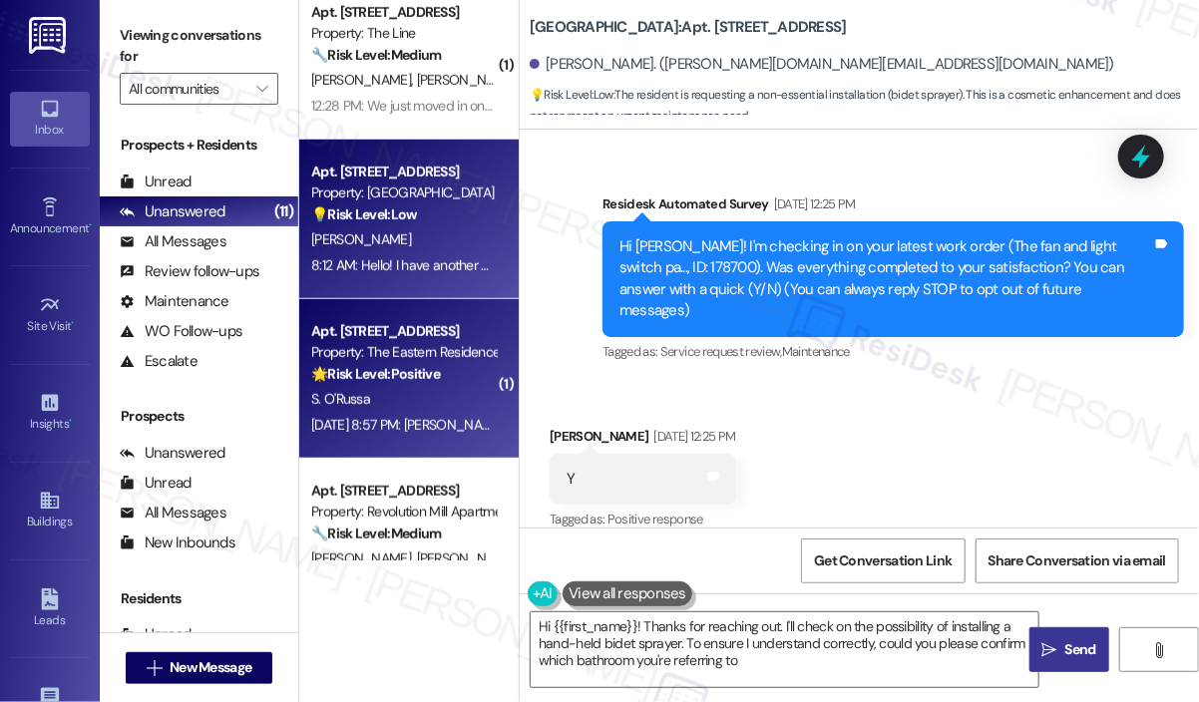
type textarea "Hi {{first_name}}! Thanks for reaching out. I'll check on the possibility of in…"
click at [431, 387] on div "S. O'Russa" at bounding box center [403, 399] width 189 height 25
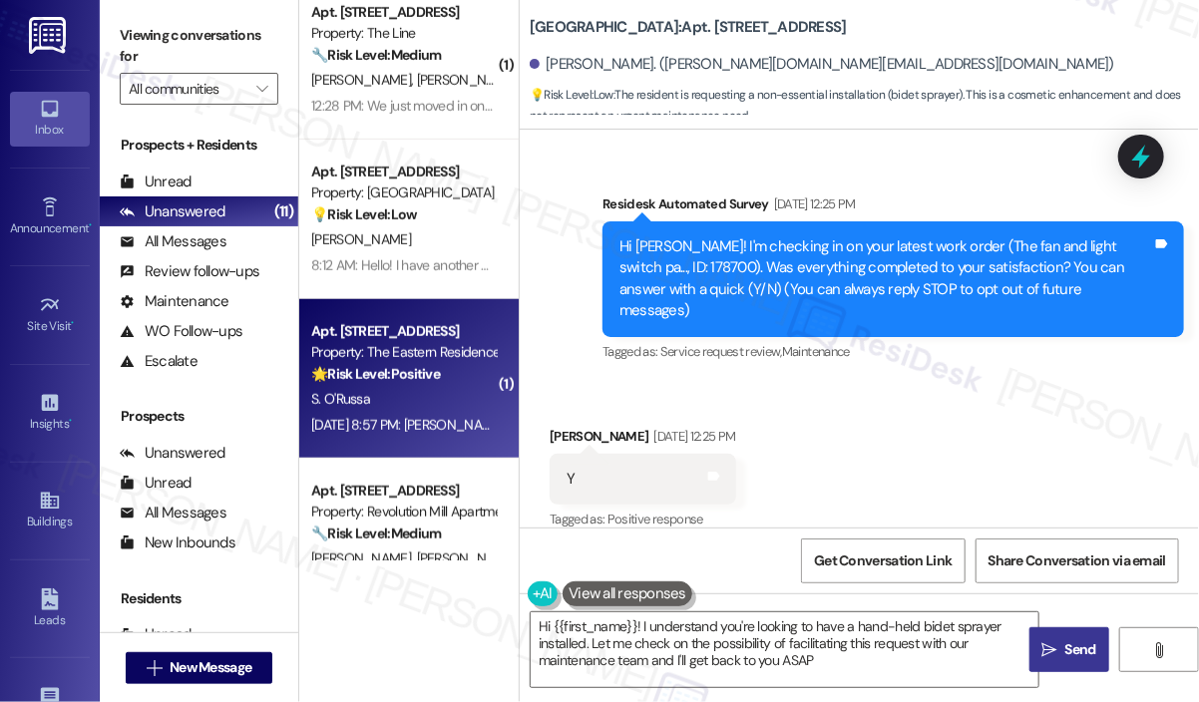
type textarea "Hi {{first_name}}! I understand you're looking to have a hand-held bidet spraye…"
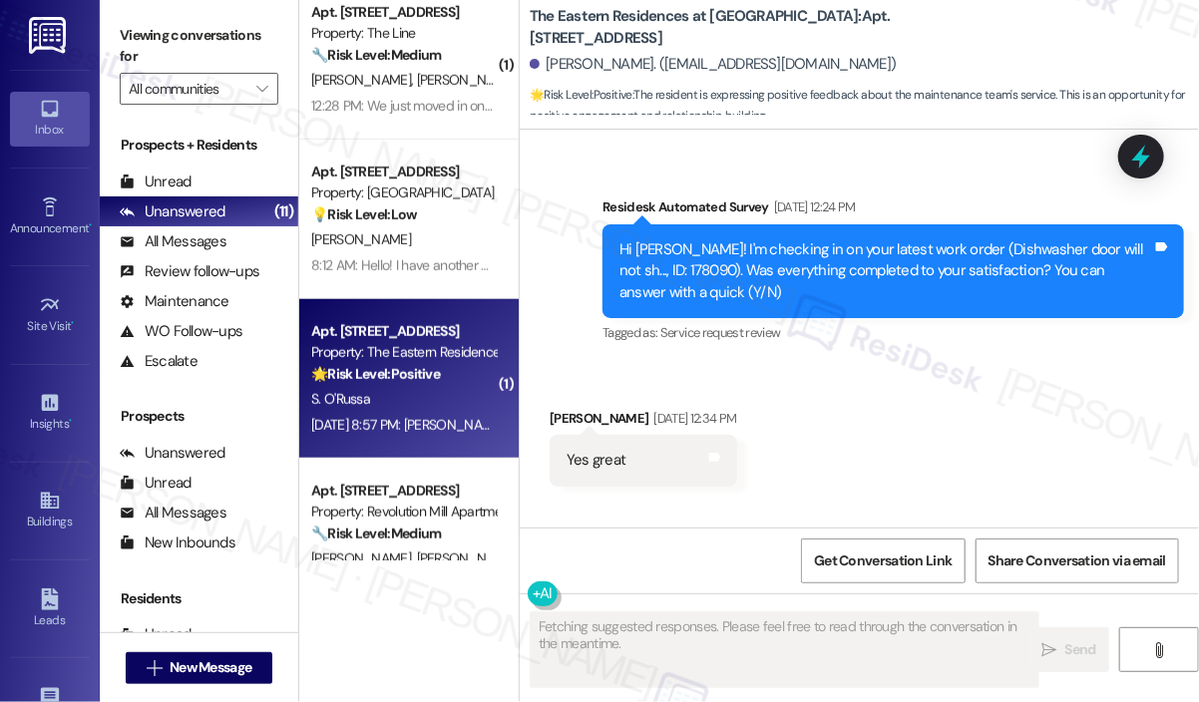
scroll to position [6106, 0]
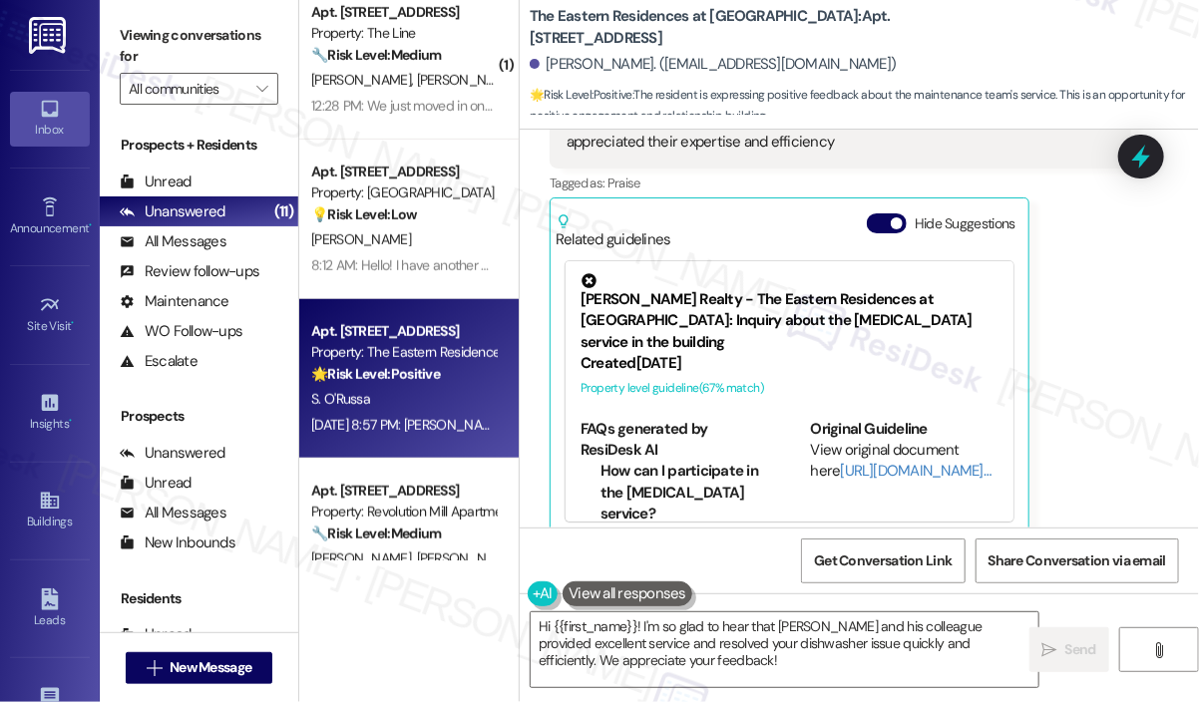
click at [1105, 382] on div "Shirlene O'Russa Aug 15, 2025 at 8:57 PM Jose was wonderful and I cannot rememb…" at bounding box center [841, 292] width 582 height 492
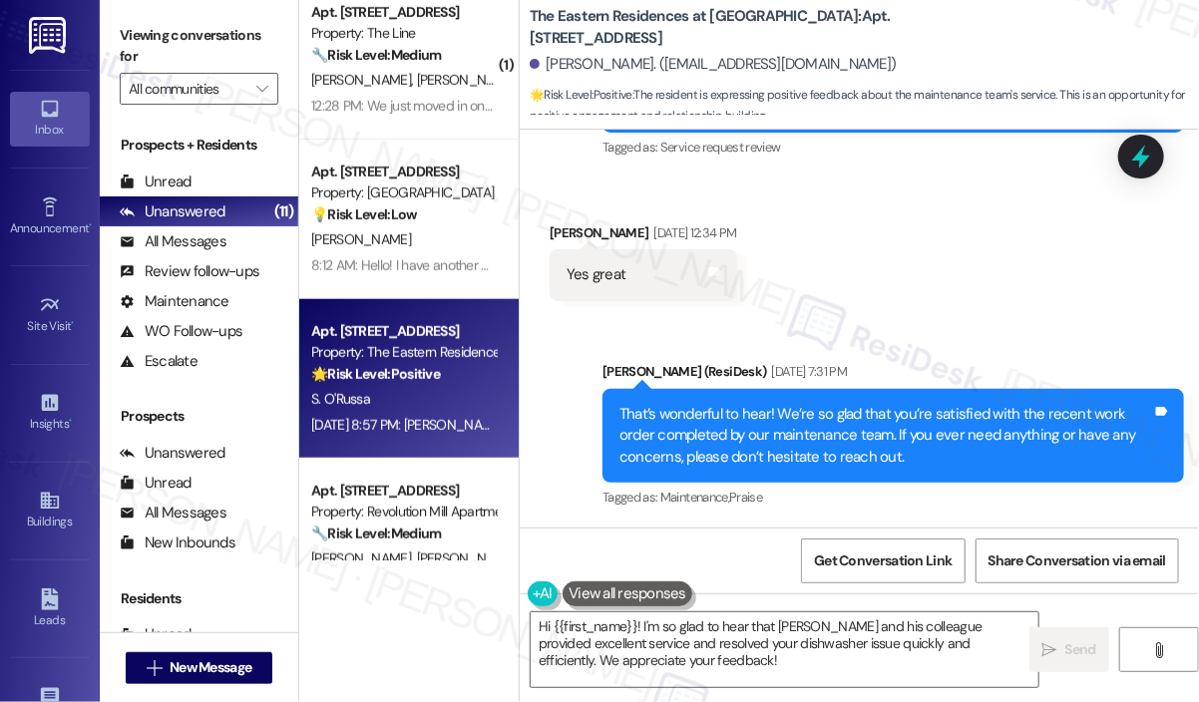
scroll to position [5708, 0]
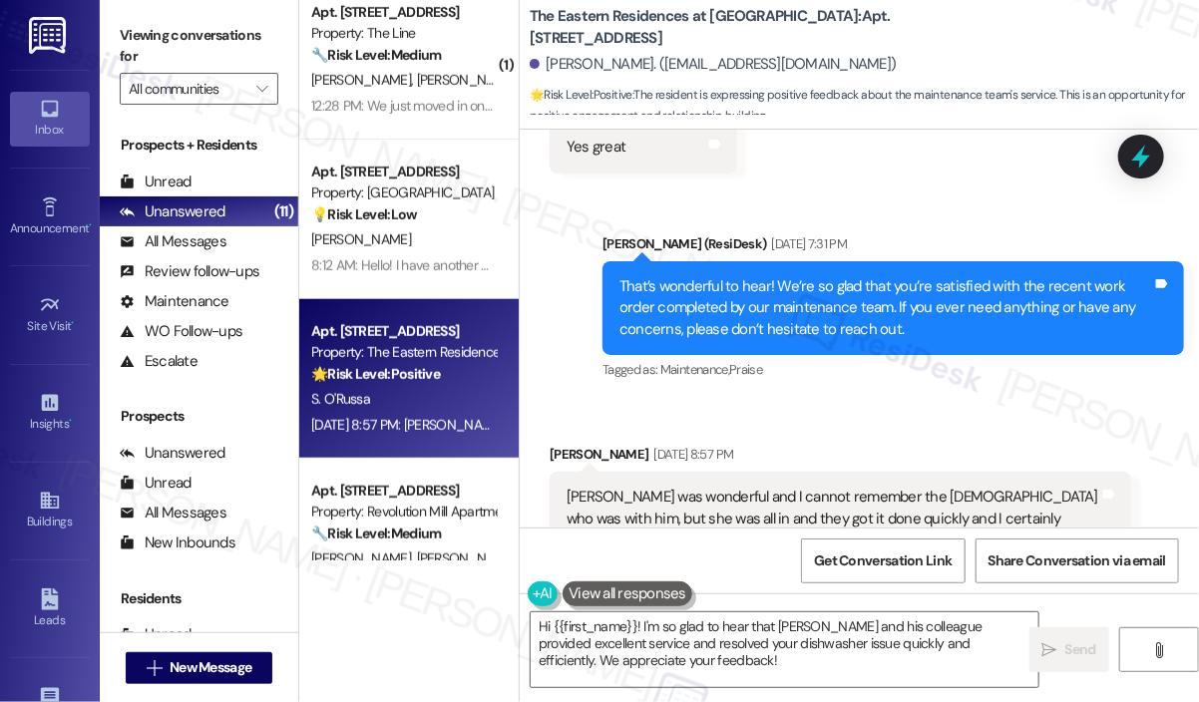
click at [665, 399] on div "Received via SMS Shirlene O'Russa Aug 15, 2025 at 8:57 PM Jose was wonderful an…" at bounding box center [859, 675] width 679 height 552
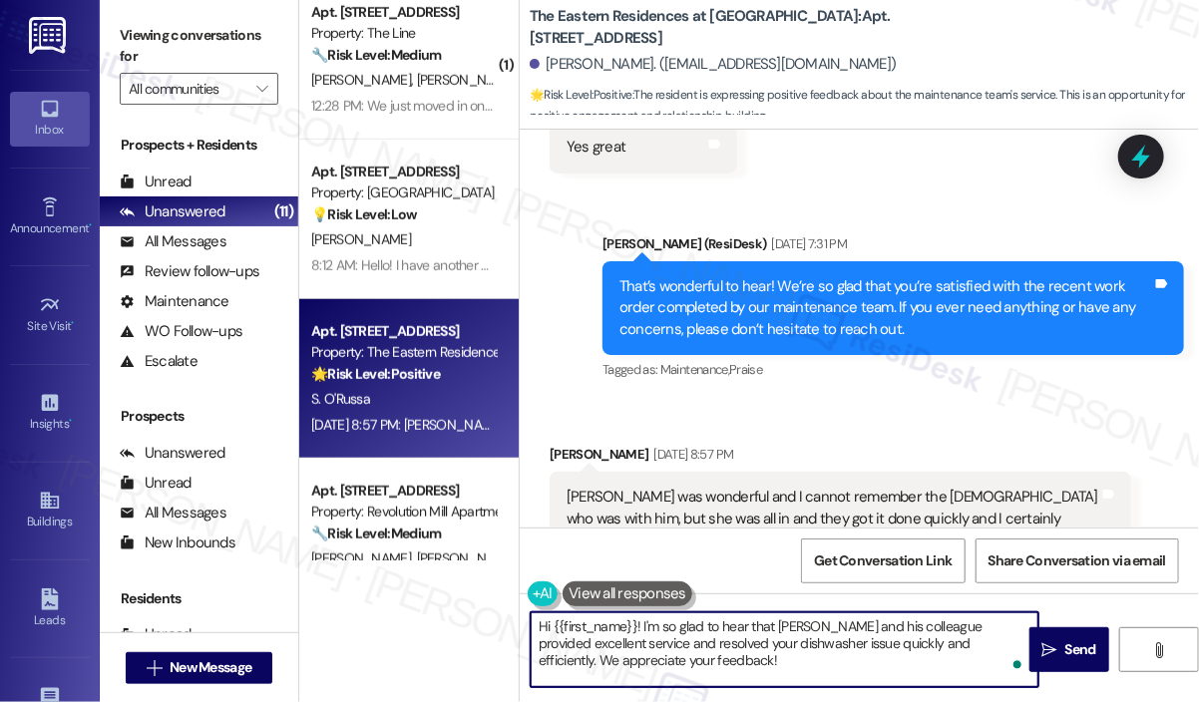
drag, startPoint x: 656, startPoint y: 668, endPoint x: 523, endPoint y: 627, distance: 139.2
click at [523, 627] on div "Hi {{first_name}}! I'm so glad to hear that Jose and his colleague provided exc…" at bounding box center [775, 650] width 510 height 77
paste textarea "Great! 😊 If I may ask...has {{property}} lived up to your expectations?"
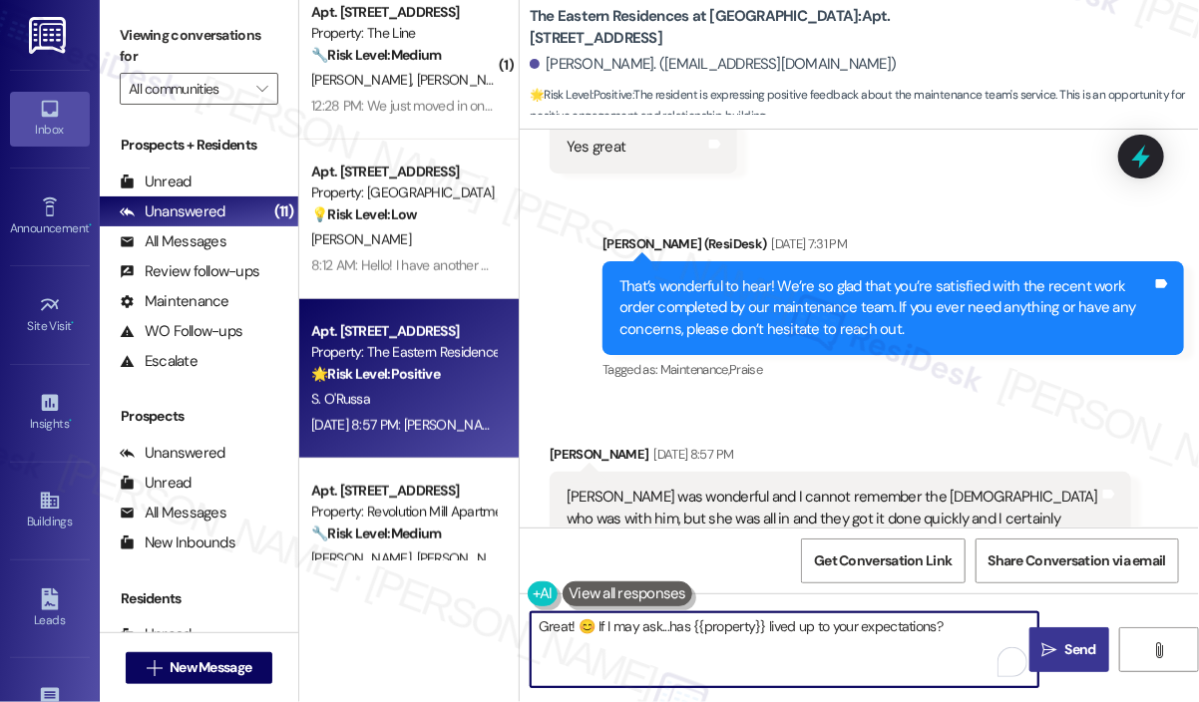
type textarea "Great! 😊 If I may ask...has {{property}} lived up to your expectations?"
click at [1070, 647] on span "Send" at bounding box center [1081, 650] width 31 height 21
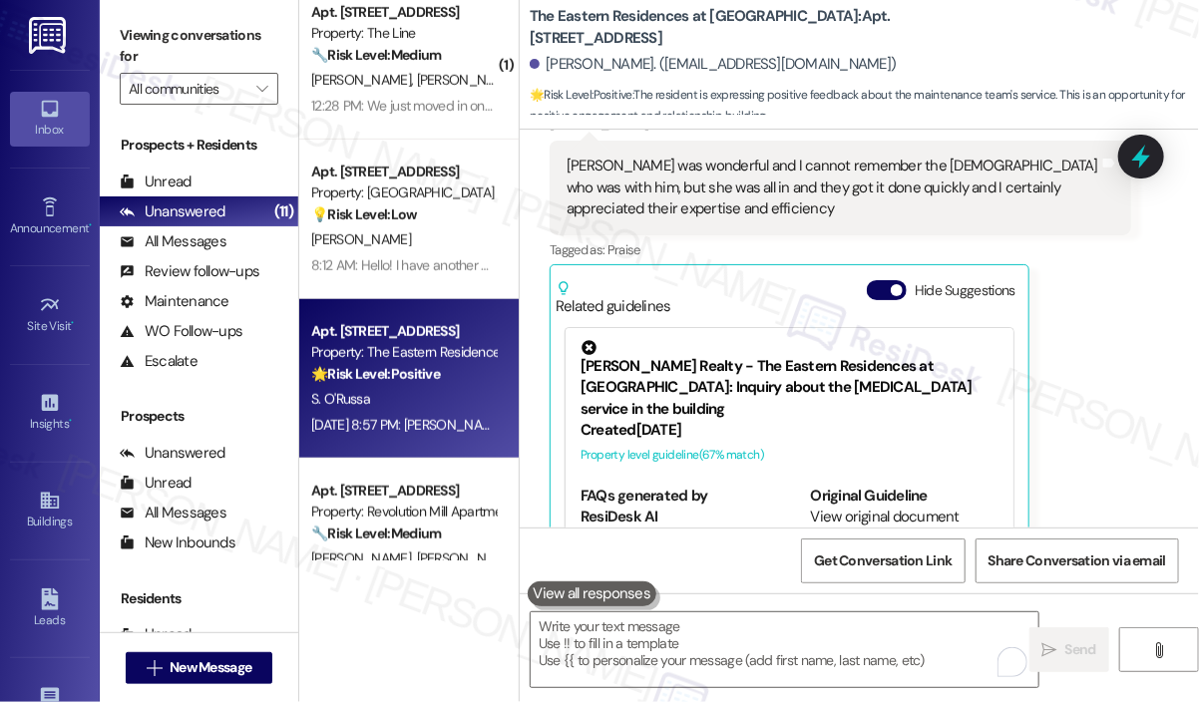
scroll to position [6106, 0]
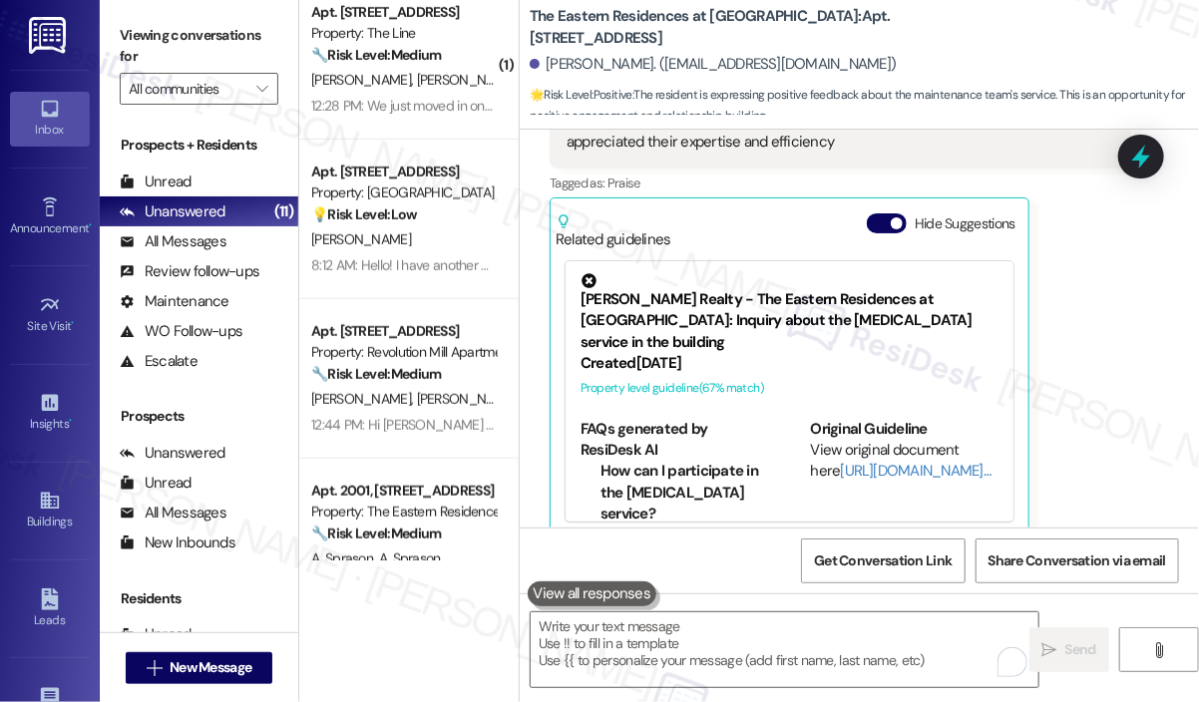
click at [1075, 367] on div "Shirlene O'Russa Aug 15, 2025 at 8:57 PM Jose was wonderful and I cannot rememb…" at bounding box center [841, 292] width 582 height 492
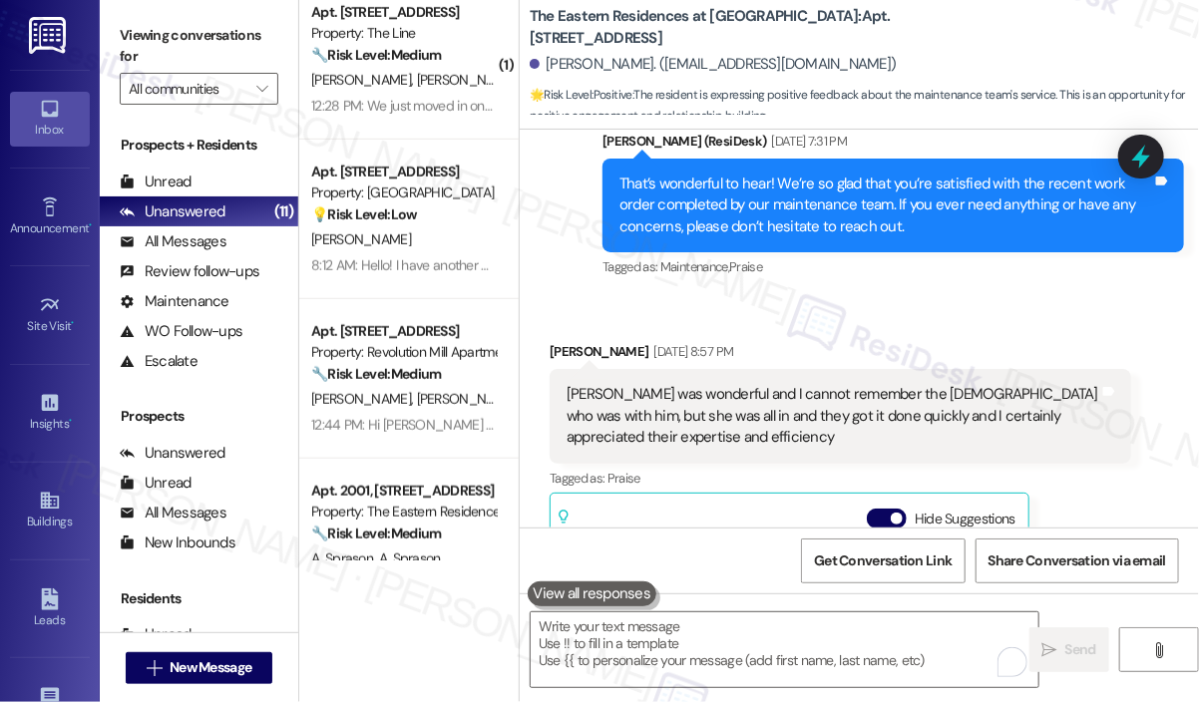
scroll to position [5807, 0]
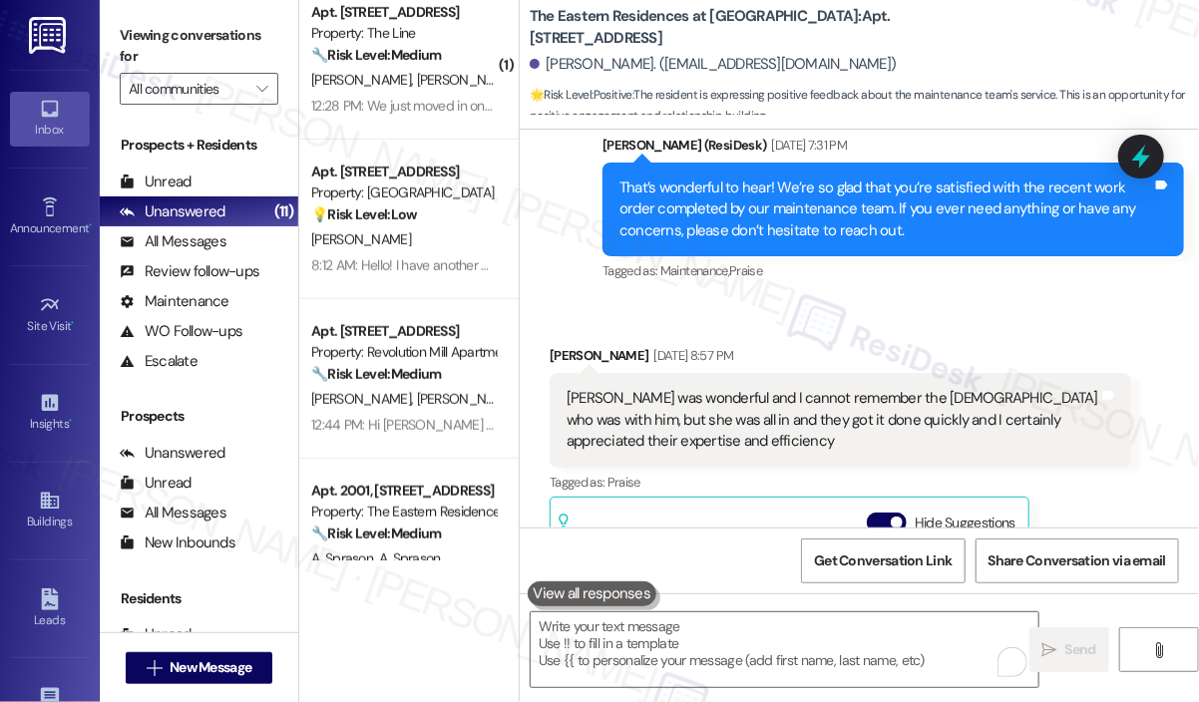
click at [1094, 478] on div "Shirlene O'Russa Aug 15, 2025 at 8:57 PM Jose was wonderful and I cannot rememb…" at bounding box center [841, 591] width 582 height 492
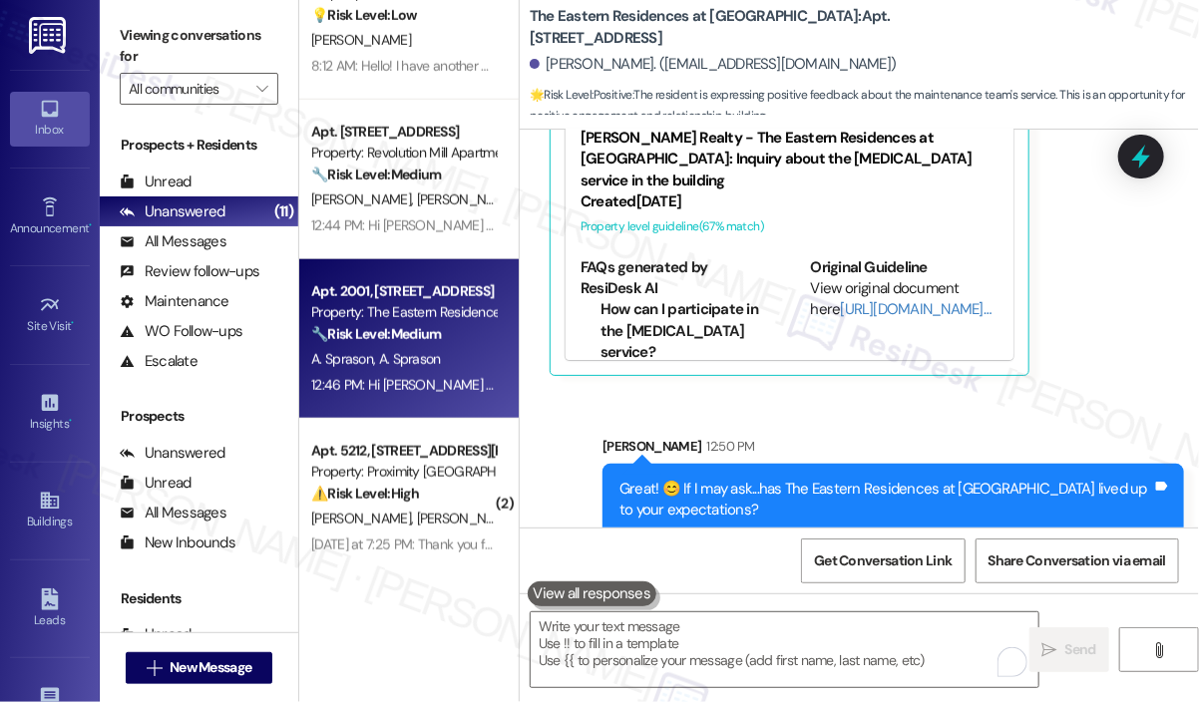
scroll to position [798, 0]
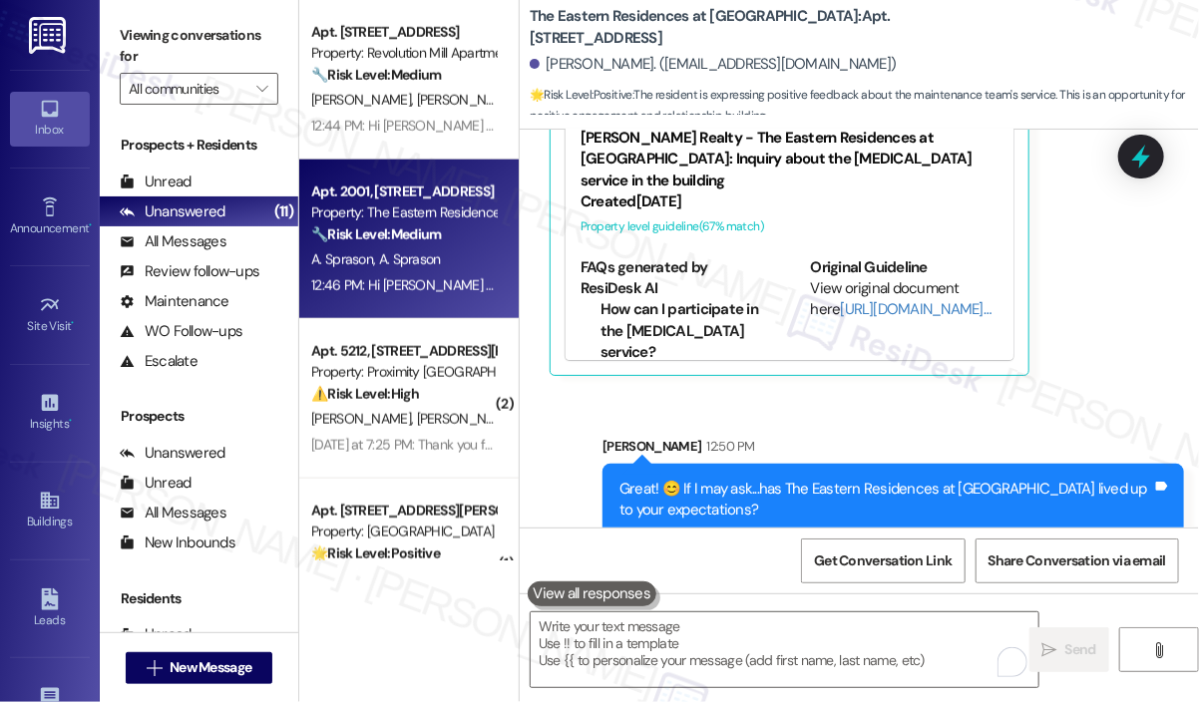
click at [426, 414] on span "[PERSON_NAME]" at bounding box center [467, 419] width 100 height 18
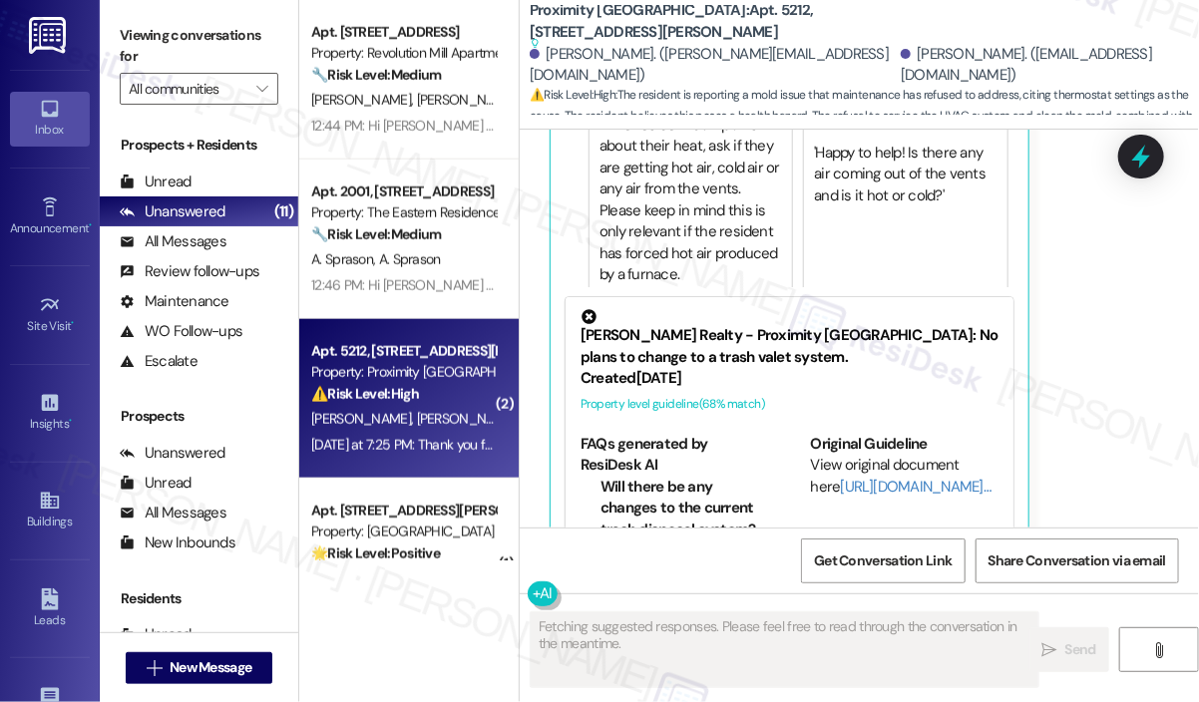
scroll to position [10005, 0]
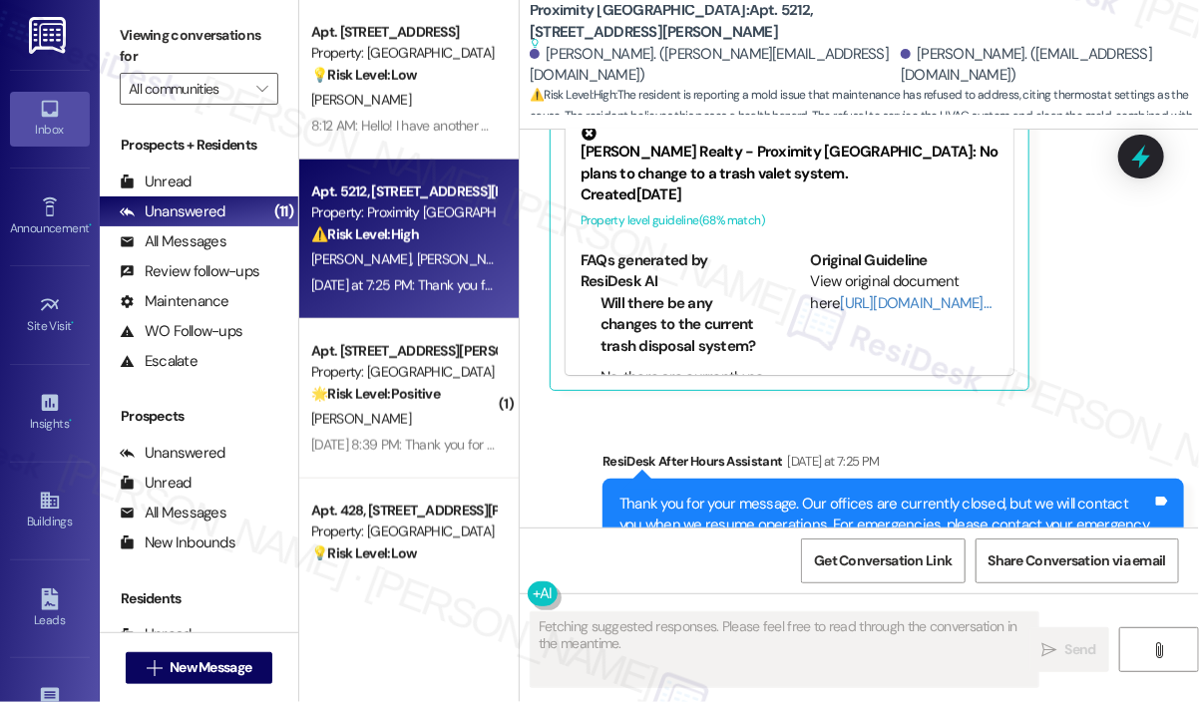
click at [1001, 436] on div "Sent via SMS ResiDesk After Hours Assistant Yesterday at 7:25 PM Thank you for …" at bounding box center [894, 527] width 612 height 182
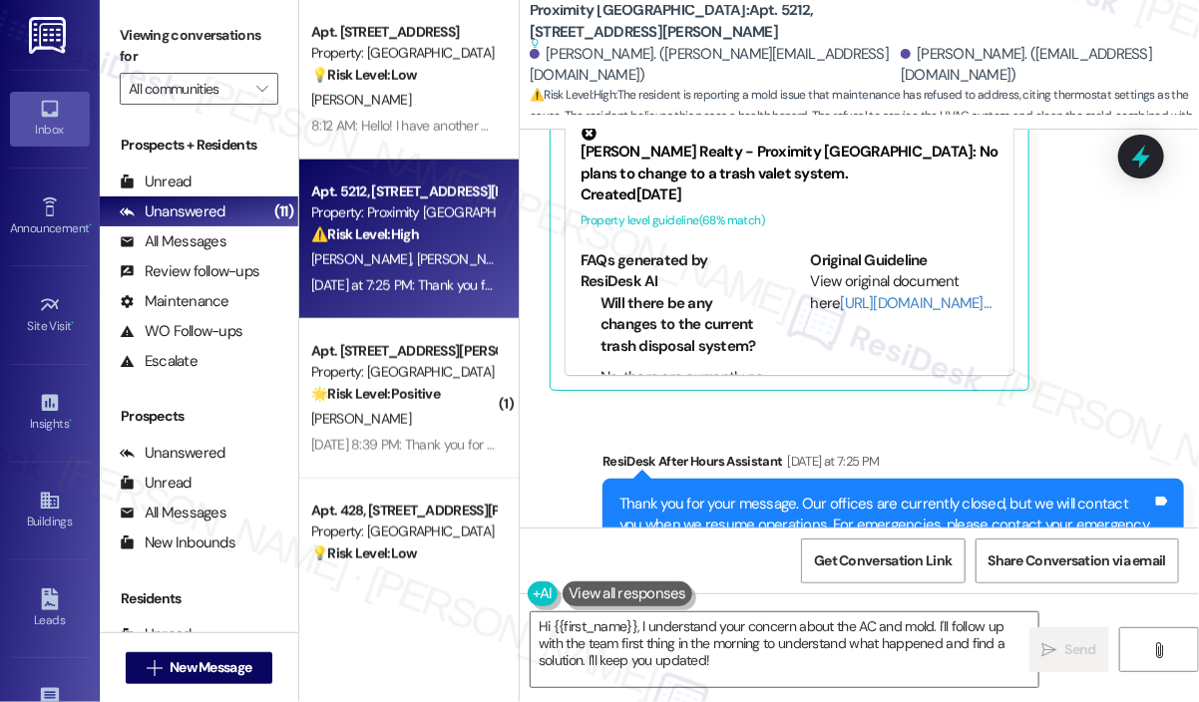
click at [1090, 406] on div "Sent via SMS ResiDesk After Hours Assistant Yesterday at 7:25 PM Thank you for …" at bounding box center [859, 512] width 679 height 212
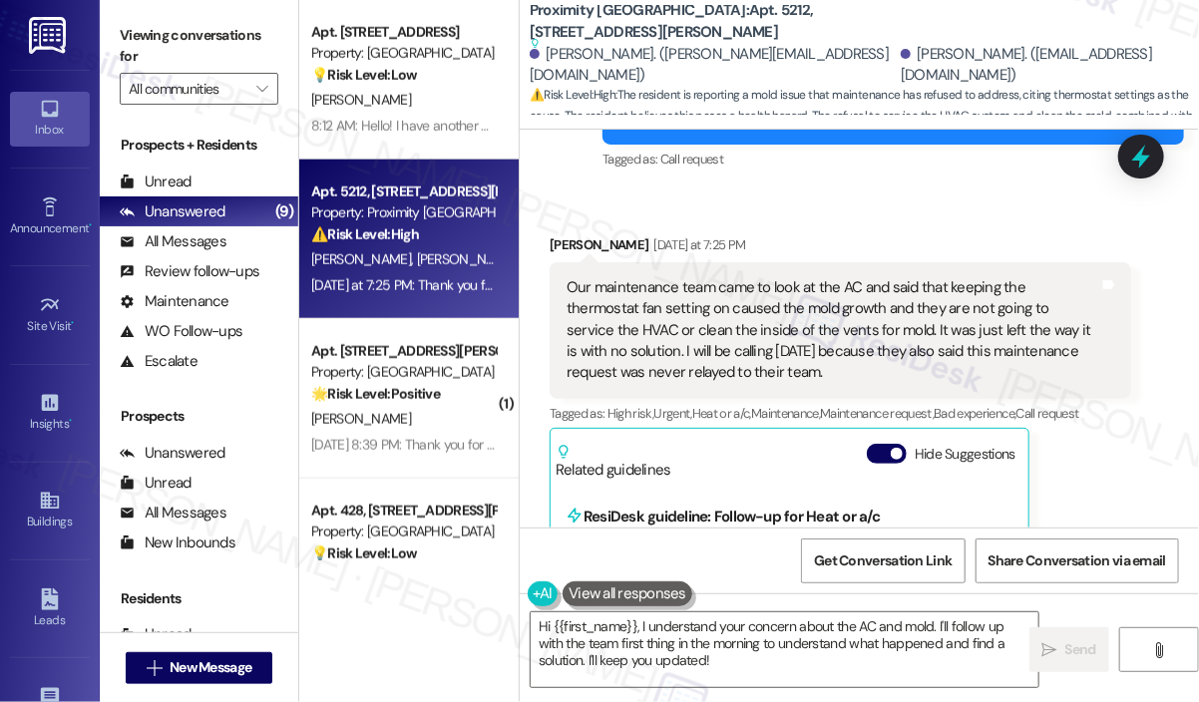
scroll to position [9307, 0]
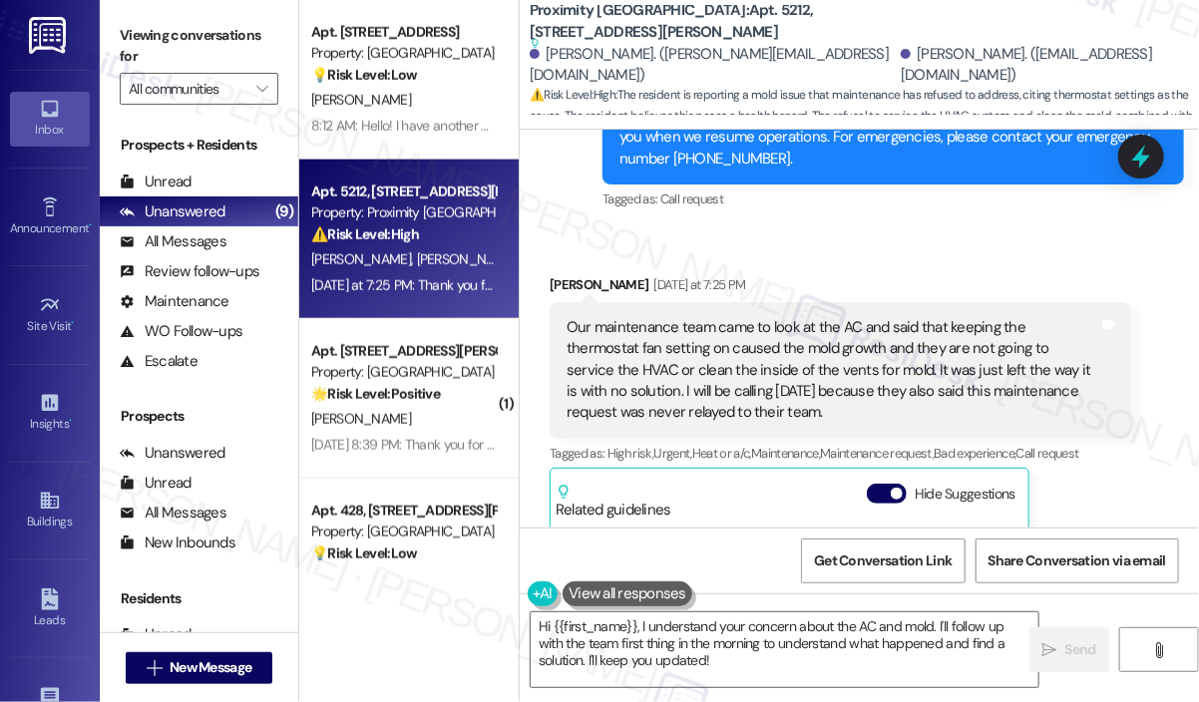
drag, startPoint x: 726, startPoint y: 320, endPoint x: 563, endPoint y: 244, distance: 180.3
click at [563, 302] on div "Our maintenance team came to look at the AC and said that keeping the thermosta…" at bounding box center [841, 370] width 582 height 137
click at [886, 274] on div "Meghan Turney Yesterday at 7:25 PM" at bounding box center [841, 288] width 582 height 28
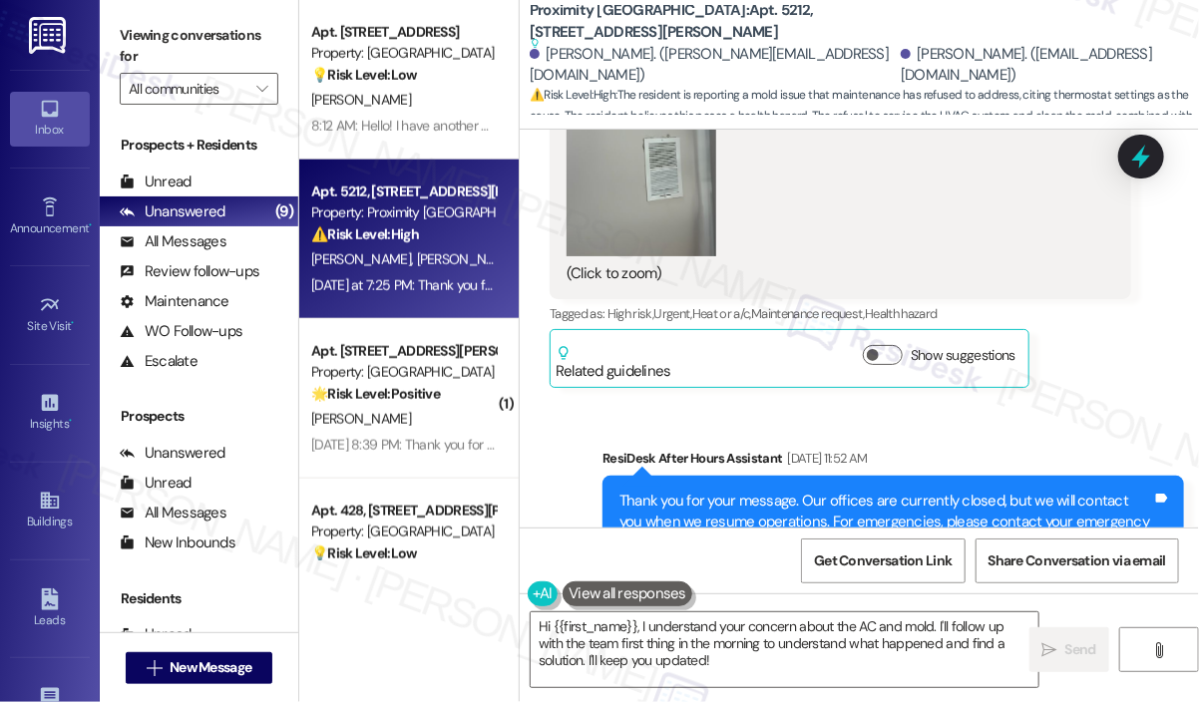
scroll to position [8908, 0]
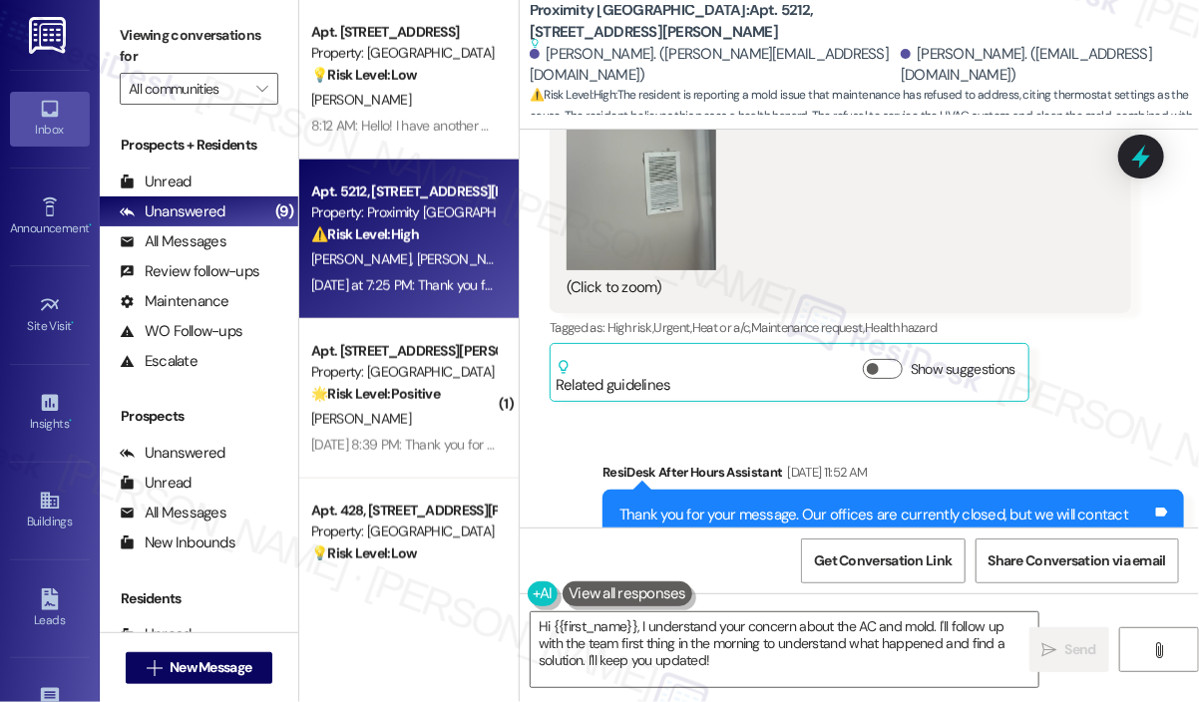
click at [684, 417] on div "Sent via SMS ResiDesk After Hours Assistant Aug 17, 2025 at 11:52 AM Thank you …" at bounding box center [859, 523] width 679 height 212
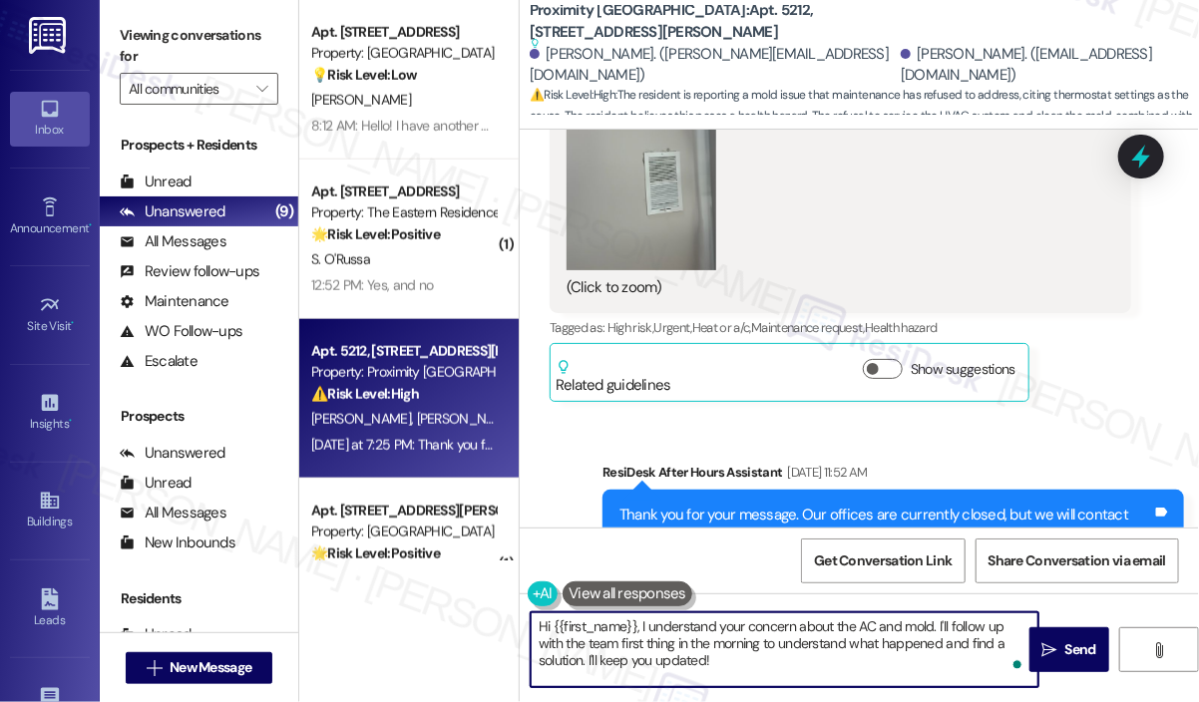
drag, startPoint x: 725, startPoint y: 661, endPoint x: 638, endPoint y: 621, distance: 96.9
click at [638, 621] on textarea "Hi {{first_name}}, I understand your concern about the AC and mold. I'll follow…" at bounding box center [785, 650] width 508 height 75
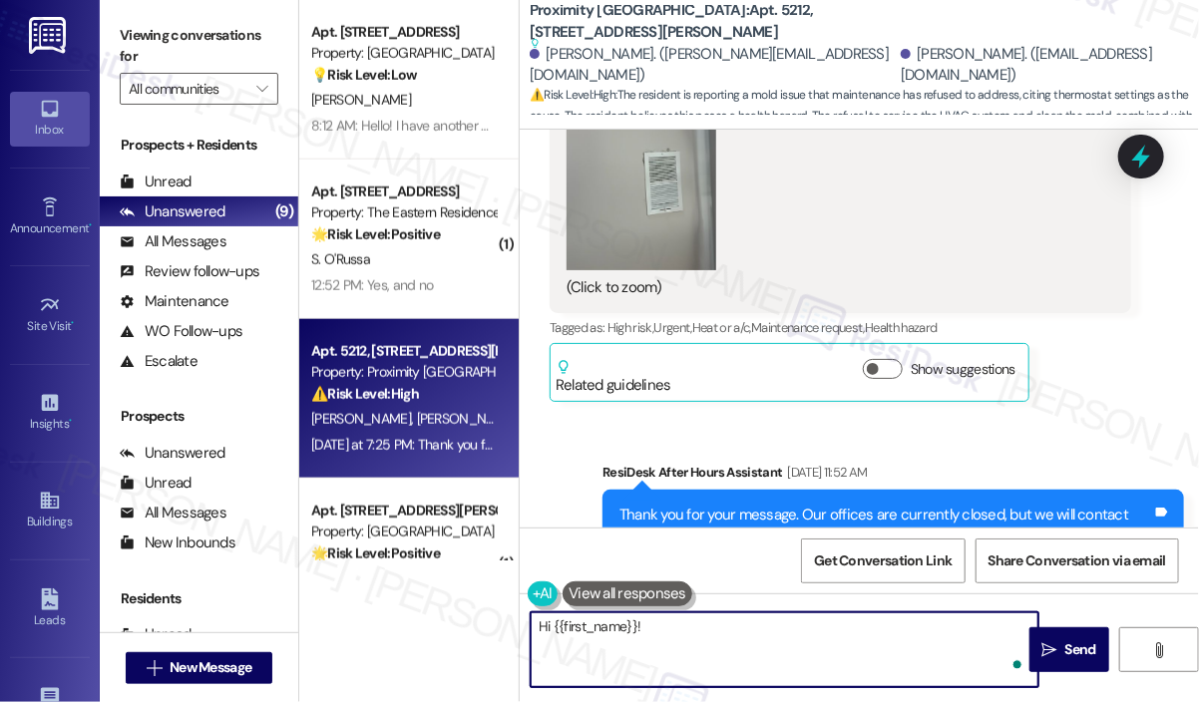
paste textarea "Thank you for reaching out. I wanted to let you know that I haven’t submitted a…"
type textarea "Hi {{first_name}}! Thank you for reaching out. I wanted to let you know that I …"
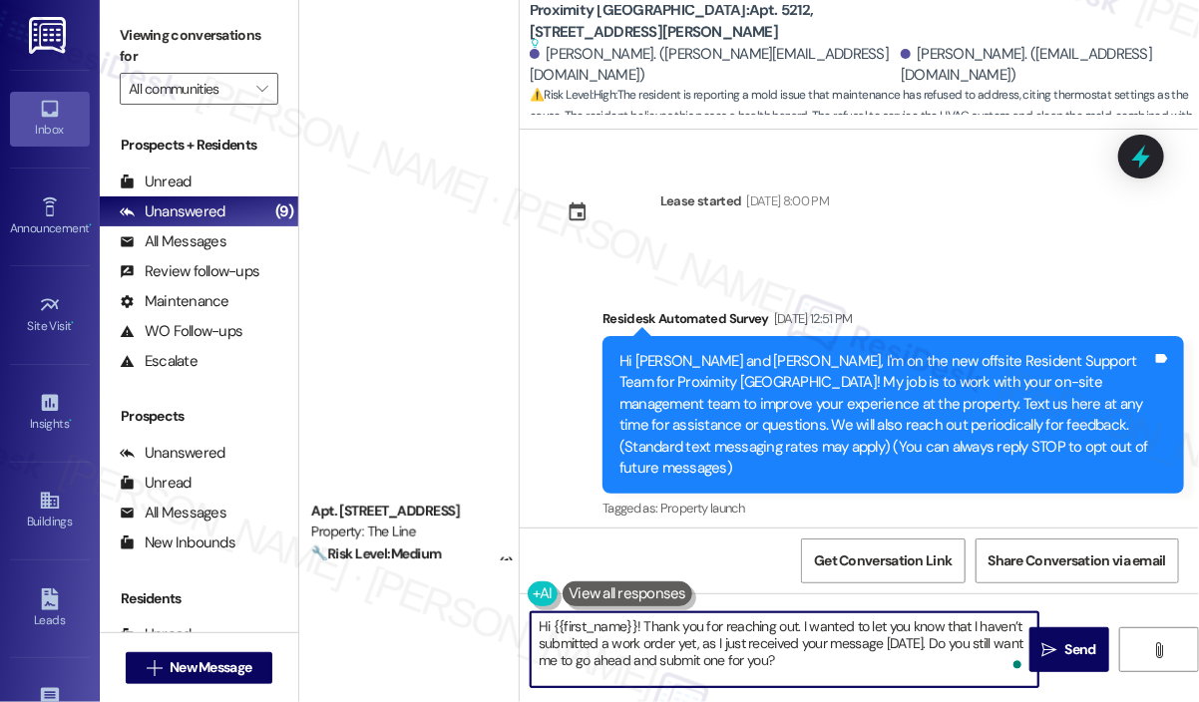
scroll to position [8908, 0]
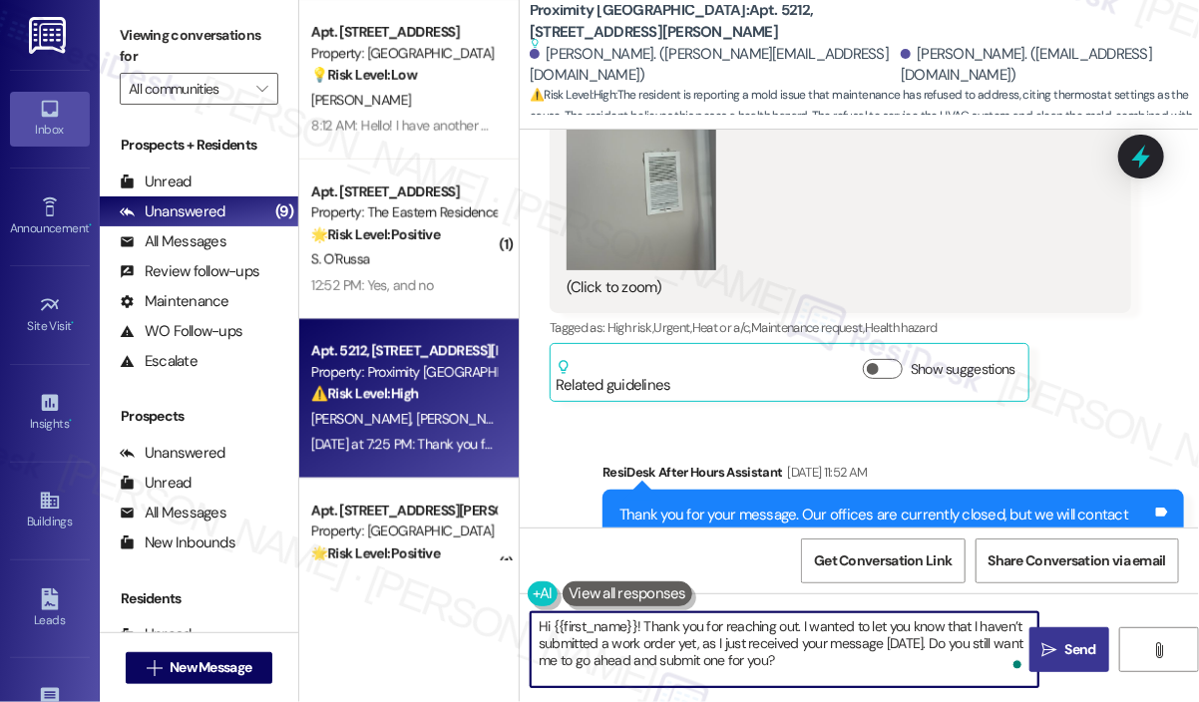
type textarea "Hi {{first_name}}! Thank you for reaching out. I wanted to let you know that I …"
click at [1077, 655] on span "Send" at bounding box center [1081, 650] width 31 height 21
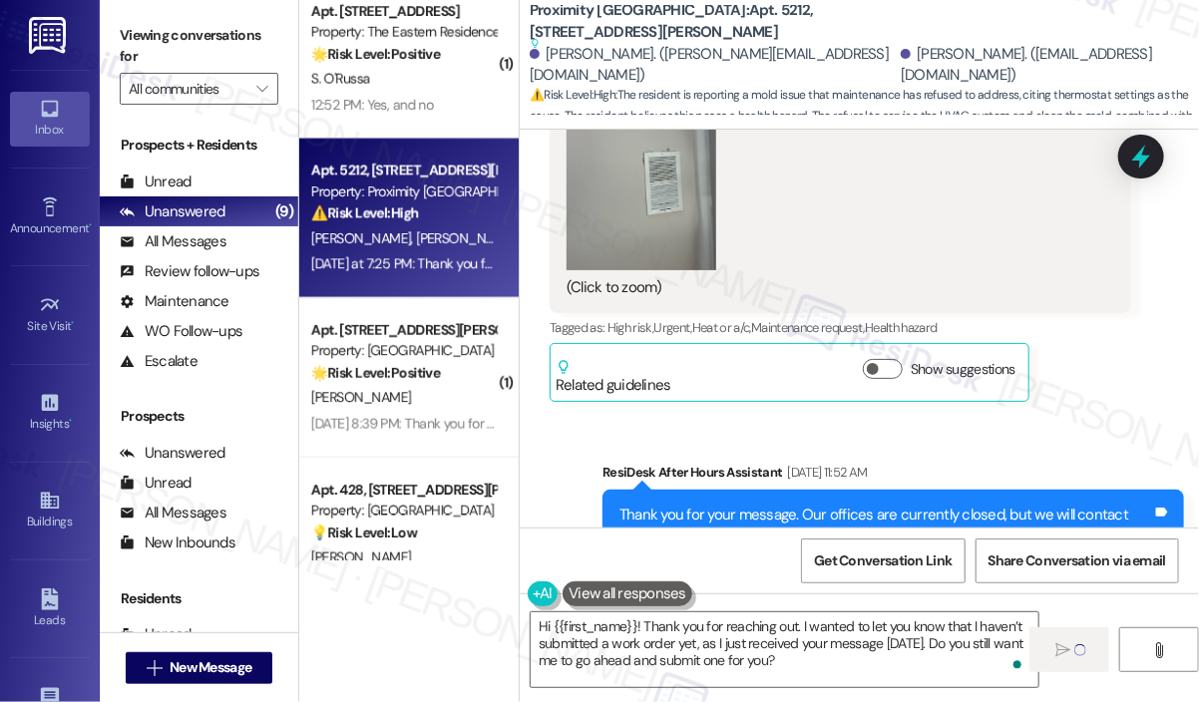
scroll to position [998, 0]
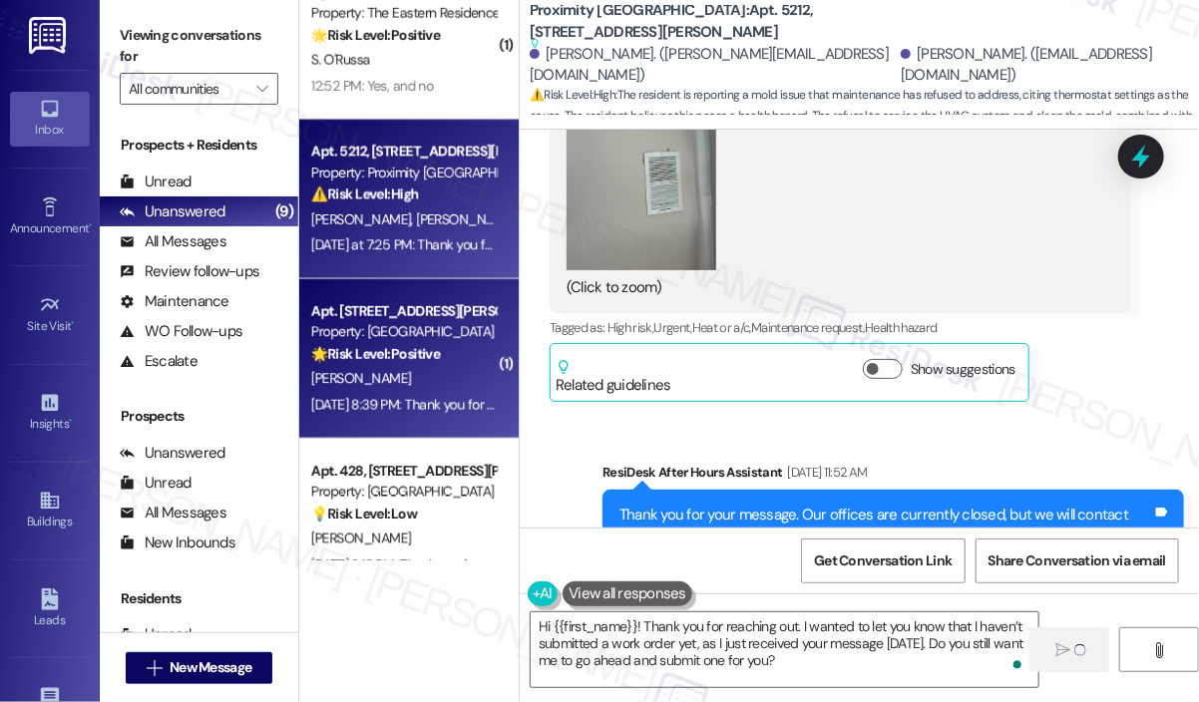
click at [401, 378] on div "[PERSON_NAME]" at bounding box center [403, 379] width 189 height 25
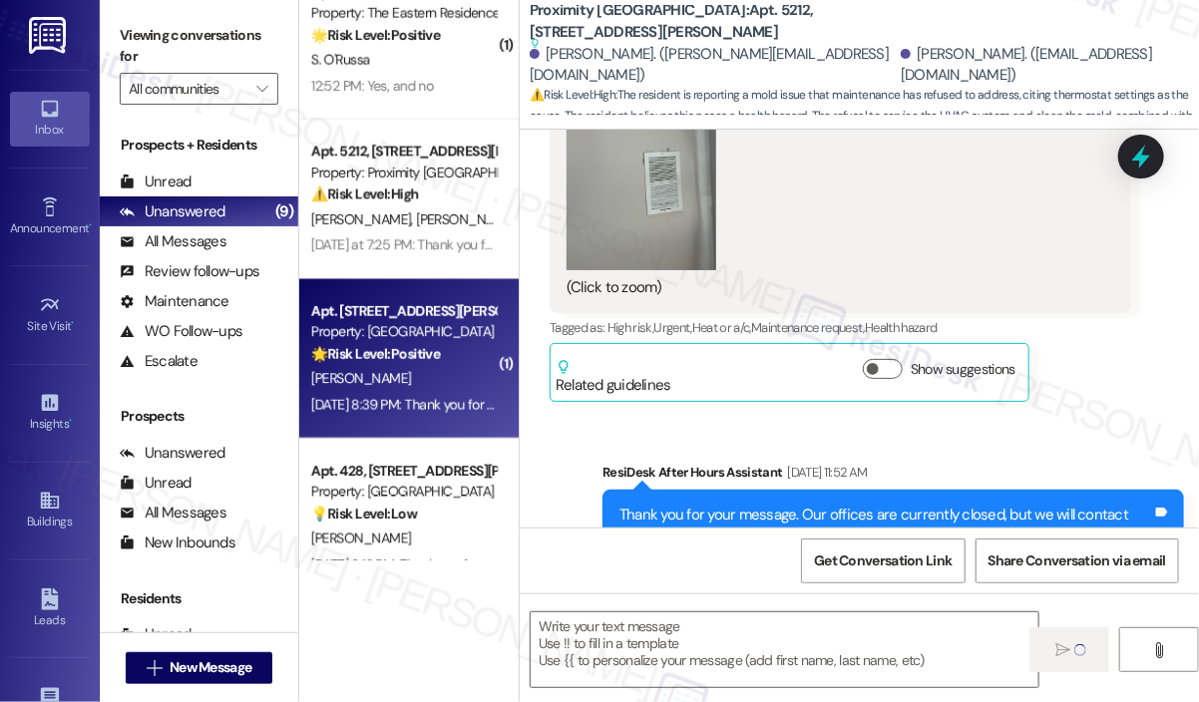
type textarea "Fetching suggested responses. Please feel free to read through the conversation…"
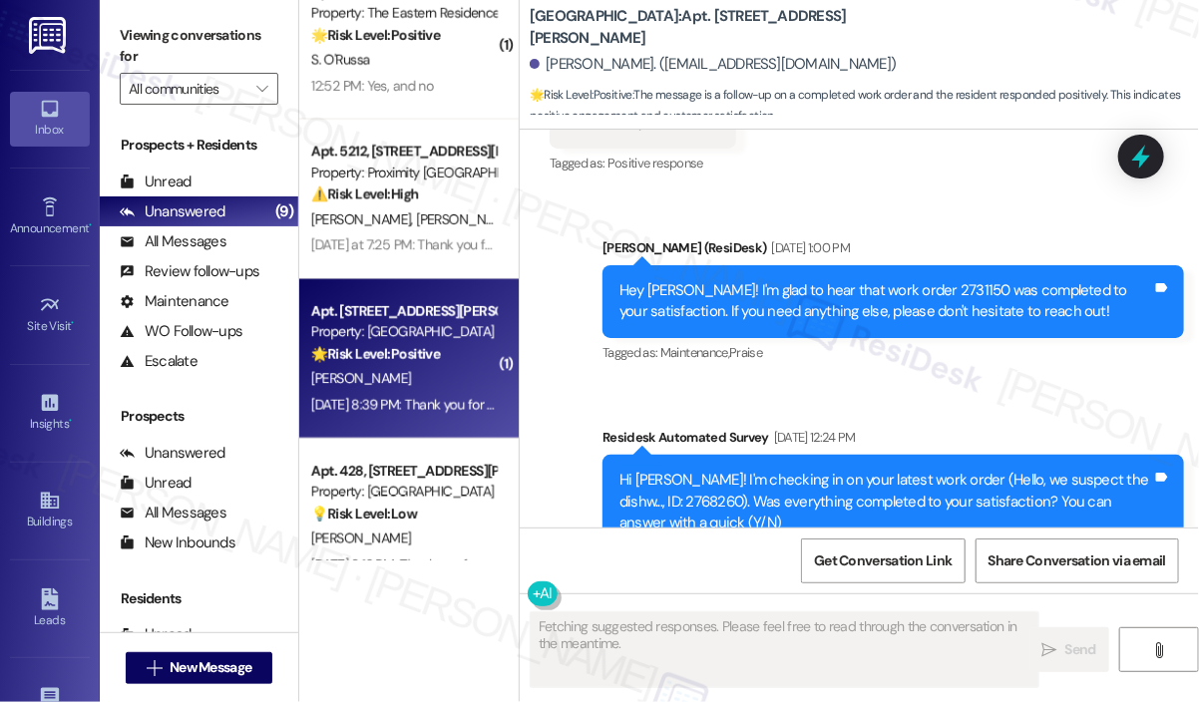
scroll to position [1296, 0]
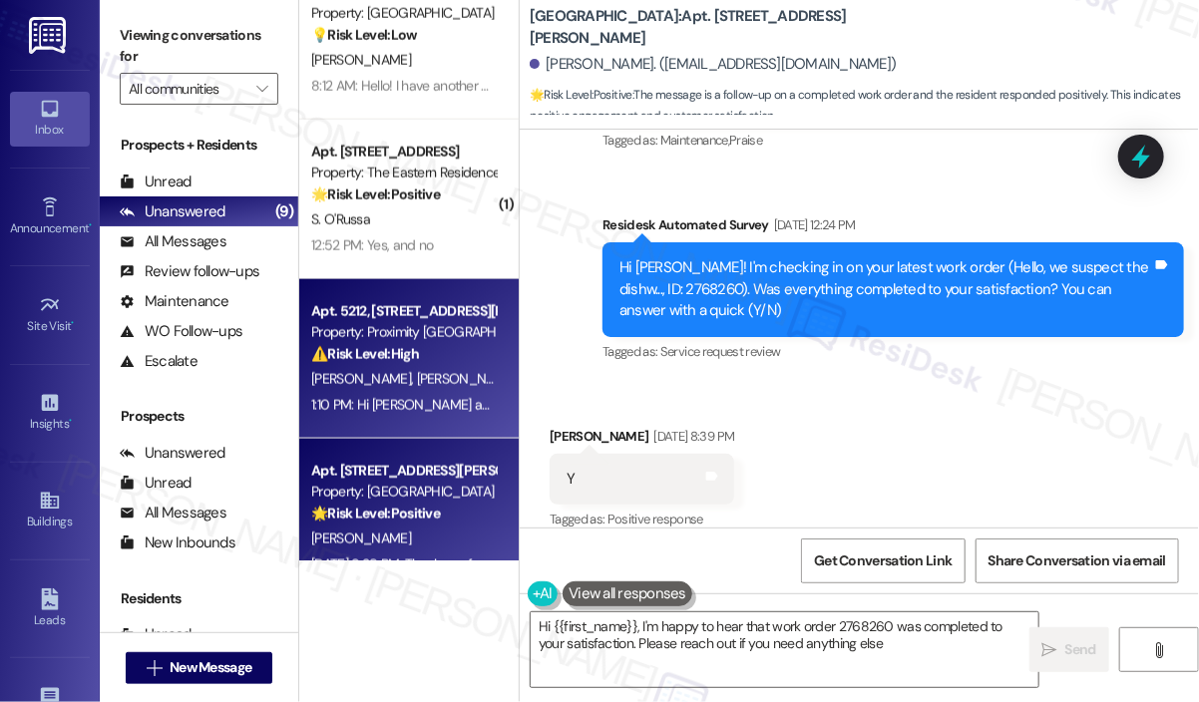
type textarea "Hi {{first_name}}, I'm happy to hear that work order 2768260 was completed to y…"
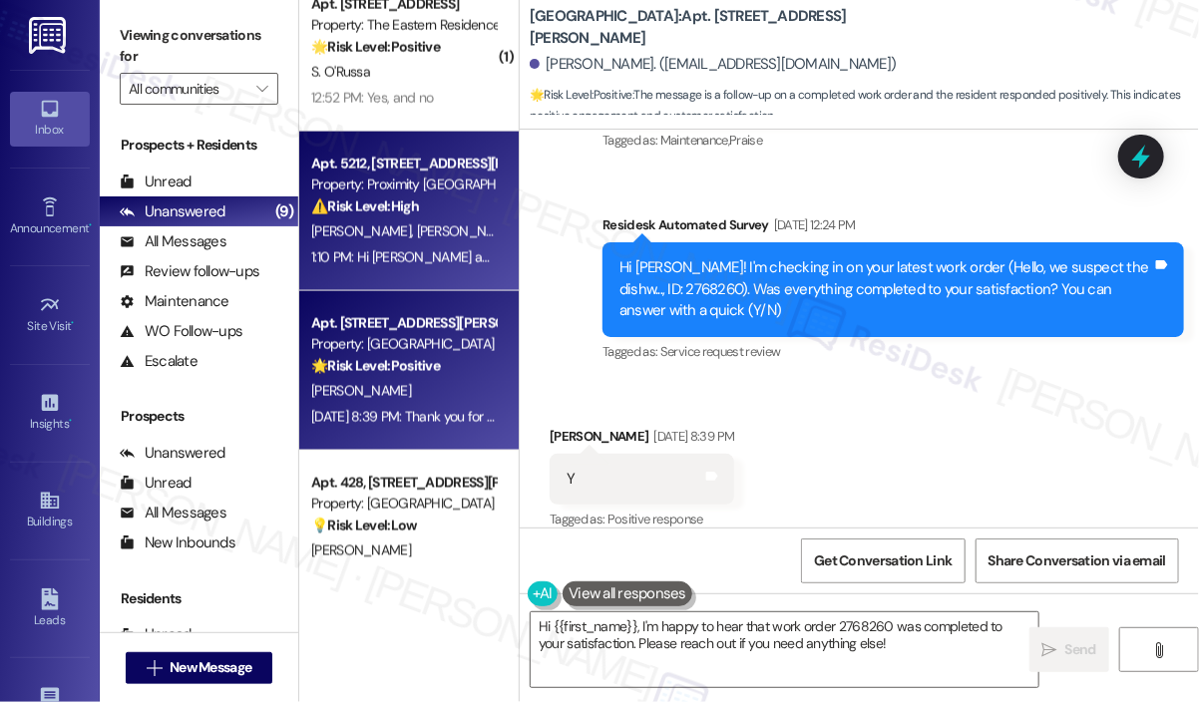
scroll to position [1194, 0]
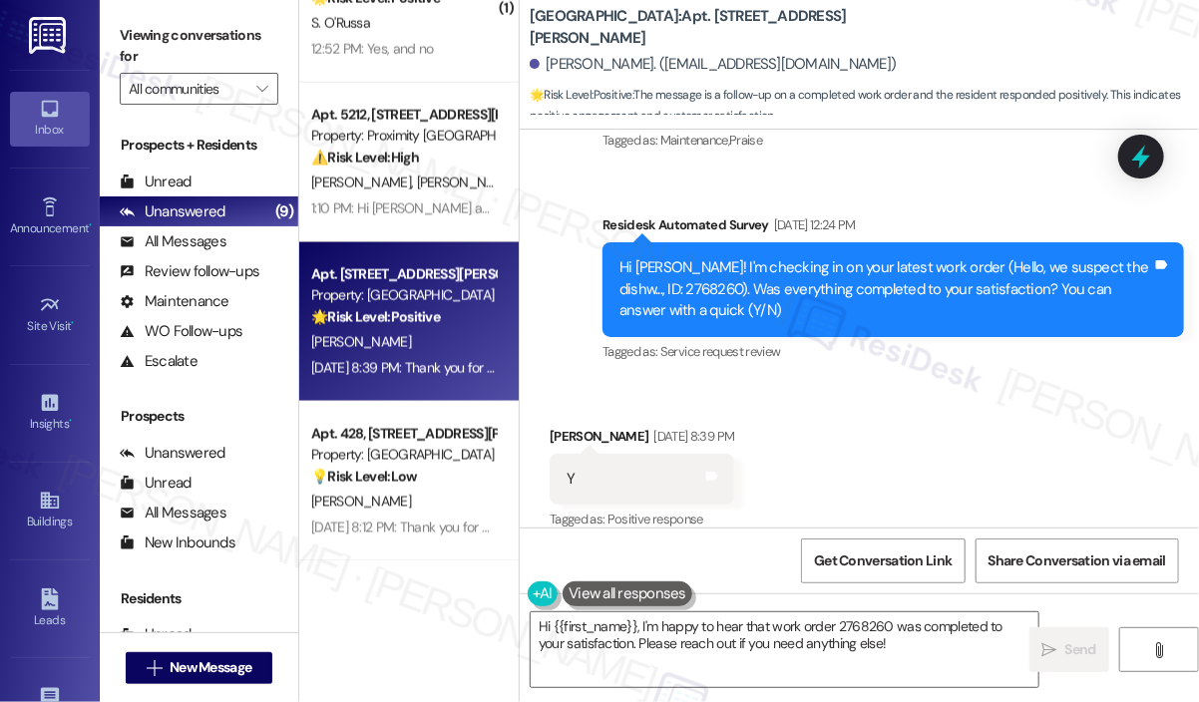
click at [1014, 446] on div "Received via SMS [PERSON_NAME] [DATE] 8:39 PM Y Tags and notes Tagged as: Posit…" at bounding box center [859, 465] width 679 height 169
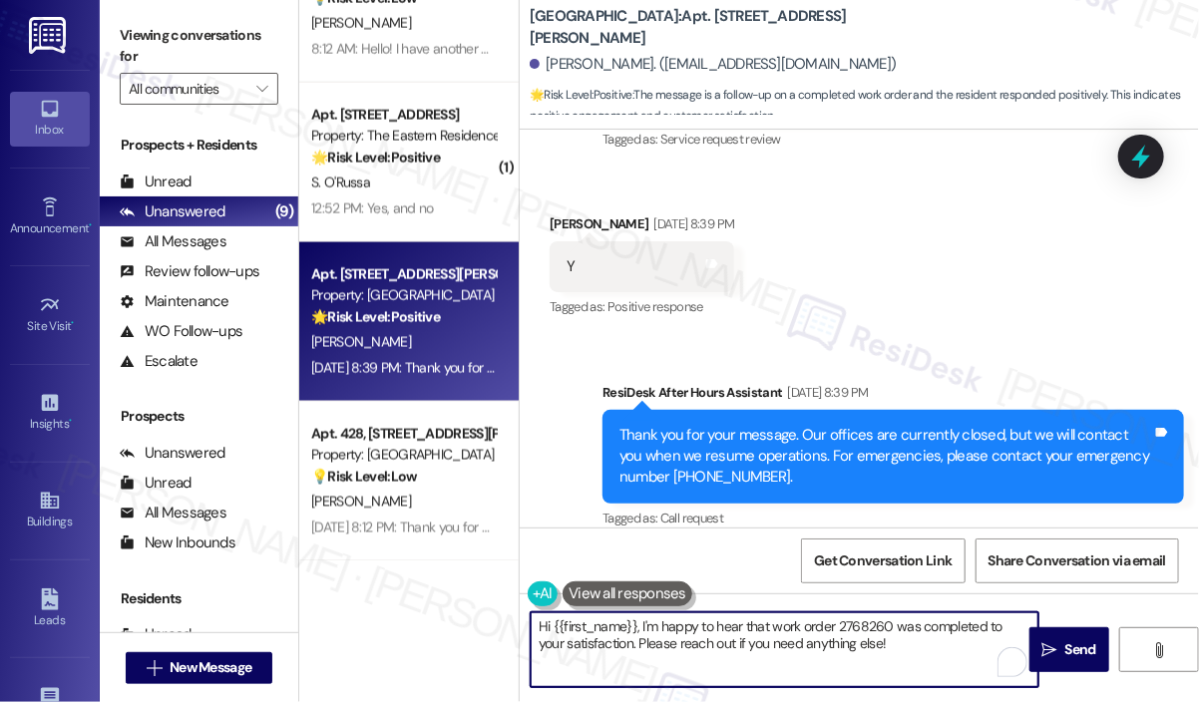
click at [903, 648] on textarea "Hi {{first_name}}, I'm happy to hear that work order 2768260 was completed to y…" at bounding box center [785, 650] width 508 height 75
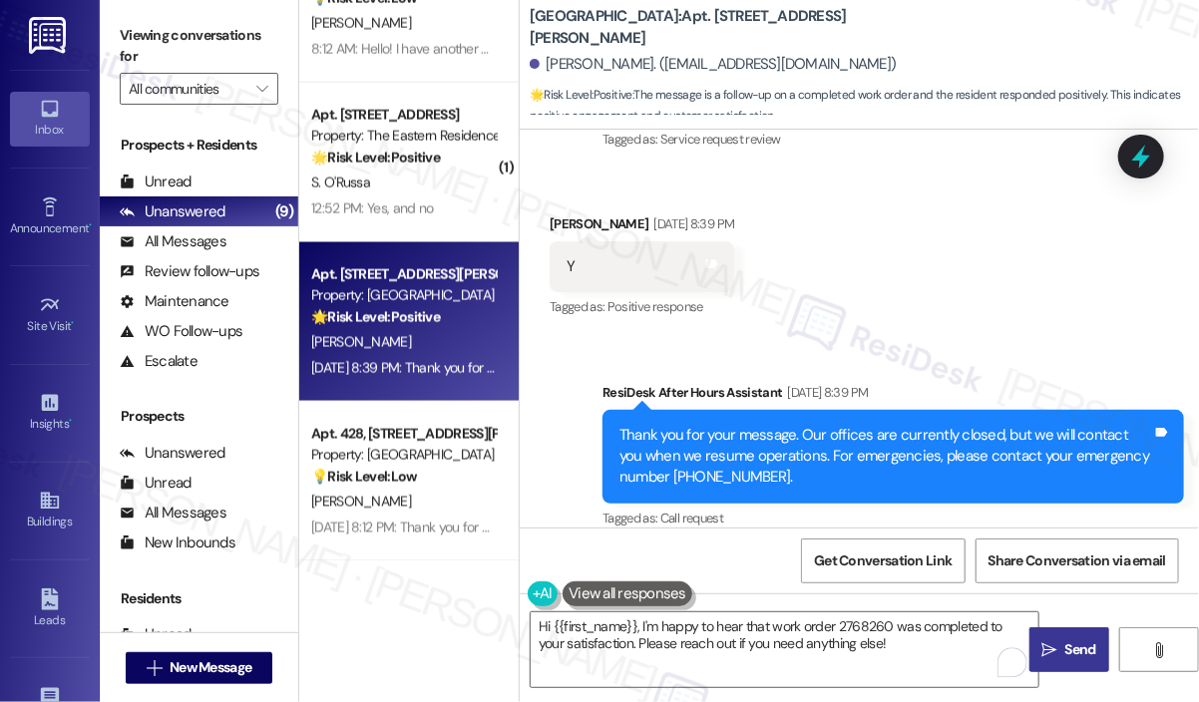
click at [1062, 650] on span "Send" at bounding box center [1081, 650] width 39 height 21
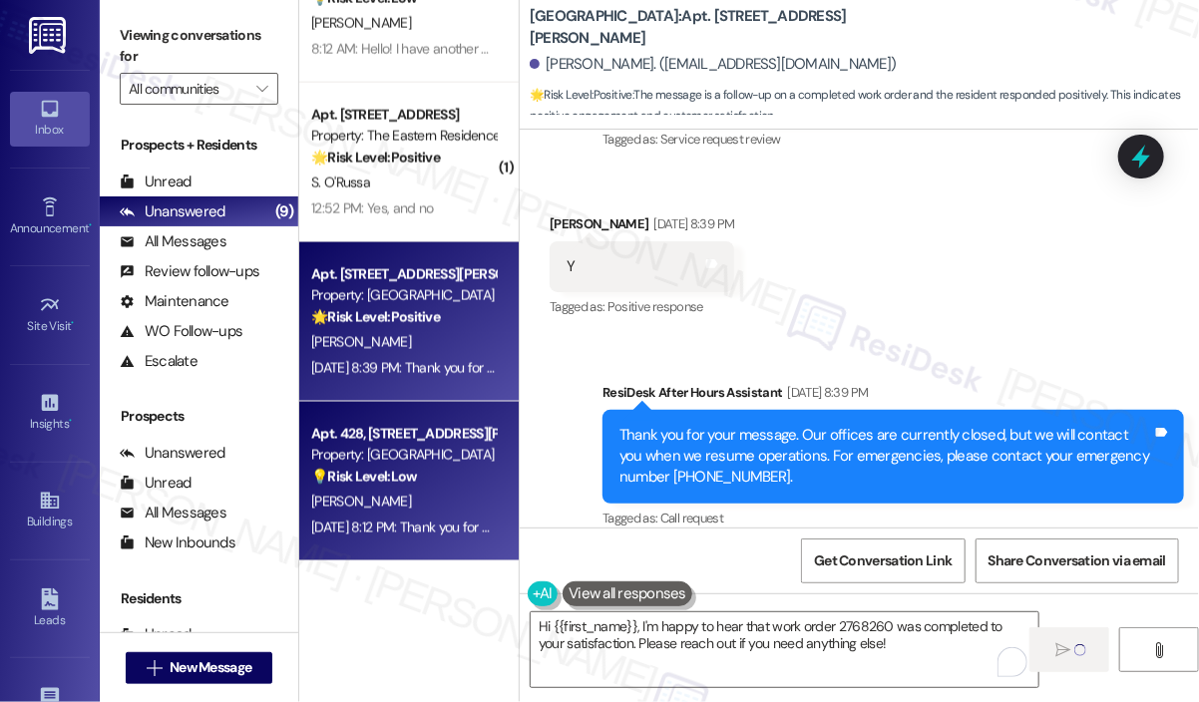
click at [431, 478] on div "💡 Risk Level: Low The resident is requesting a change in their parking arrangem…" at bounding box center [403, 477] width 185 height 21
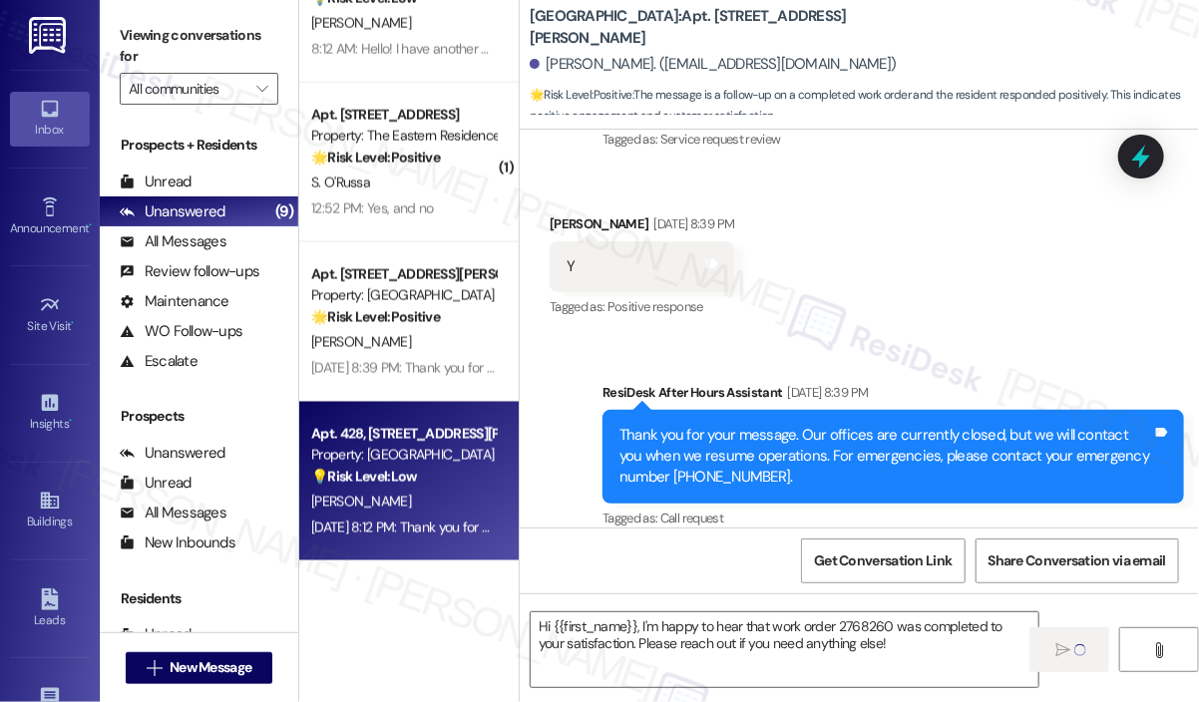
type textarea "Fetching suggested responses. Please feel free to read through the conversation…"
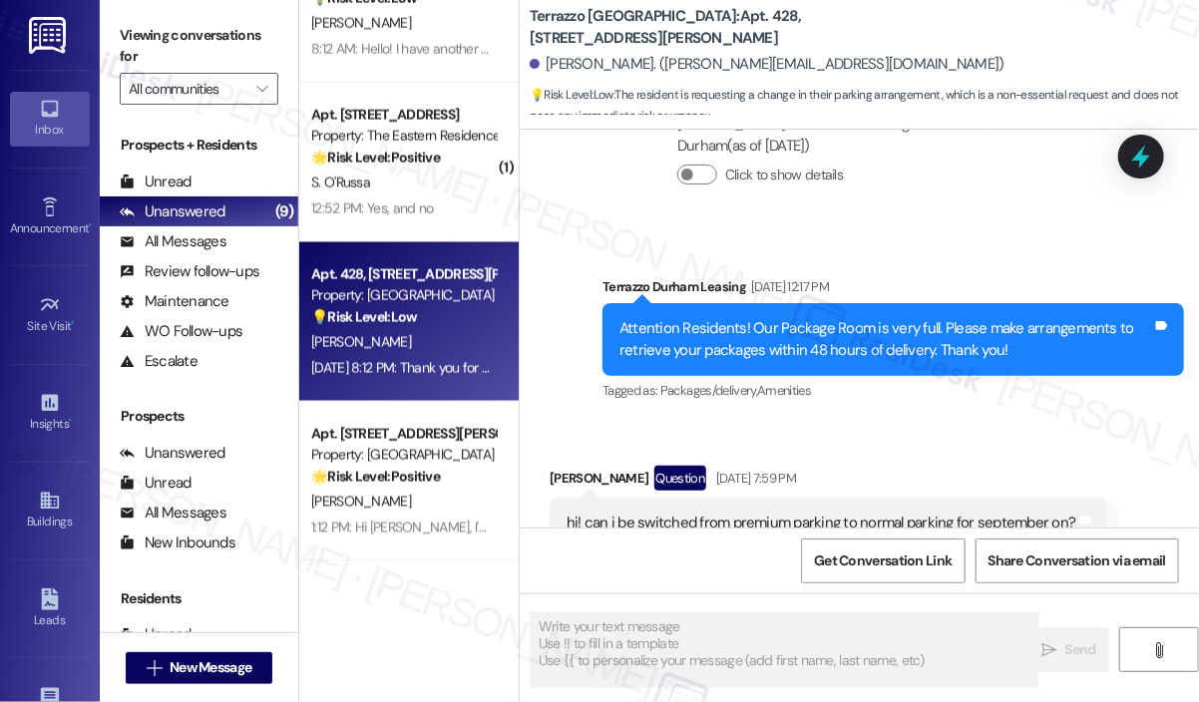
scroll to position [3704, 0]
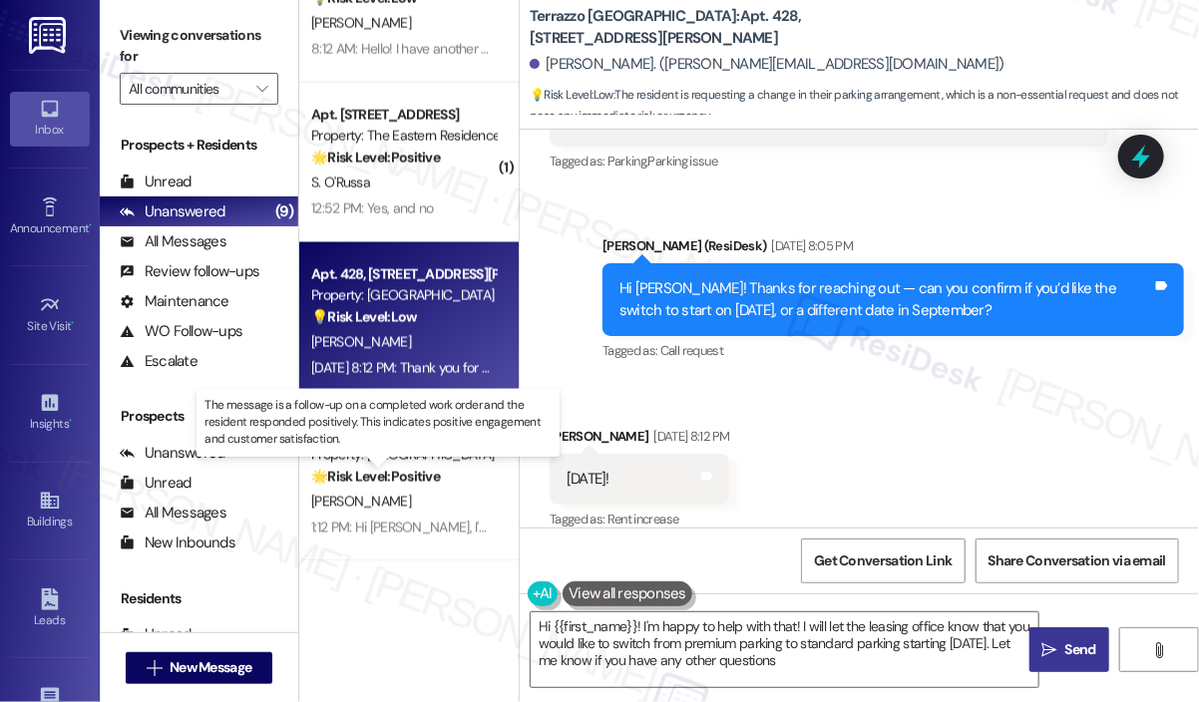
type textarea "Hi {{first_name}}! I'm happy to help with that! I will let the leasing office k…"
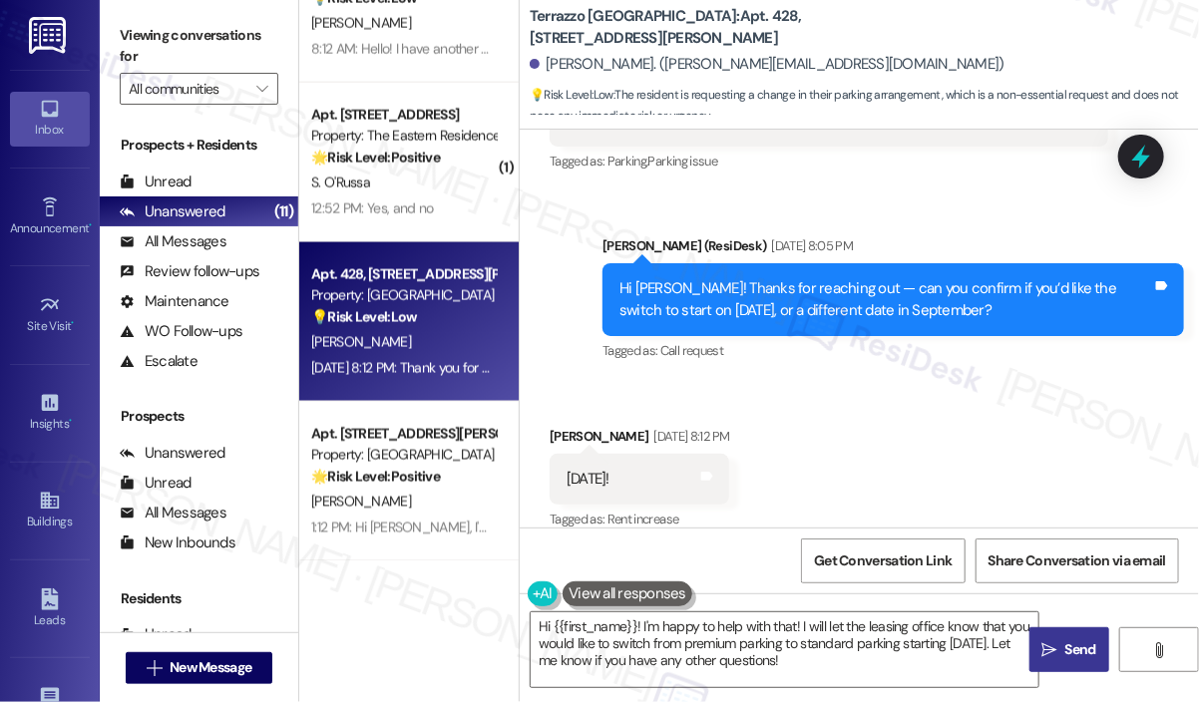
click at [928, 399] on div "Received via SMS [PERSON_NAME] [DATE] 8:12 PM [DATE]! Tags and notes Tagged as:…" at bounding box center [859, 465] width 679 height 169
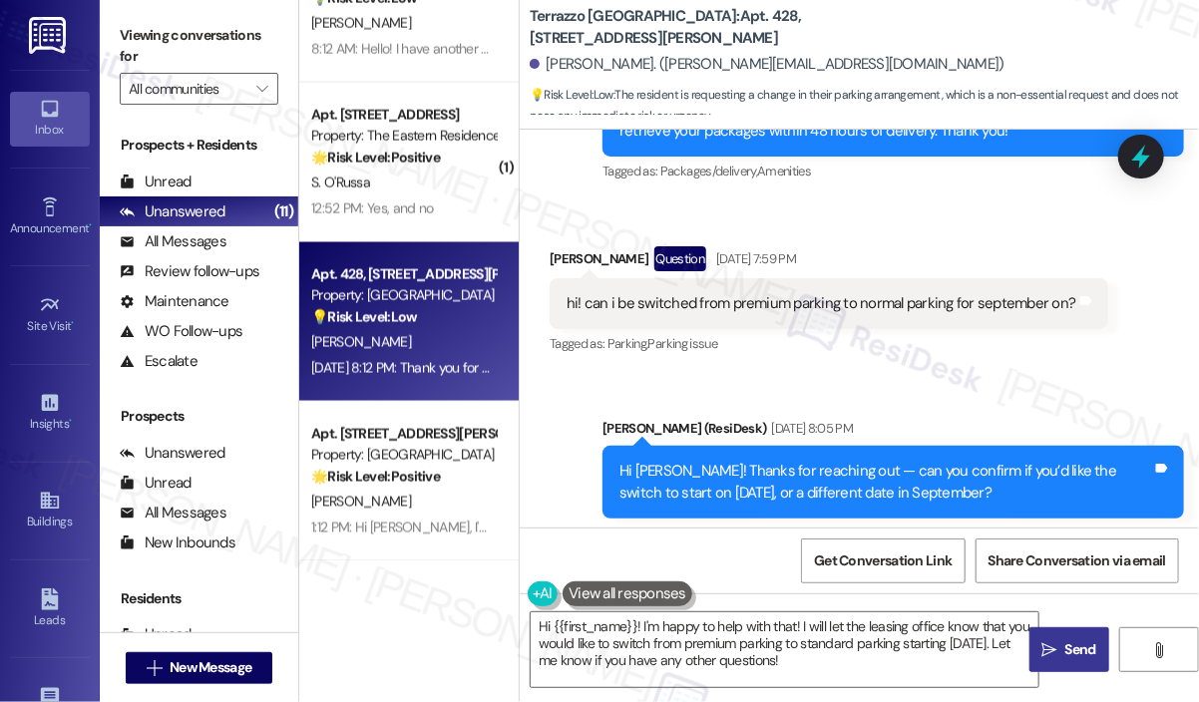
scroll to position [3504, 0]
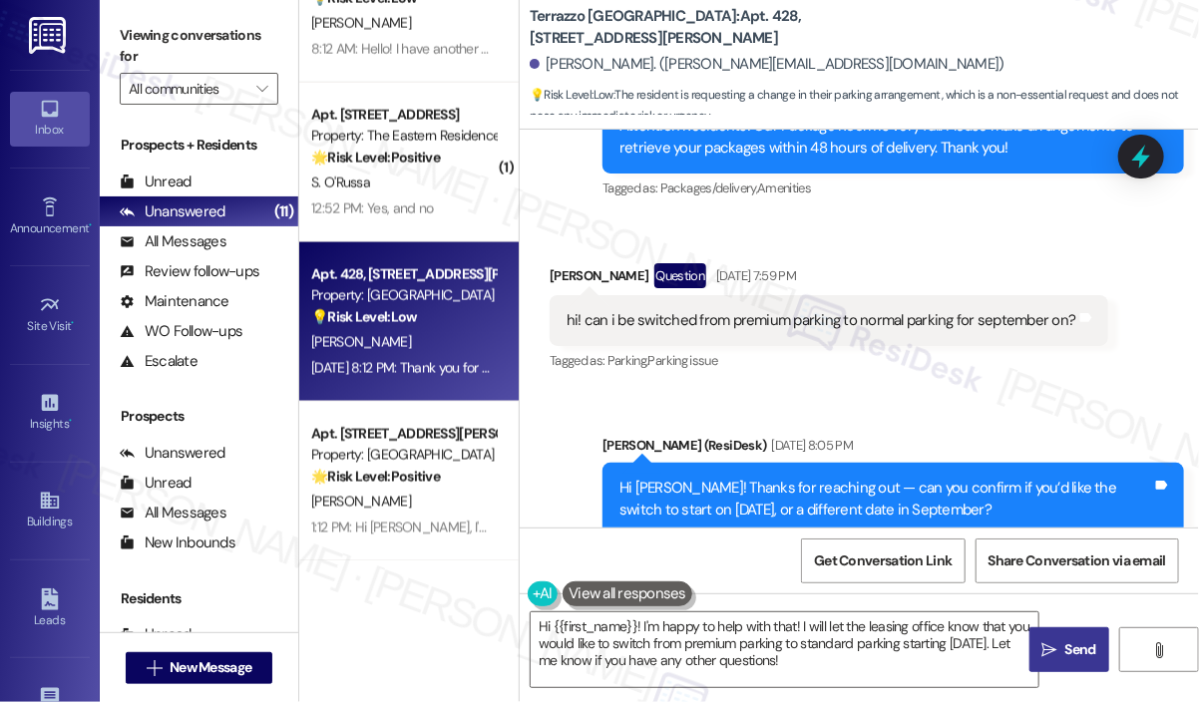
click at [878, 390] on div "Sent via SMS [PERSON_NAME] (ResiDesk) [DATE] 8:05 PM Hi [PERSON_NAME]! Thanks f…" at bounding box center [859, 485] width 679 height 190
click at [874, 310] on div "hi! can i be switched from premium parking to normal parking for september on?" at bounding box center [822, 320] width 510 height 21
click at [873, 310] on div "hi! can i be switched from premium parking to normal parking for september on?" at bounding box center [822, 320] width 510 height 21
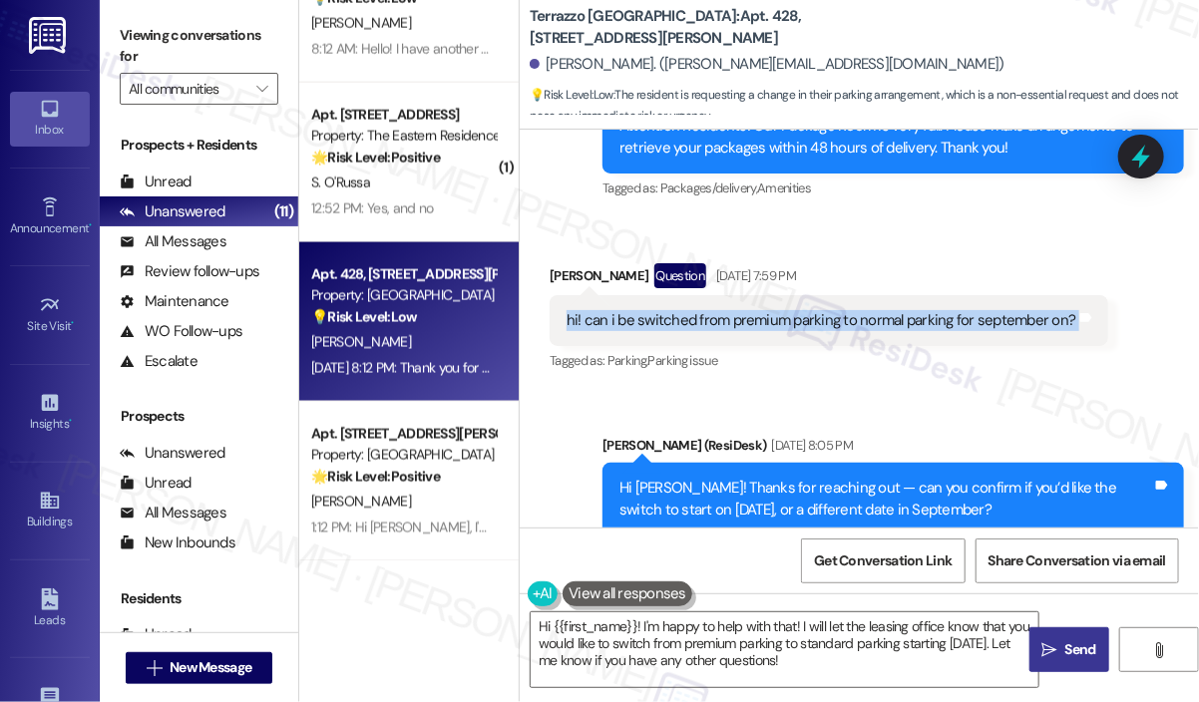
click at [873, 310] on div "hi! can i be switched from premium parking to normal parking for september on?" at bounding box center [822, 320] width 510 height 21
copy div "hi! can i be switched from premium parking to normal parking for september on? …"
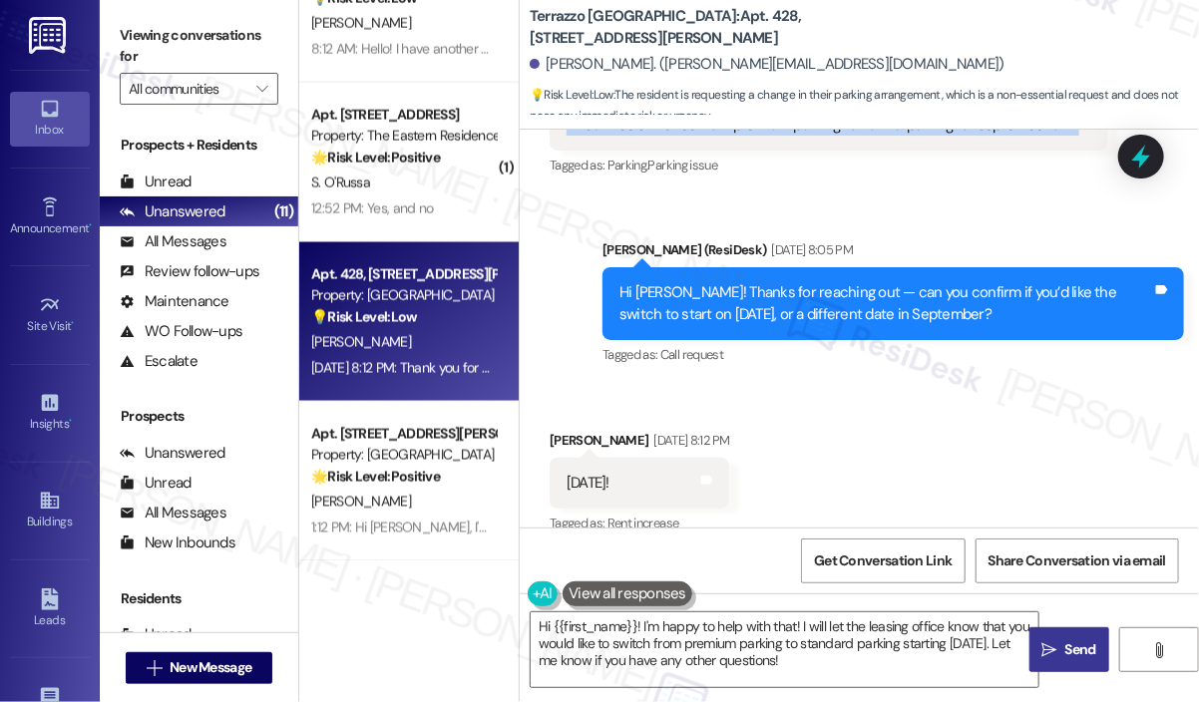
scroll to position [3704, 0]
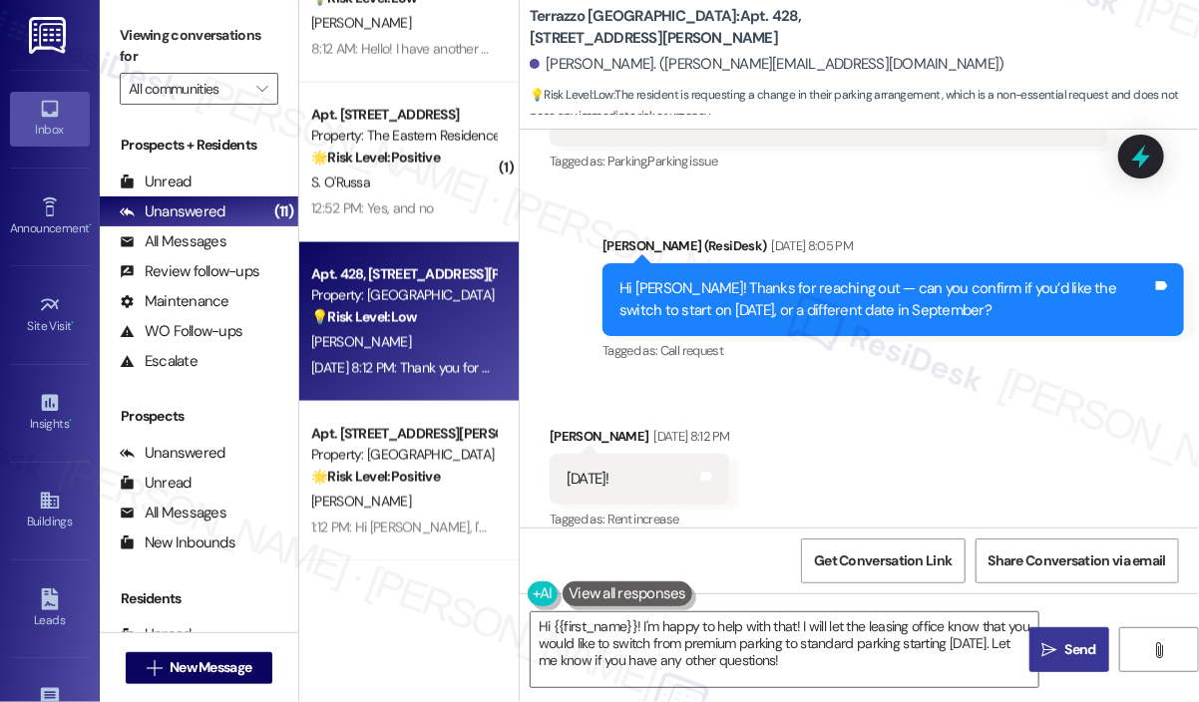
click at [610, 469] on div "[DATE]!" at bounding box center [588, 479] width 43 height 21
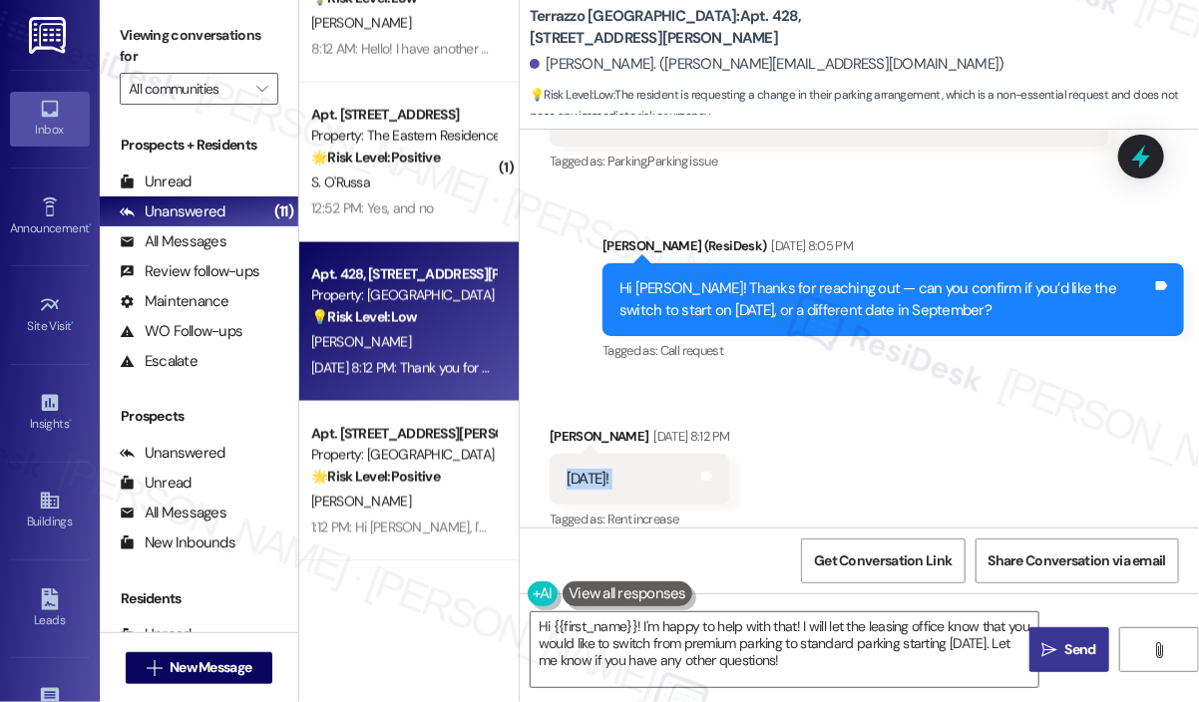
click at [610, 469] on div "[DATE]!" at bounding box center [588, 479] width 43 height 21
copy div "[DATE]! Tags and notes"
click at [1077, 402] on div "Received via SMS [PERSON_NAME] [DATE] 8:12 PM [DATE]! Tags and notes Tagged as:…" at bounding box center [859, 465] width 679 height 169
click at [1153, 160] on icon at bounding box center [1141, 157] width 34 height 34
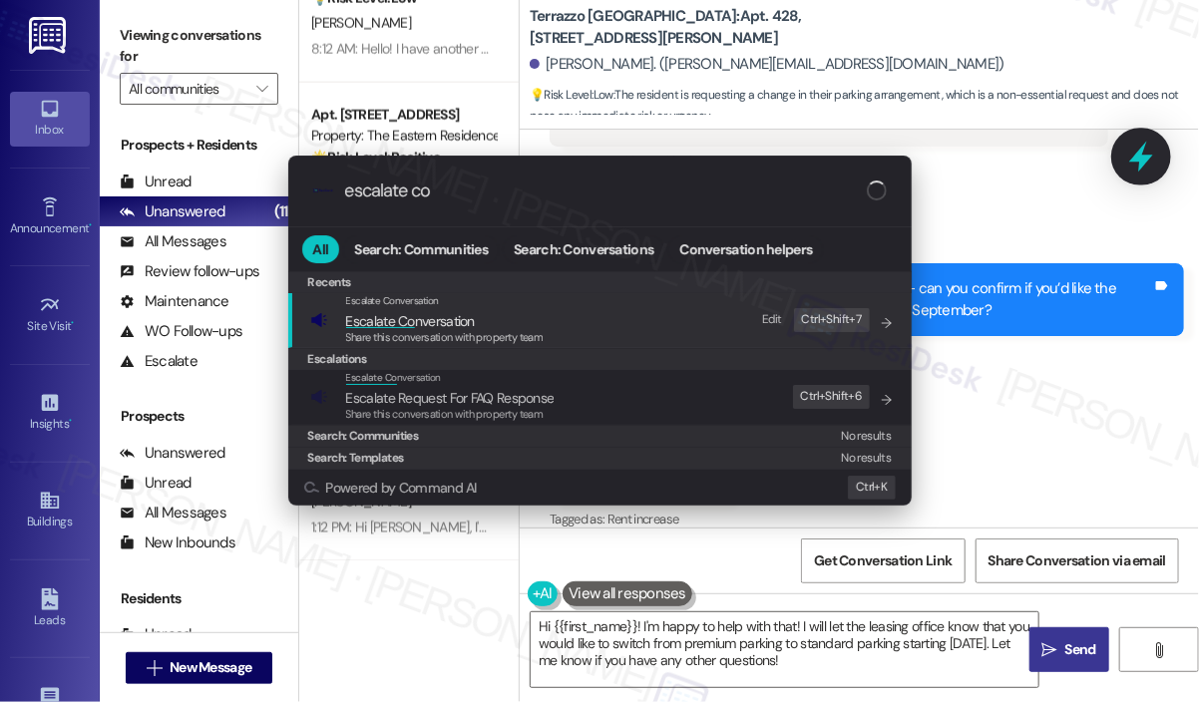
type input "escalate con"
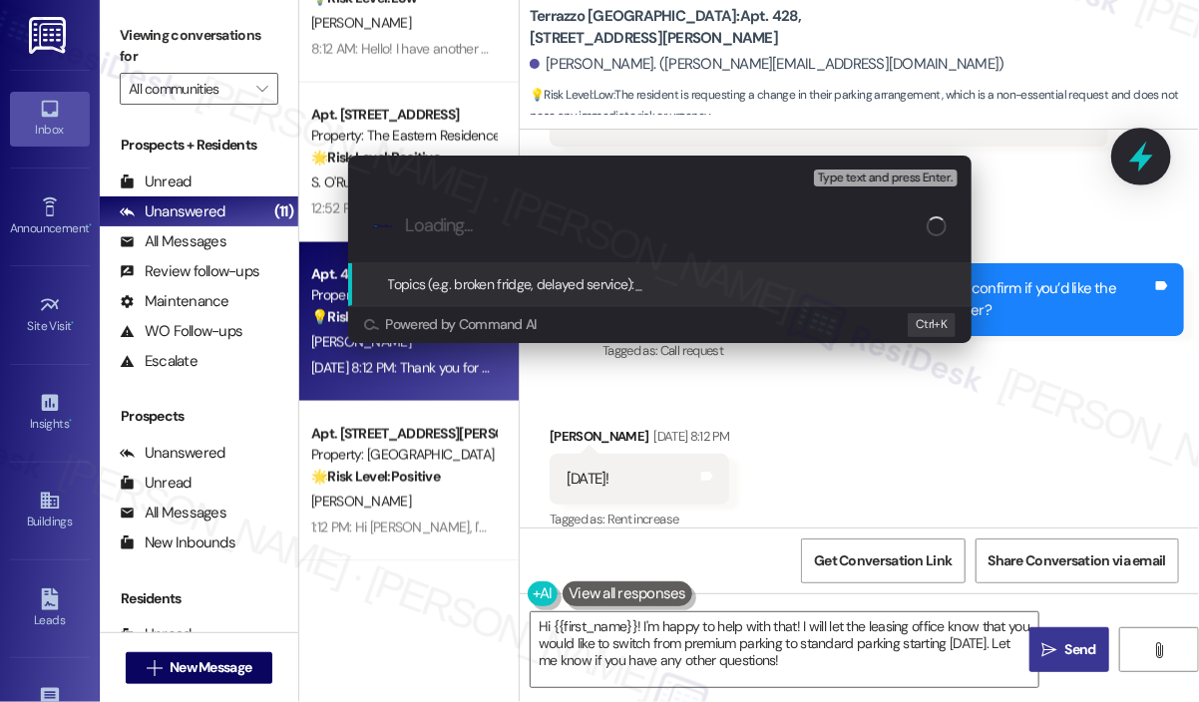
paste input "Request to Switch from Premium to Standard Parking Starting [DATE]"
type input "Request to Switch from Premium to Standard Parking Starting [DATE]"
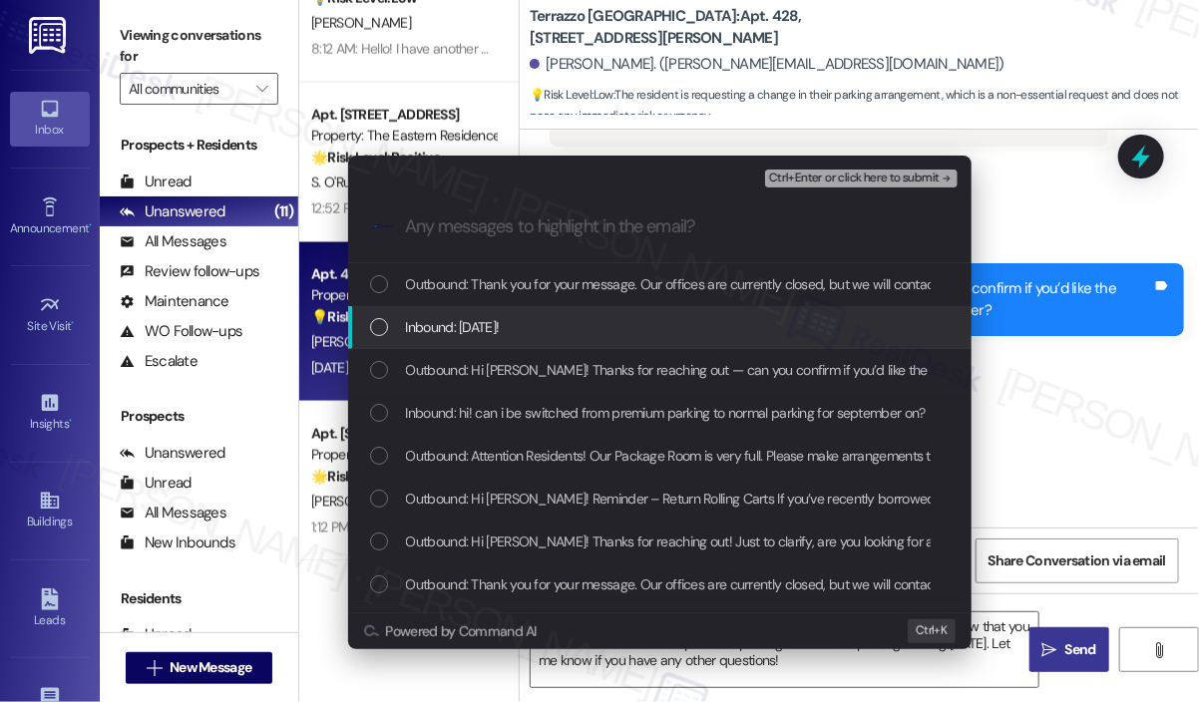
click at [611, 329] on div "Inbound: [DATE]!" at bounding box center [662, 327] width 584 height 22
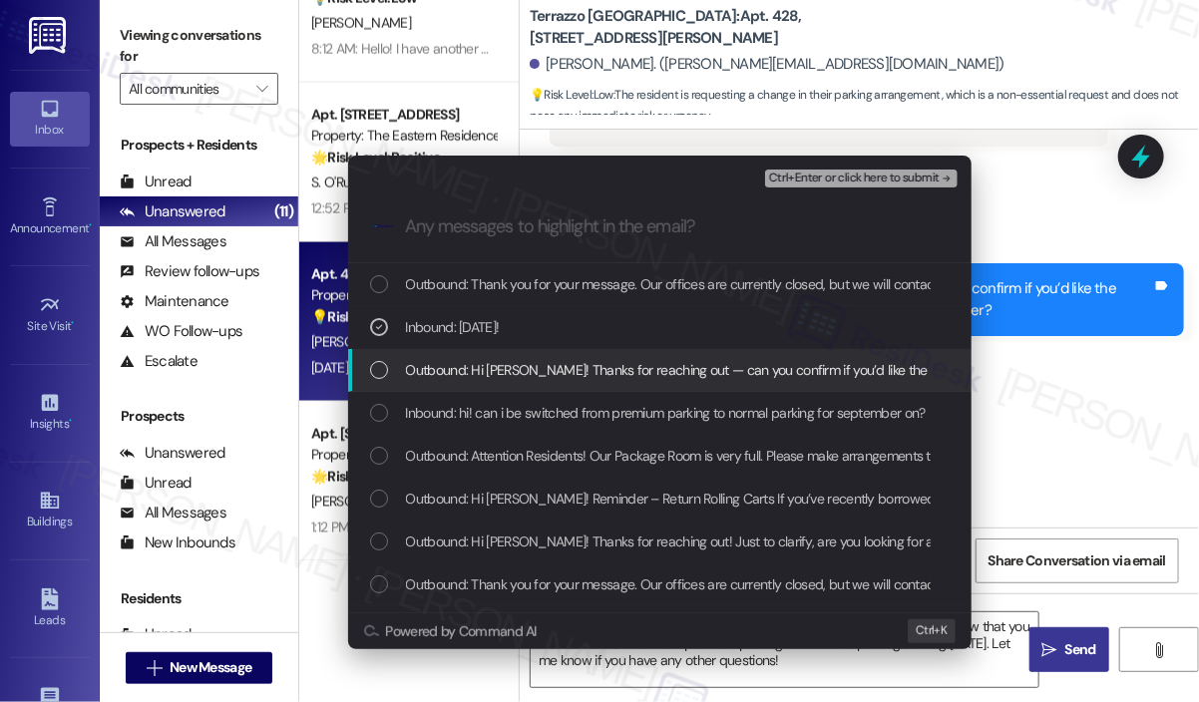
click at [621, 366] on span "Outbound: Hi [PERSON_NAME]! Thanks for reaching out — can you confirm if you’d …" at bounding box center [838, 370] width 864 height 22
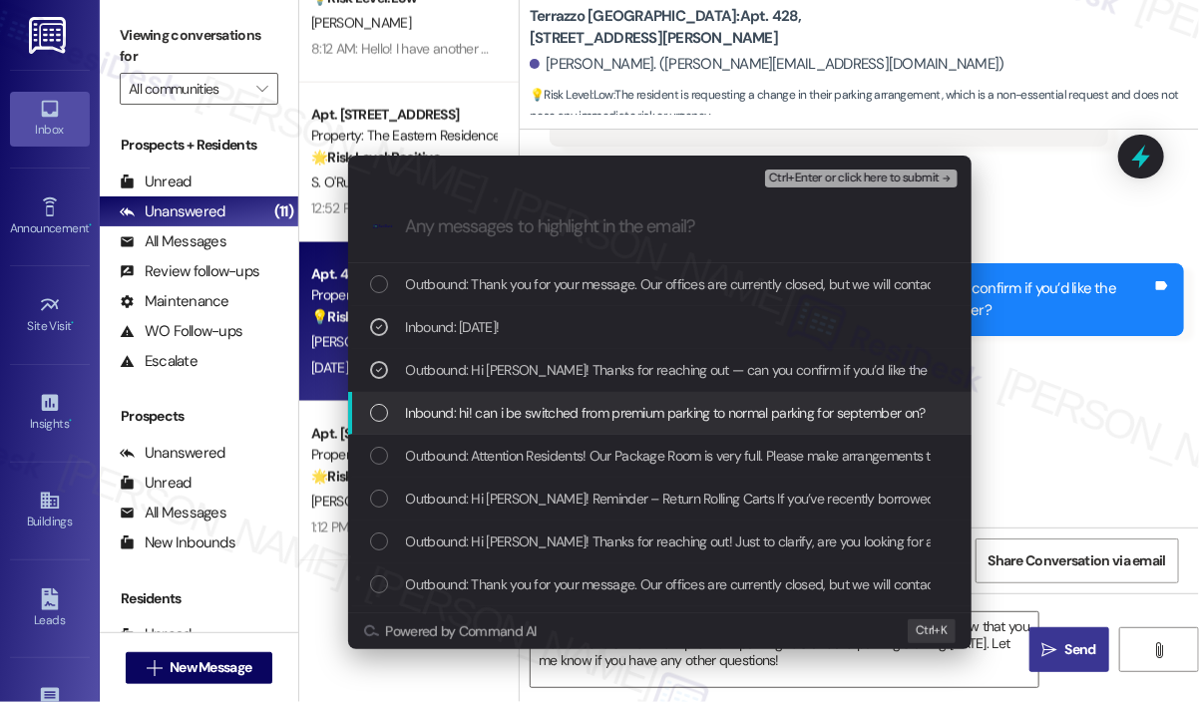
click at [645, 413] on span "Inbound: hi! can i be switched from premium parking to normal parking for septe…" at bounding box center [666, 413] width 520 height 22
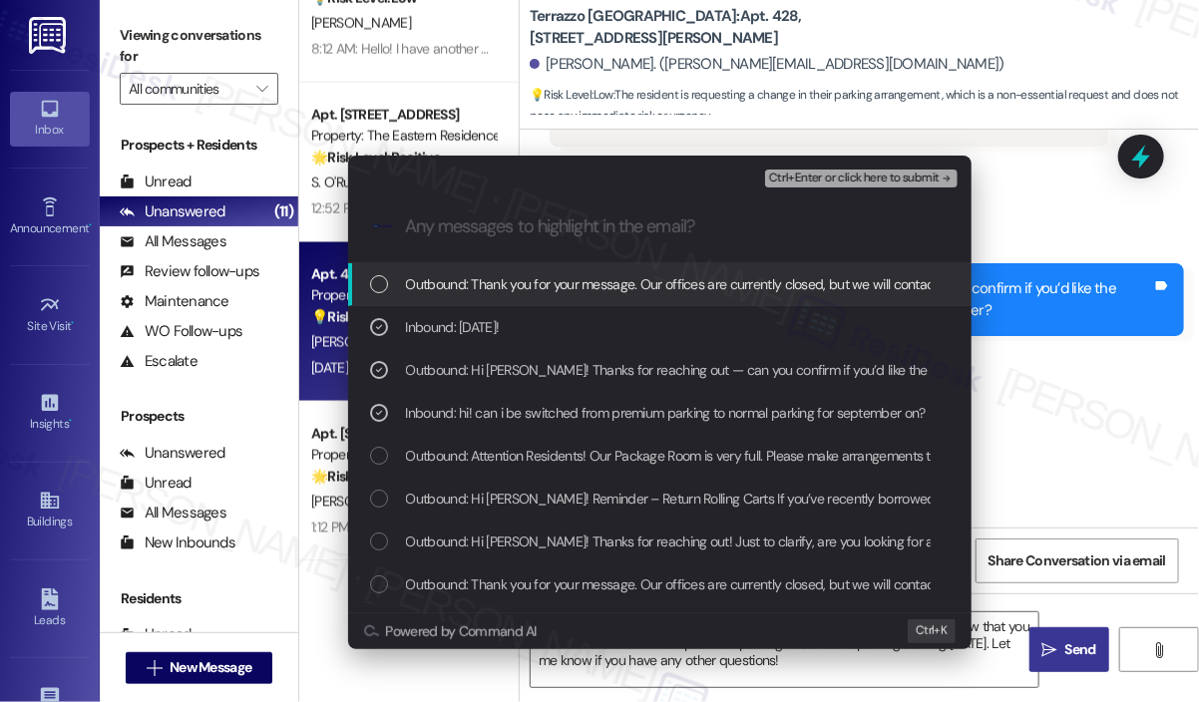
click at [840, 179] on span "Ctrl+Enter or click here to submit" at bounding box center [854, 179] width 171 height 14
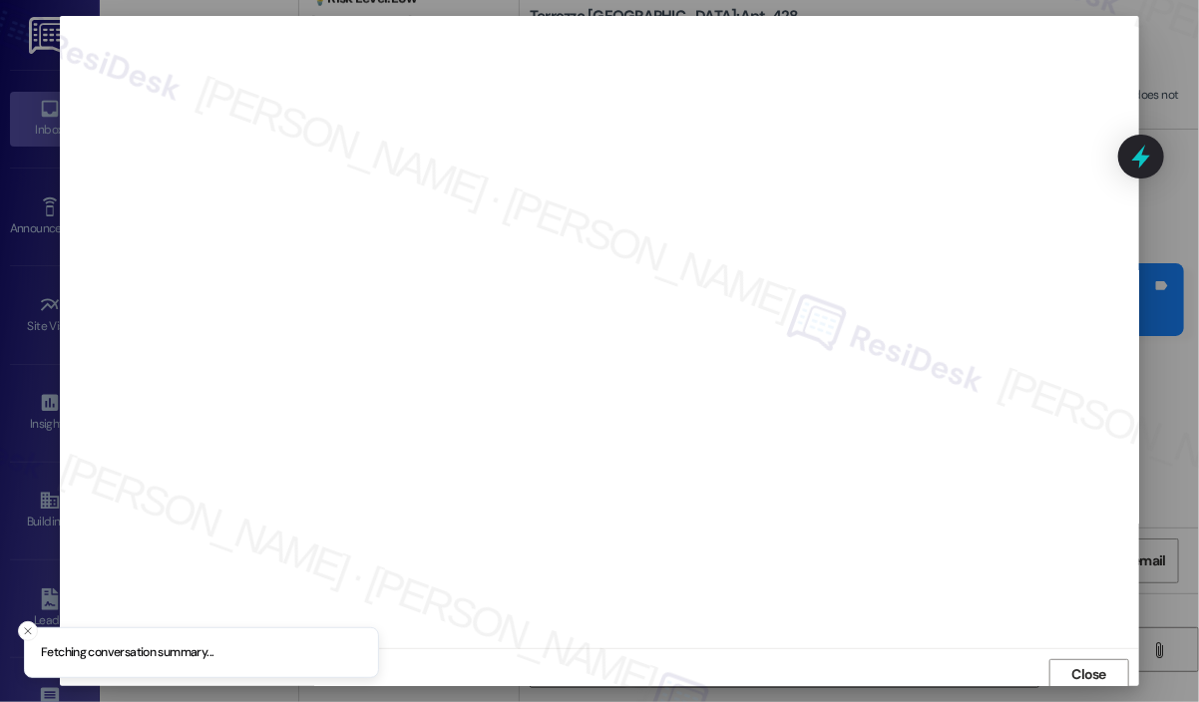
scroll to position [4, 0]
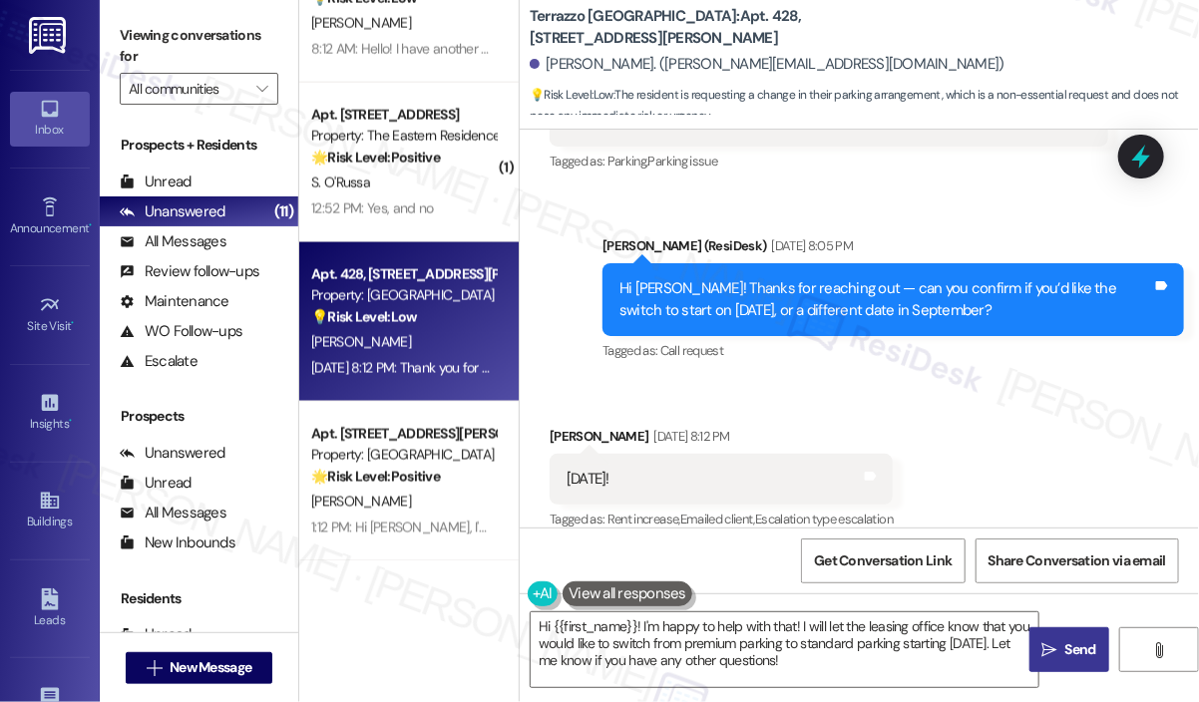
click at [984, 381] on div "Received via SMS [PERSON_NAME] [DATE] 8:12 PM [DATE]! Tags and notes Tagged as:…" at bounding box center [859, 465] width 679 height 169
click at [898, 666] on textarea "Hi {{first_name}}! I'm happy to help with that! I will let the leasing office k…" at bounding box center [785, 650] width 508 height 75
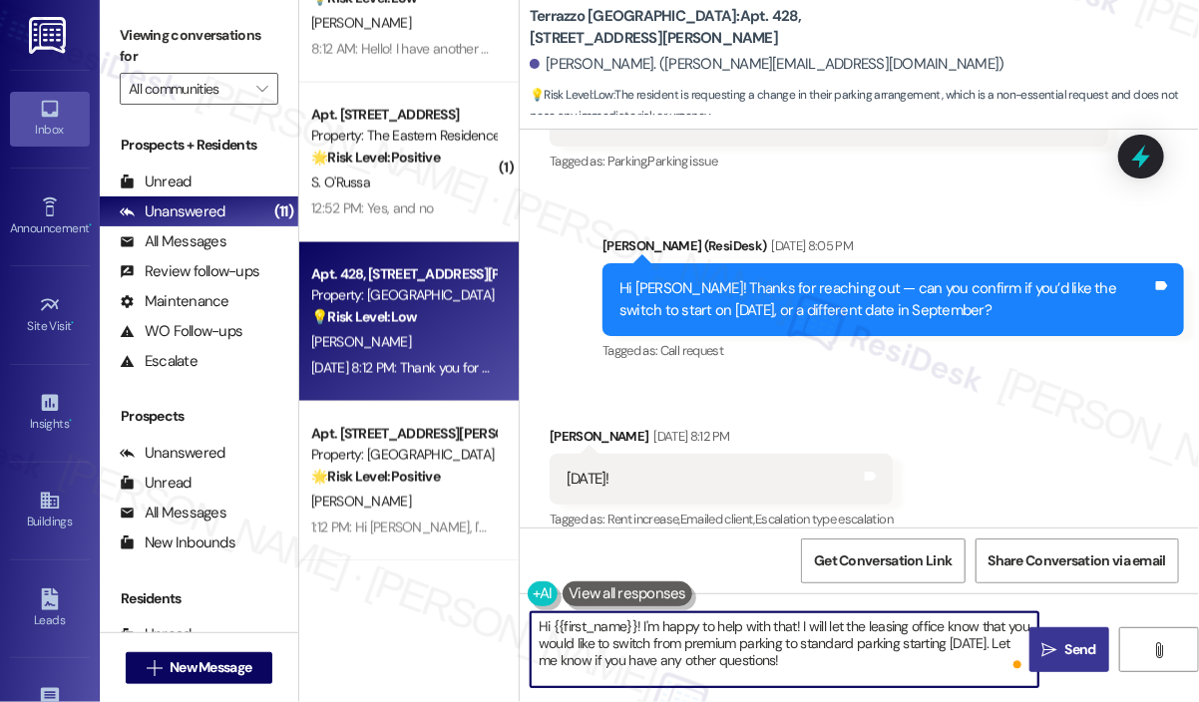
click at [1078, 649] on span "Send" at bounding box center [1081, 650] width 31 height 21
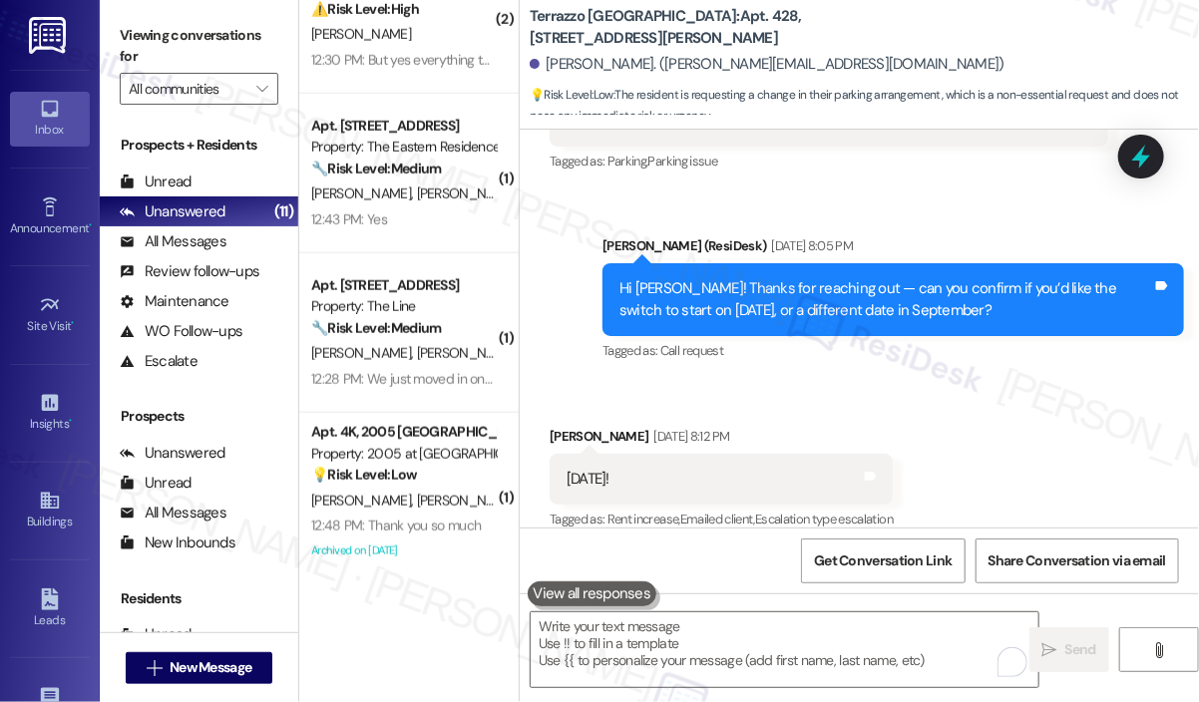
scroll to position [695, 0]
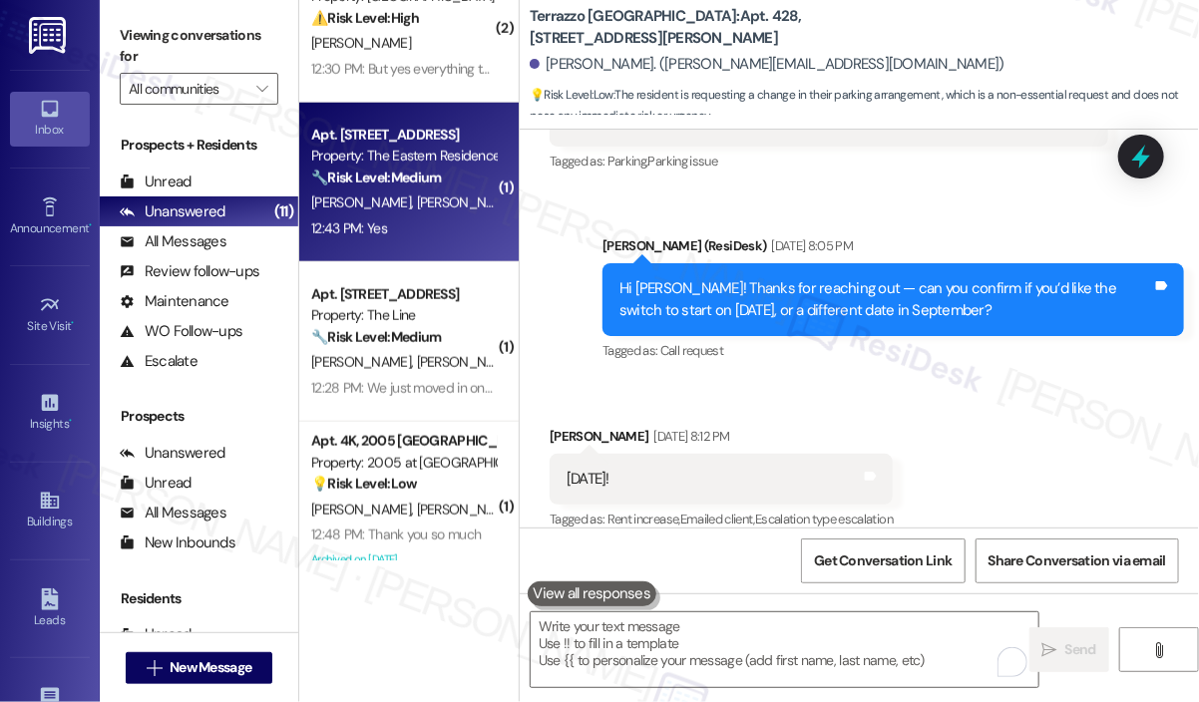
click at [430, 225] on div "12:43 PM: Yes 12:43 PM: Yes" at bounding box center [403, 229] width 189 height 25
type textarea "Fetching suggested responses. Please feel free to read through the conversation…"
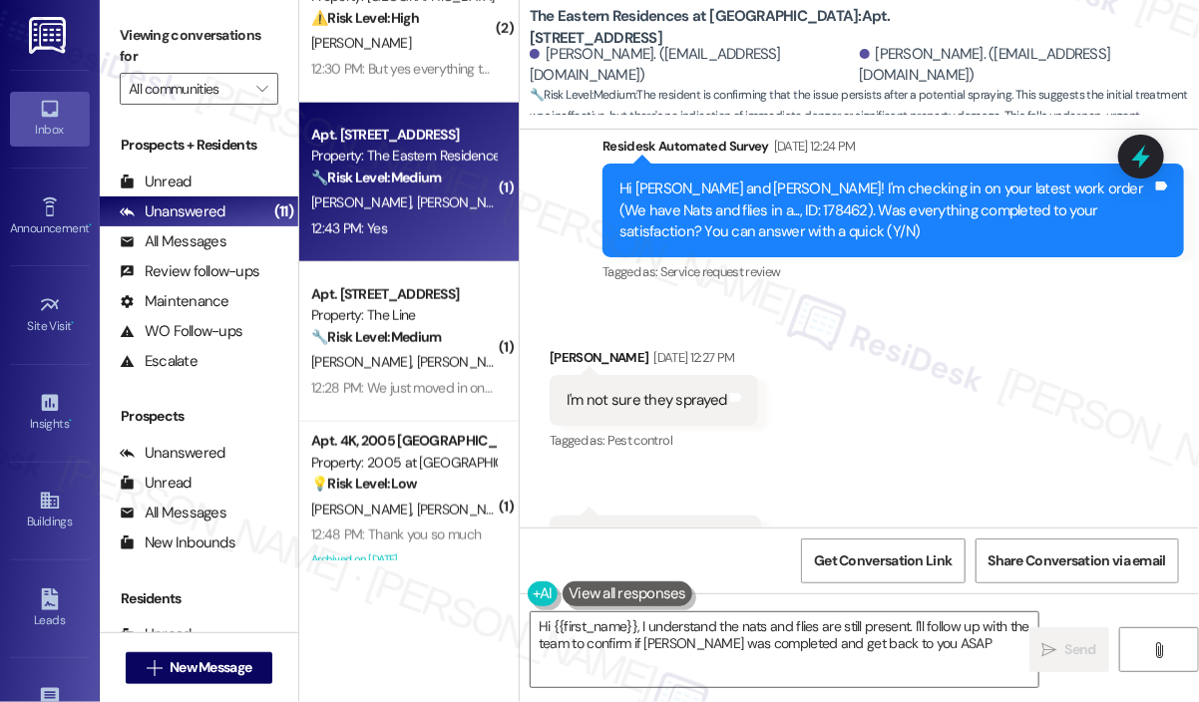
type textarea "Hi {{first_name}}, I understand the nats and flies are still present. I'll foll…"
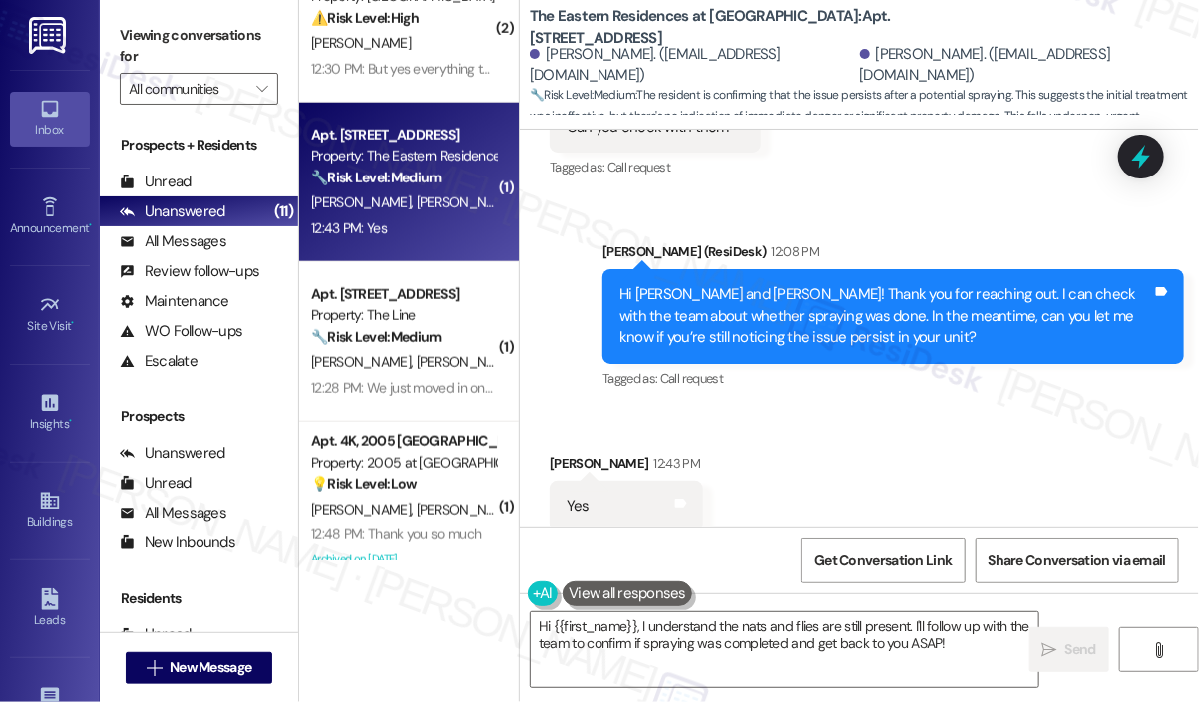
scroll to position [5522, 0]
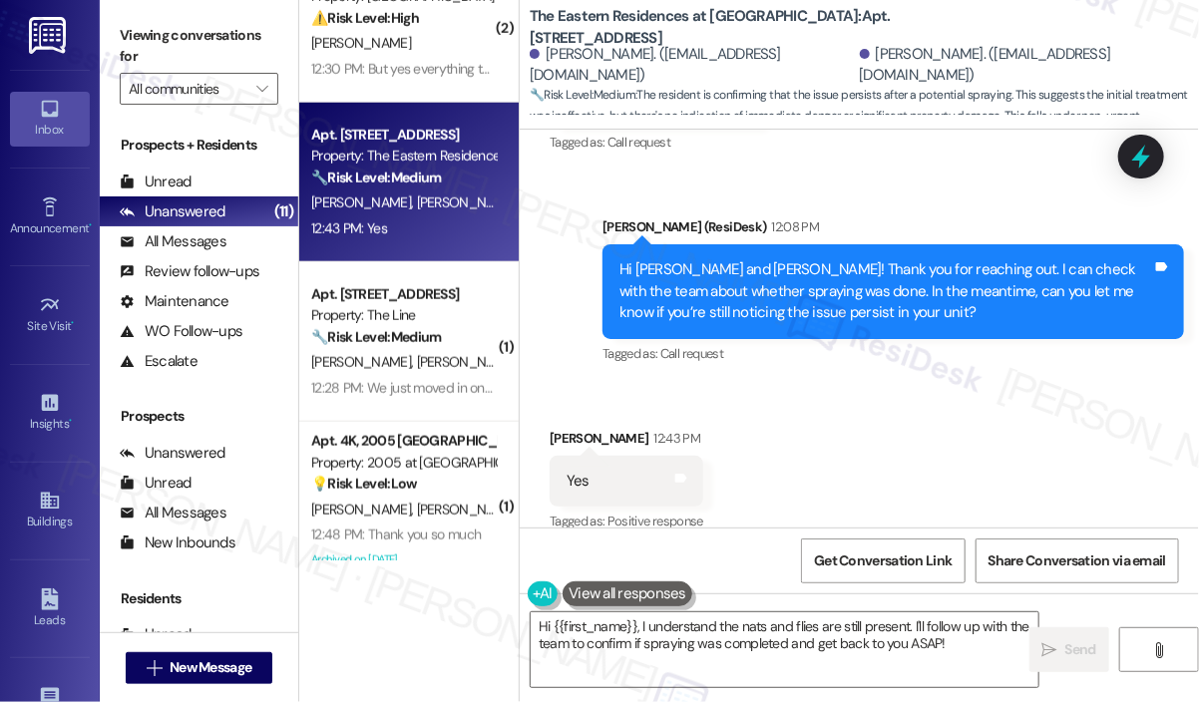
click at [969, 422] on div "Received via SMS [PERSON_NAME] 12:43 PM Yes Tags and notes Tagged as: Positive …" at bounding box center [859, 467] width 679 height 169
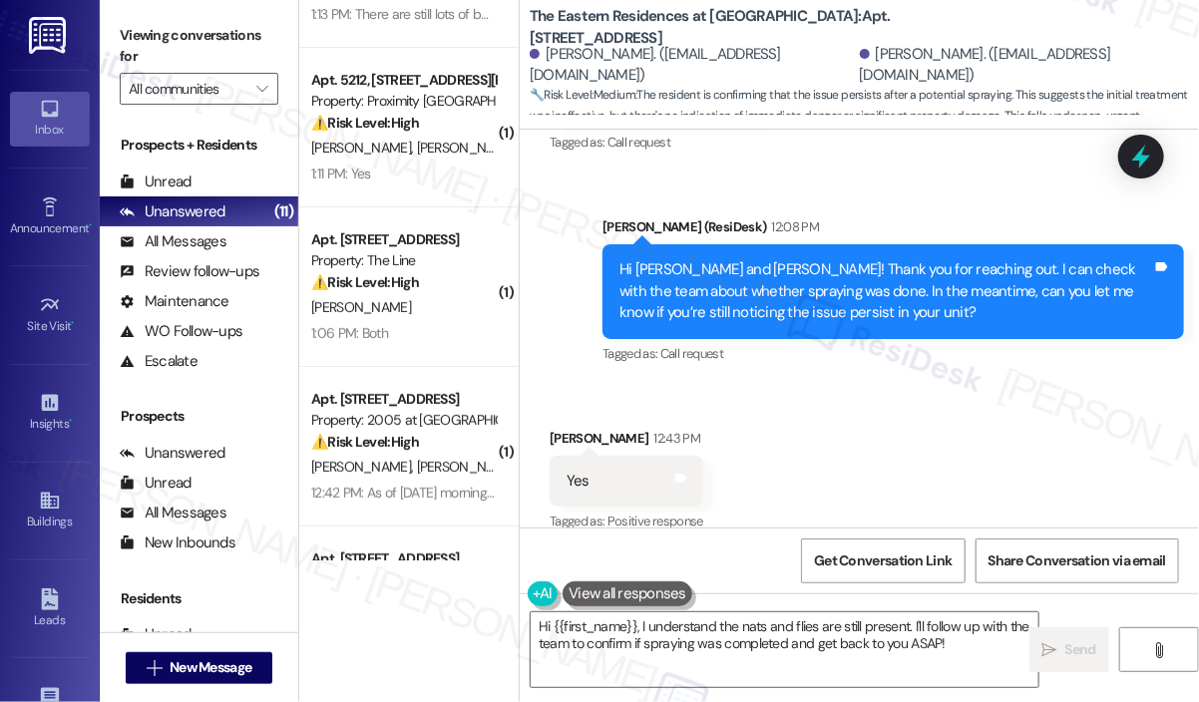
scroll to position [97, 0]
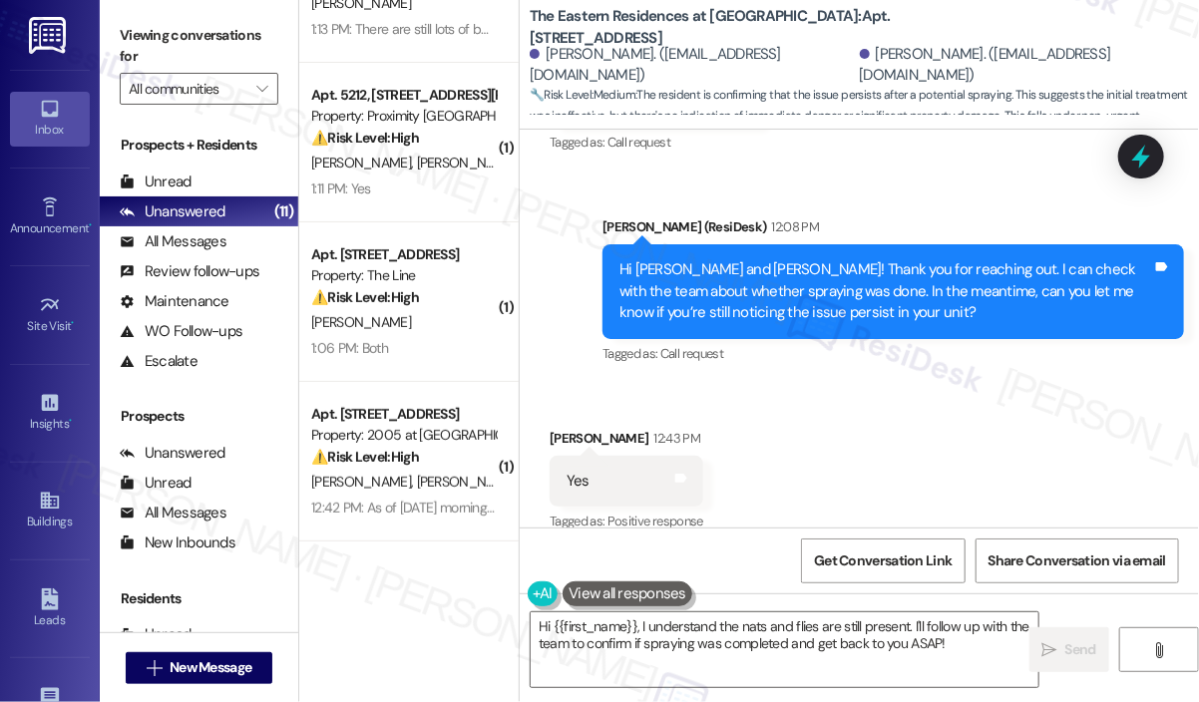
click at [842, 470] on div "Received via SMS [PERSON_NAME] 12:43 PM Yes Tags and notes Tagged as: Positive …" at bounding box center [859, 467] width 679 height 169
click at [861, 435] on div "Received via SMS [PERSON_NAME] 12:43 PM Yes Tags and notes Tagged as: Positive …" at bounding box center [859, 467] width 679 height 169
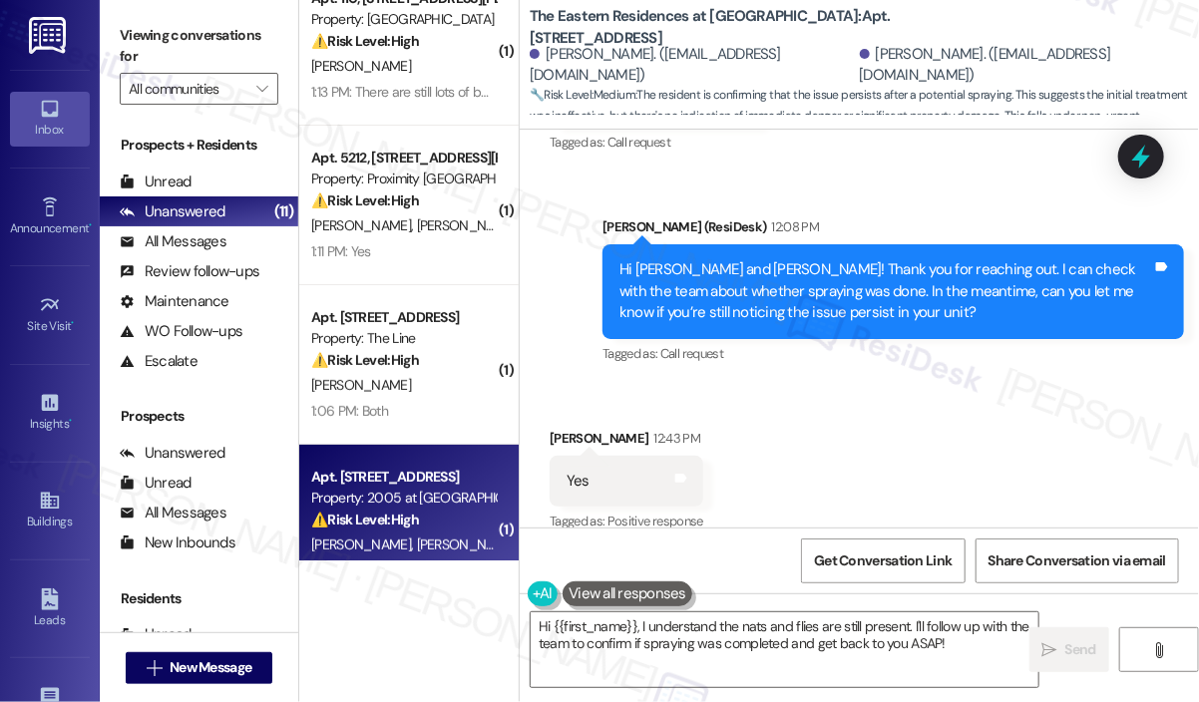
scroll to position [0, 0]
